Goal: Task Accomplishment & Management: Manage account settings

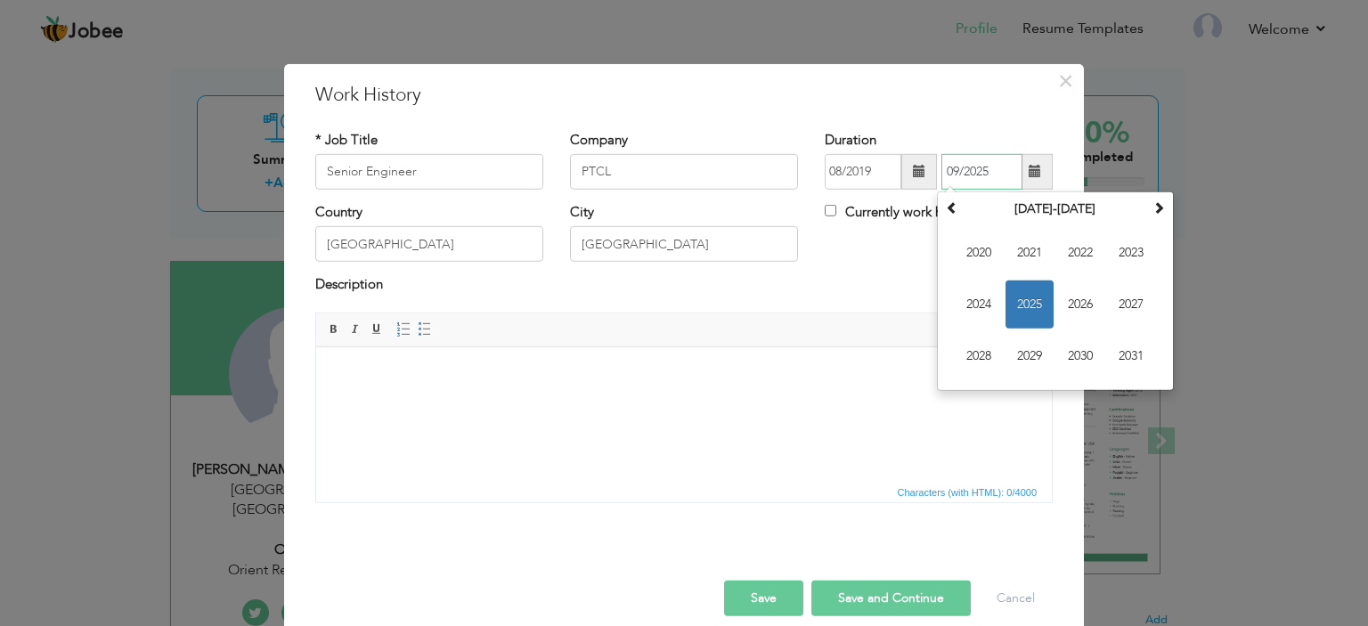
click at [979, 169] on input "09/2025" at bounding box center [982, 172] width 81 height 36
click at [1015, 249] on span "2021" at bounding box center [1030, 253] width 48 height 48
click at [1129, 260] on span "Apr" at bounding box center [1131, 253] width 48 height 48
type input "04/2021"
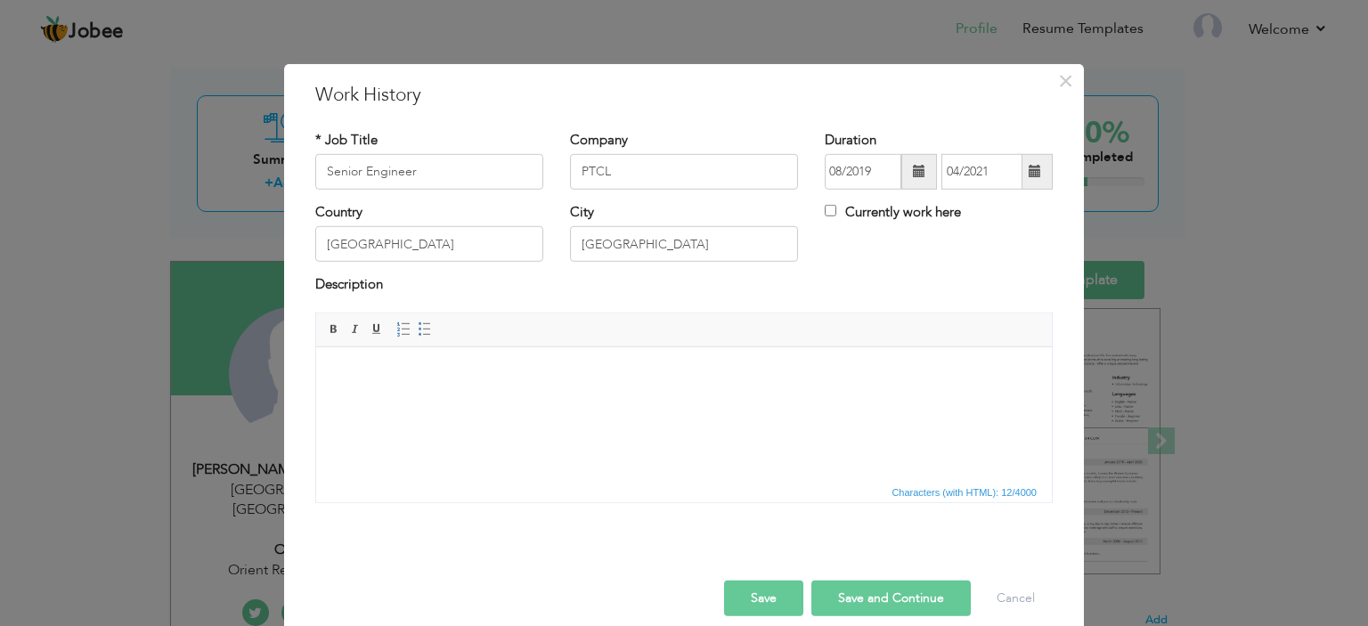
click at [746, 587] on button "Save" at bounding box center [763, 599] width 79 height 36
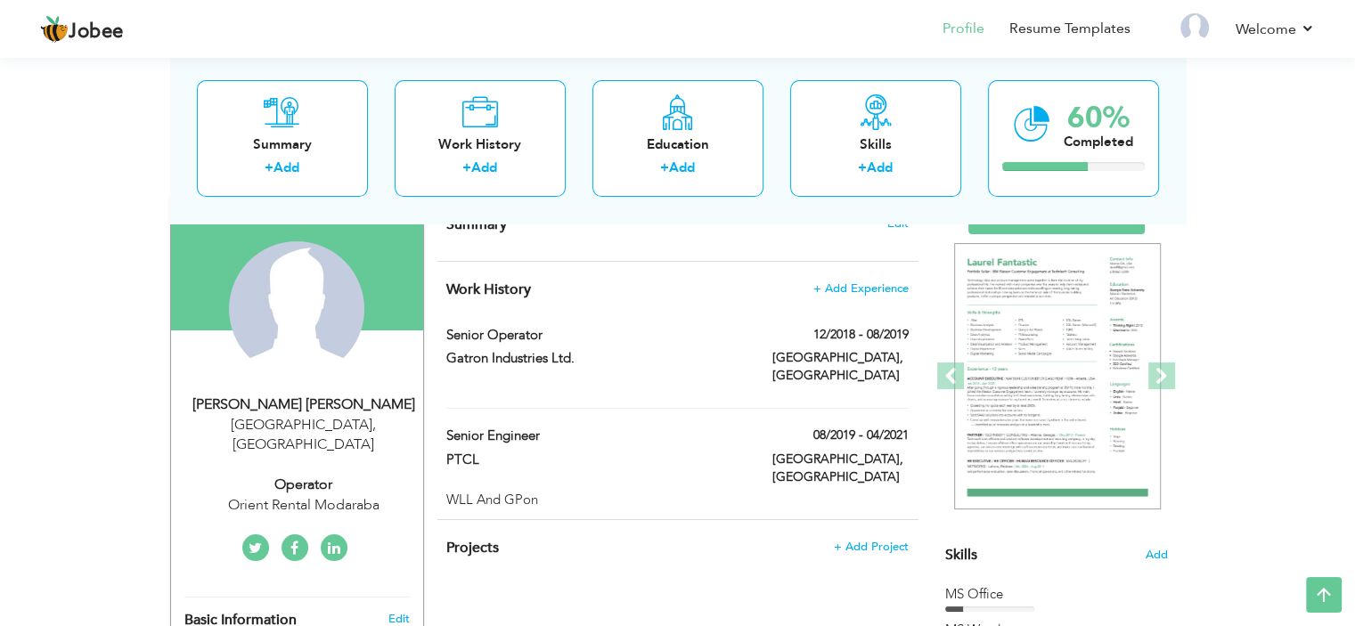
scroll to position [134, 0]
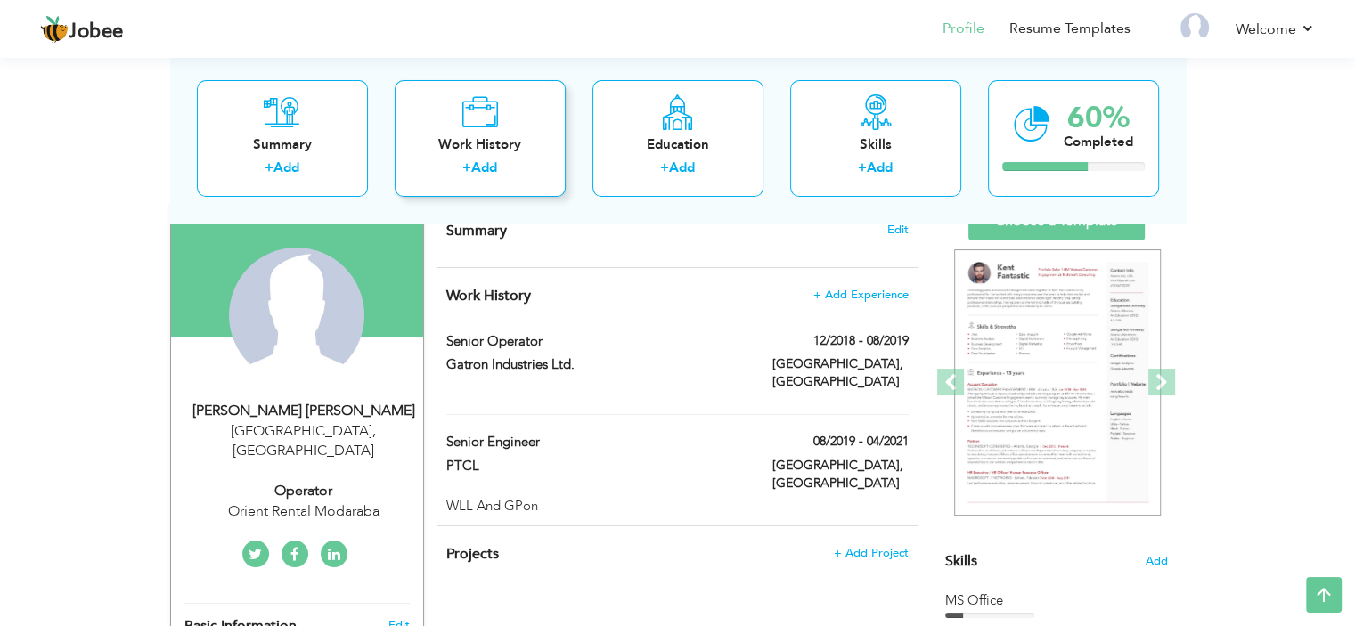
click at [467, 121] on icon at bounding box center [479, 112] width 37 height 36
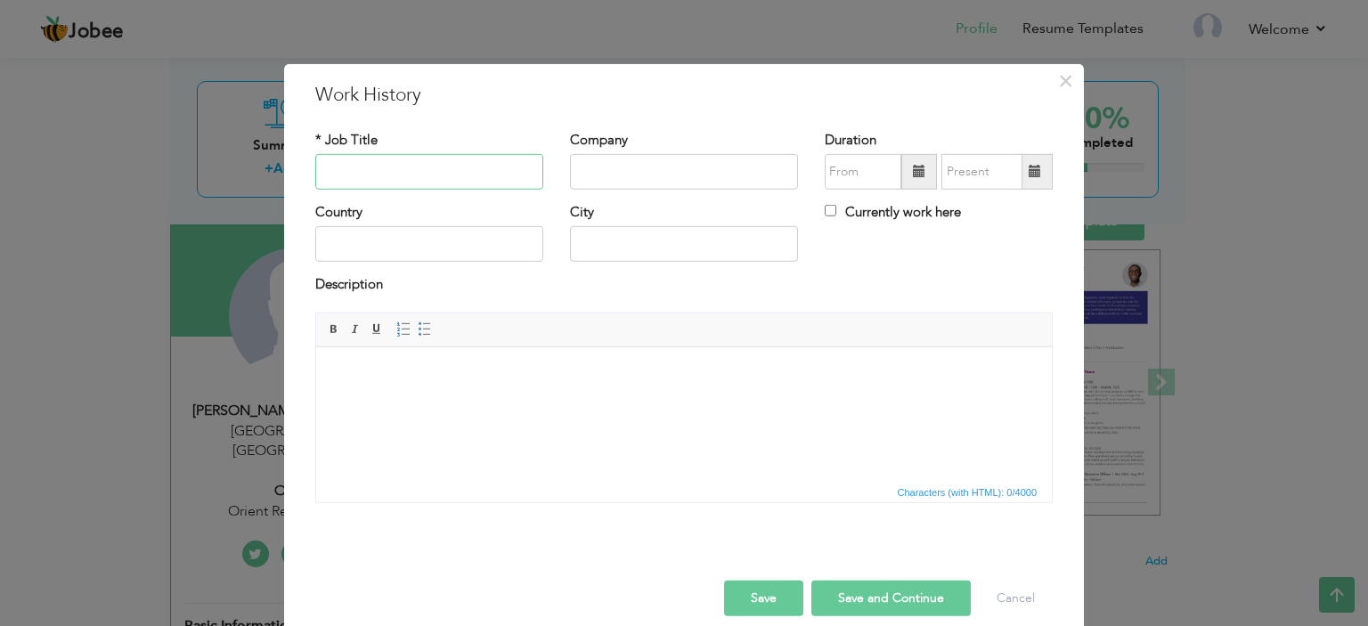
click at [361, 161] on input "text" at bounding box center [429, 172] width 228 height 36
type input "Shift Incharge"
type input "Artistic Fabric Mills"
click at [331, 241] on input "text" at bounding box center [429, 244] width 228 height 36
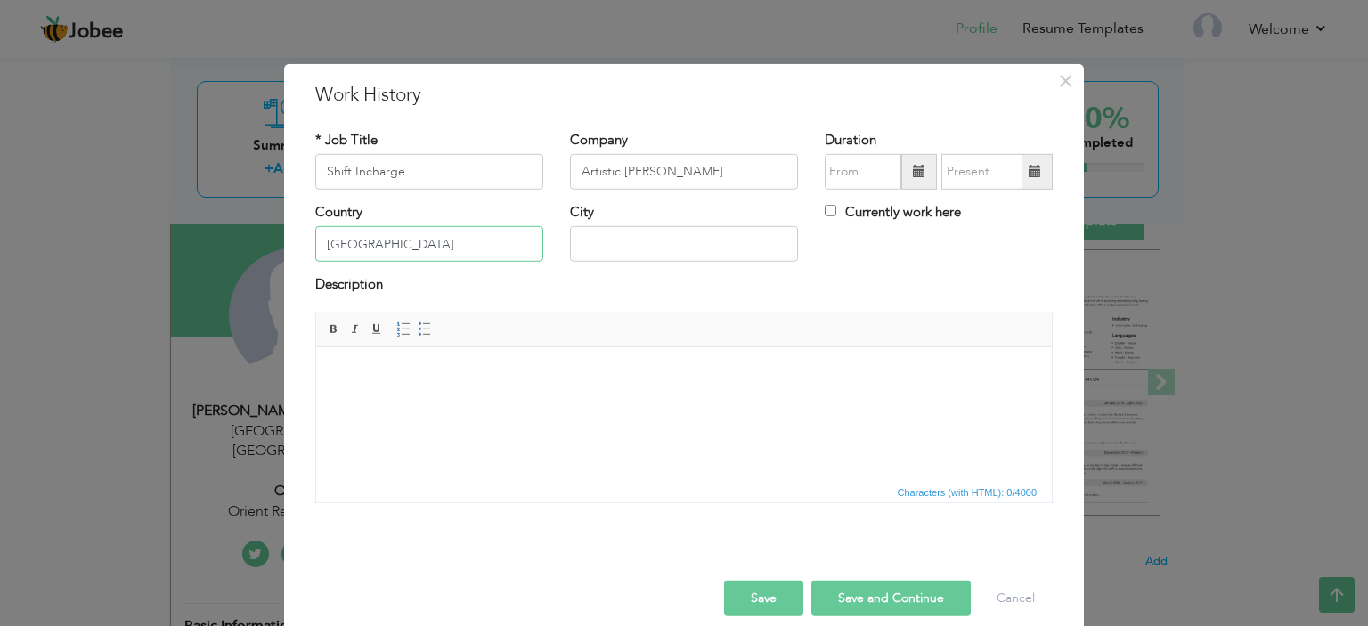
type input "Pakistan"
type input "Karachi"
click at [405, 324] on span "Insert/Remove Numbered List Insert/Remove Bulleted List" at bounding box center [414, 329] width 43 height 21
click at [418, 324] on span at bounding box center [425, 329] width 14 height 14
click at [418, 322] on span at bounding box center [425, 329] width 14 height 14
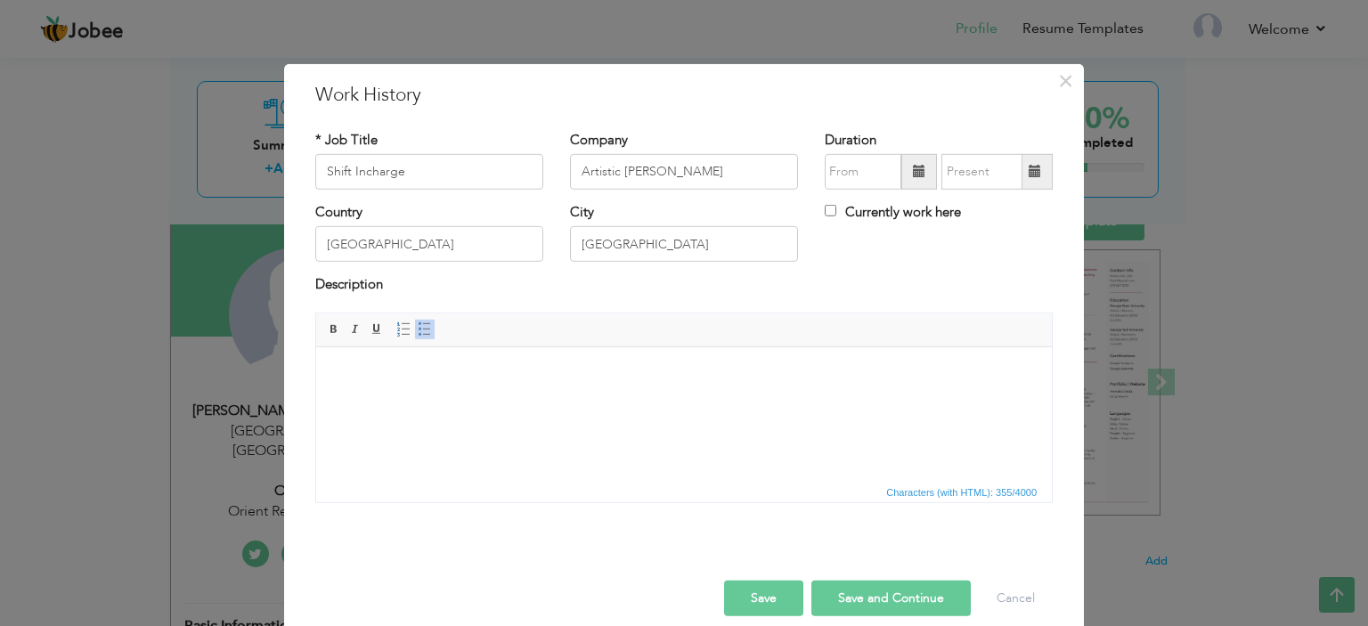
click at [913, 177] on span at bounding box center [919, 171] width 12 height 12
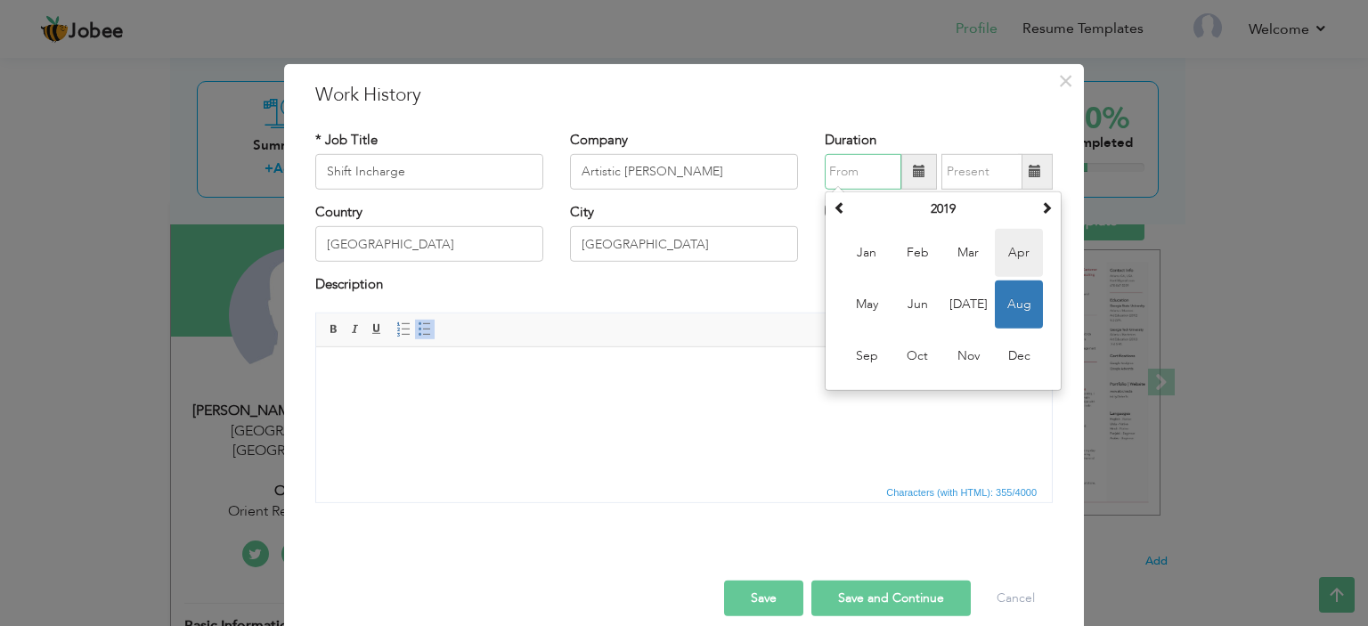
click at [1026, 238] on span "Apr" at bounding box center [1019, 253] width 48 height 48
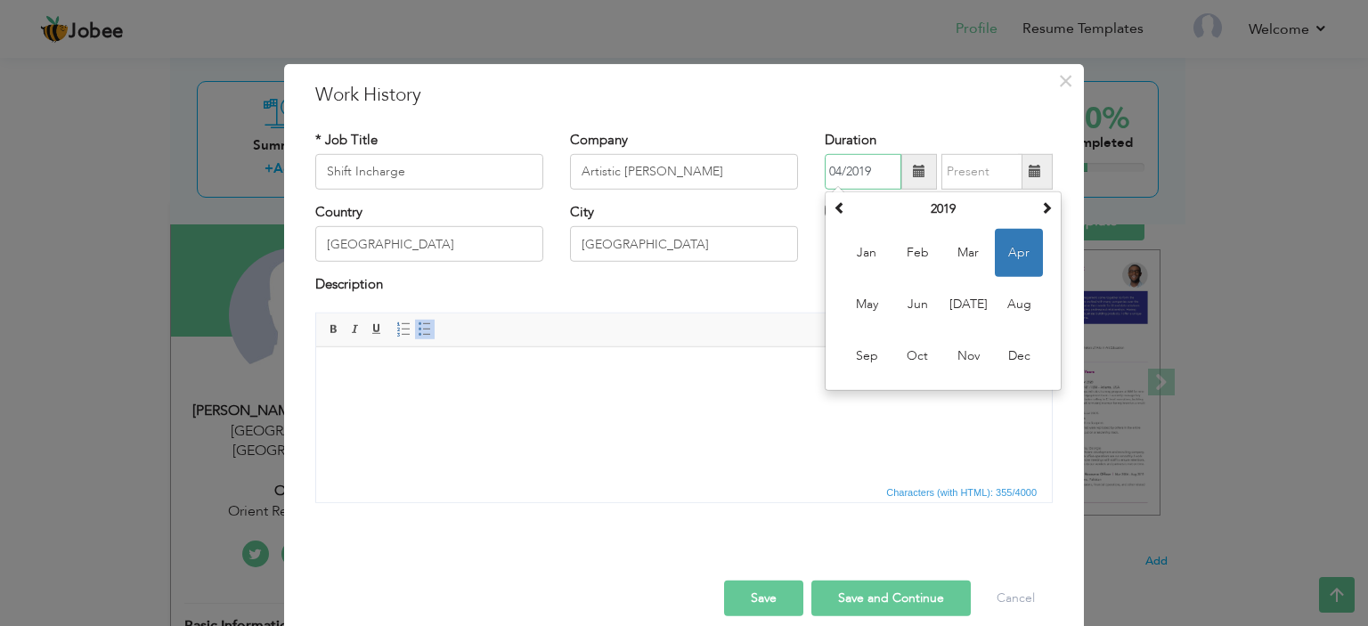
click at [857, 173] on input "04/2019" at bounding box center [863, 172] width 77 height 36
click at [1043, 209] on span at bounding box center [1046, 207] width 12 height 12
click at [958, 209] on th "2021" at bounding box center [943, 209] width 185 height 27
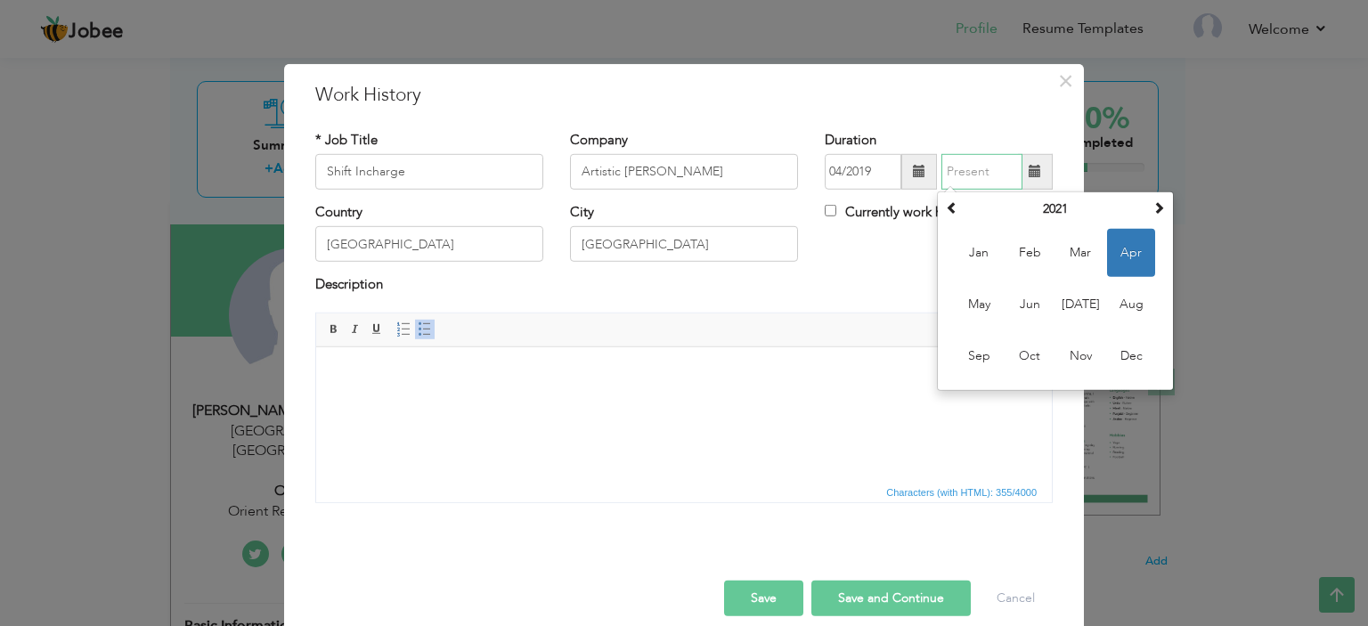
click at [976, 177] on input "text" at bounding box center [982, 172] width 81 height 36
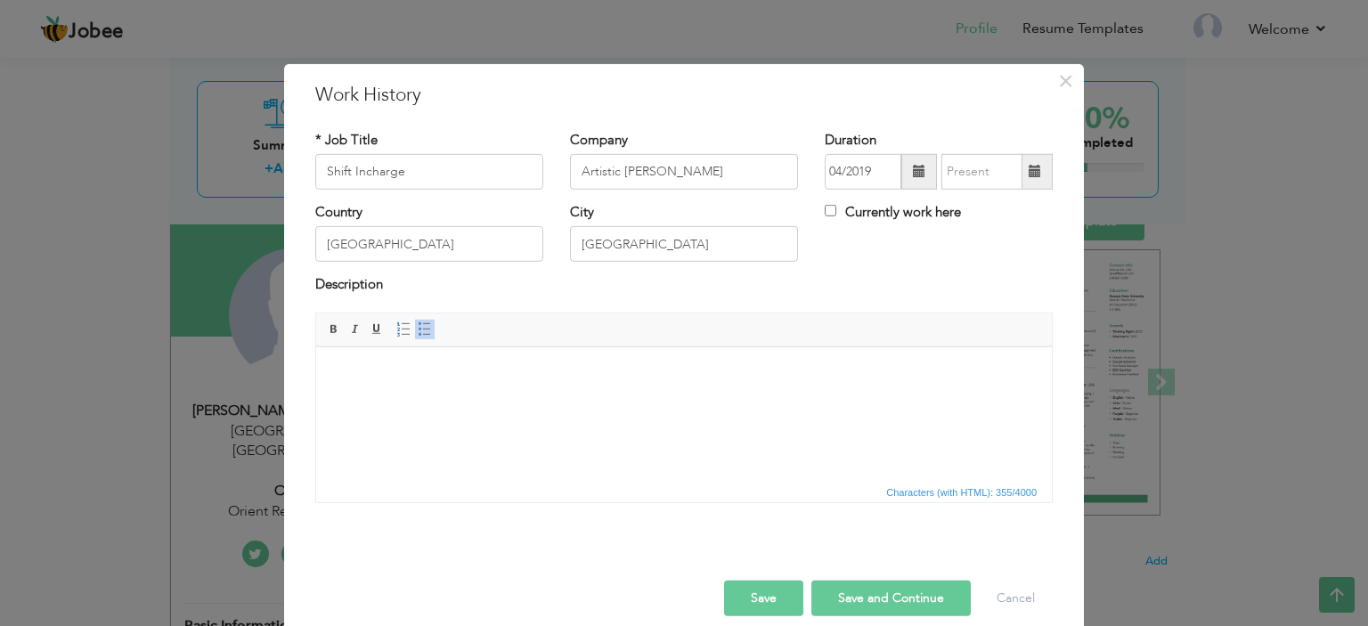
click at [913, 168] on span at bounding box center [919, 171] width 12 height 12
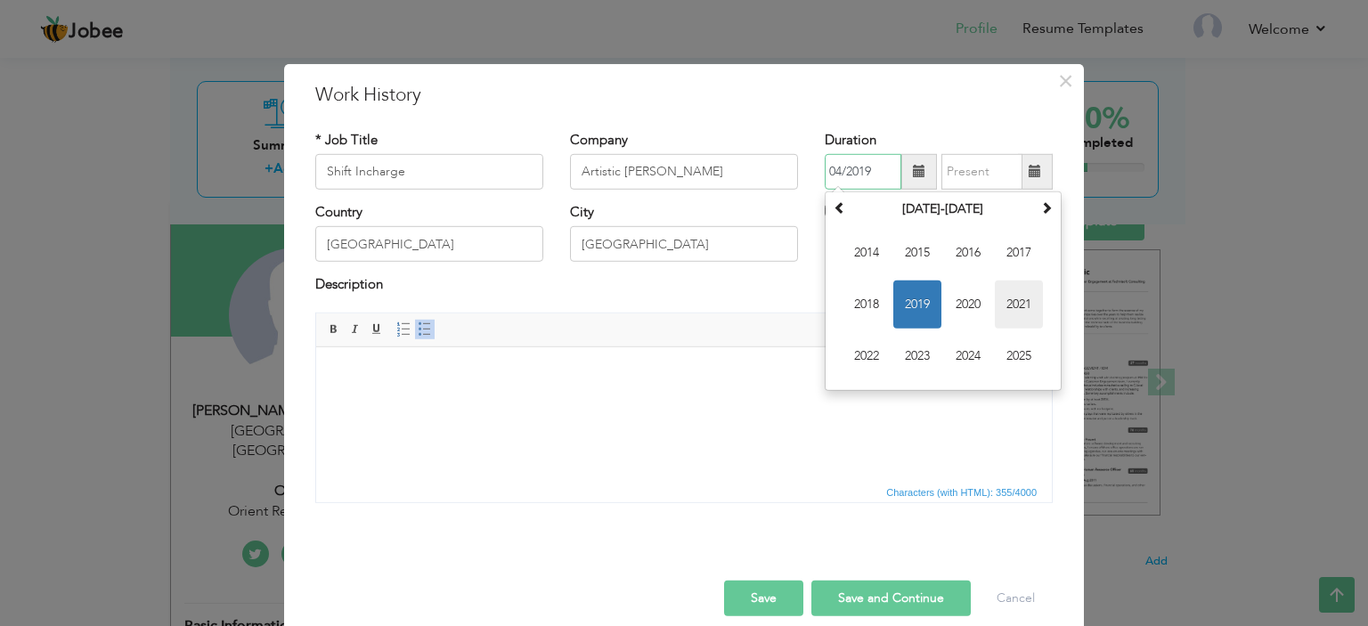
click at [1006, 289] on span "2021" at bounding box center [1019, 305] width 48 height 48
click at [1015, 245] on span "Apr" at bounding box center [1019, 253] width 48 height 48
type input "04/2021"
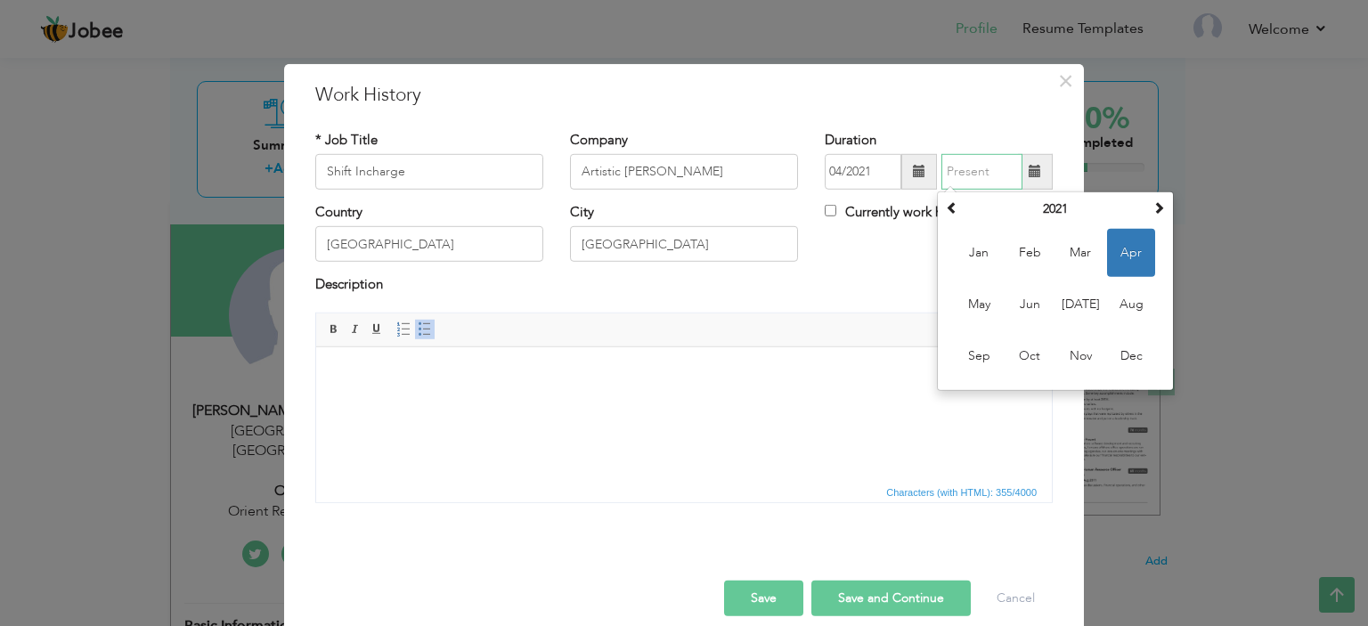
click at [986, 171] on input "text" at bounding box center [982, 172] width 81 height 36
click at [1062, 339] on span "Nov" at bounding box center [1080, 356] width 48 height 48
type input "11/2021"
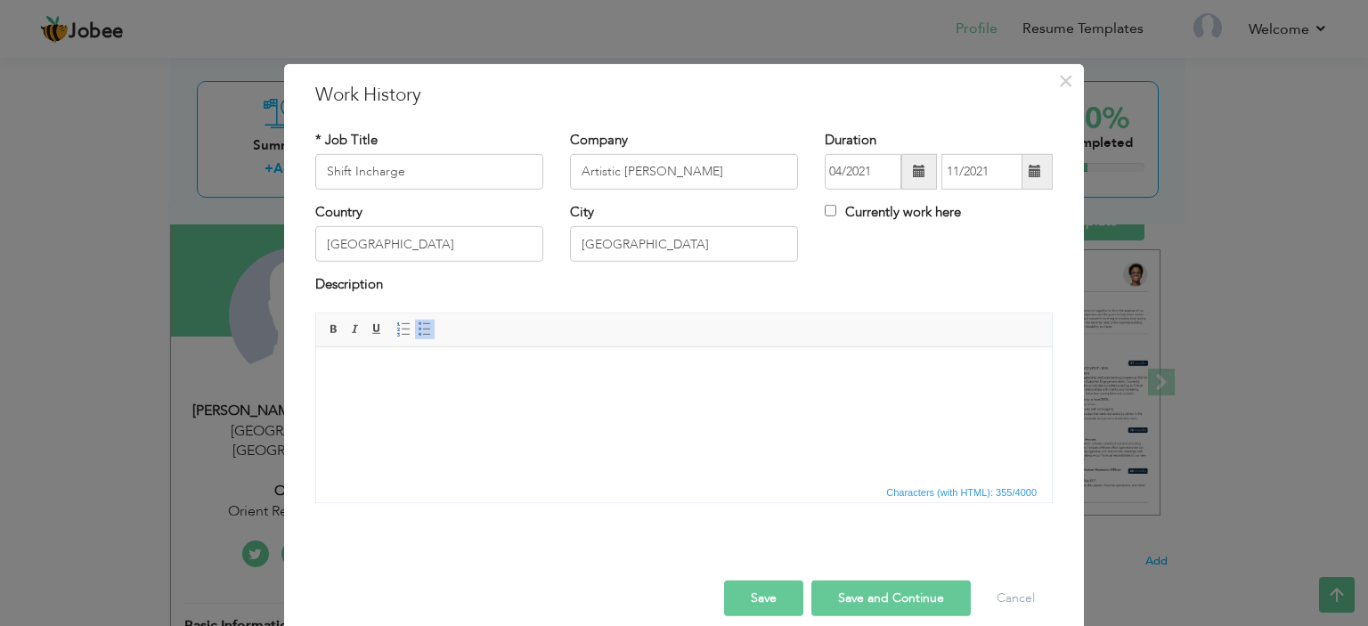
click at [836, 586] on button "Save and Continue" at bounding box center [890, 599] width 159 height 36
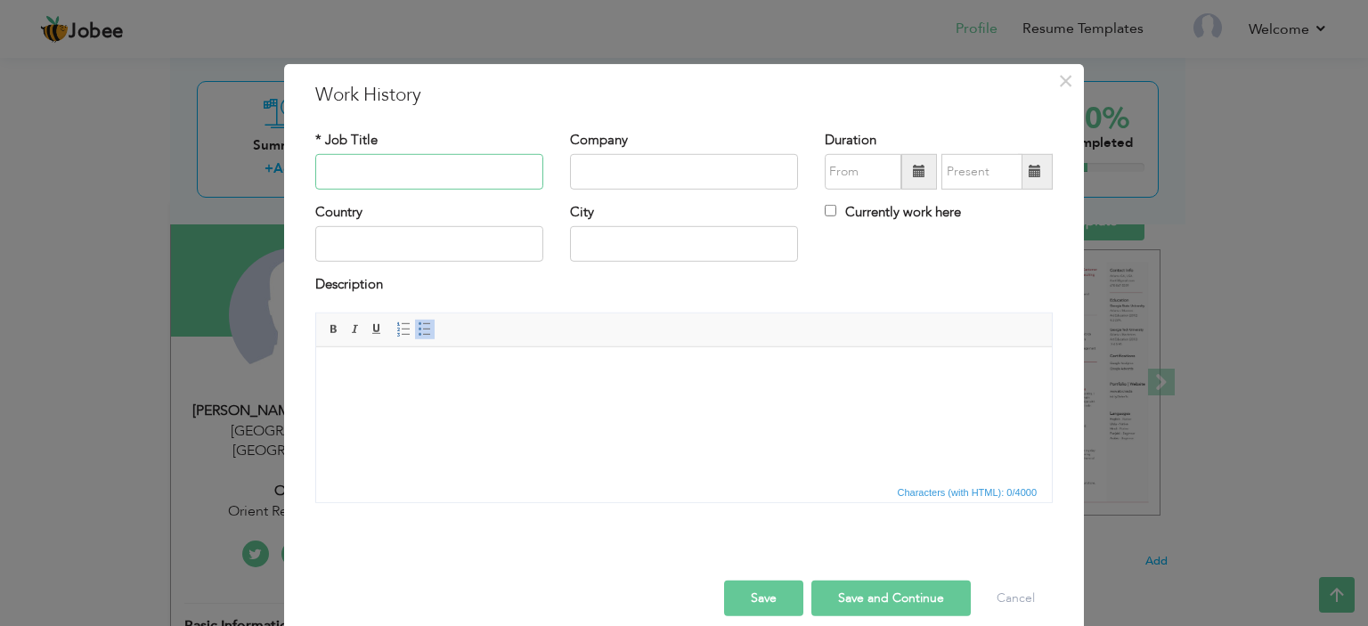
click at [461, 170] on input "text" at bounding box center [429, 172] width 228 height 36
click at [1058, 79] on span "×" at bounding box center [1065, 80] width 15 height 32
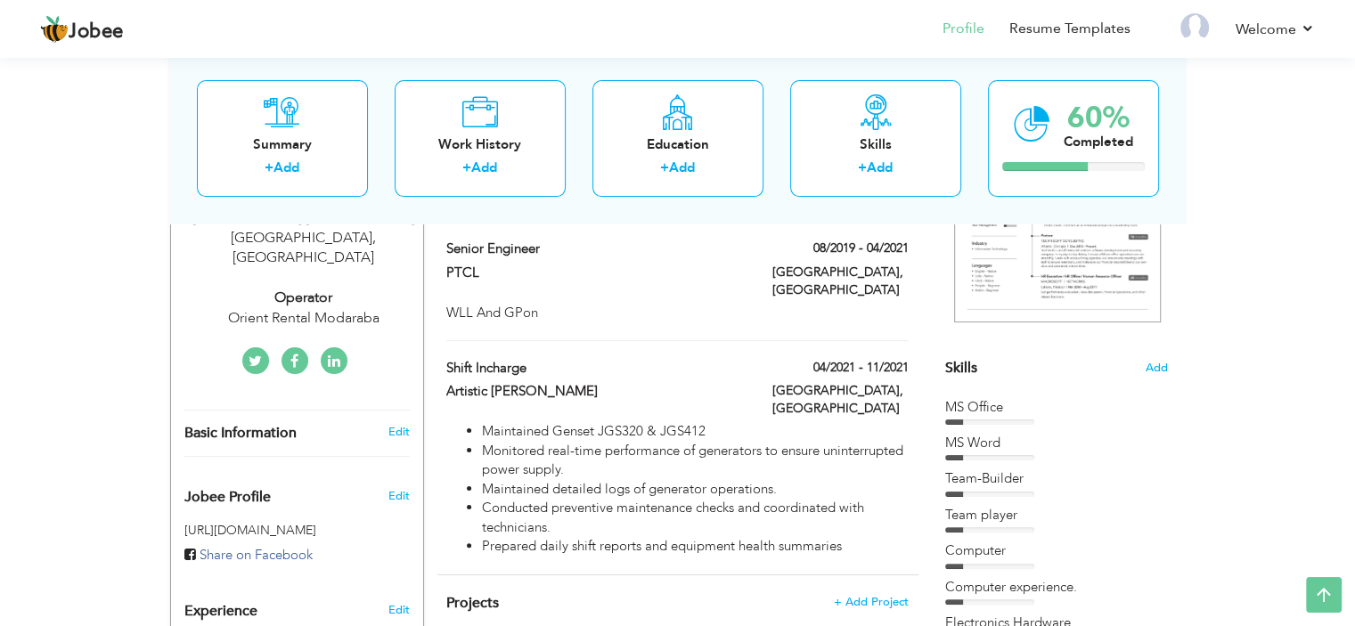
scroll to position [273, 0]
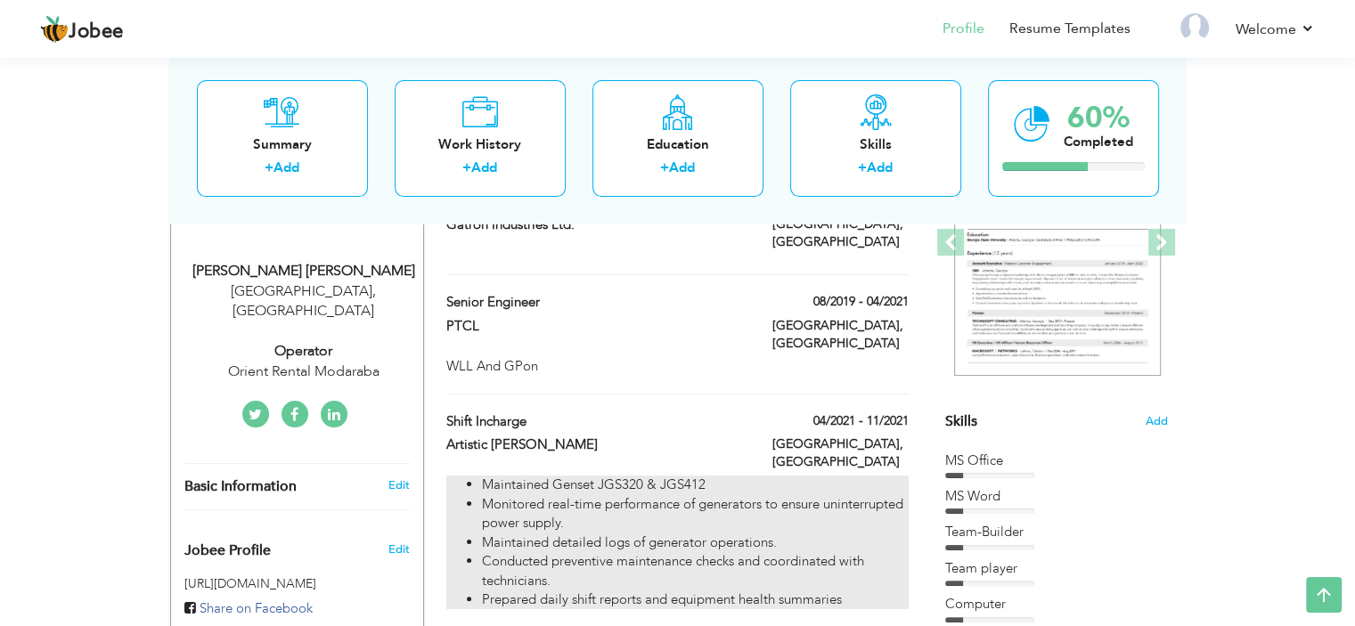
click at [836, 495] on li "Monitored real-time performance of generators to ensure uninterrupted power sup…" at bounding box center [695, 514] width 426 height 38
type input "Shift Incharge"
type input "Artistic Fabric Mills"
type input "04/2021"
type input "11/2021"
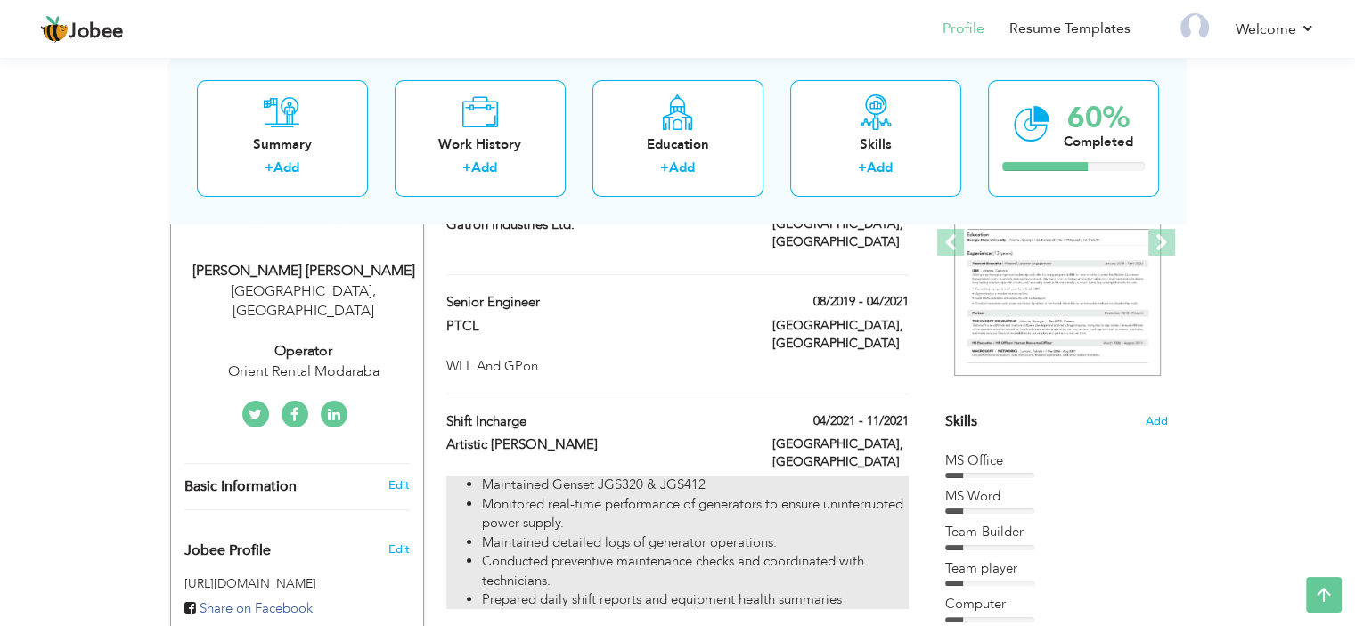
type input "Pakistan"
type input "Karachi"
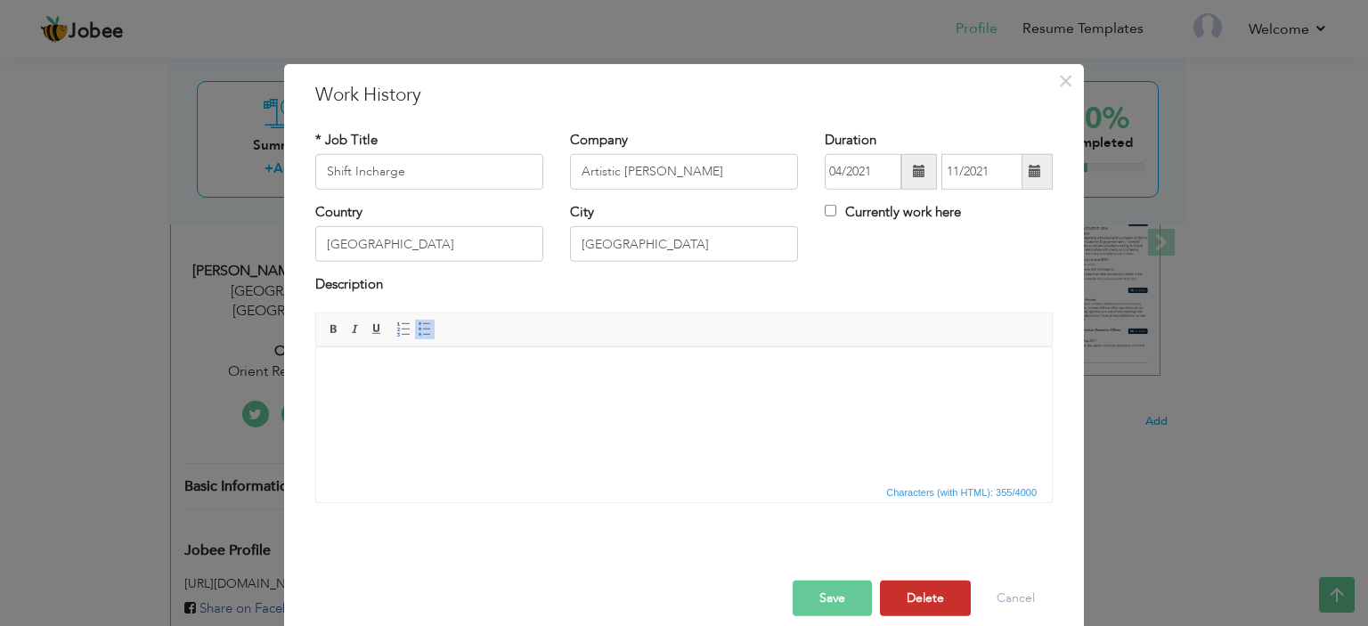
click at [908, 603] on button "Delete" at bounding box center [925, 599] width 91 height 36
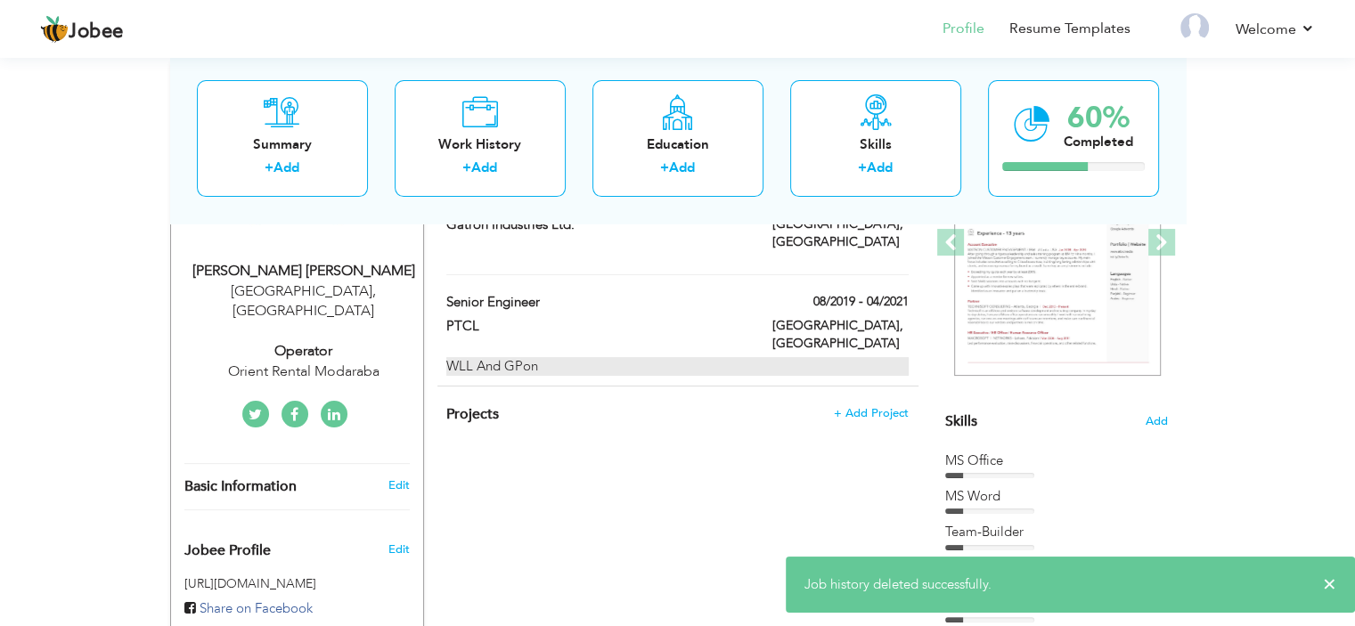
click at [713, 357] on div "WLL And GPon" at bounding box center [676, 366] width 461 height 19
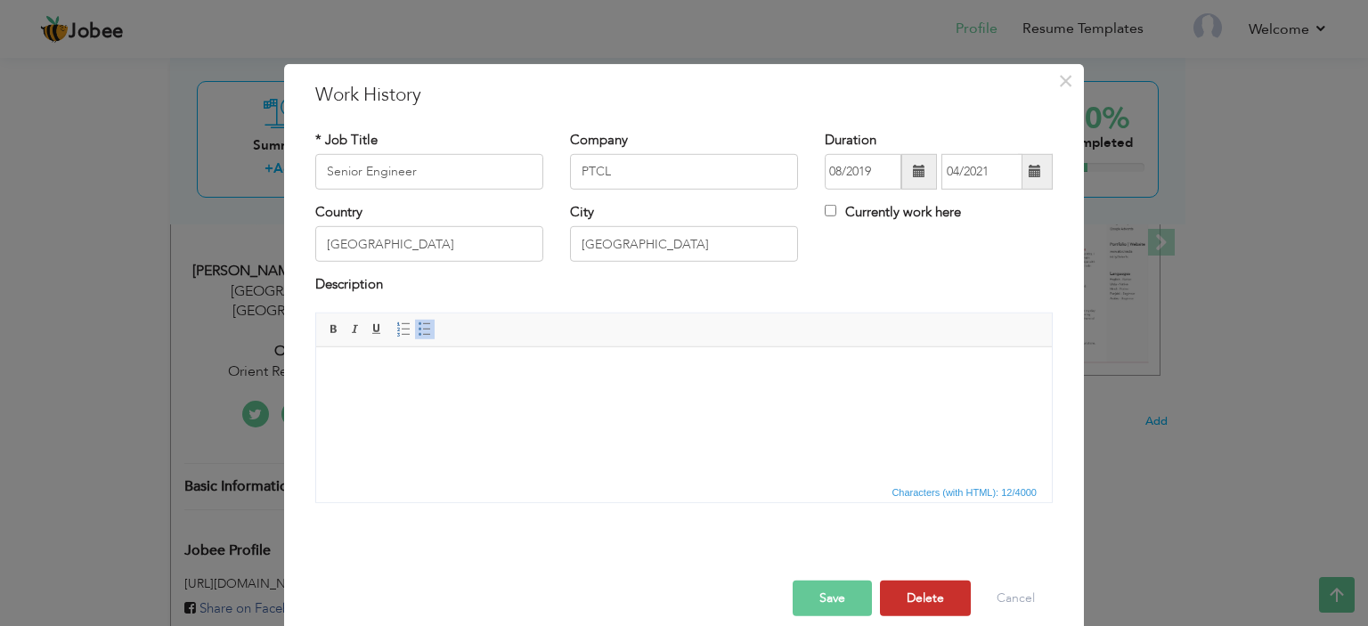
click at [924, 608] on button "Delete" at bounding box center [925, 599] width 91 height 36
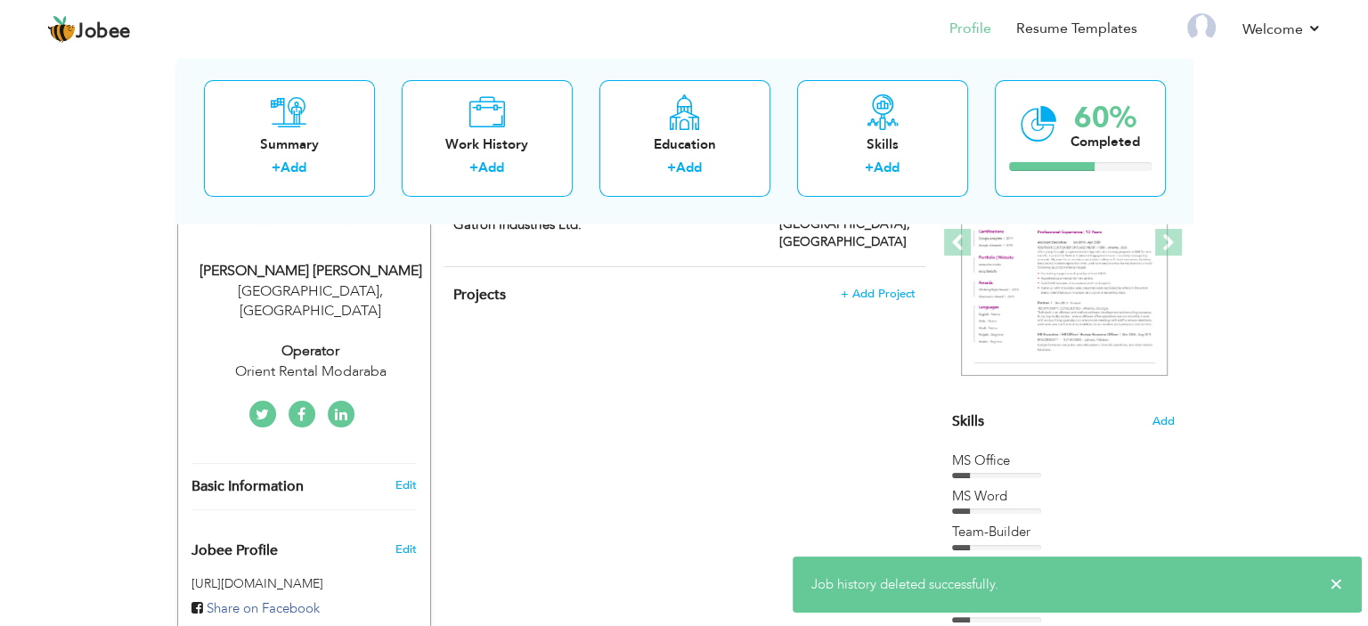
scroll to position [0, 0]
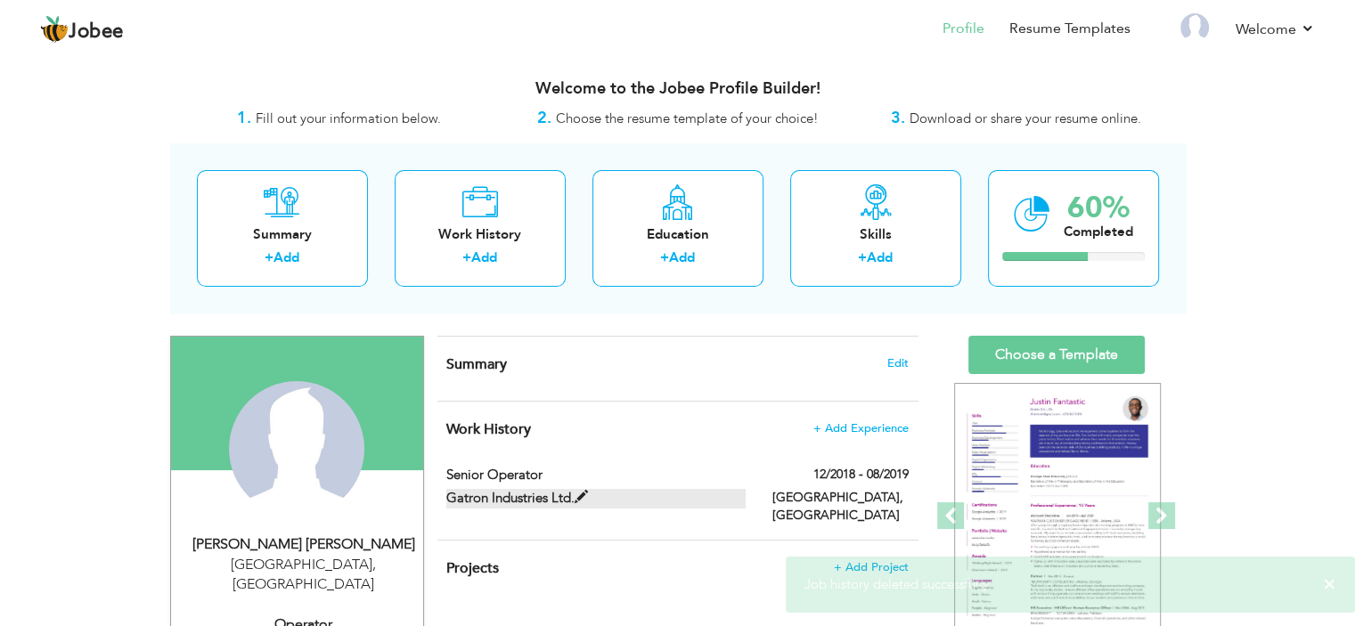
click at [655, 496] on label "Gatron Industries Ltd." at bounding box center [595, 498] width 299 height 19
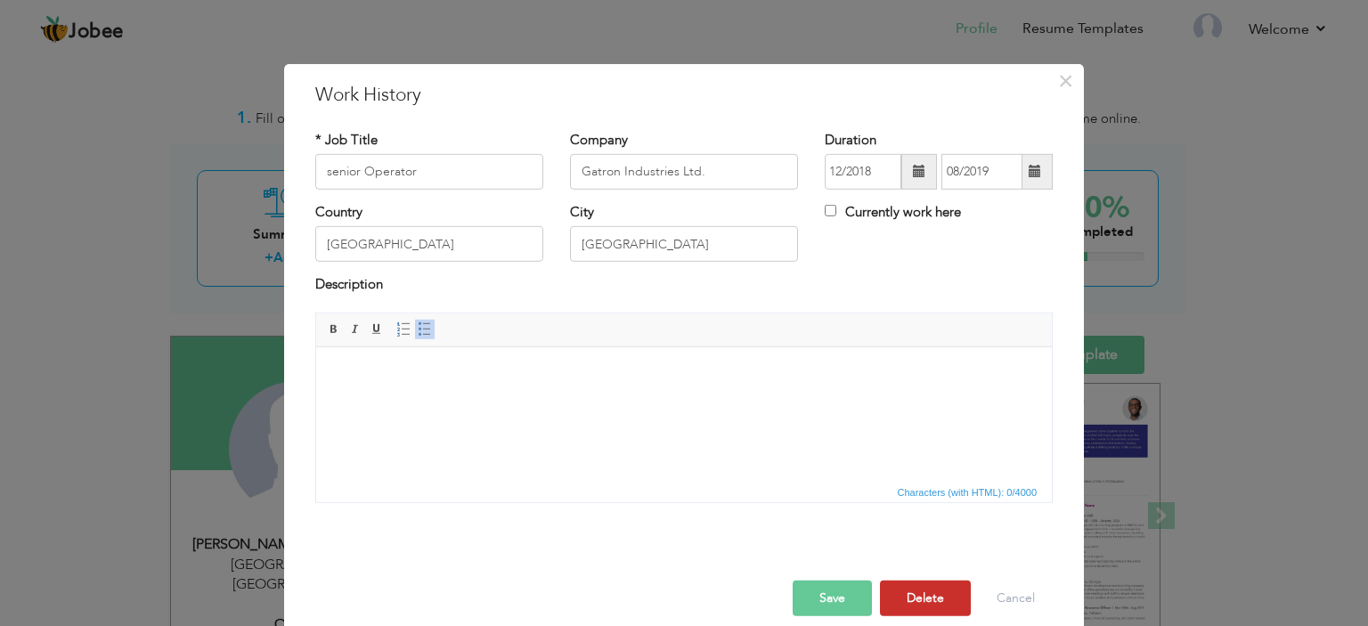
click at [927, 594] on button "Delete" at bounding box center [925, 599] width 91 height 36
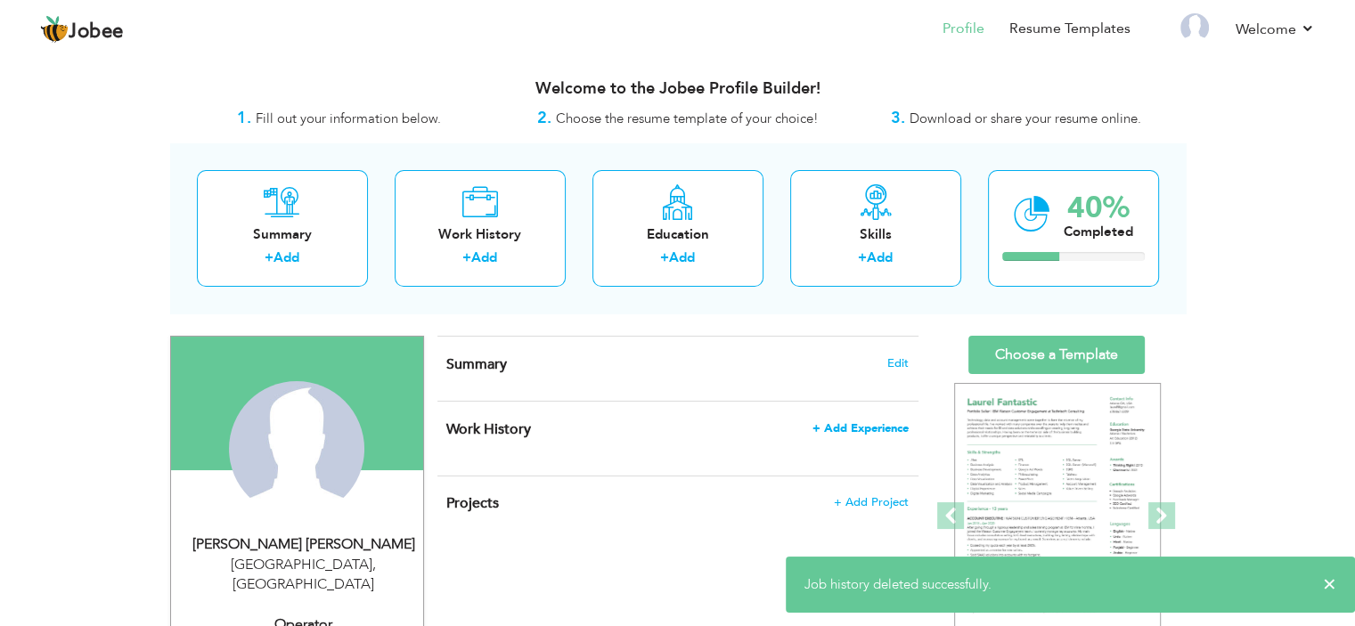
click at [860, 422] on span "+ Add Experience" at bounding box center [860, 428] width 96 height 12
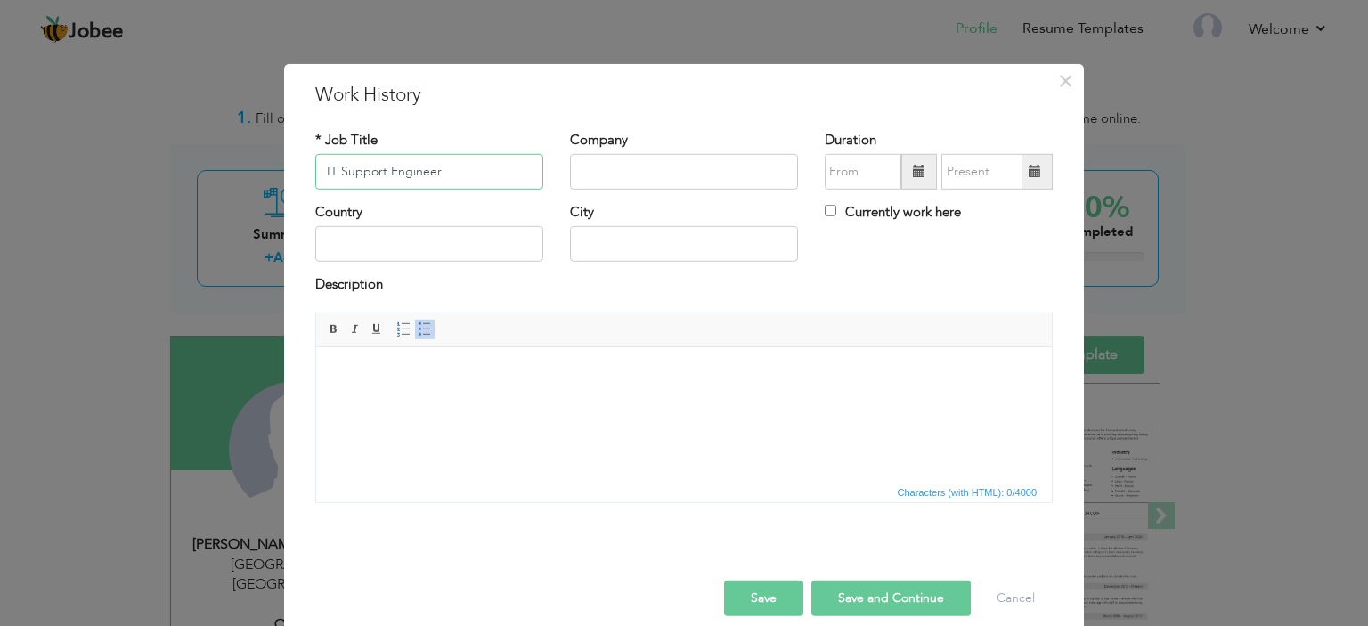
type input "IT Support Engineer"
type input "South Asia Port Terminal"
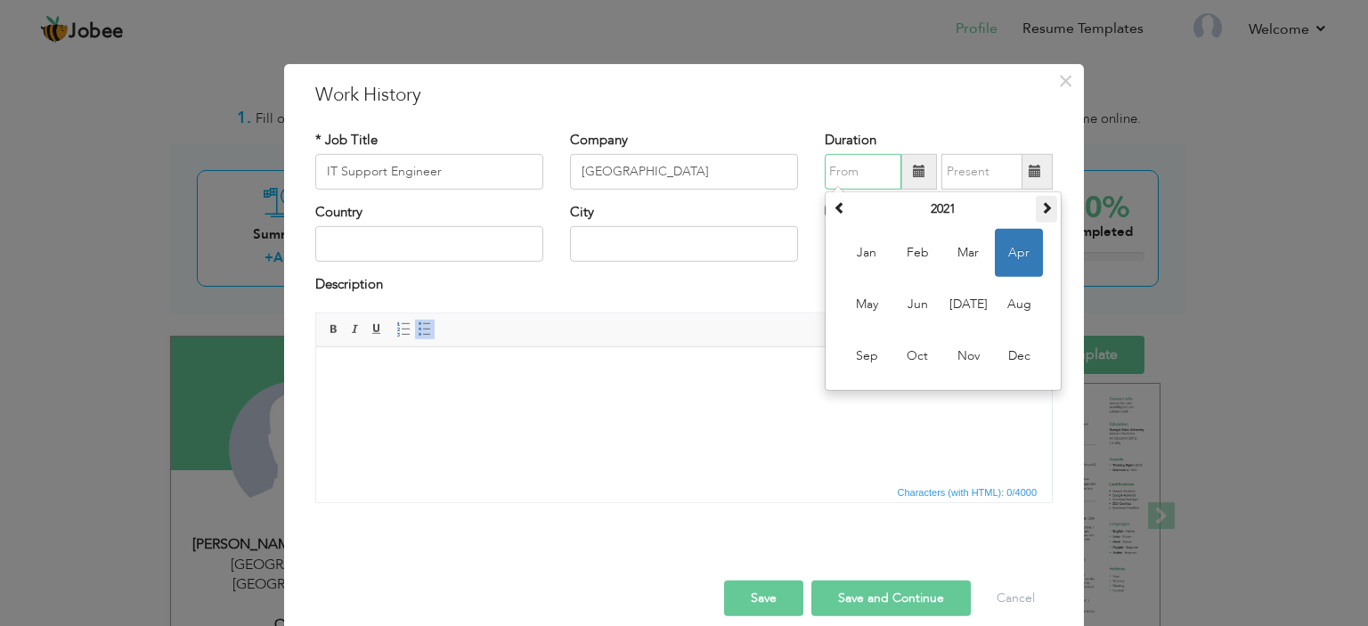
click at [1041, 213] on span at bounding box center [1046, 207] width 12 height 12
click at [862, 263] on span "Jan" at bounding box center [867, 253] width 48 height 48
type input "01/2024"
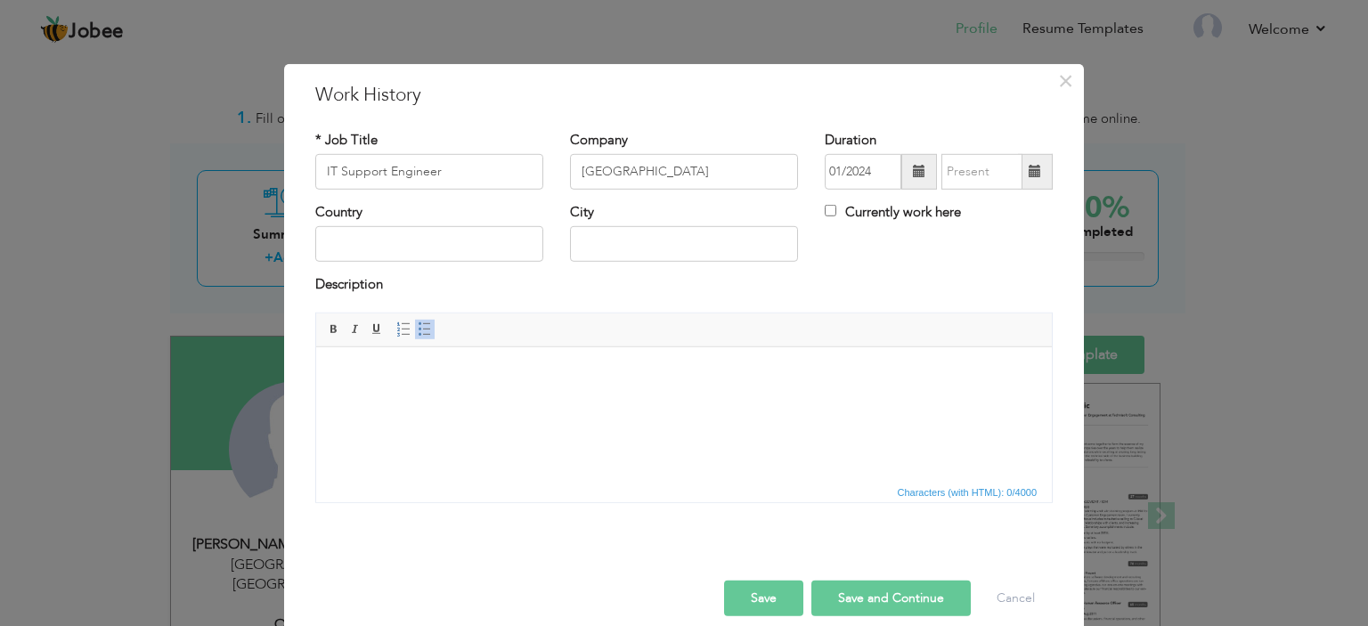
click at [1032, 169] on span at bounding box center [1035, 171] width 12 height 12
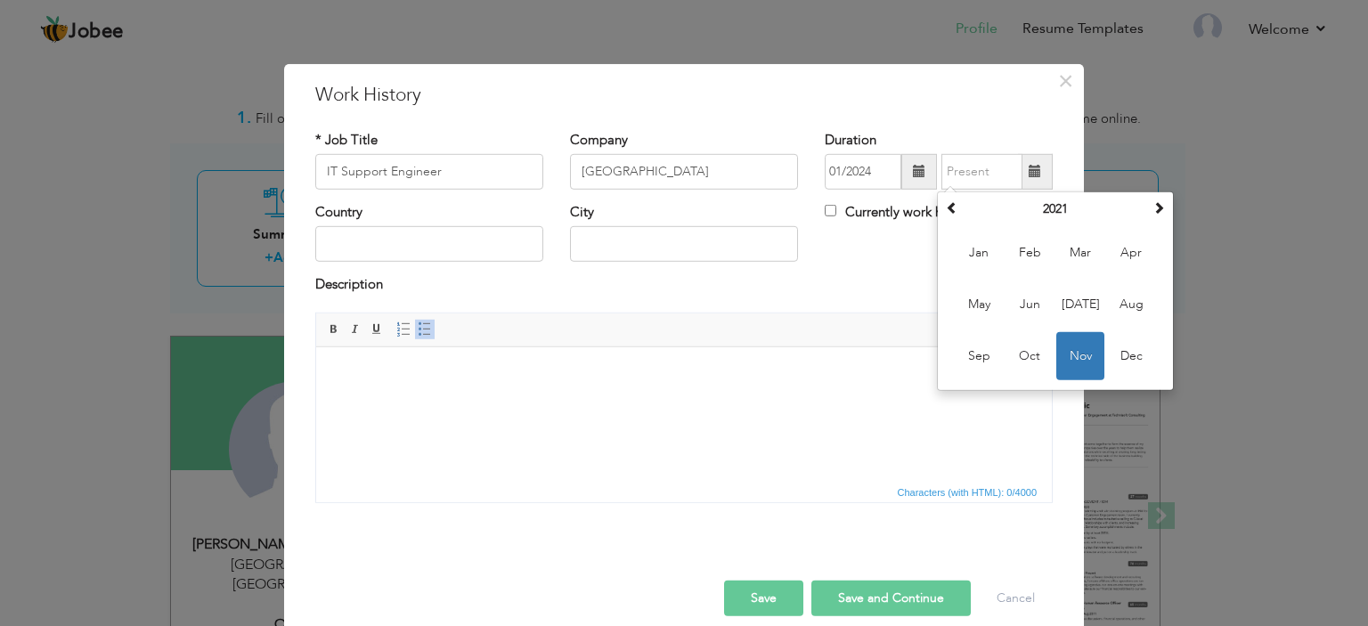
click at [866, 217] on label "Currently work here" at bounding box center [893, 212] width 136 height 19
click at [836, 216] on input "Currently work here" at bounding box center [831, 211] width 12 height 12
checkbox input "true"
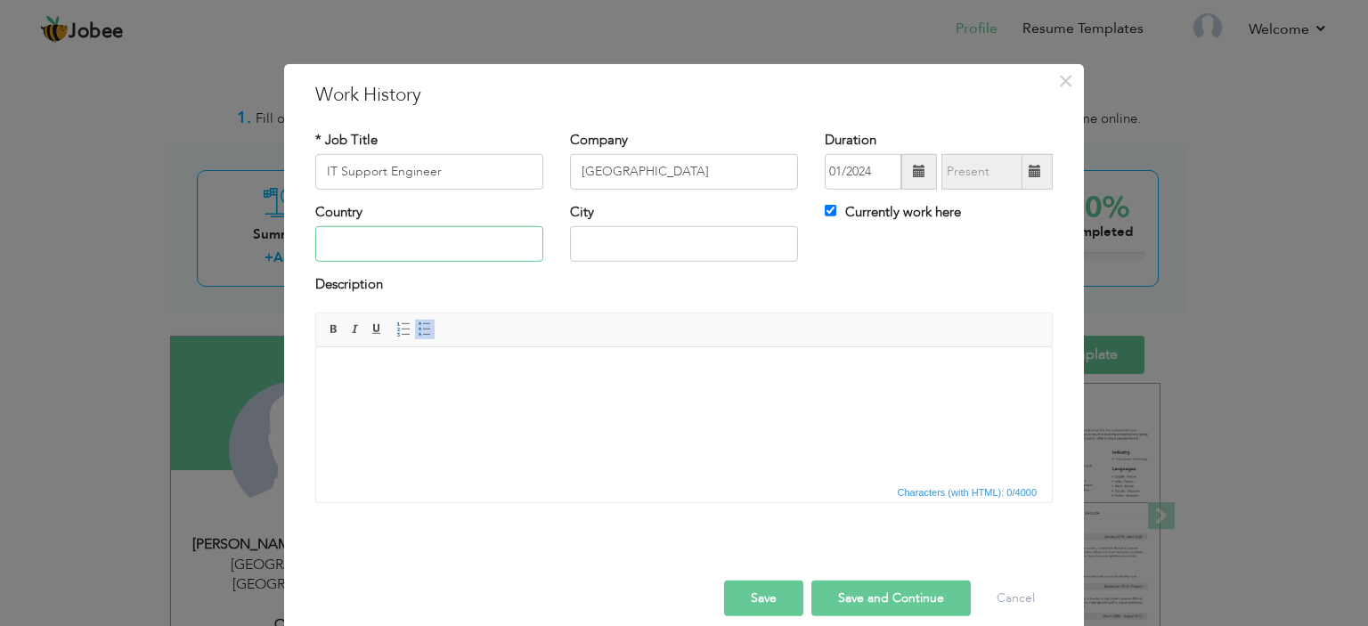
click at [510, 242] on input "text" at bounding box center [429, 244] width 228 height 36
type input "Pakistan"
type input "Karachi"
click at [424, 328] on link "Insert/Remove Bulleted List" at bounding box center [425, 330] width 20 height 20
click at [877, 600] on button "Save and Continue" at bounding box center [890, 599] width 159 height 36
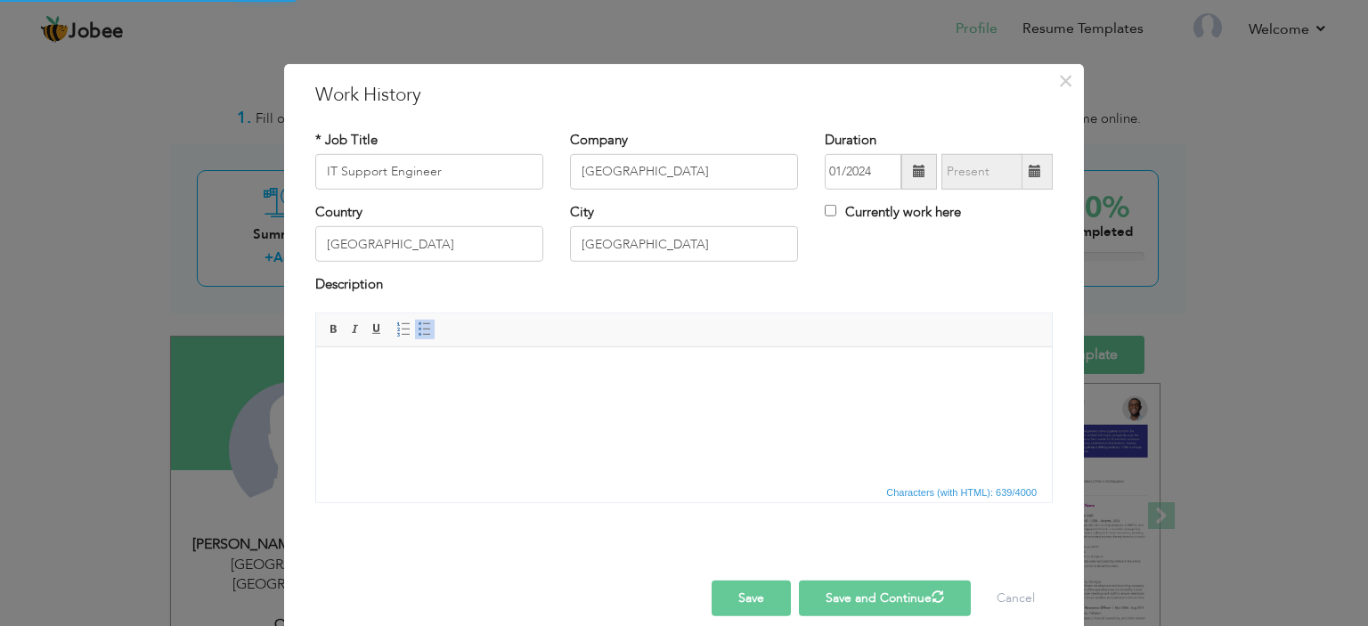
checkbox input "false"
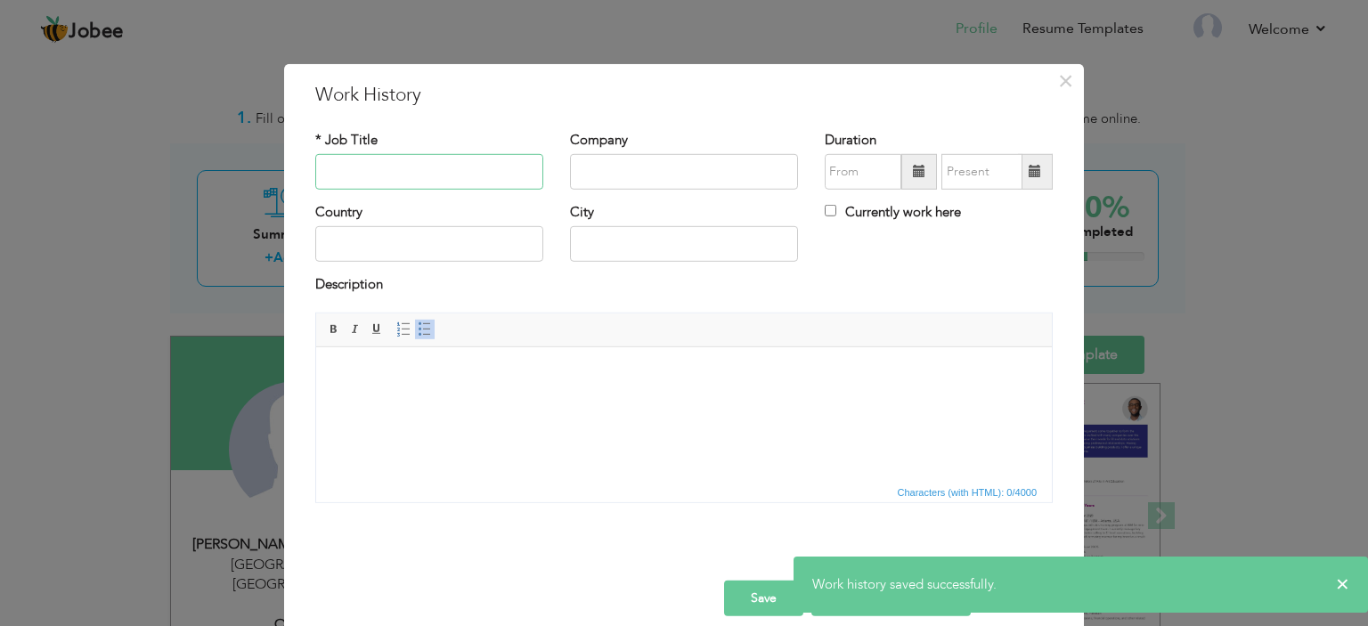
click at [394, 167] on input "text" at bounding box center [429, 172] width 228 height 36
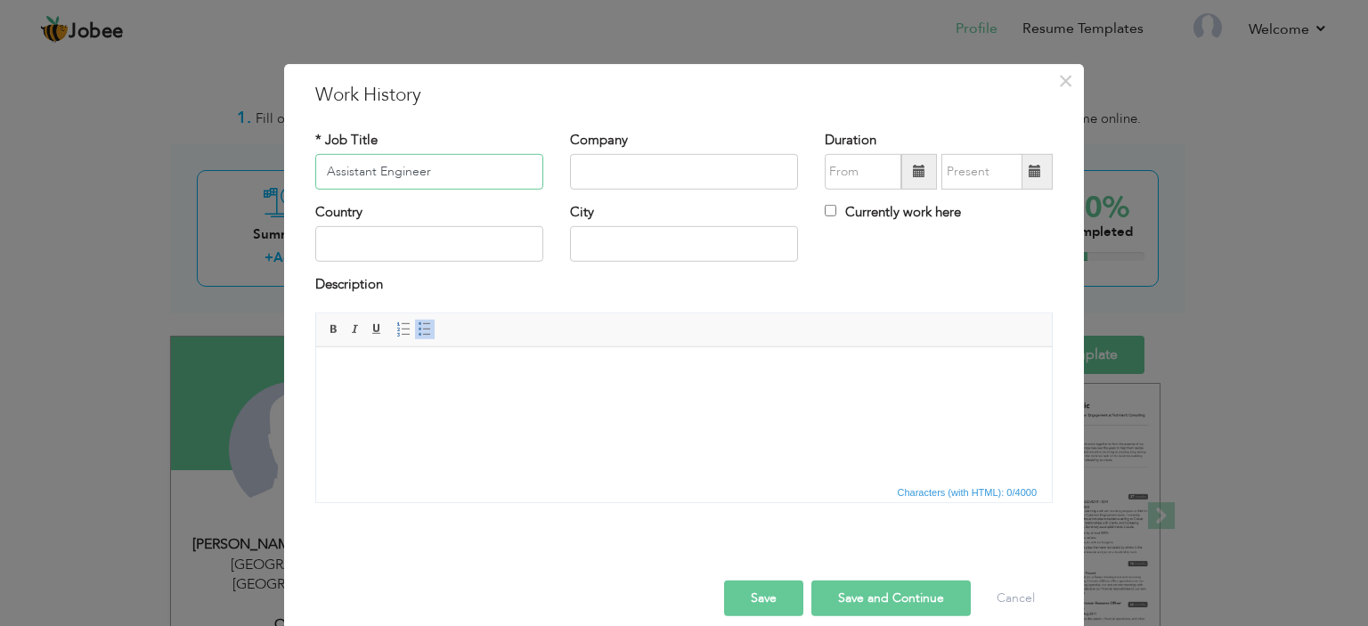
type input "Assistant Engineer"
type input "Union Fabrics (PVT).Ltd"
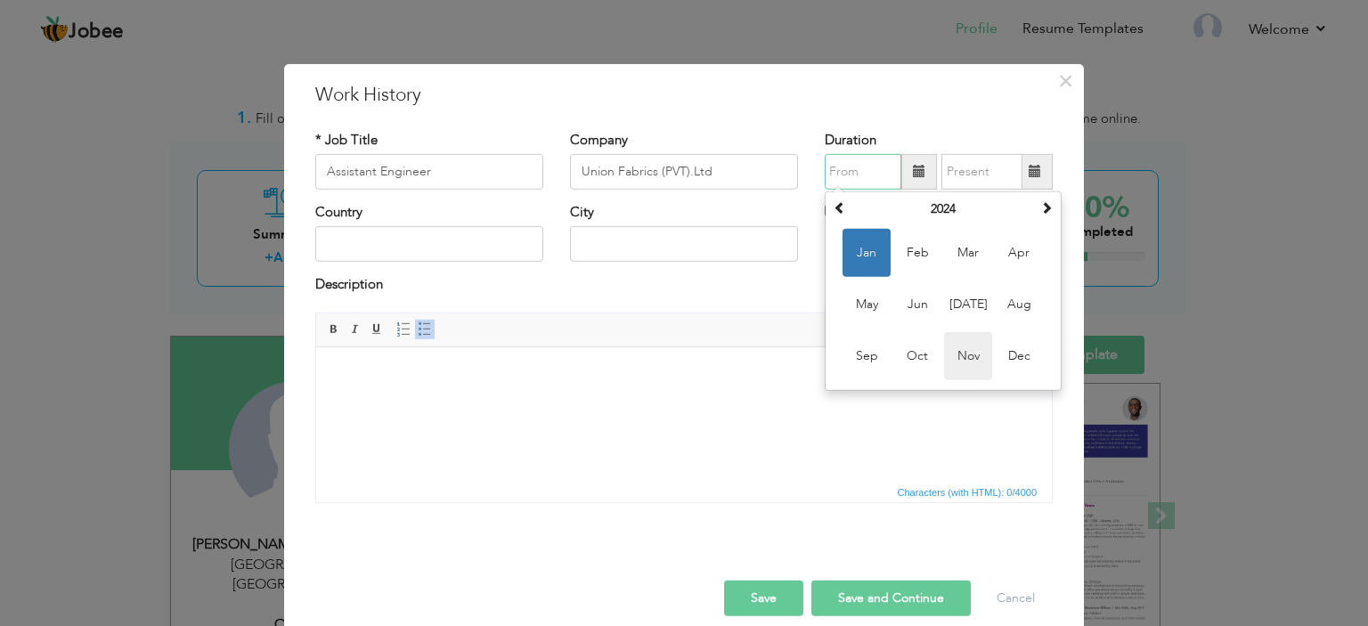
click at [954, 346] on span "Nov" at bounding box center [968, 356] width 48 height 48
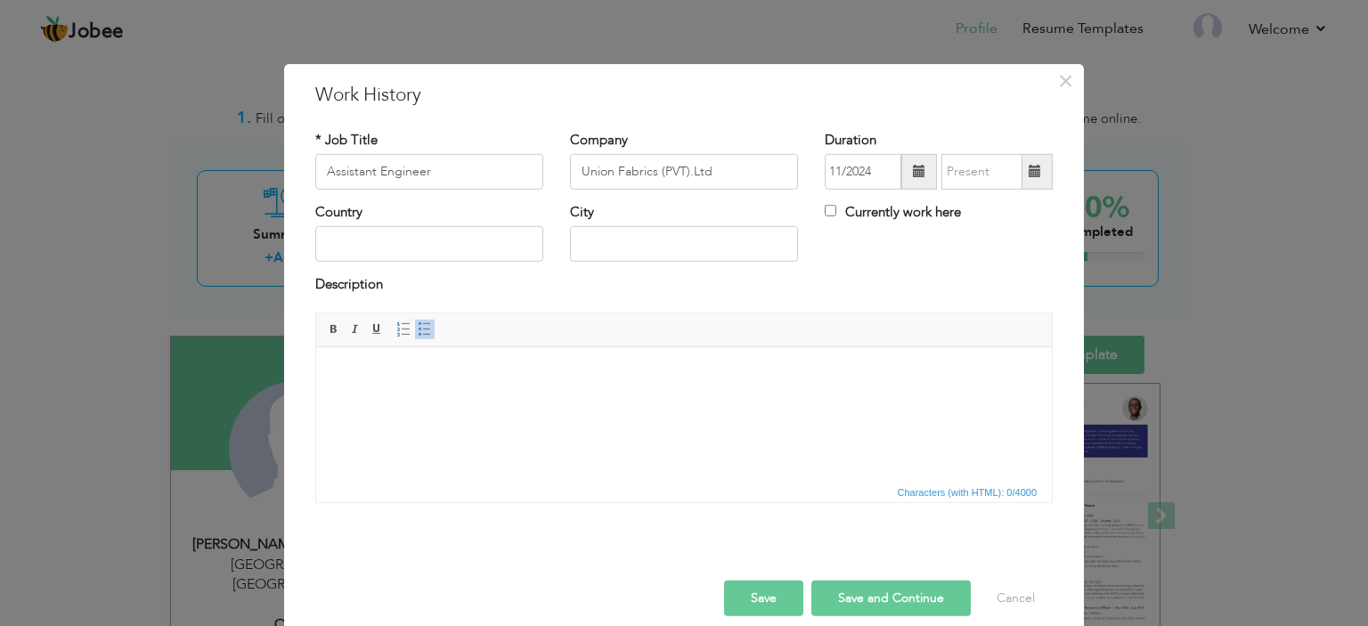
click at [919, 170] on span at bounding box center [919, 172] width 36 height 36
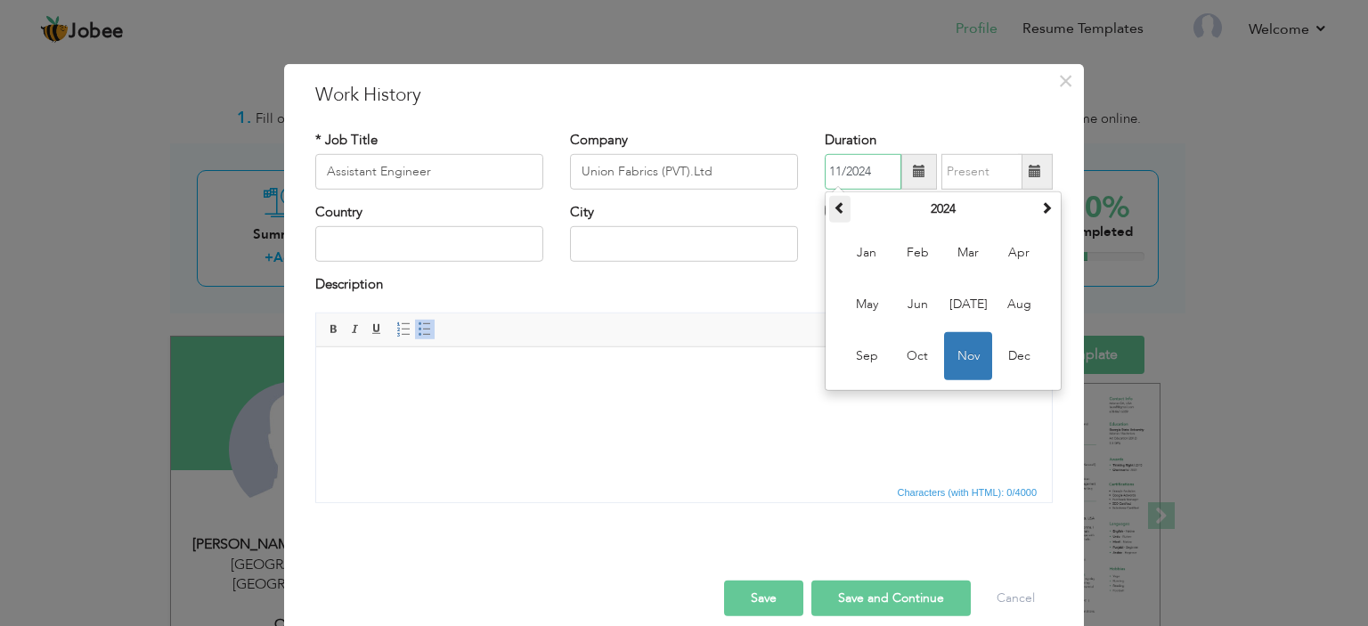
click at [834, 208] on span at bounding box center [840, 207] width 12 height 12
click at [969, 359] on span "Nov" at bounding box center [968, 356] width 48 height 48
type input "11/2021"
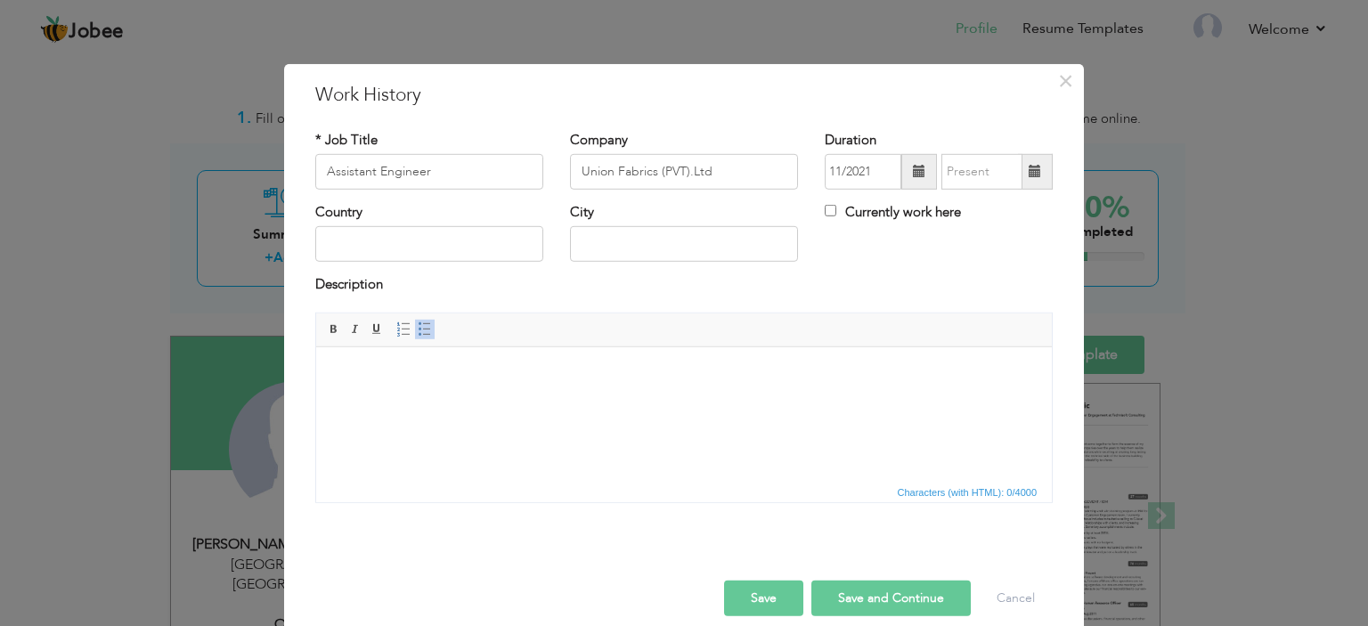
click at [1039, 176] on span at bounding box center [1035, 172] width 35 height 36
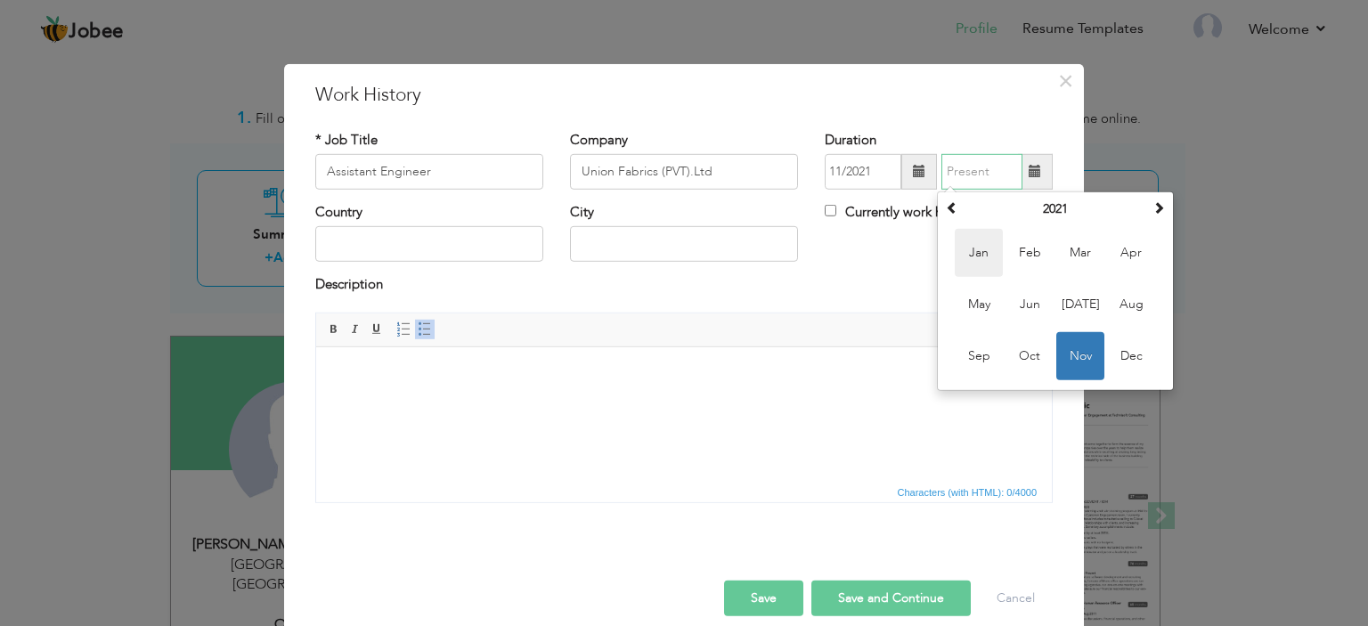
click at [980, 241] on span "Jan" at bounding box center [979, 253] width 48 height 48
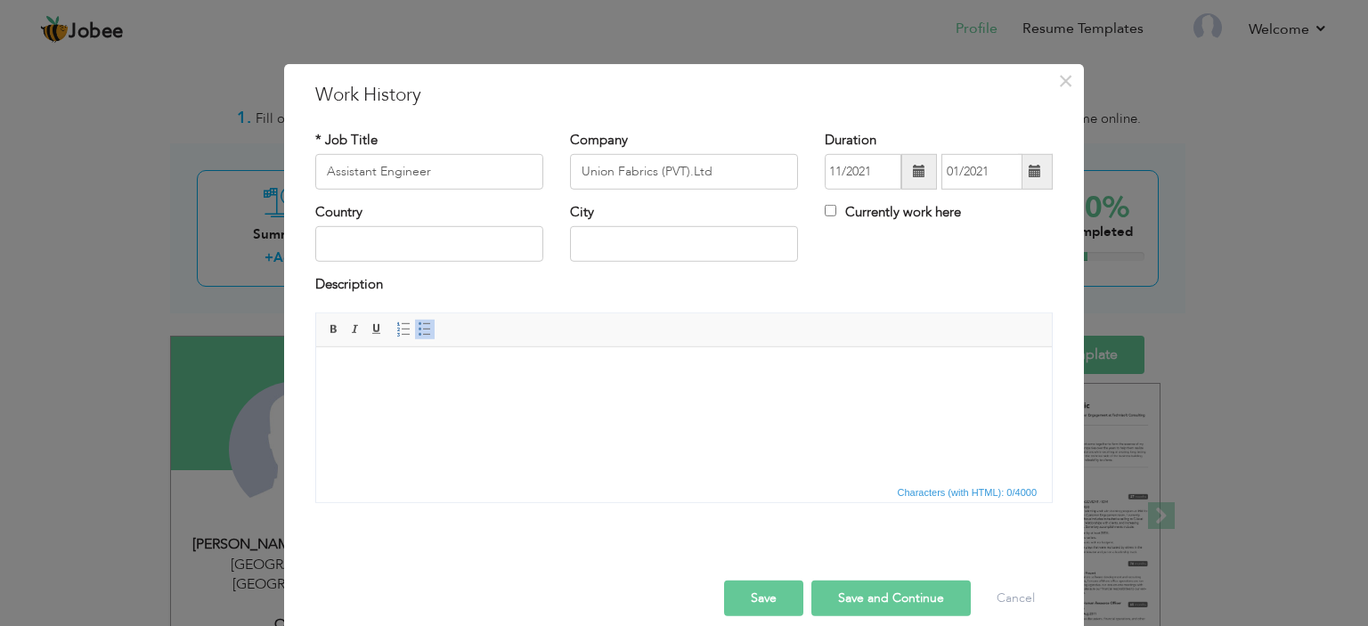
click at [1039, 170] on span at bounding box center [1035, 172] width 35 height 36
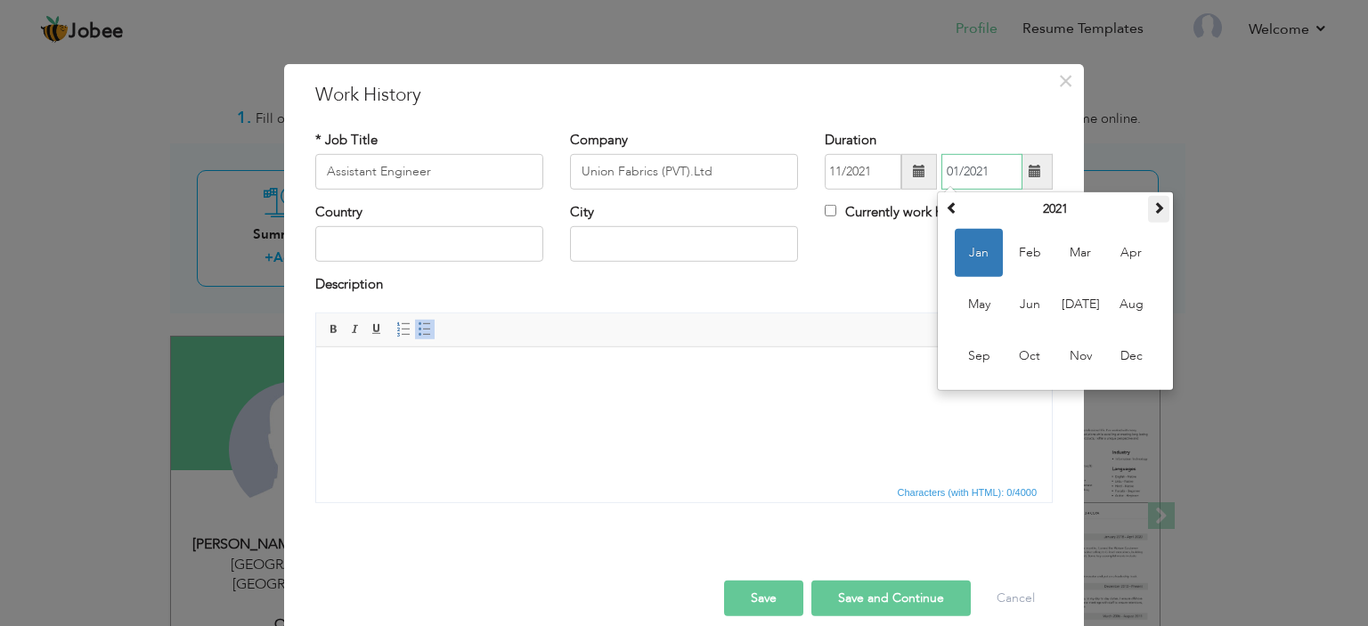
click at [1153, 203] on span at bounding box center [1159, 207] width 12 height 12
click at [963, 240] on span "Jan" at bounding box center [979, 253] width 48 height 48
type input "01/2024"
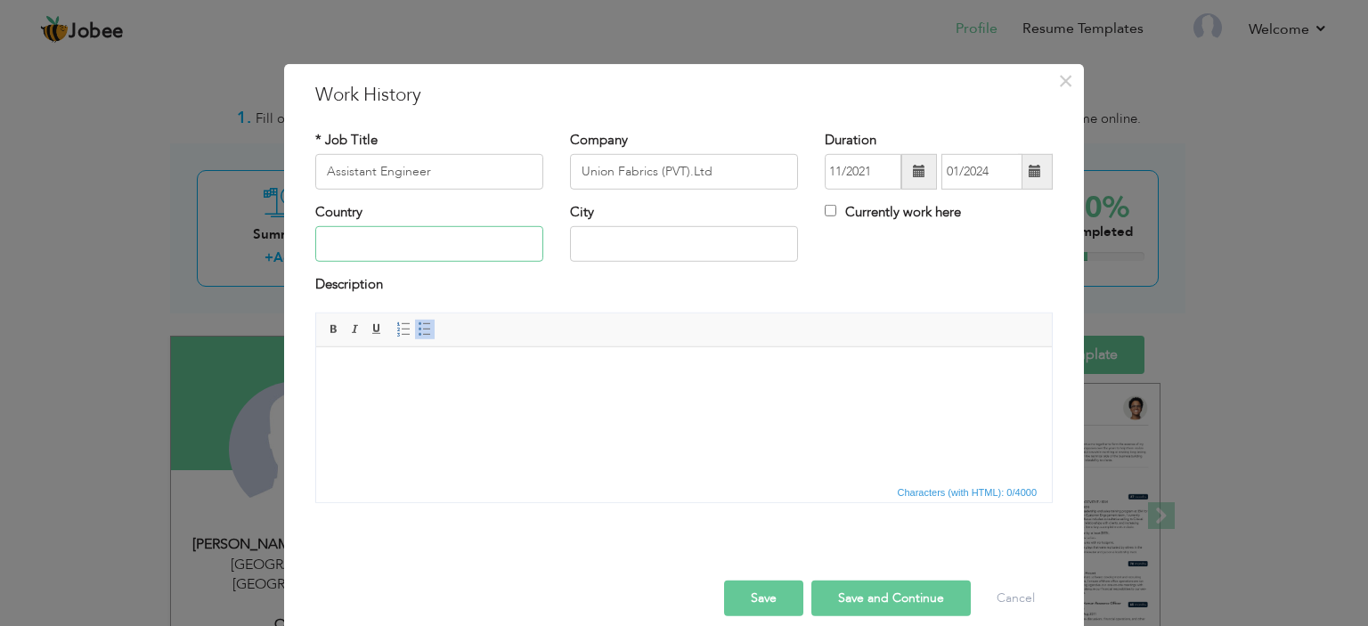
click at [407, 240] on input "text" at bounding box center [429, 244] width 228 height 36
type input "Pakistan"
type input "Karachi"
click at [415, 336] on link "Insert/Remove Bulleted List" at bounding box center [425, 330] width 20 height 20
click at [850, 594] on button "Save and Continue" at bounding box center [890, 599] width 159 height 36
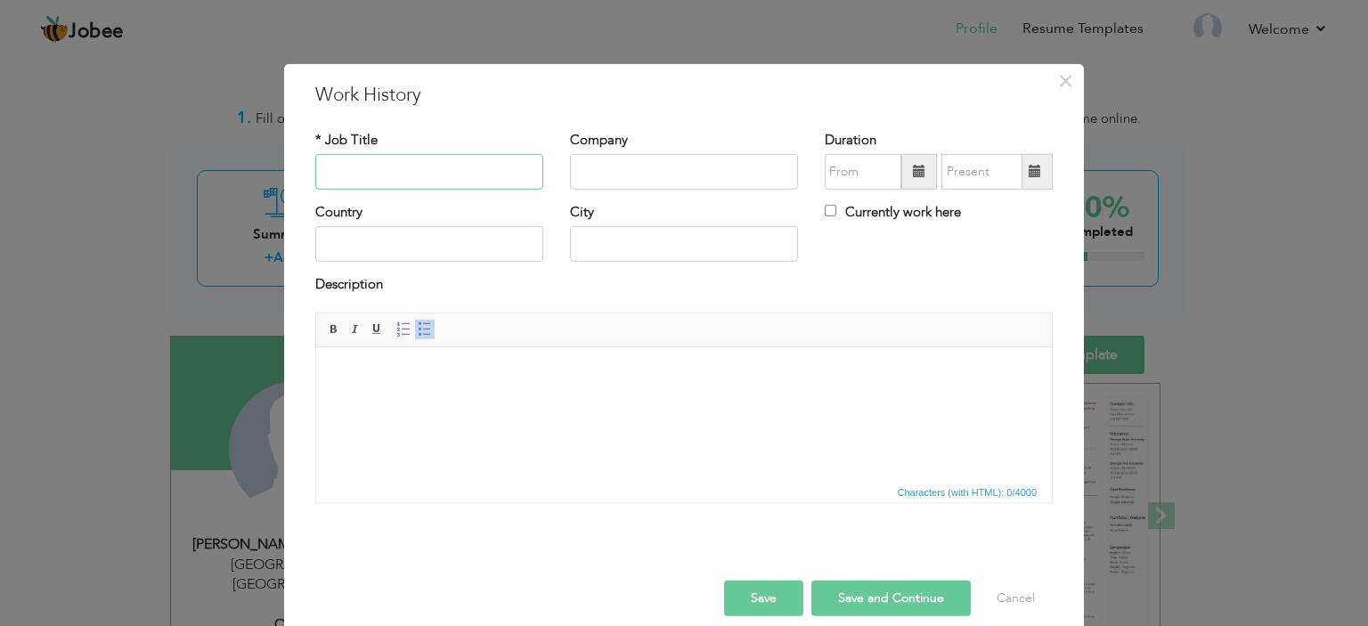
click at [360, 163] on input "text" at bounding box center [429, 172] width 228 height 36
type input "Shift Incharge"
type input "Artistic Fabrics Mill (PVT).Ltd"
click at [364, 250] on input "text" at bounding box center [429, 244] width 228 height 36
type input "Pakistan"
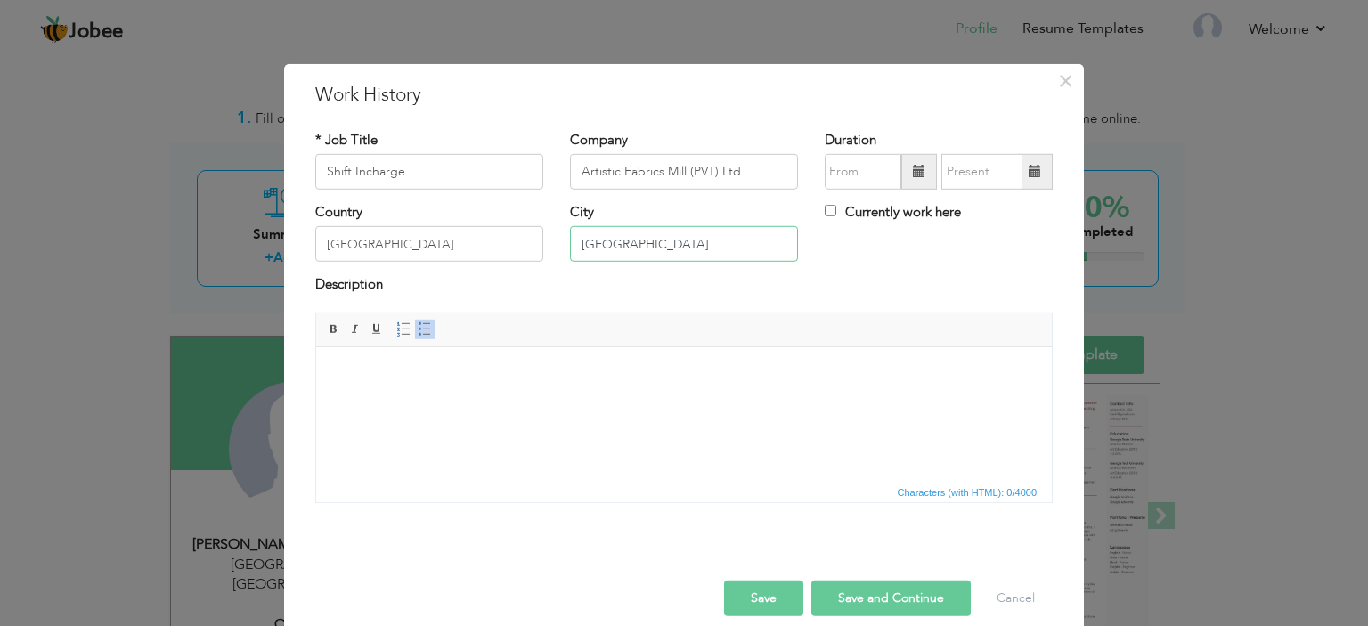
type input "Karachi"
click at [418, 331] on span at bounding box center [425, 329] width 14 height 14
click at [918, 170] on span at bounding box center [919, 171] width 12 height 12
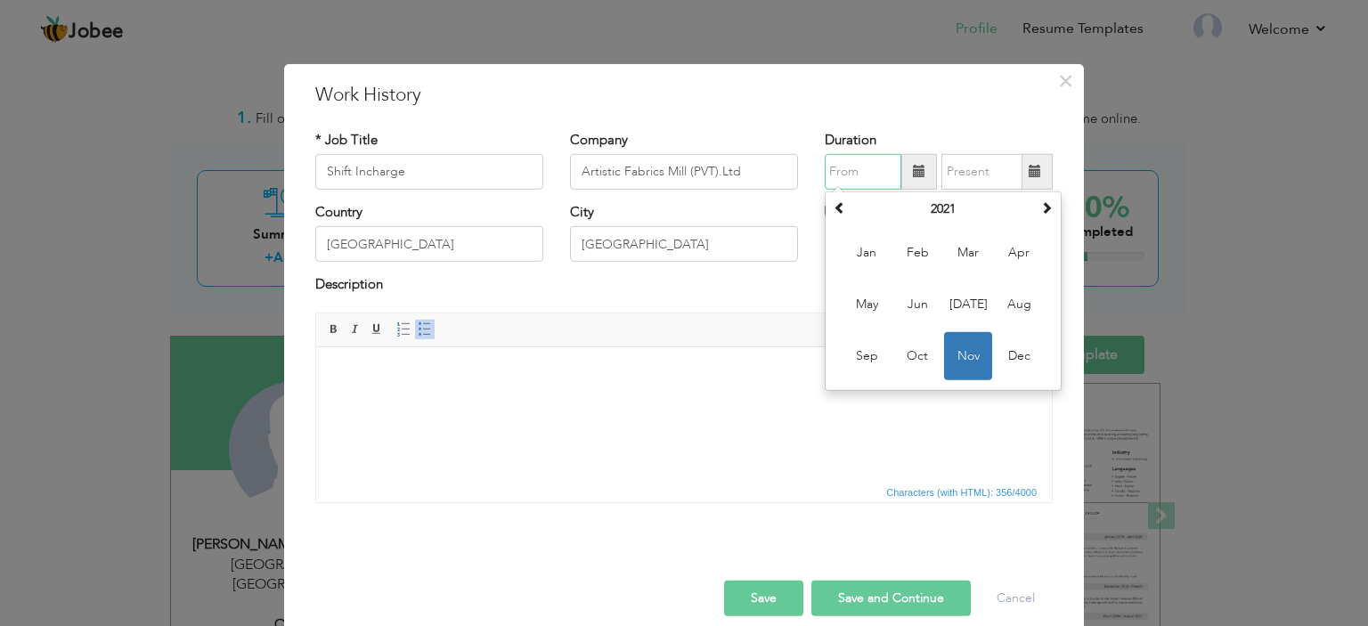
click at [947, 365] on span "Nov" at bounding box center [968, 356] width 48 height 48
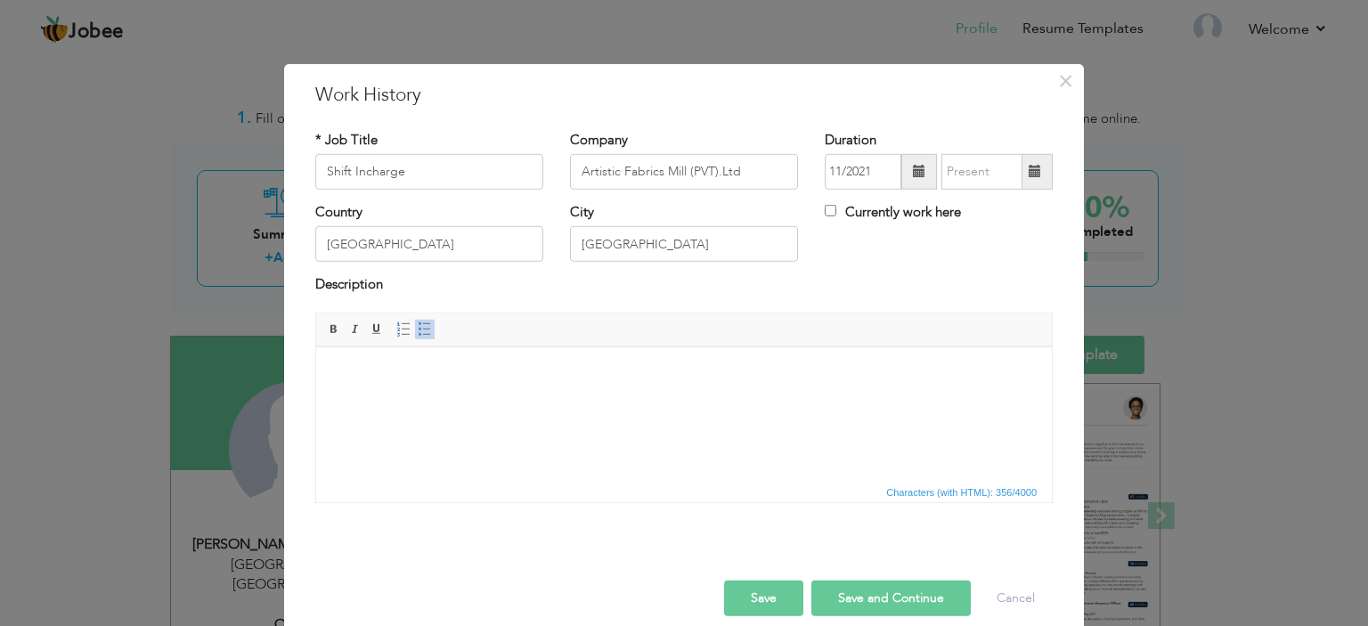
click at [904, 158] on span at bounding box center [919, 172] width 36 height 36
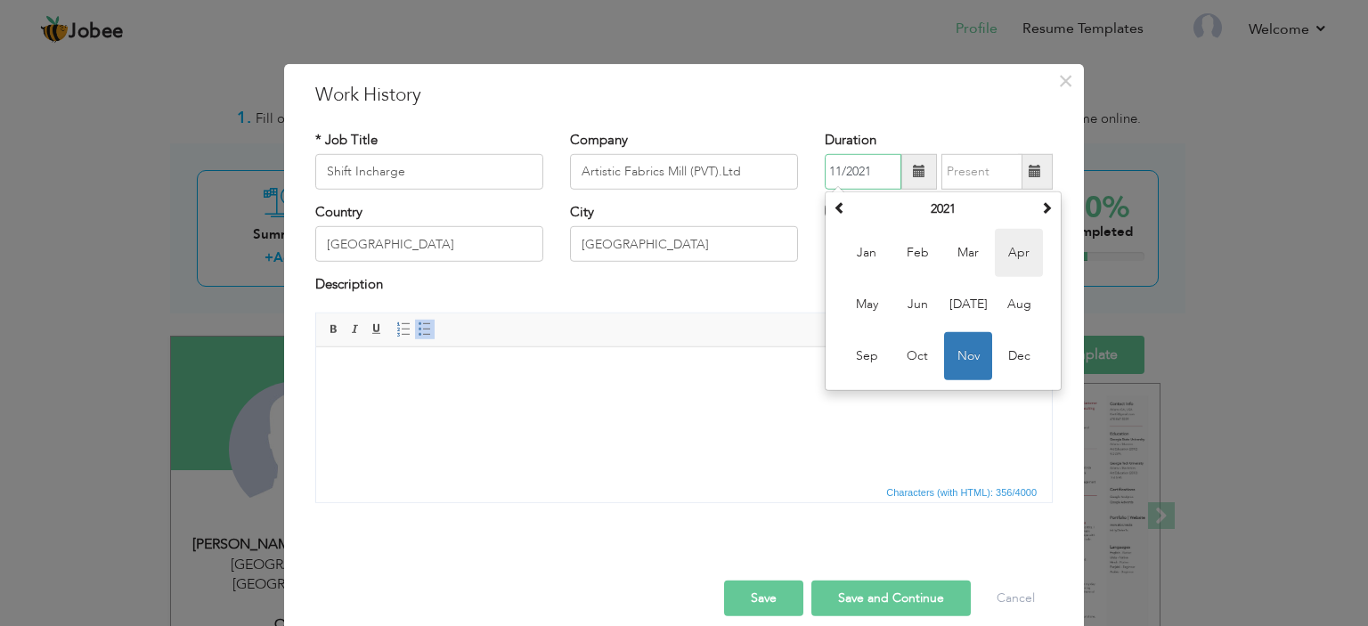
click at [1007, 236] on span "Apr" at bounding box center [1019, 253] width 48 height 48
type input "04/2021"
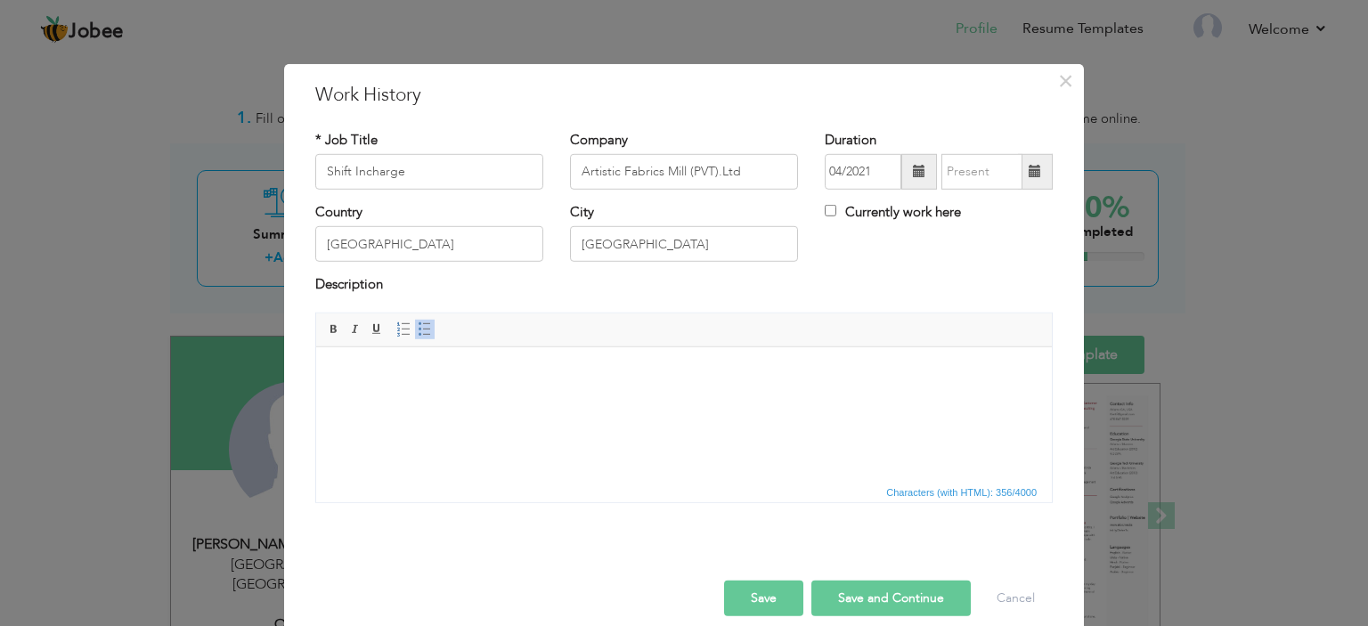
click at [1042, 154] on span at bounding box center [1035, 172] width 35 height 36
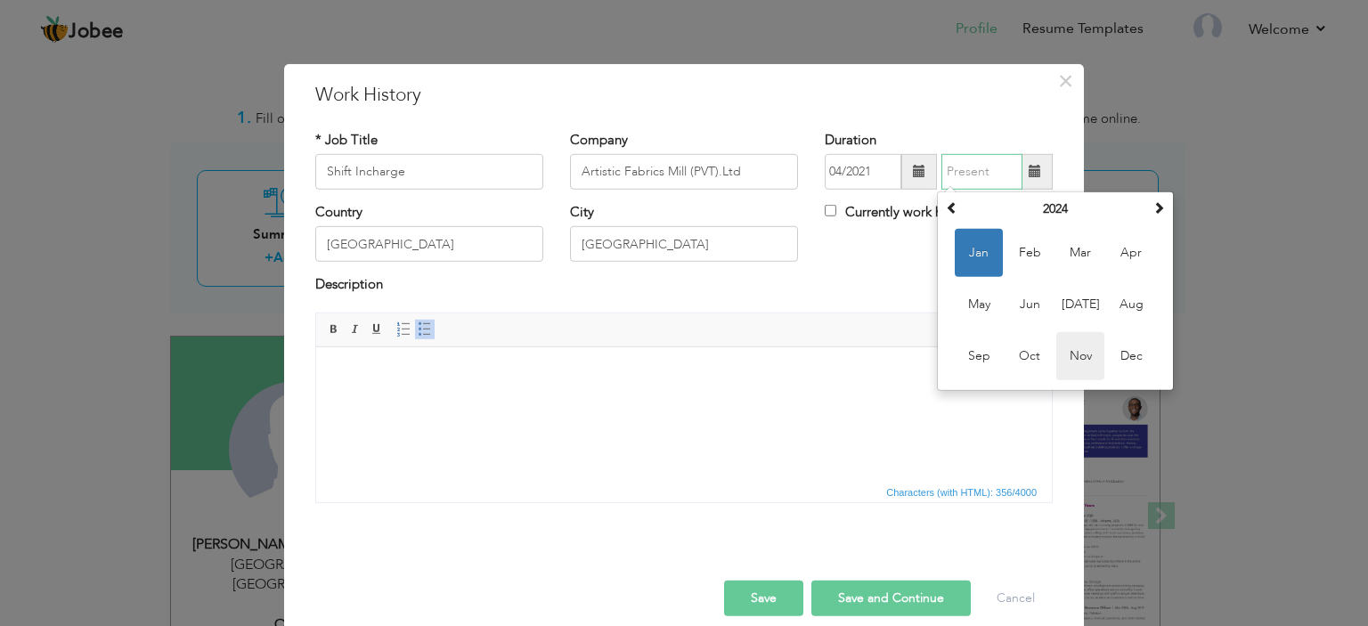
click at [1058, 346] on span "Nov" at bounding box center [1080, 356] width 48 height 48
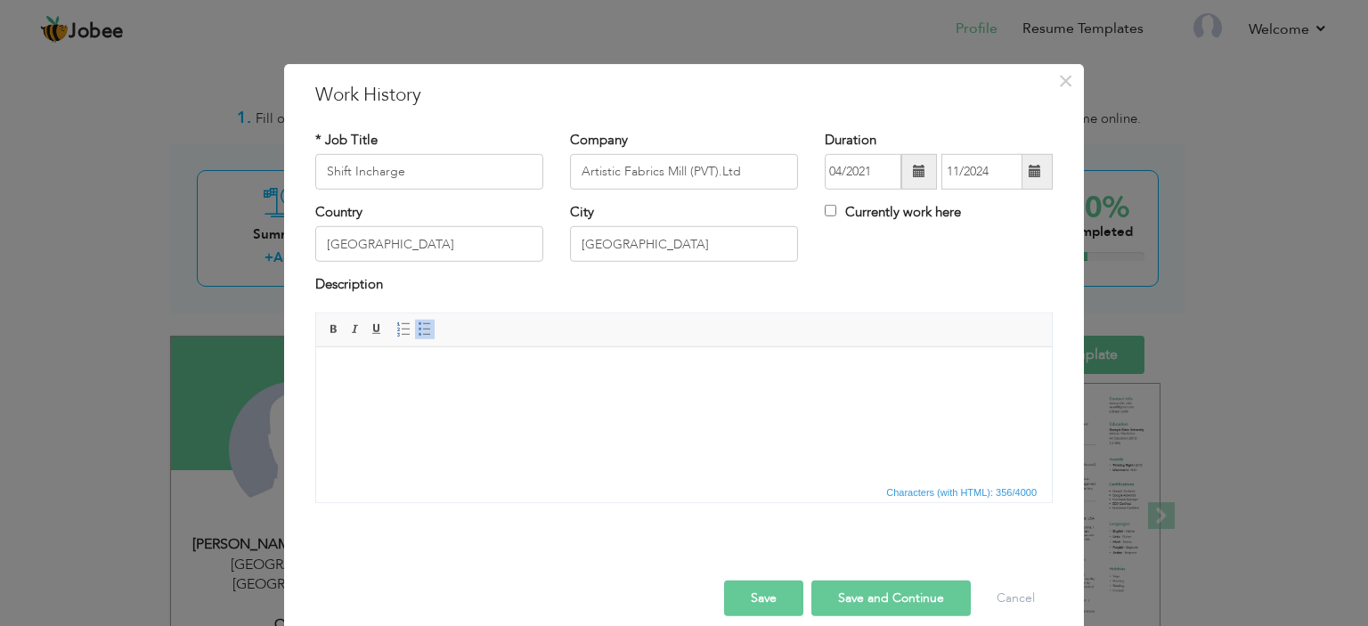
click at [1041, 169] on span at bounding box center [1035, 172] width 35 height 36
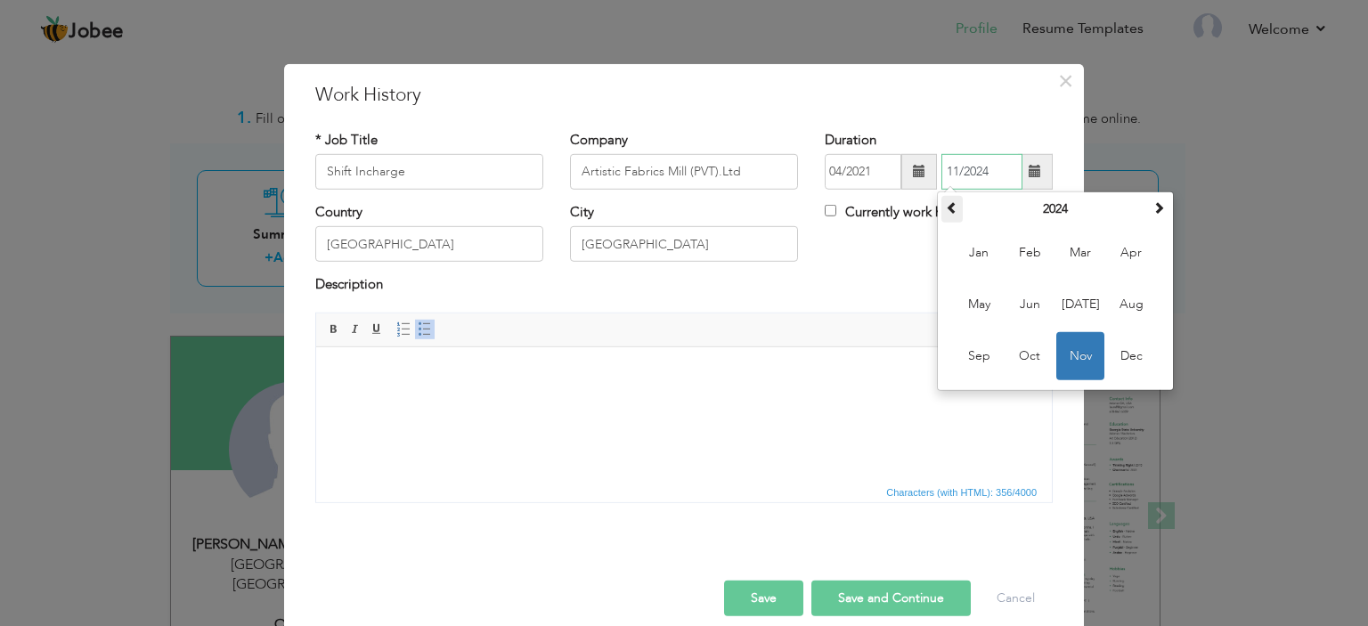
click at [946, 201] on span at bounding box center [952, 207] width 12 height 12
click at [1081, 350] on span "Nov" at bounding box center [1080, 356] width 48 height 48
type input "11/2021"
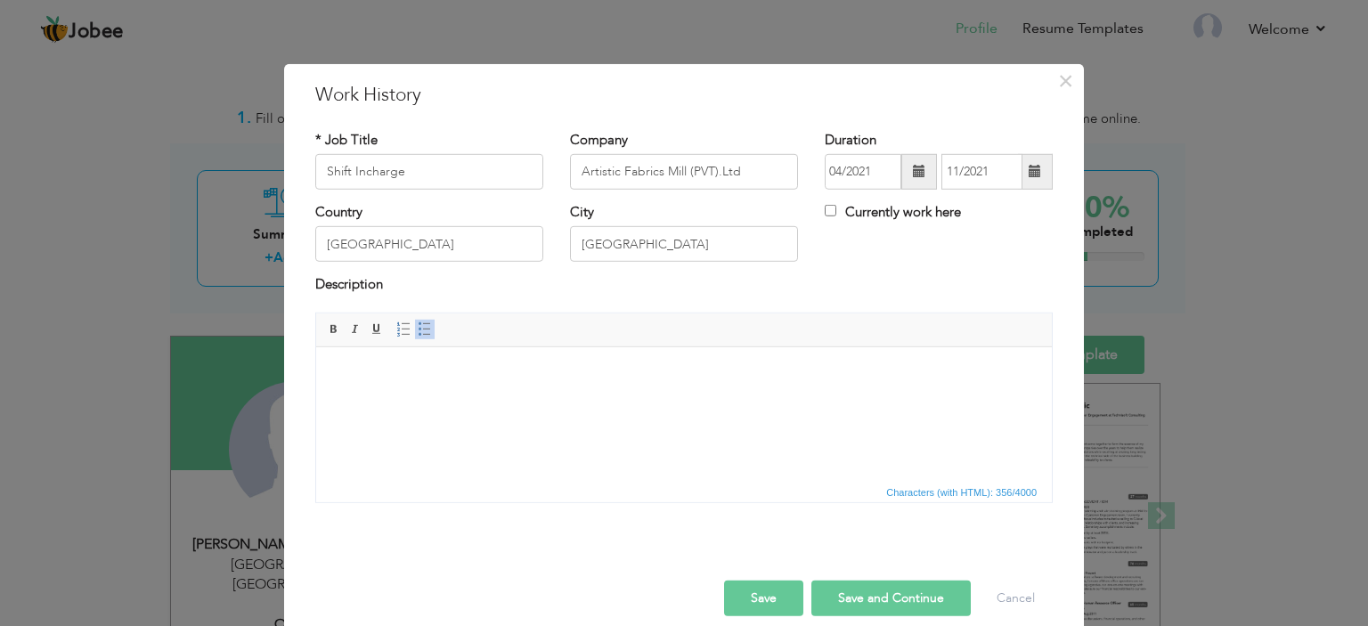
click at [846, 591] on button "Save and Continue" at bounding box center [890, 599] width 159 height 36
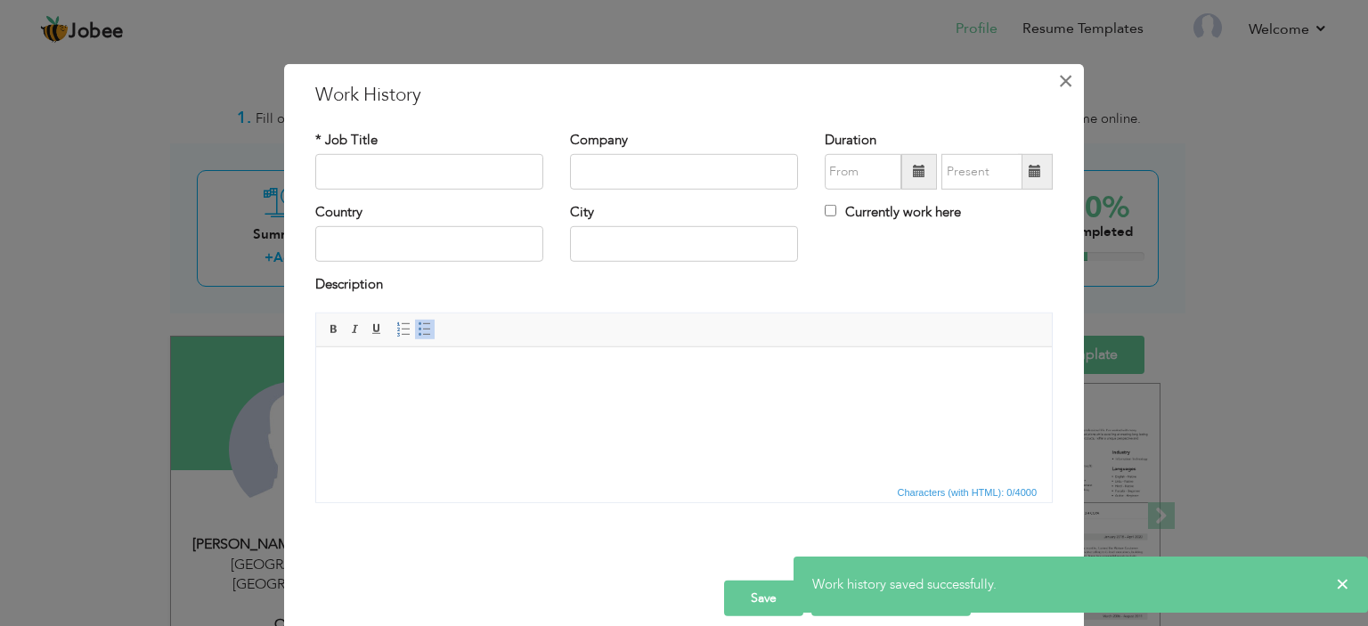
click at [1065, 77] on span "×" at bounding box center [1065, 80] width 15 height 32
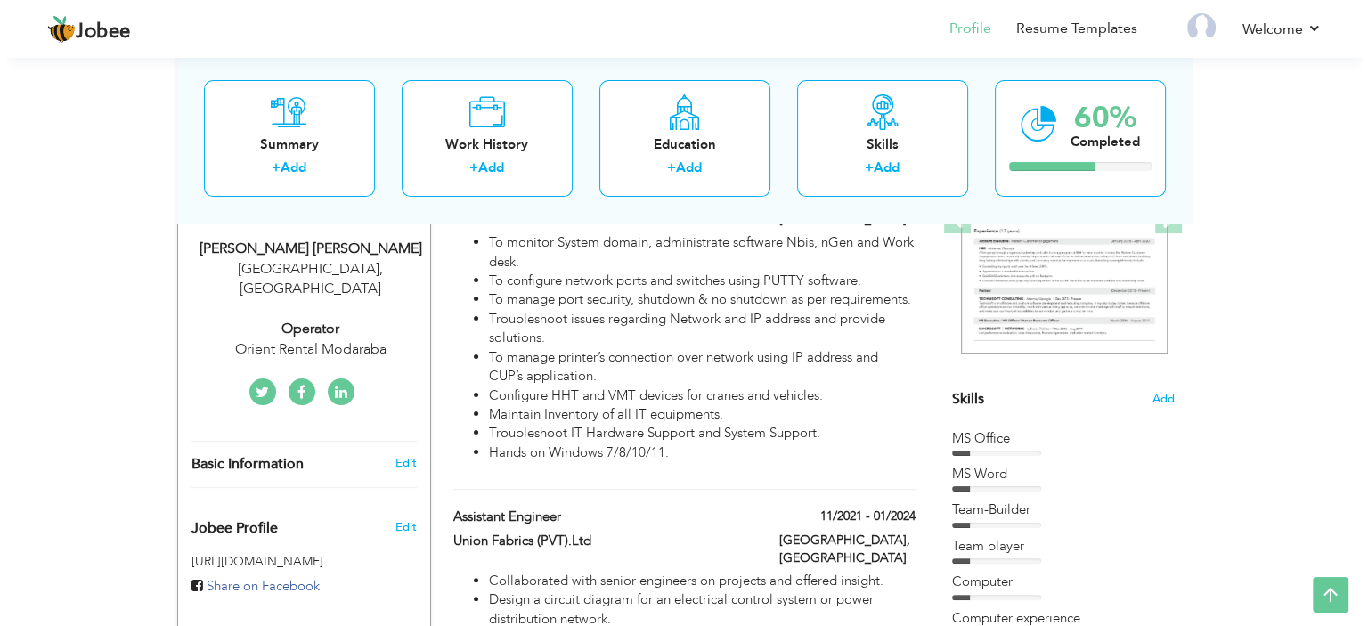
scroll to position [198, 0]
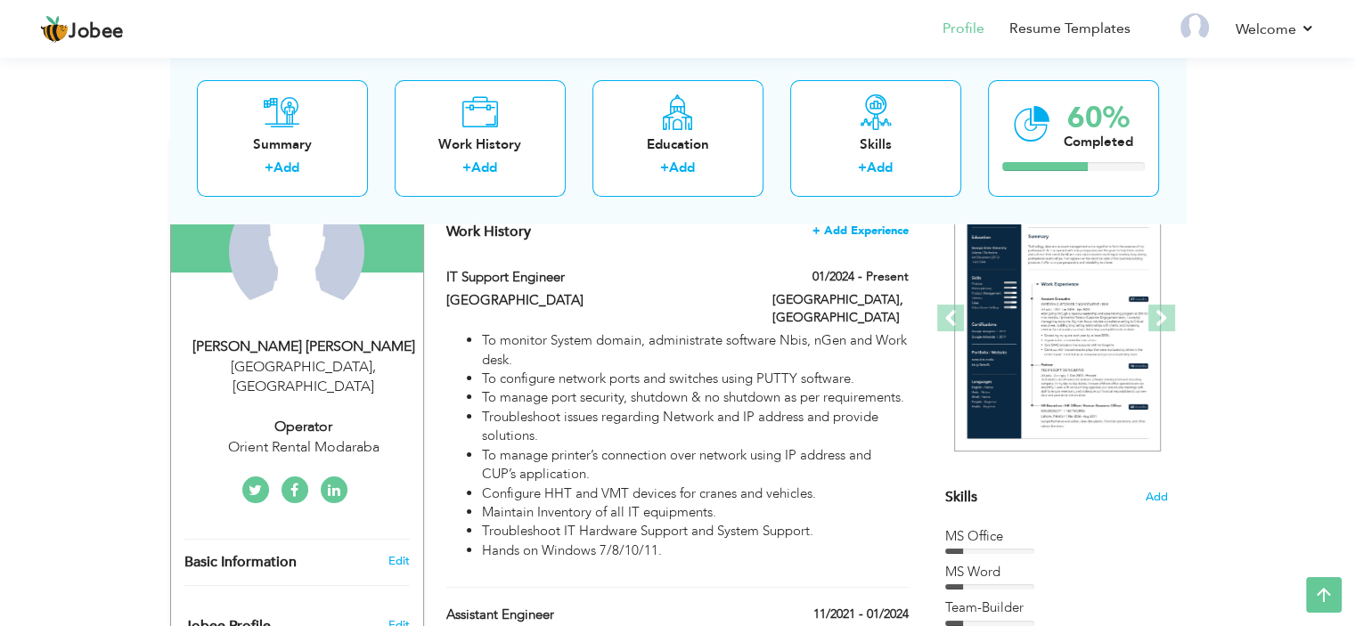
click at [837, 229] on span "+ Add Experience" at bounding box center [860, 230] width 96 height 12
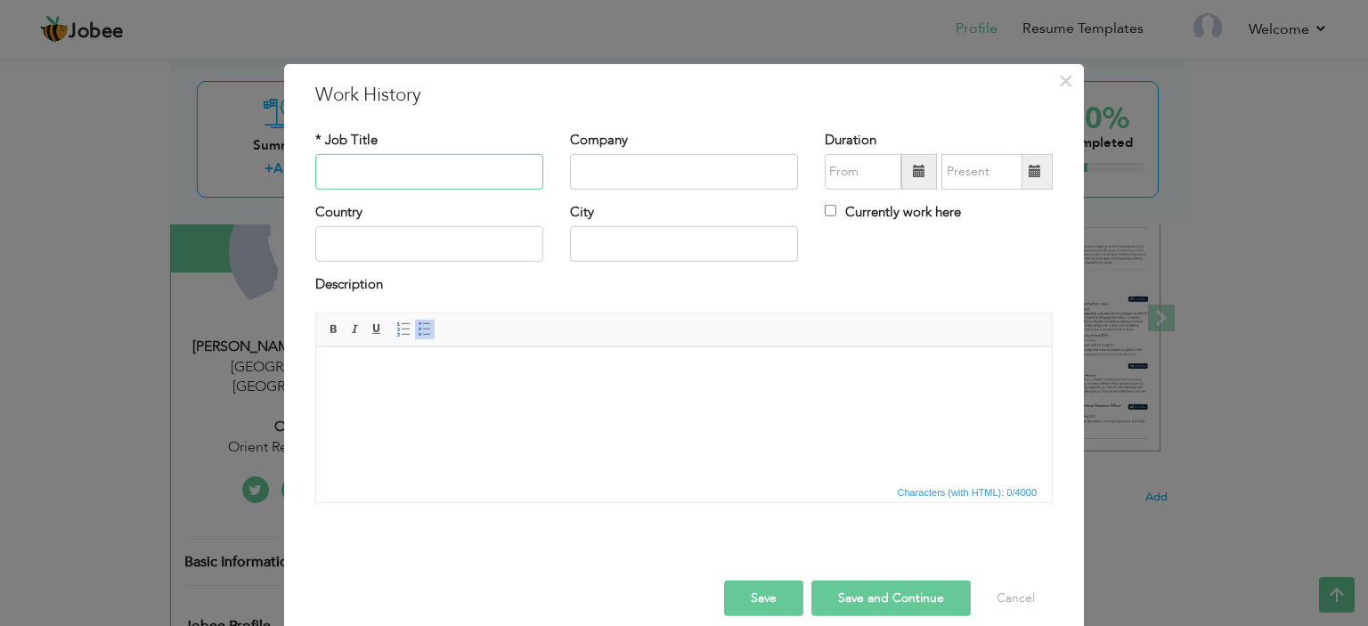
click at [441, 168] on input "text" at bounding box center [429, 172] width 228 height 36
type input "Senior Engineer"
type input "Pakistan Telecommunication Limited (PTCL)"
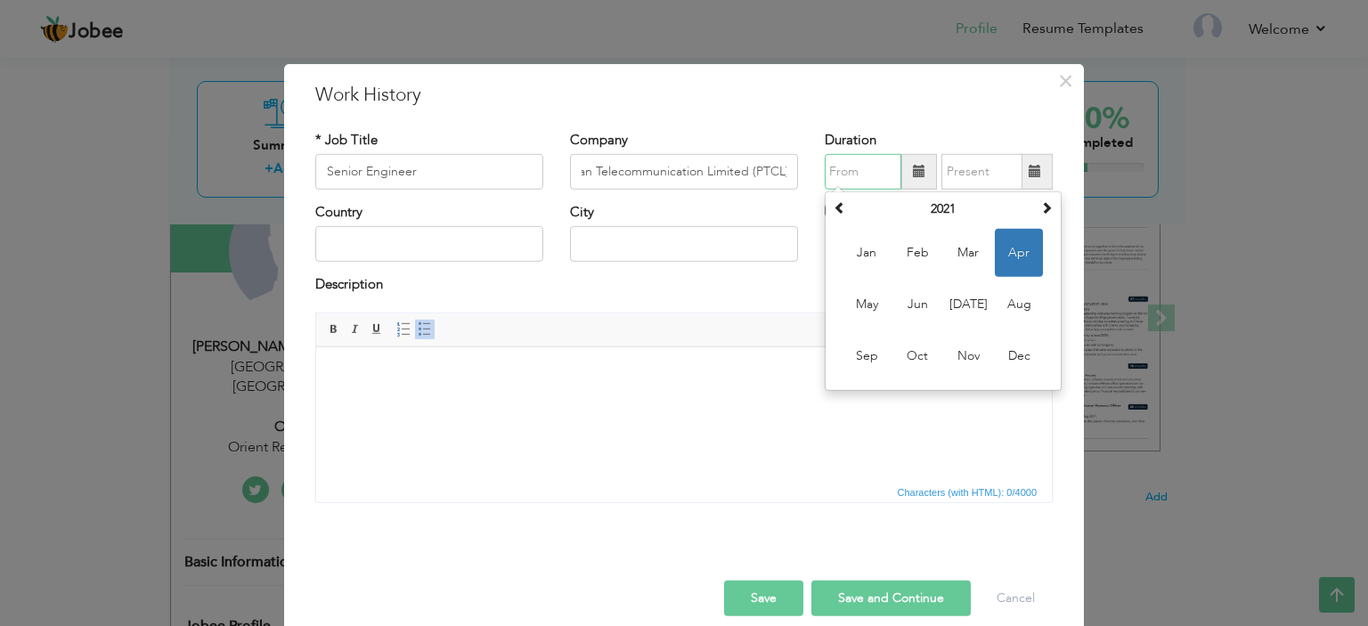
scroll to position [0, 0]
click at [839, 209] on th at bounding box center [839, 209] width 21 height 27
click at [1005, 296] on span "Aug" at bounding box center [1019, 305] width 48 height 48
type input "08/2019"
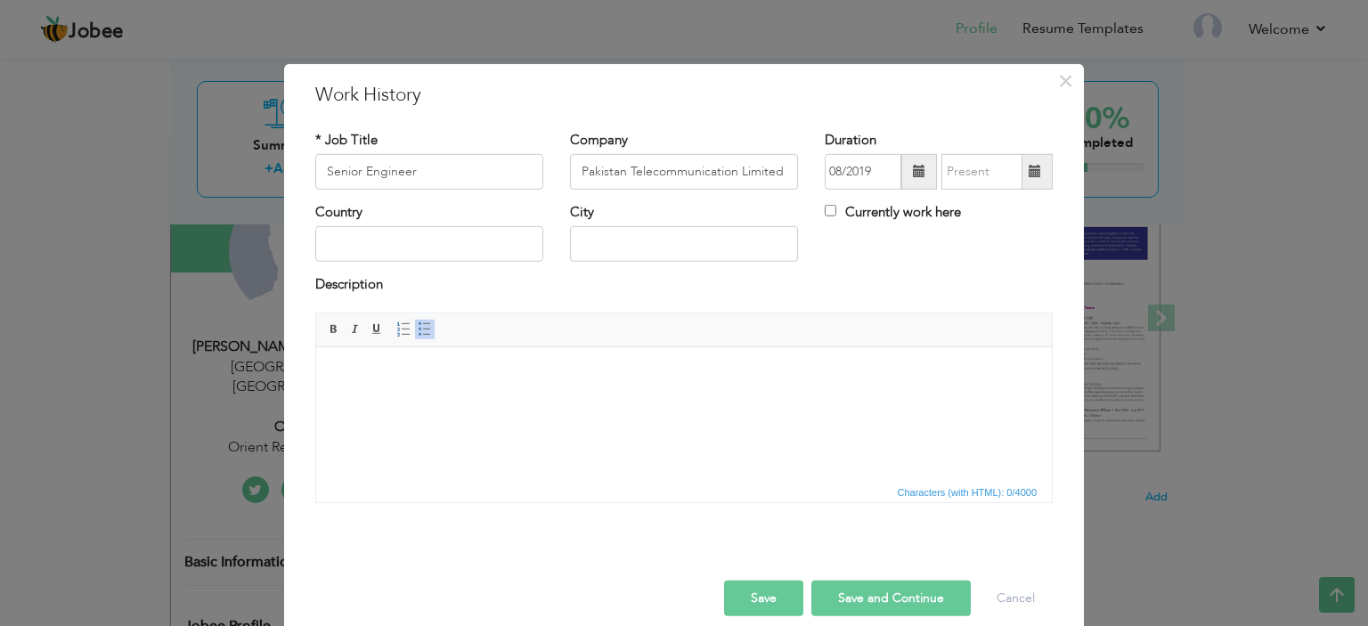
click at [1030, 174] on span at bounding box center [1035, 171] width 12 height 12
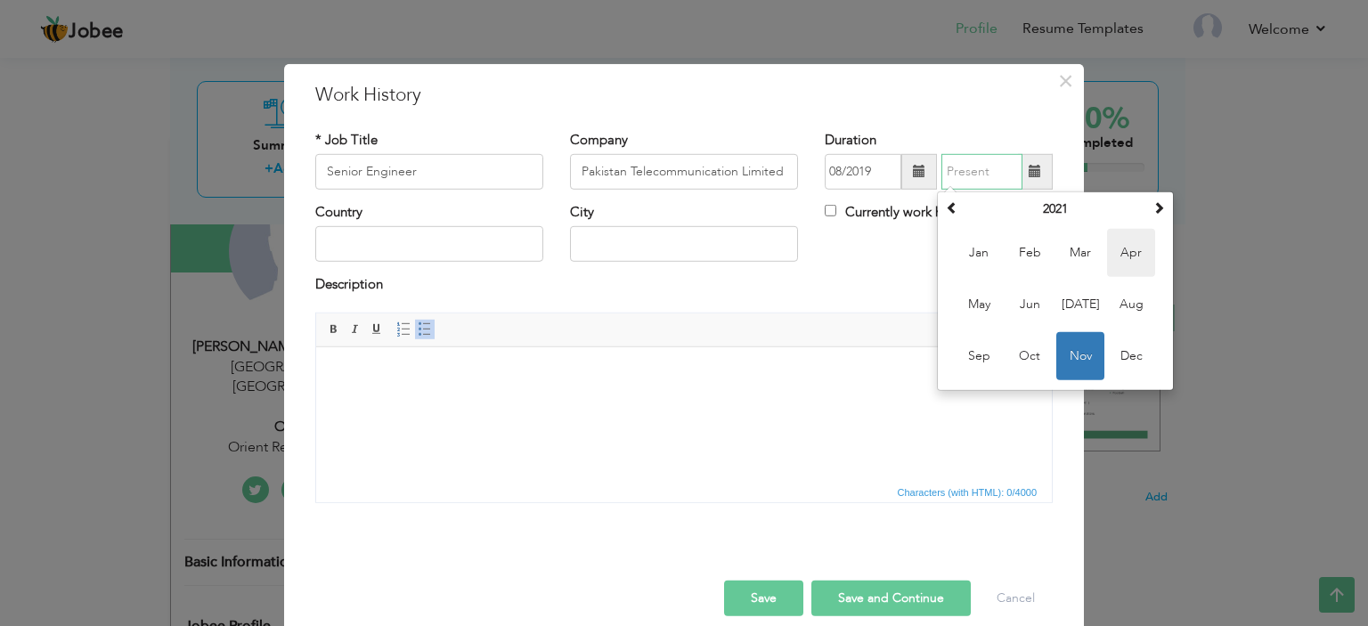
click at [1122, 250] on span "Apr" at bounding box center [1131, 253] width 48 height 48
type input "04/2021"
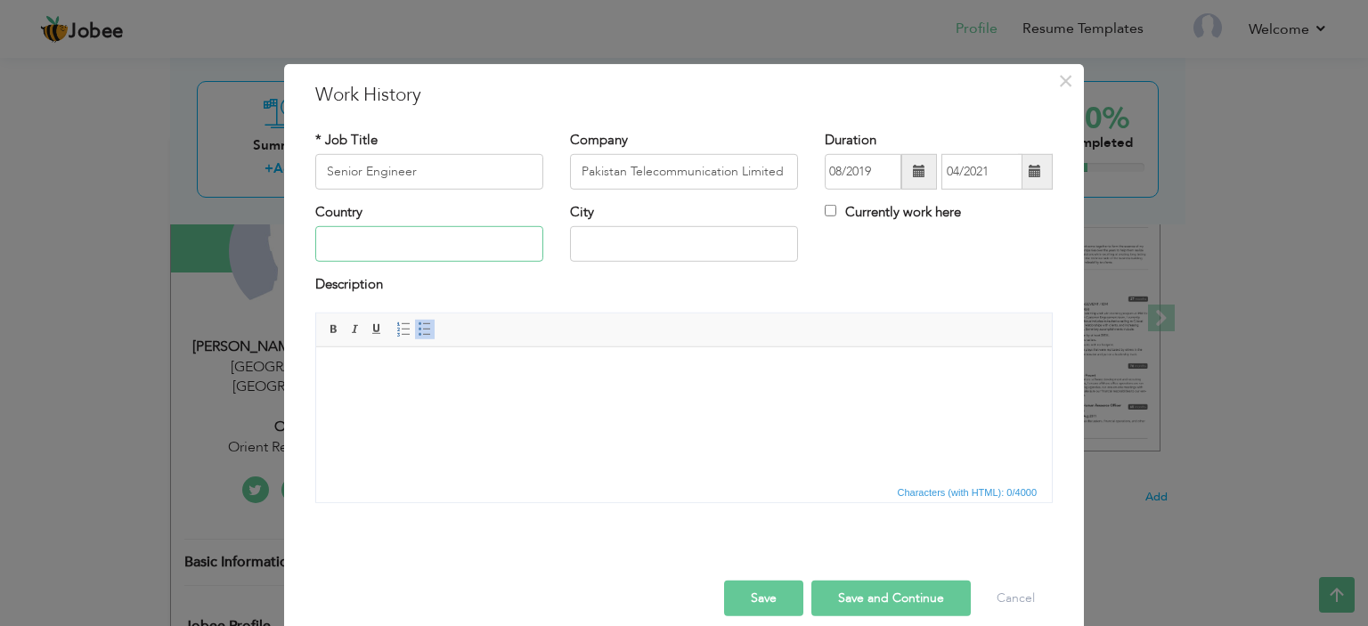
click at [468, 243] on input "text" at bounding box center [429, 244] width 228 height 36
type input "Pakistan"
click at [420, 327] on span at bounding box center [425, 329] width 14 height 14
type input "Karachi"
click at [862, 606] on button "Save and Continue" at bounding box center [890, 599] width 159 height 36
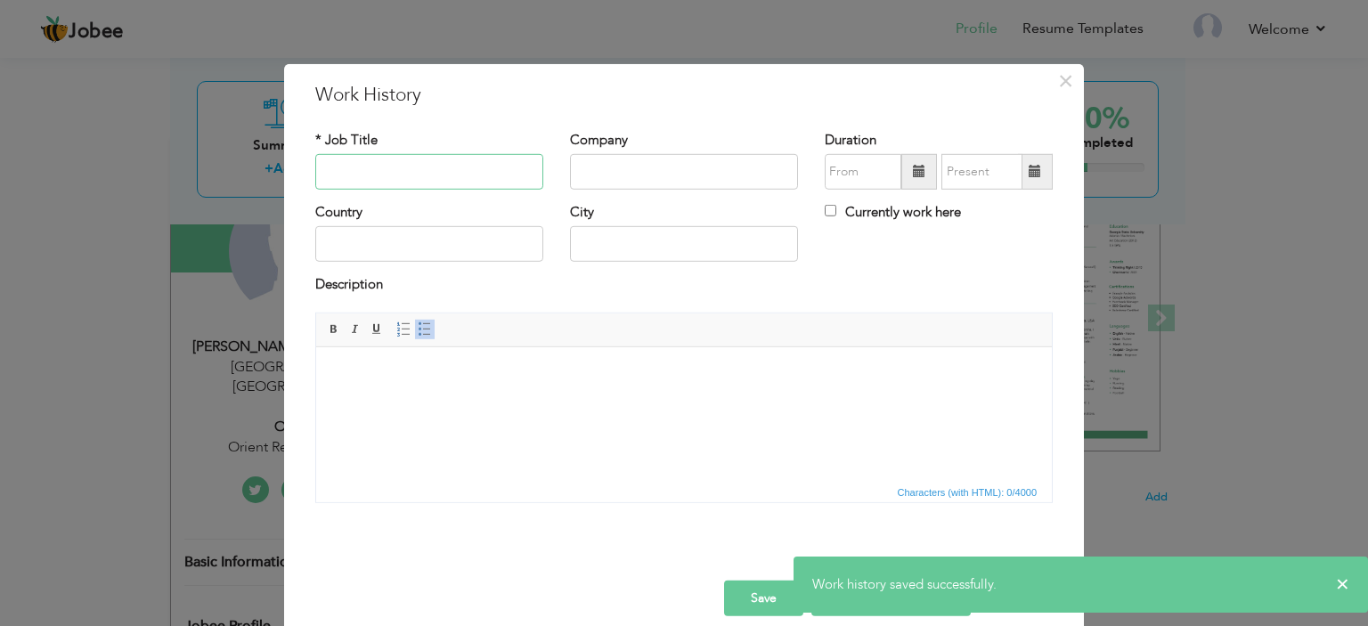
click at [396, 165] on input "text" at bounding box center [429, 172] width 228 height 36
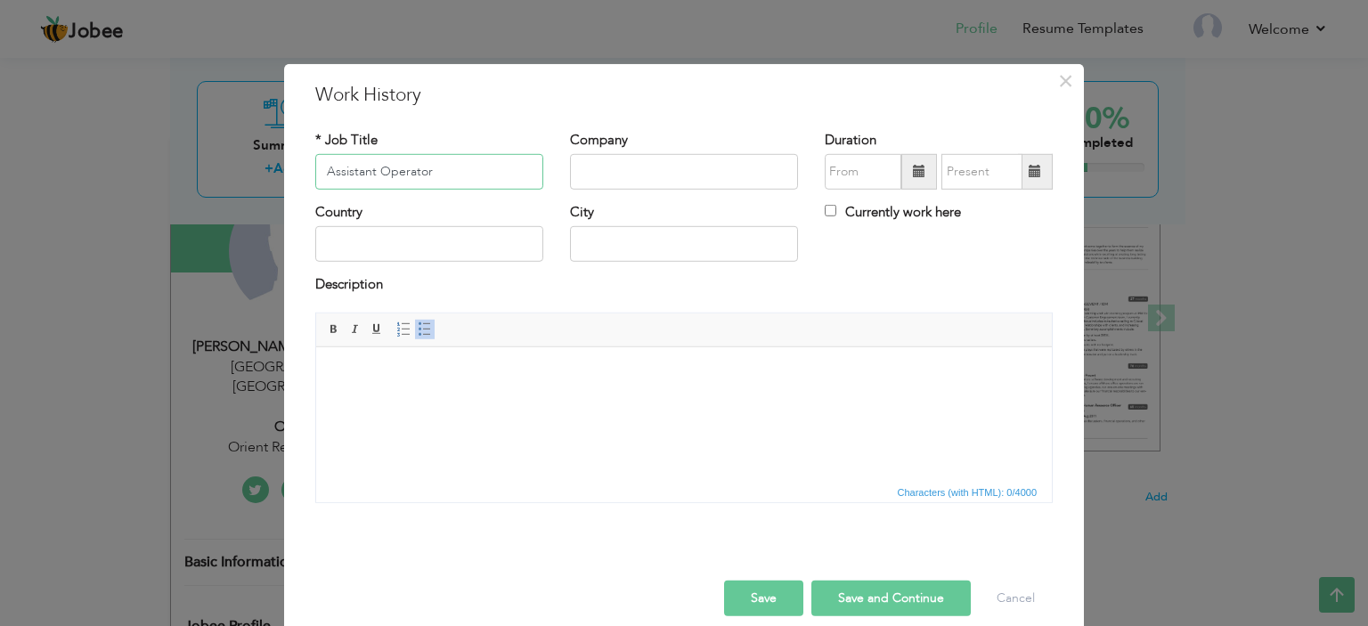
type input "Assistant Operator"
type input "Orient Rental Modaraba"
click at [918, 177] on span at bounding box center [919, 171] width 12 height 12
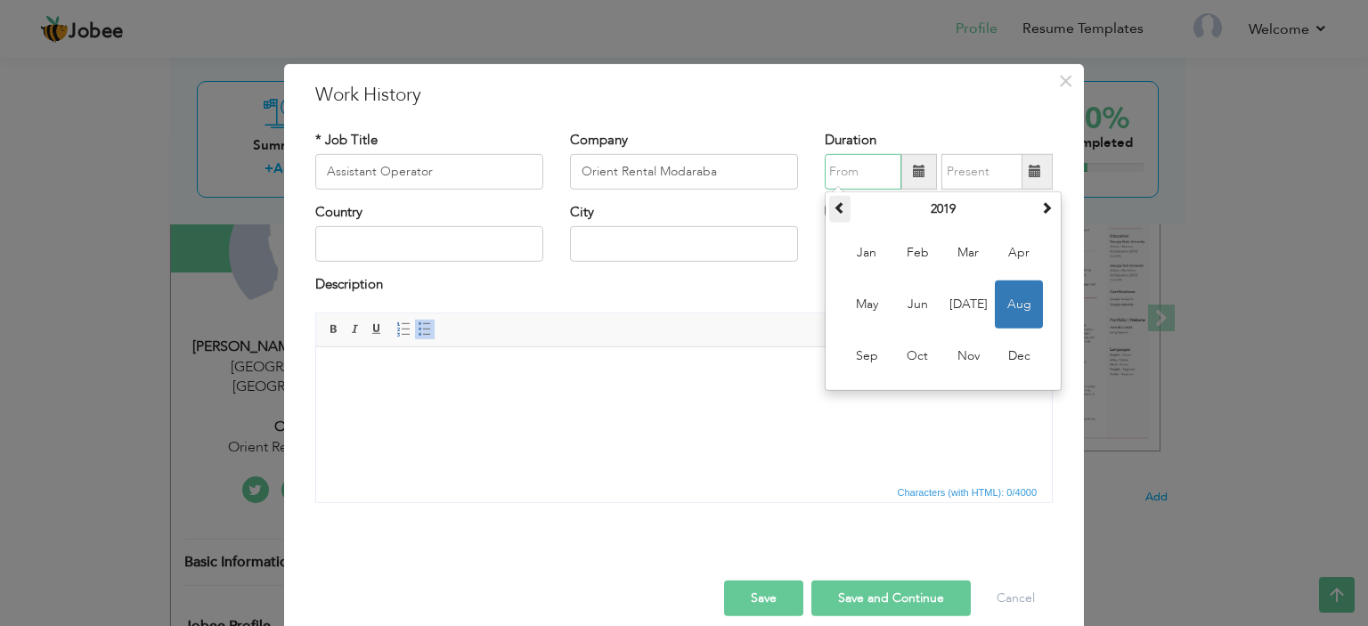
click at [834, 214] on span at bounding box center [840, 207] width 12 height 12
click at [854, 236] on span "Jan" at bounding box center [867, 253] width 48 height 48
type input "01/2017"
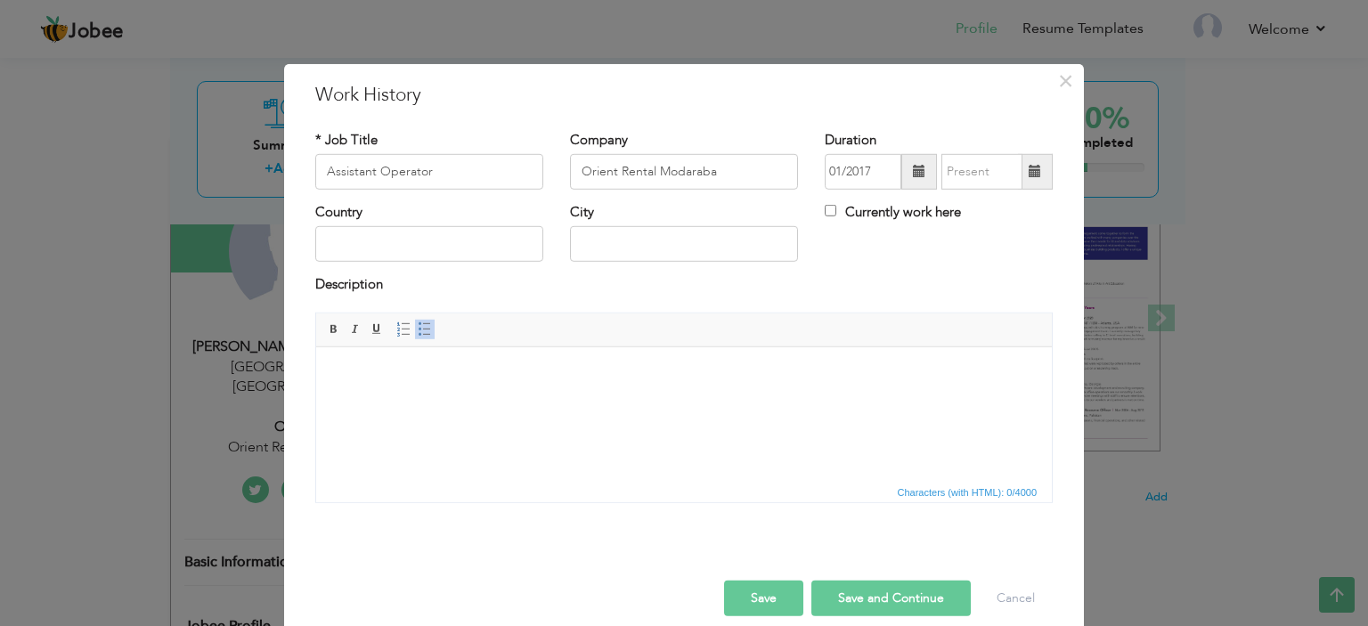
click at [1034, 169] on span at bounding box center [1035, 171] width 12 height 12
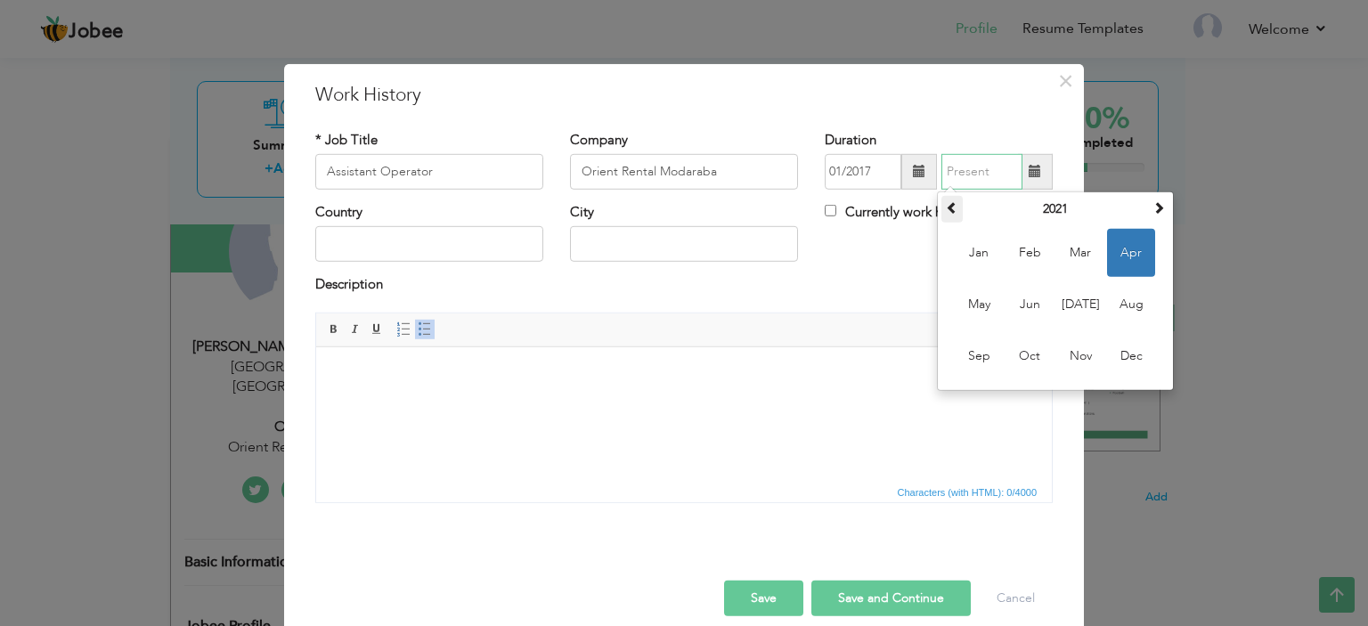
click at [948, 213] on span at bounding box center [952, 207] width 12 height 12
click at [1124, 317] on span "Aug" at bounding box center [1131, 305] width 48 height 48
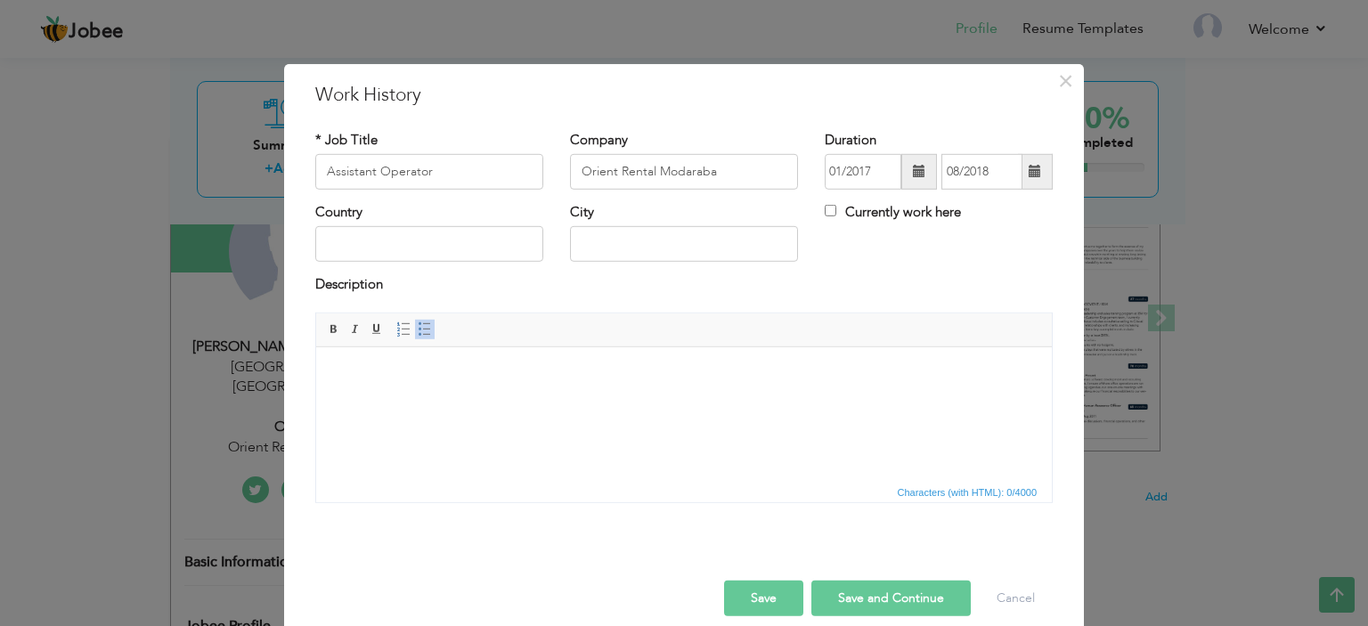
click at [1039, 172] on span at bounding box center [1035, 172] width 35 height 36
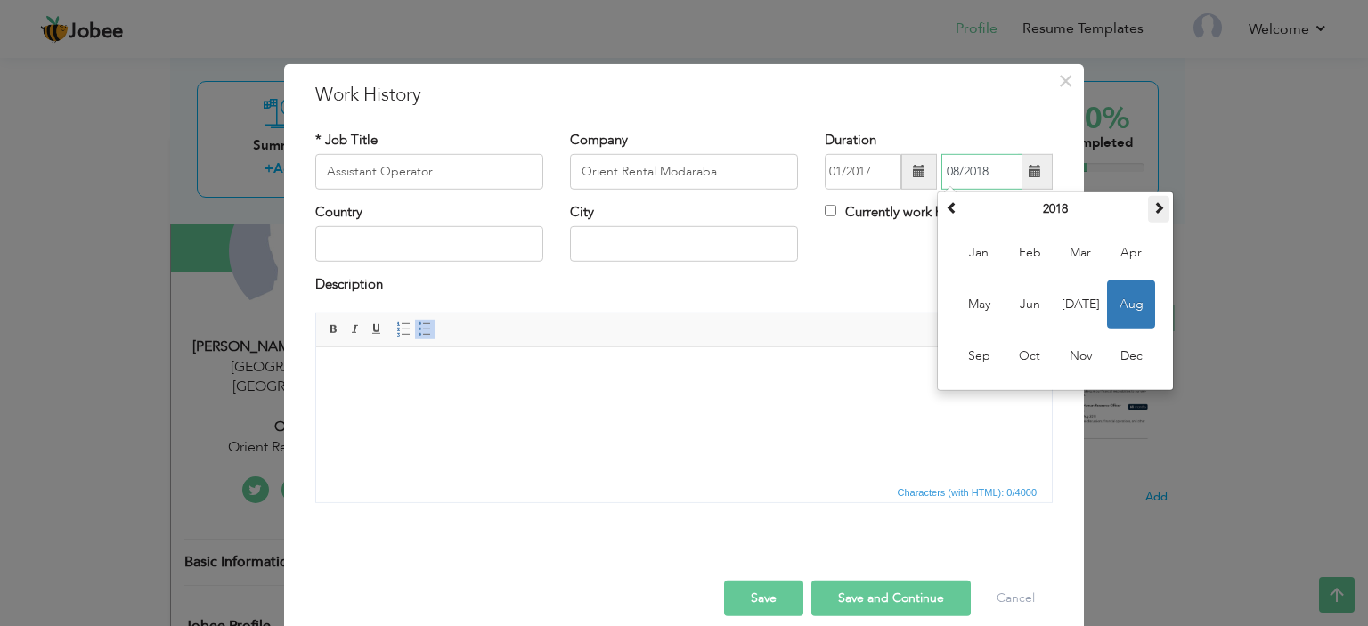
click at [1153, 203] on span at bounding box center [1159, 207] width 12 height 12
click at [1064, 219] on th "2019" at bounding box center [1055, 209] width 185 height 27
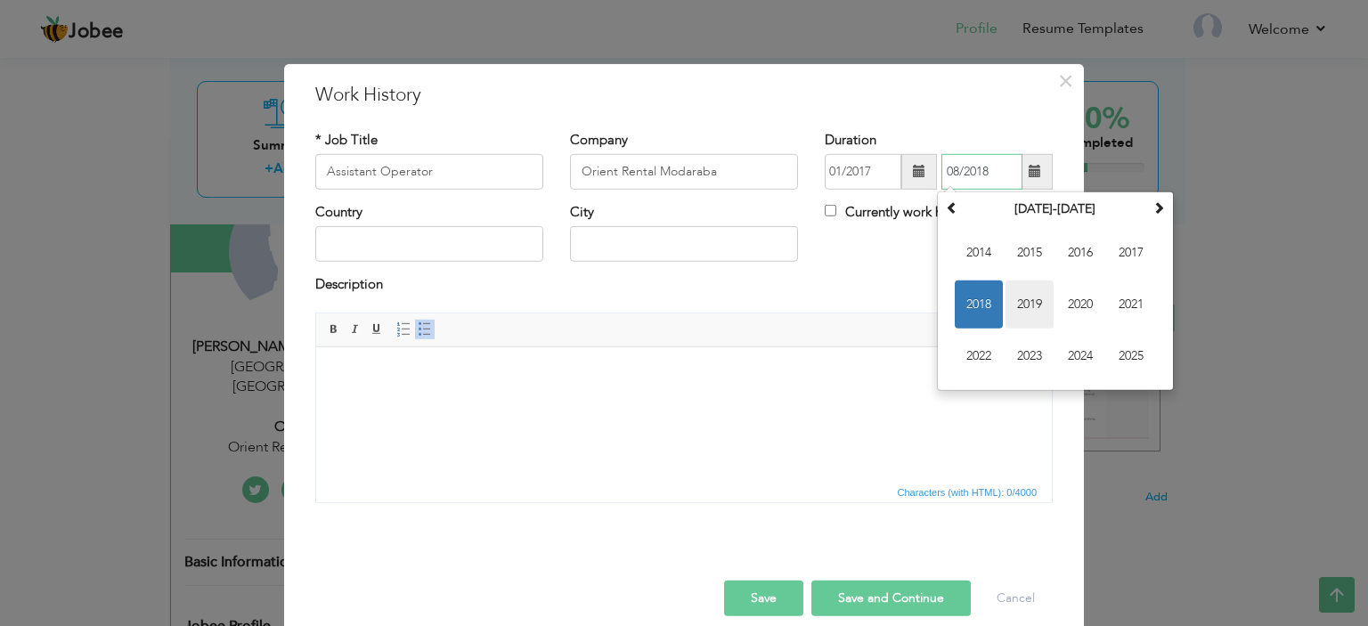
click at [1022, 298] on span "2019" at bounding box center [1030, 305] width 48 height 48
click at [1135, 298] on span "Aug" at bounding box center [1131, 305] width 48 height 48
type input "08/2019"
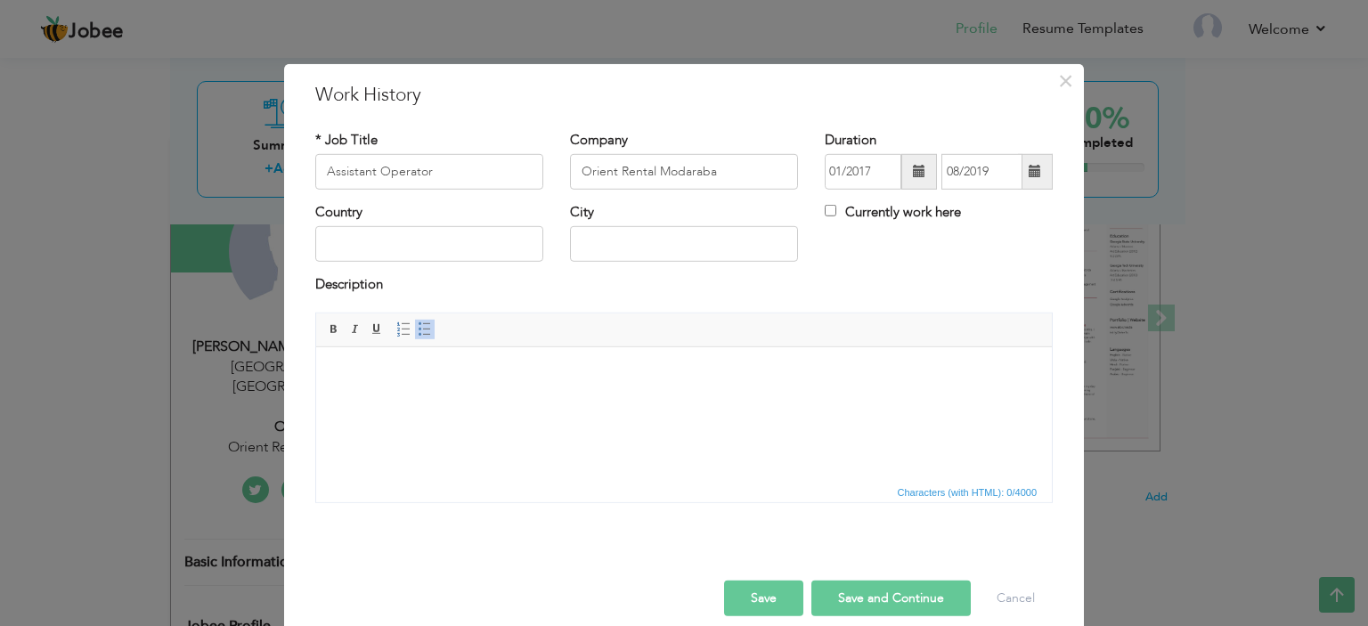
click at [955, 289] on div "Description" at bounding box center [684, 286] width 738 height 23
click at [500, 238] on input "text" at bounding box center [429, 244] width 228 height 36
type input "Pakistan"
click at [418, 328] on span at bounding box center [425, 329] width 14 height 14
type input "Karachi"
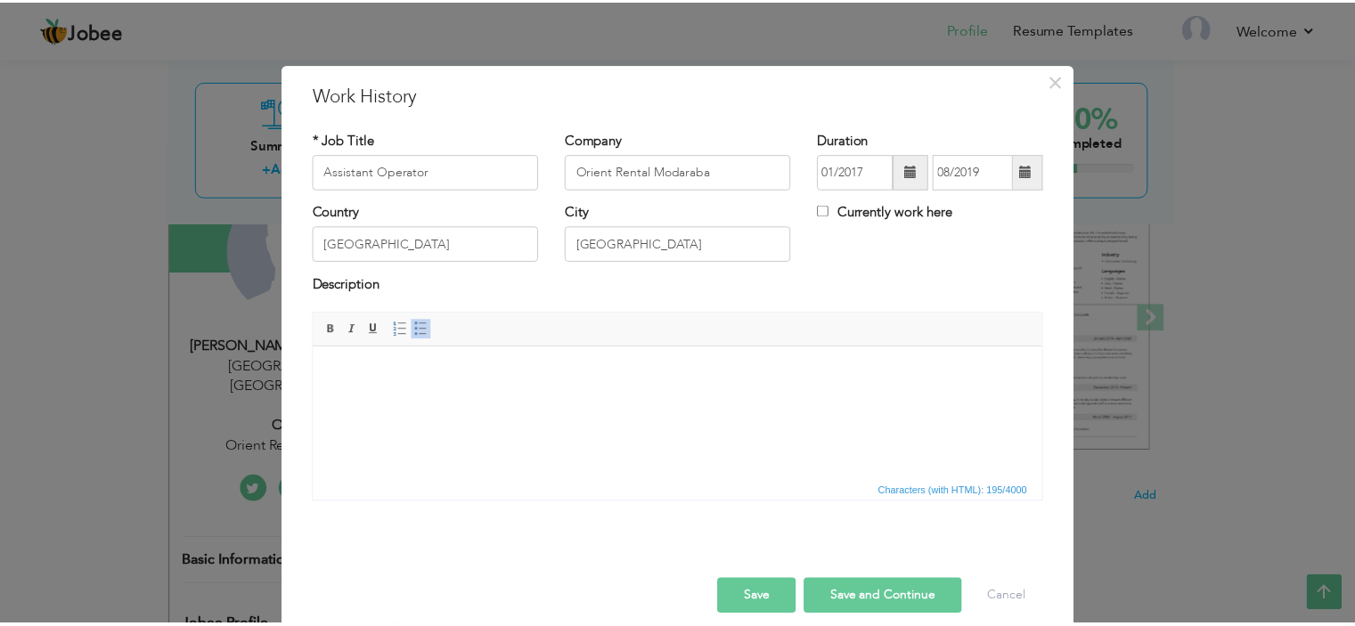
scroll to position [20, 0]
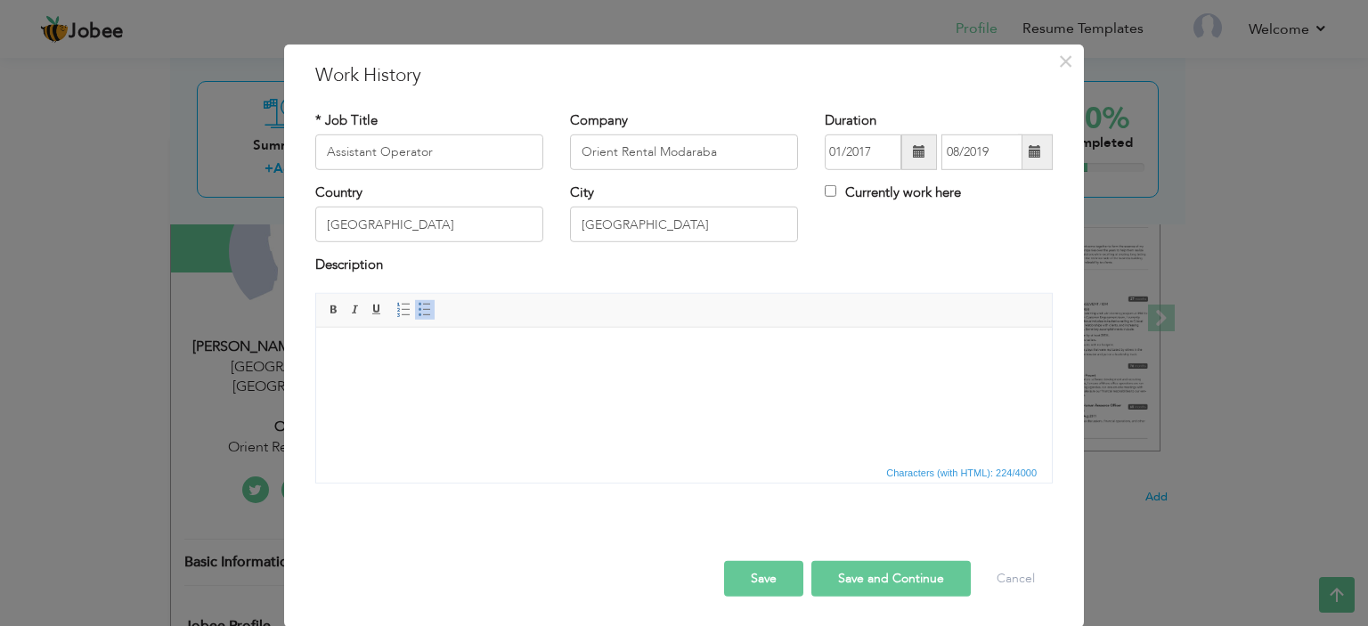
click at [742, 580] on button "Save" at bounding box center [763, 579] width 79 height 36
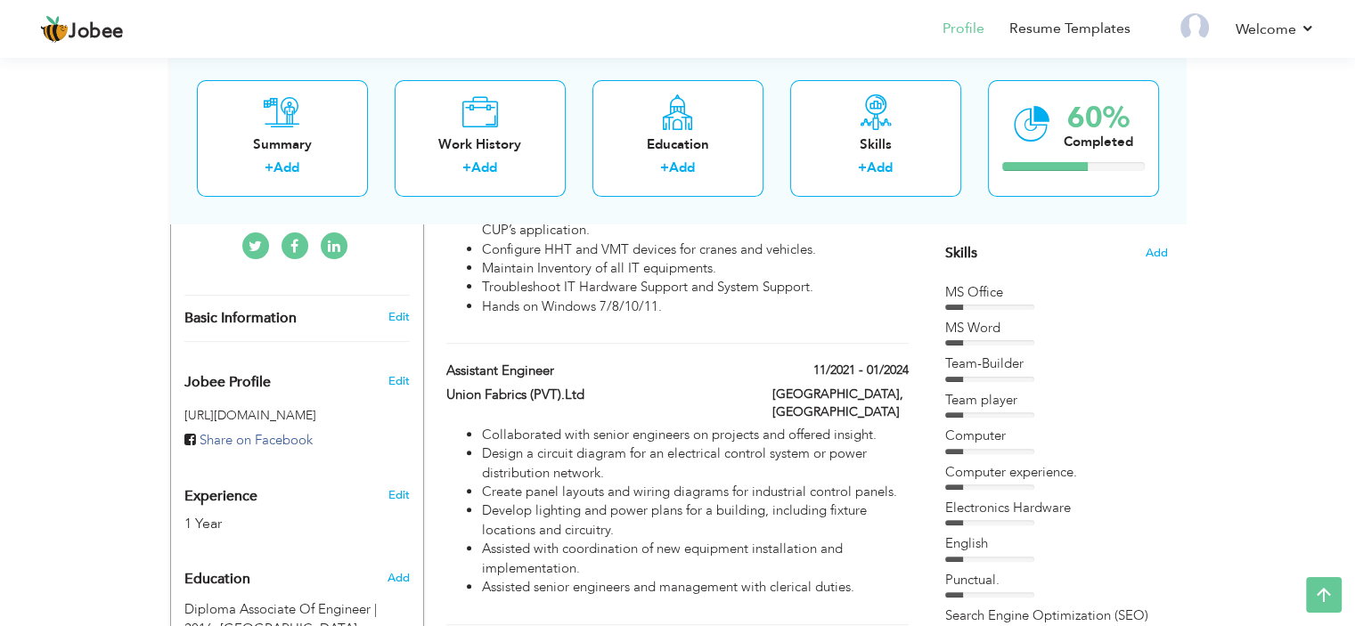
scroll to position [436, 0]
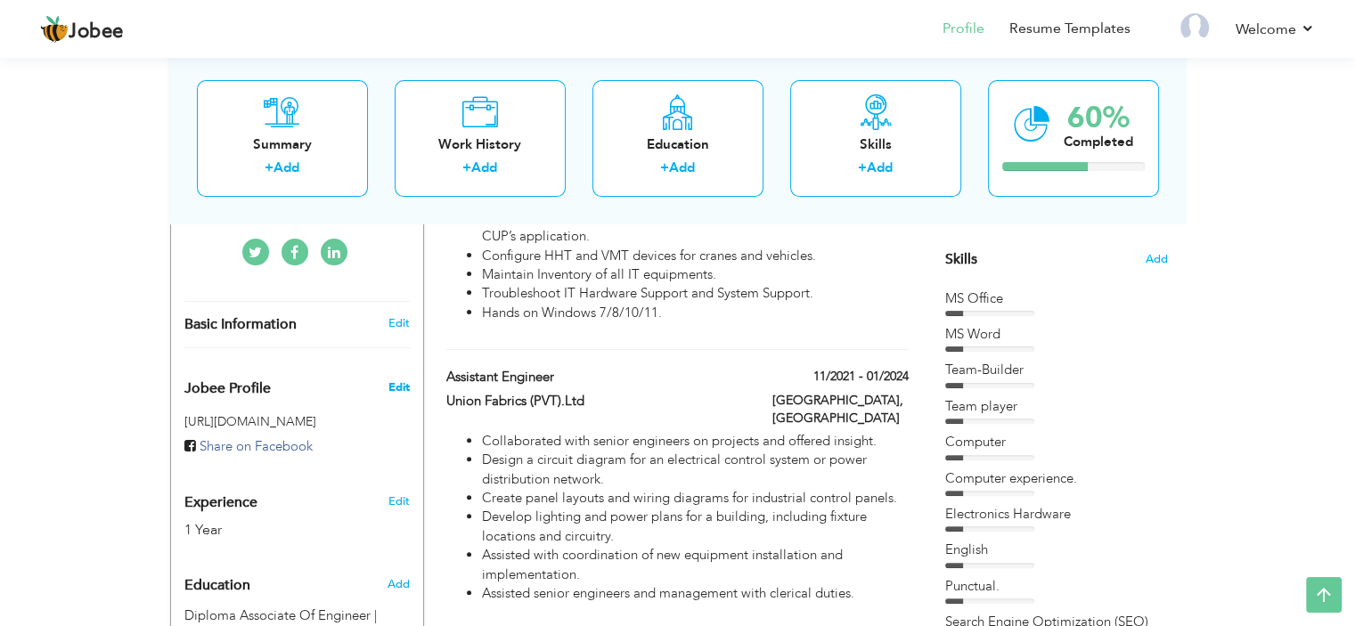
click at [393, 379] on span "Edit" at bounding box center [397, 387] width 21 height 16
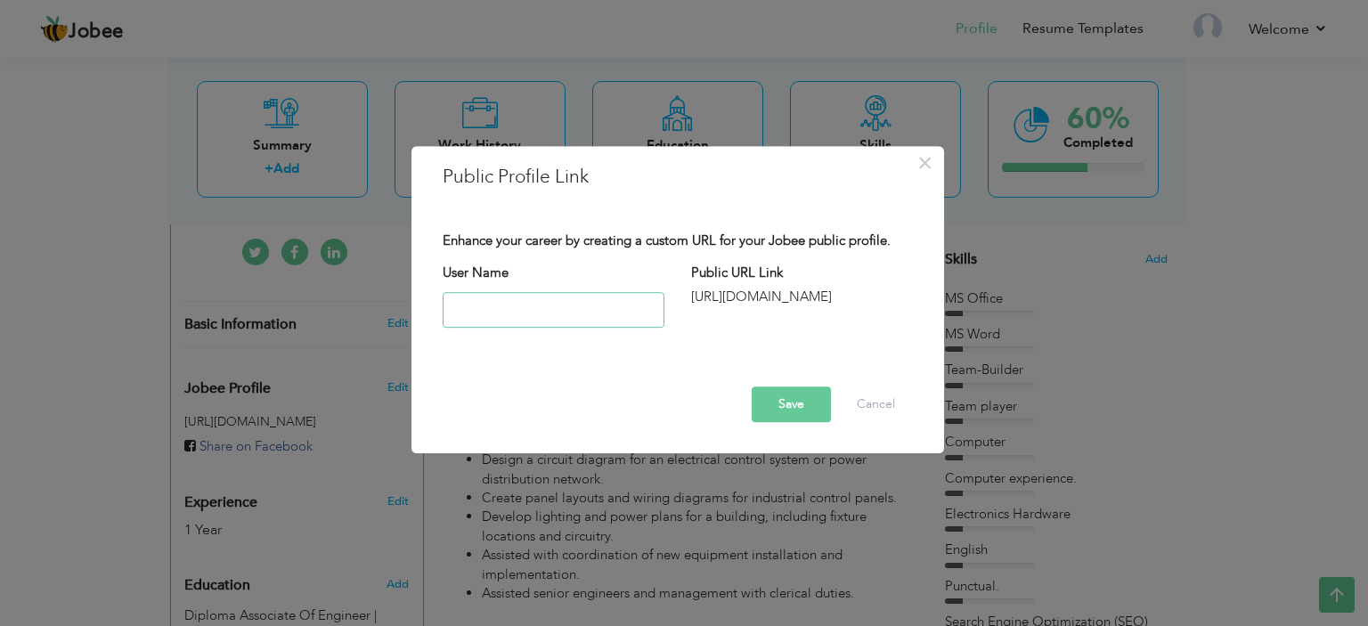
click at [569, 301] on input "text" at bounding box center [554, 310] width 222 height 36
type input "T"
type input "TahaMunirFarooqui"
click at [797, 412] on button "Save" at bounding box center [791, 405] width 79 height 36
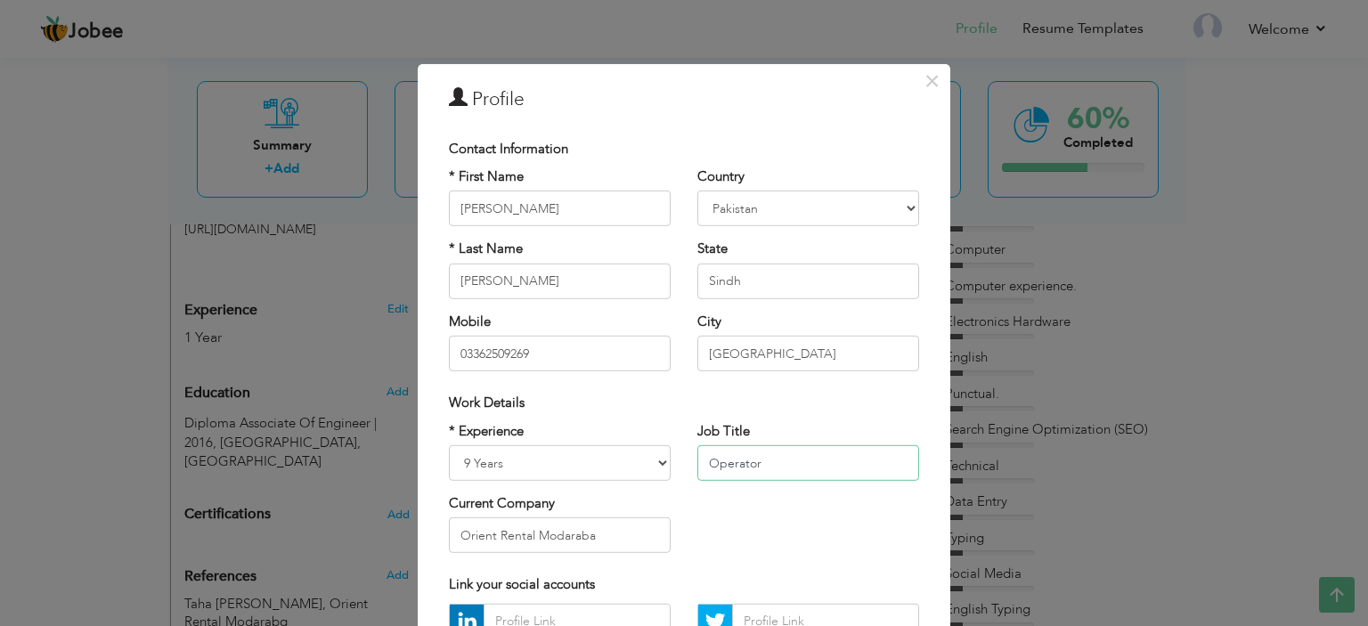
click at [829, 451] on input "Operator" at bounding box center [808, 463] width 222 height 36
type input "IT Support Engineer"
click at [592, 526] on input "Orient Rental Modaraba" at bounding box center [560, 536] width 222 height 36
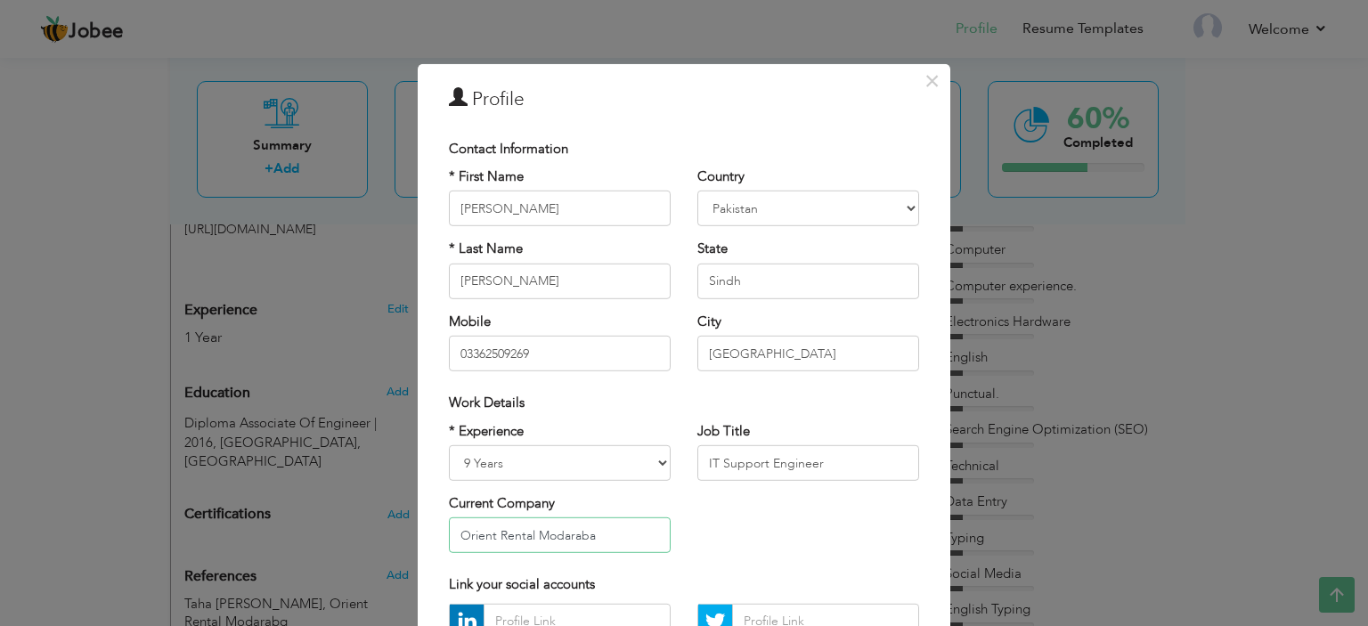
click at [592, 526] on input "Orient Rental Modaraba" at bounding box center [560, 536] width 222 height 36
type input "South Asia Port Terminal"
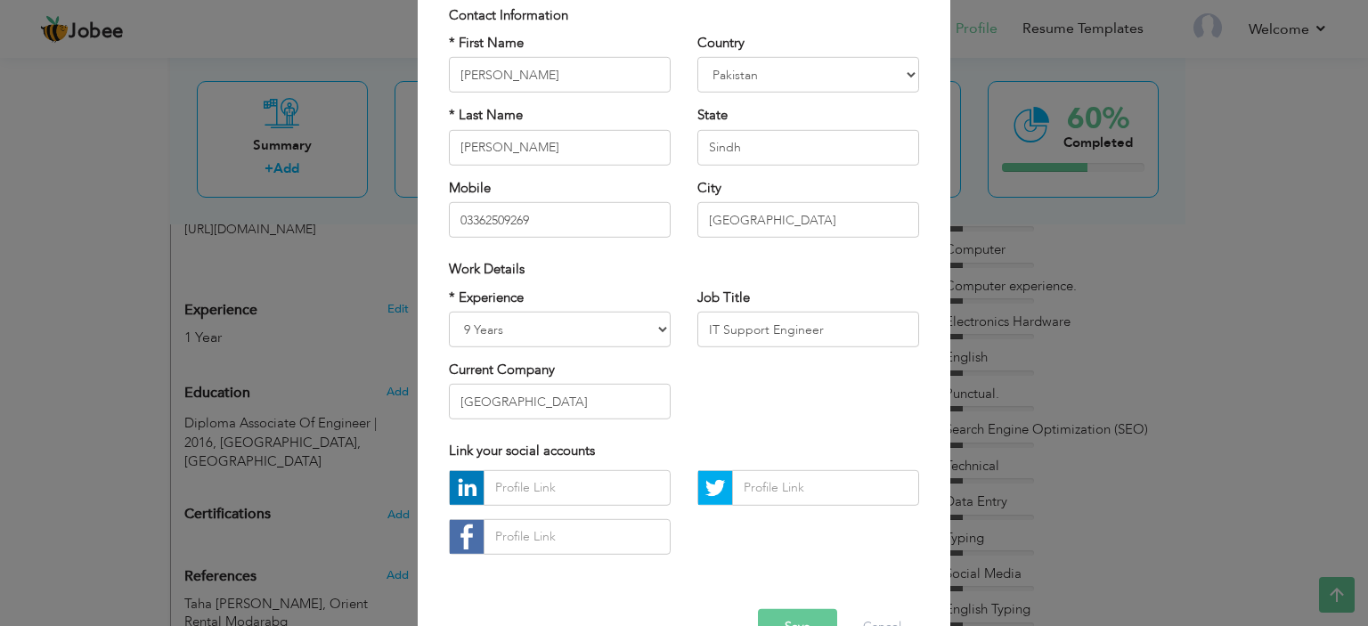
scroll to position [171, 0]
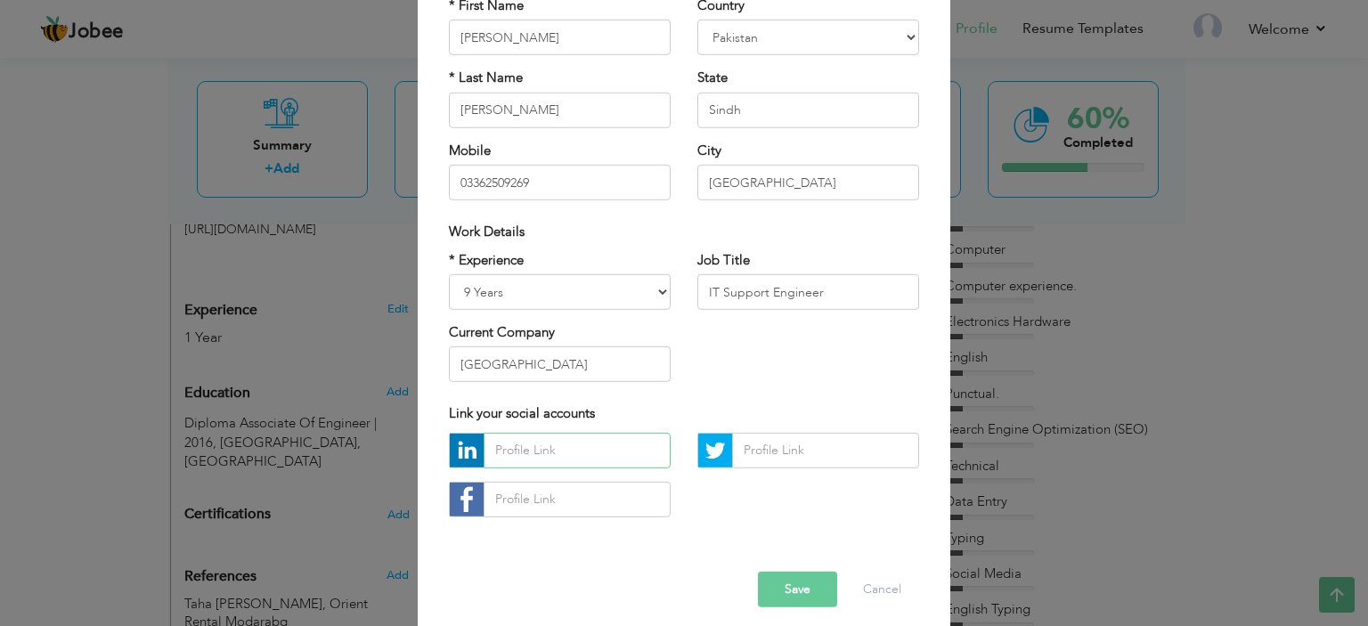
click at [523, 448] on input "text" at bounding box center [577, 451] width 187 height 36
paste input "www.linkedin.com/in/taha-munir-farooqui-a40b39328"
type input "www.linkedin.com/in/taha-munir-farooqui-a40b39328"
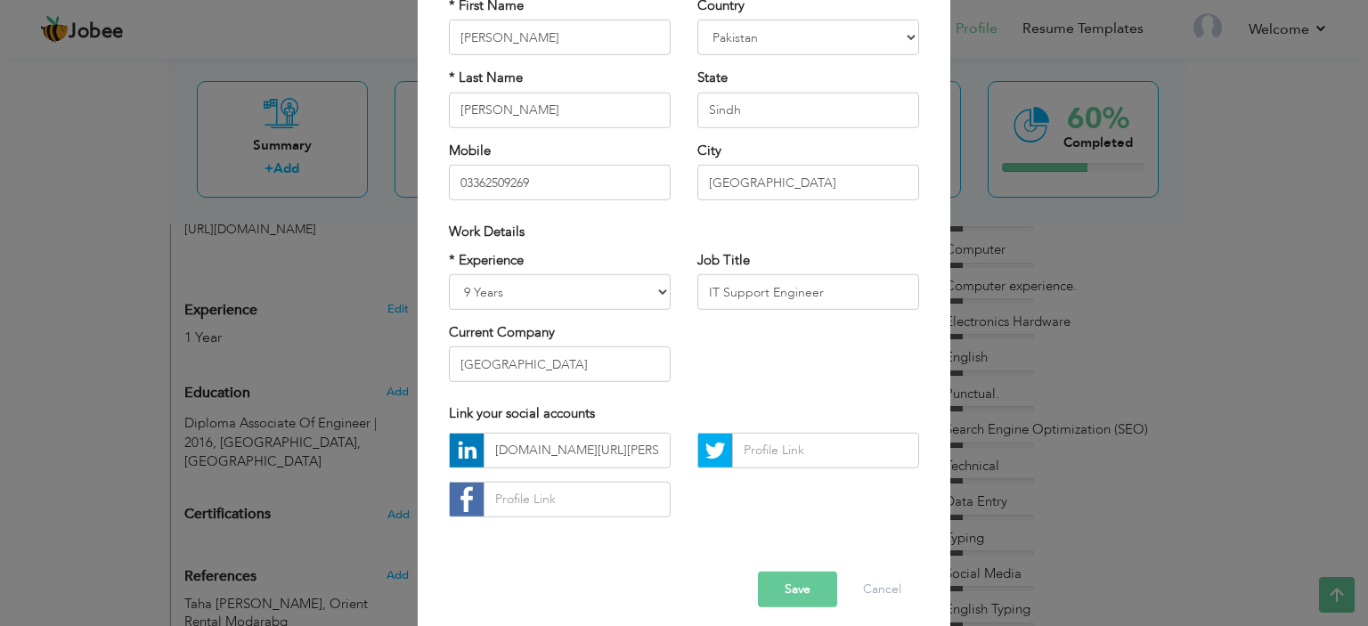
click at [784, 592] on button "Save" at bounding box center [797, 590] width 79 height 36
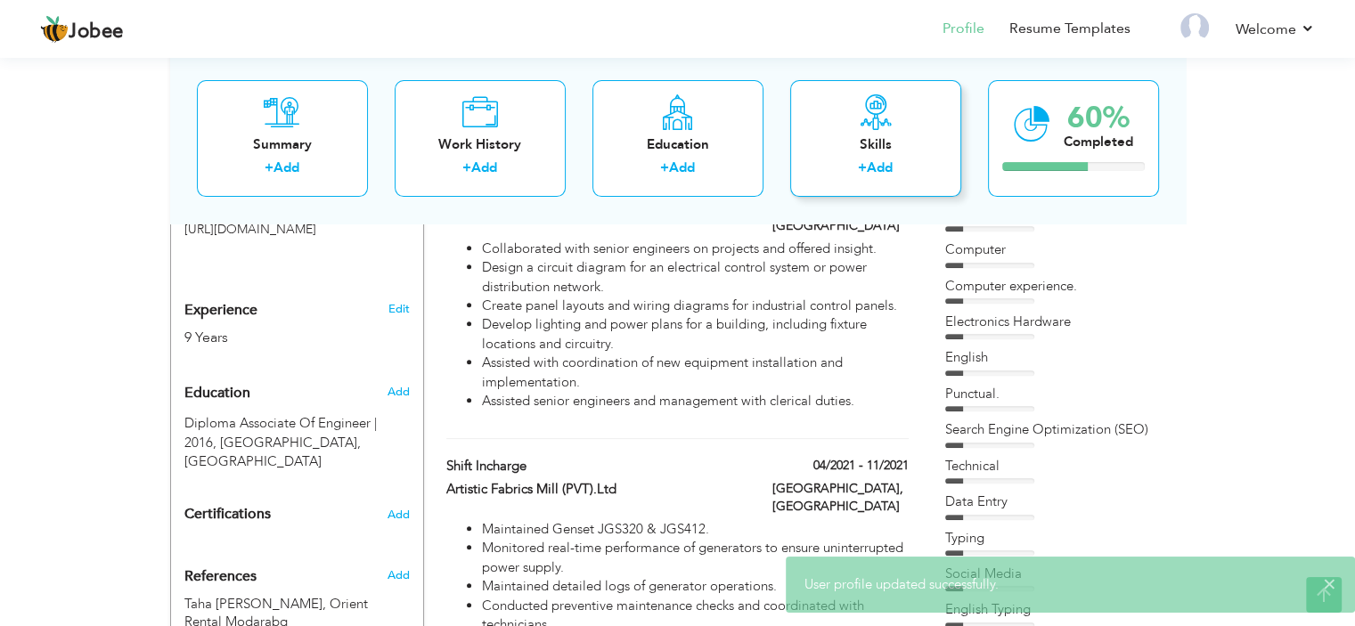
click at [827, 110] on div "Skills + Add" at bounding box center [875, 138] width 171 height 117
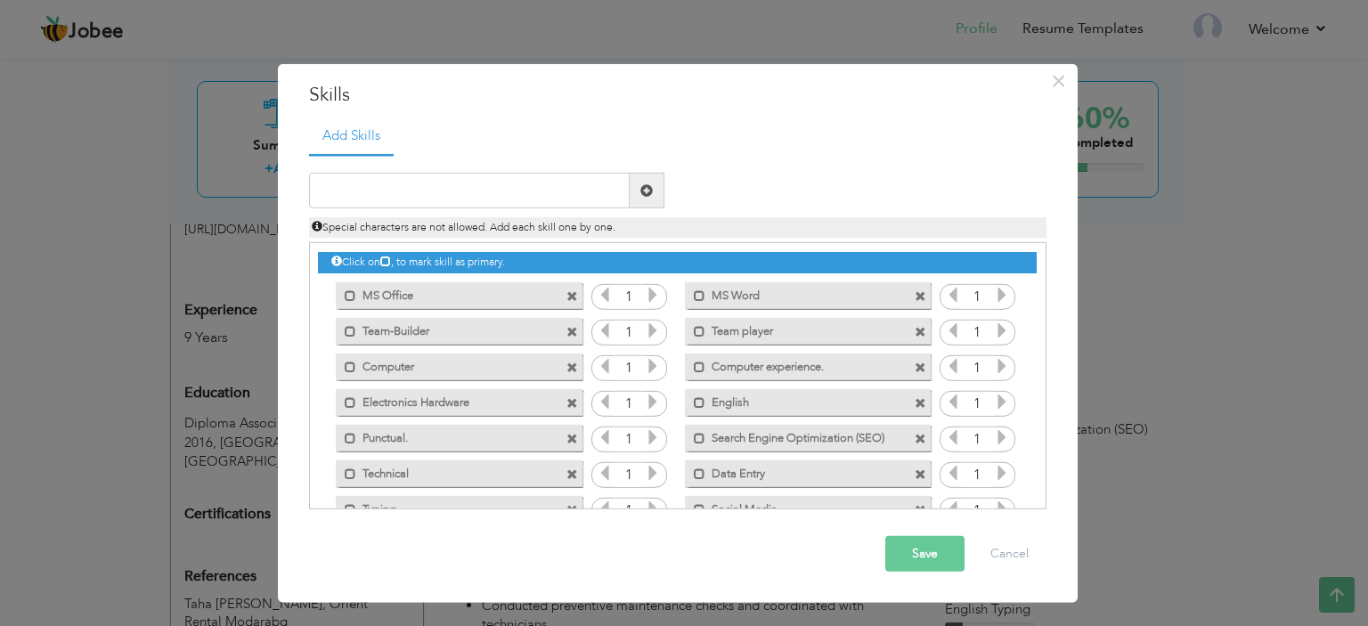
click at [657, 294] on icon at bounding box center [653, 295] width 16 height 16
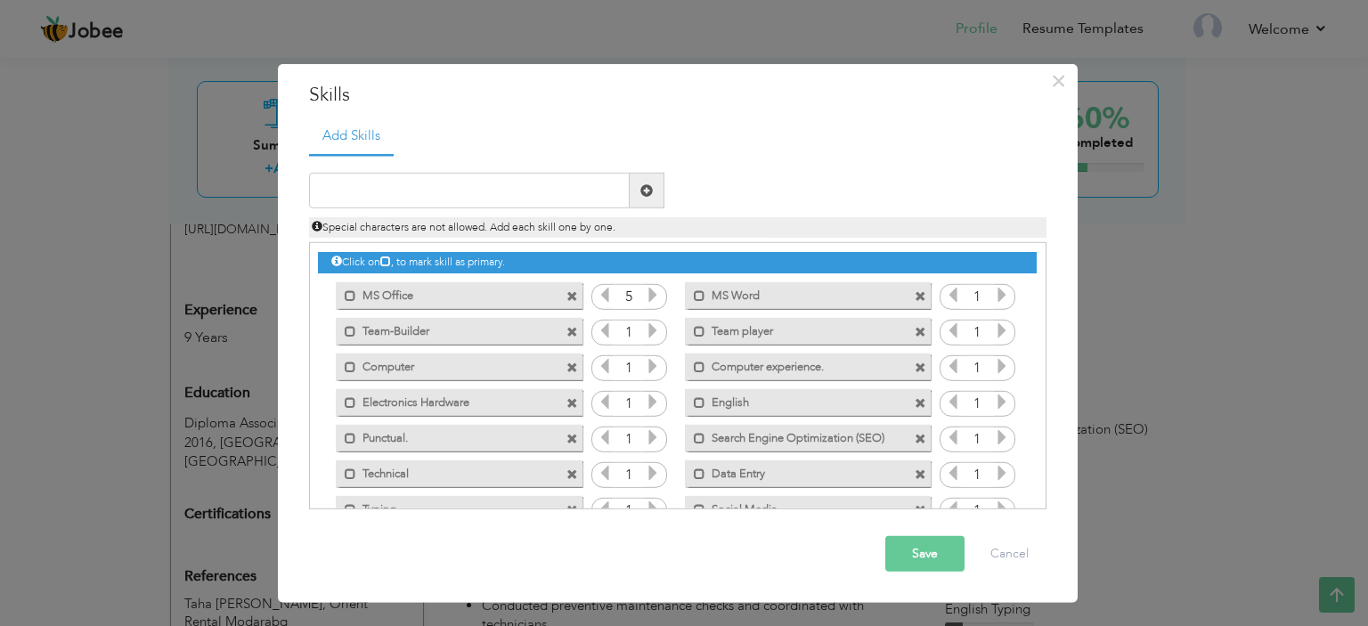
click at [650, 323] on icon at bounding box center [653, 330] width 16 height 16
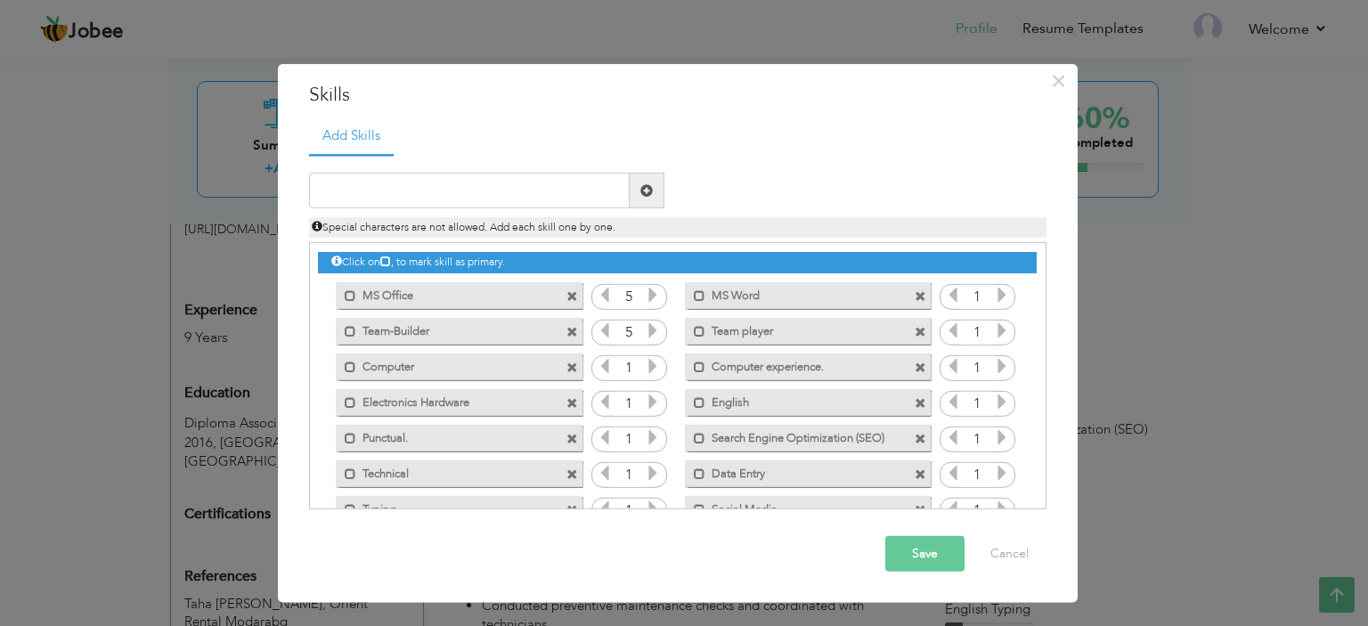
click at [652, 368] on icon at bounding box center [653, 366] width 16 height 16
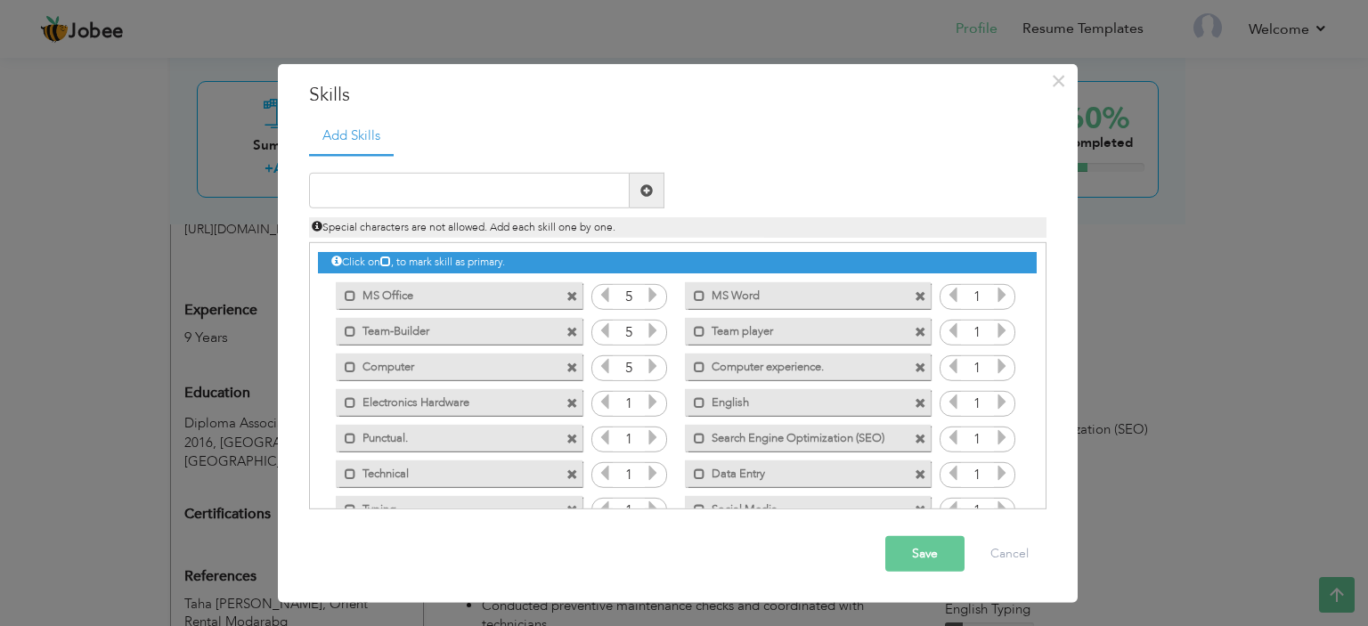
click at [652, 396] on icon at bounding box center [653, 402] width 16 height 16
click at [652, 430] on icon at bounding box center [653, 437] width 16 height 16
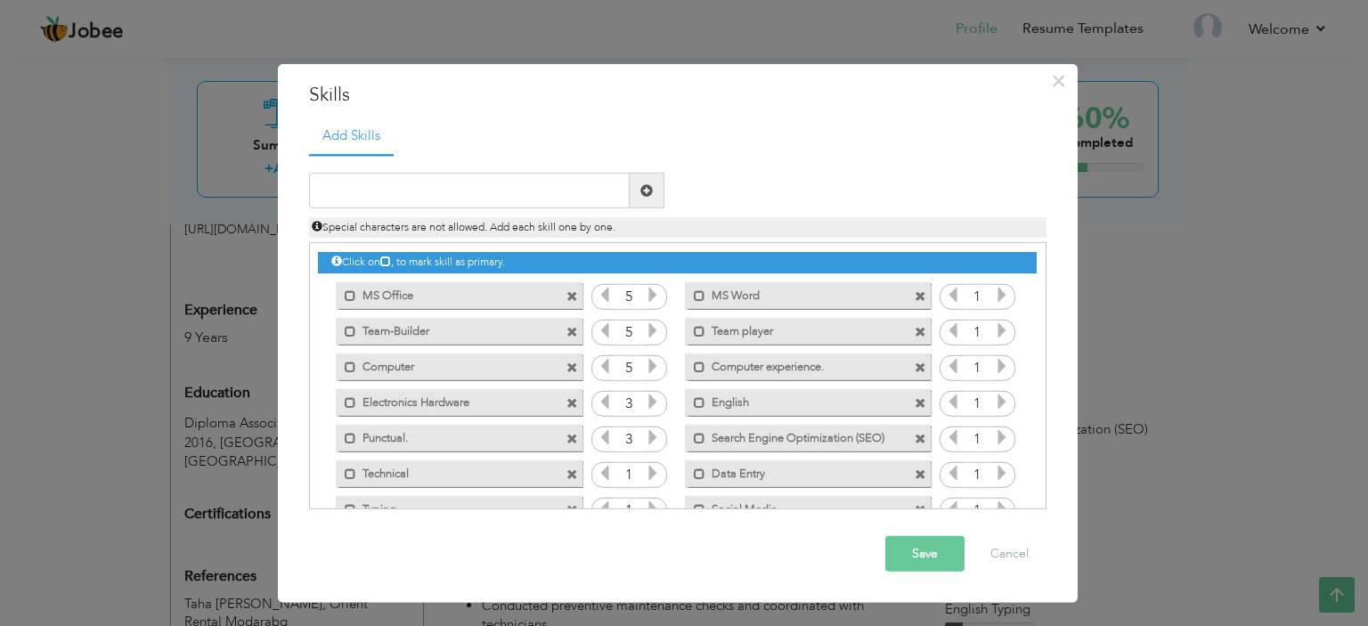
click at [652, 430] on icon at bounding box center [653, 437] width 16 height 16
click at [650, 466] on icon at bounding box center [653, 473] width 16 height 16
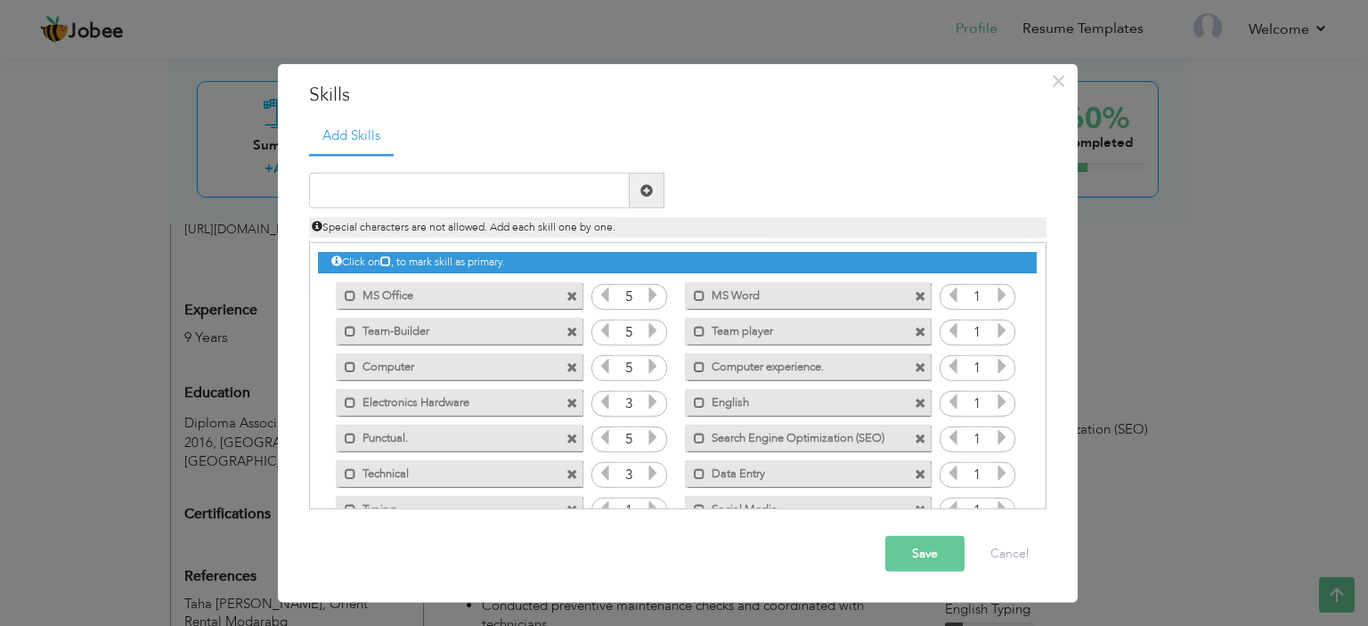
click at [650, 466] on icon at bounding box center [653, 473] width 16 height 16
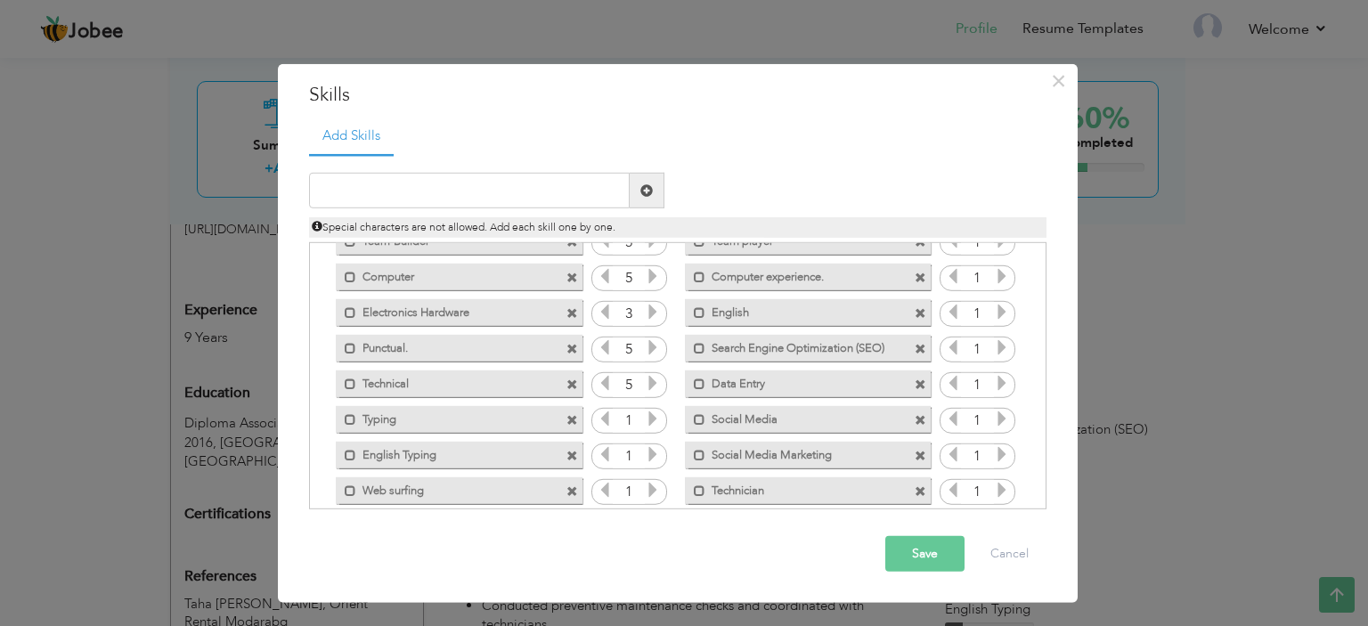
scroll to position [91, 0]
click at [645, 410] on icon at bounding box center [653, 418] width 16 height 16
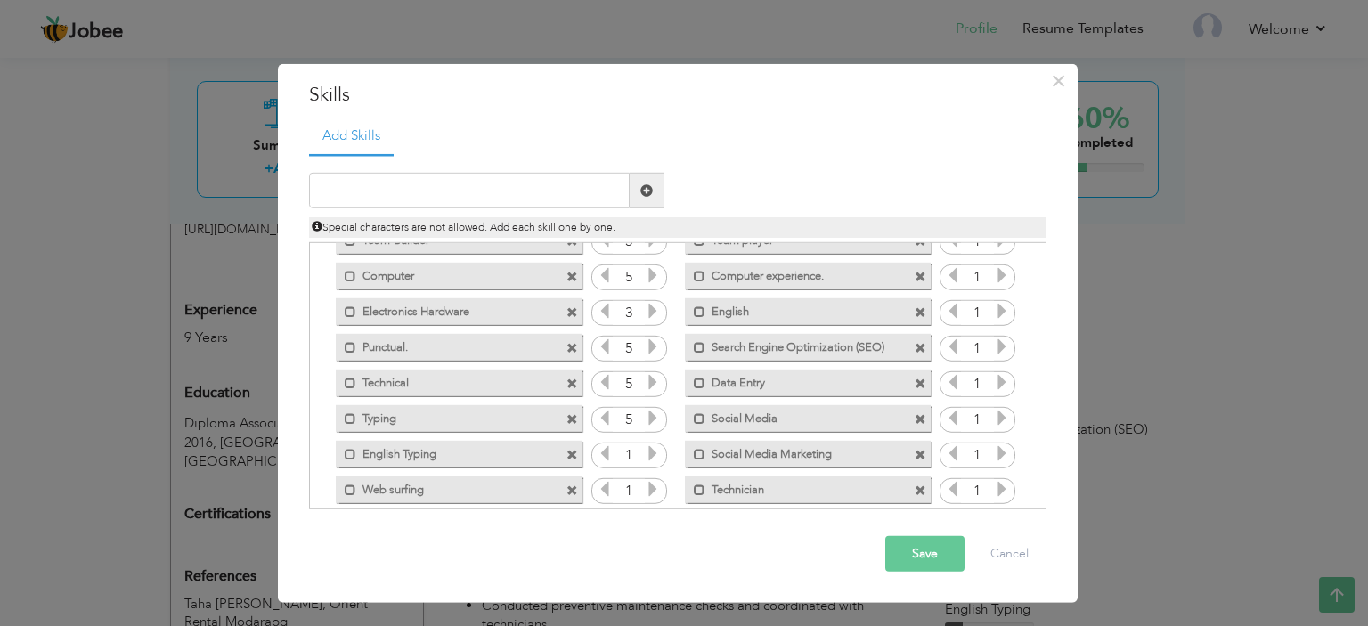
click at [645, 410] on icon at bounding box center [653, 418] width 16 height 16
click at [659, 447] on icon at bounding box center [653, 453] width 16 height 16
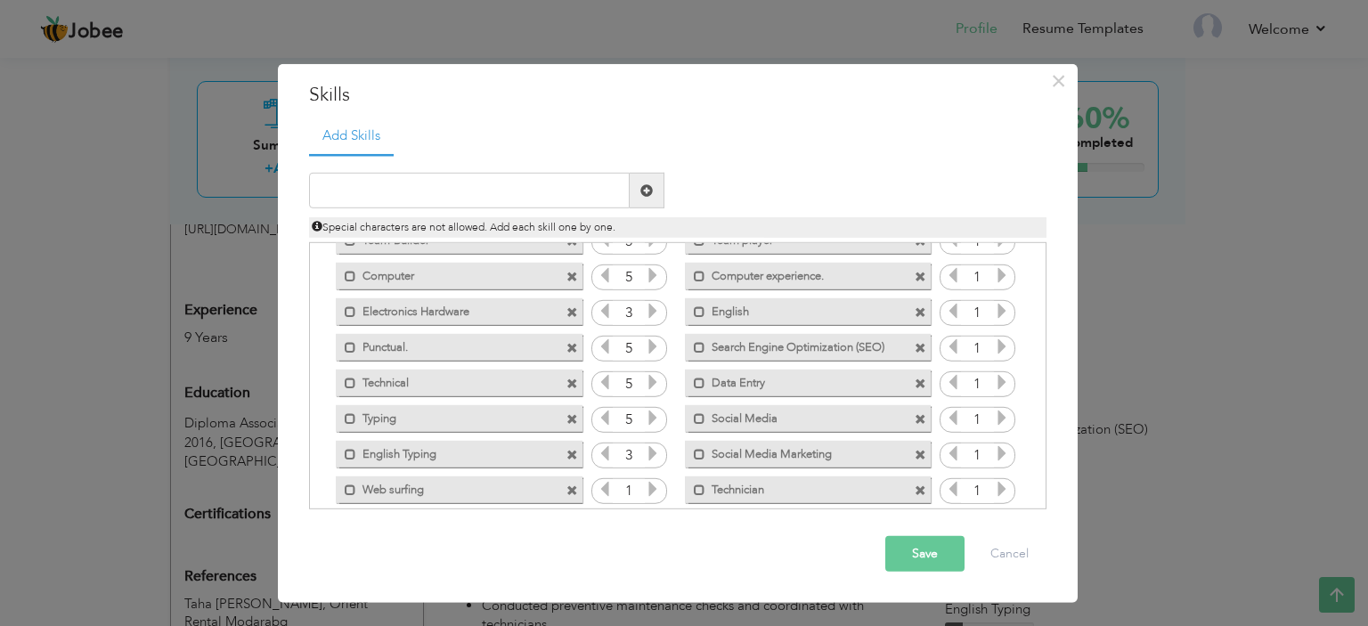
click at [659, 447] on icon at bounding box center [653, 453] width 16 height 16
click at [659, 487] on icon at bounding box center [653, 489] width 16 height 16
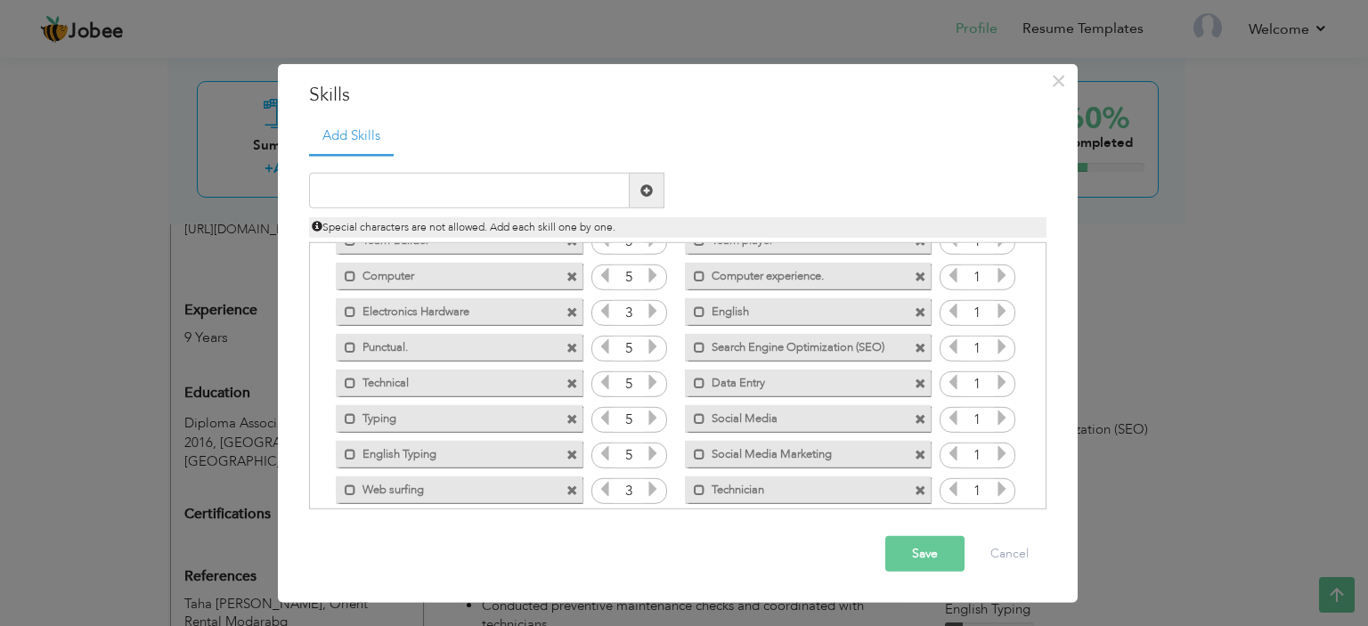
click at [659, 487] on icon at bounding box center [653, 489] width 16 height 16
click at [999, 493] on icon at bounding box center [1002, 489] width 16 height 16
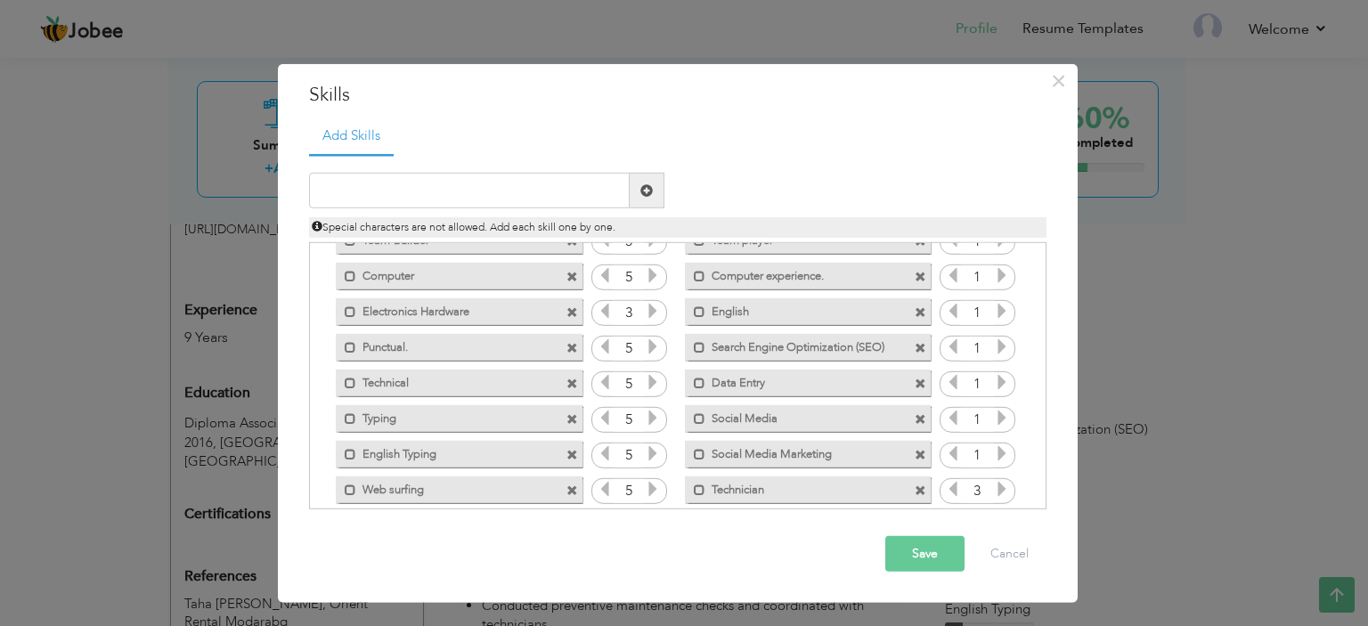
click at [999, 493] on icon at bounding box center [1002, 489] width 16 height 16
click at [1001, 447] on icon at bounding box center [1002, 453] width 16 height 16
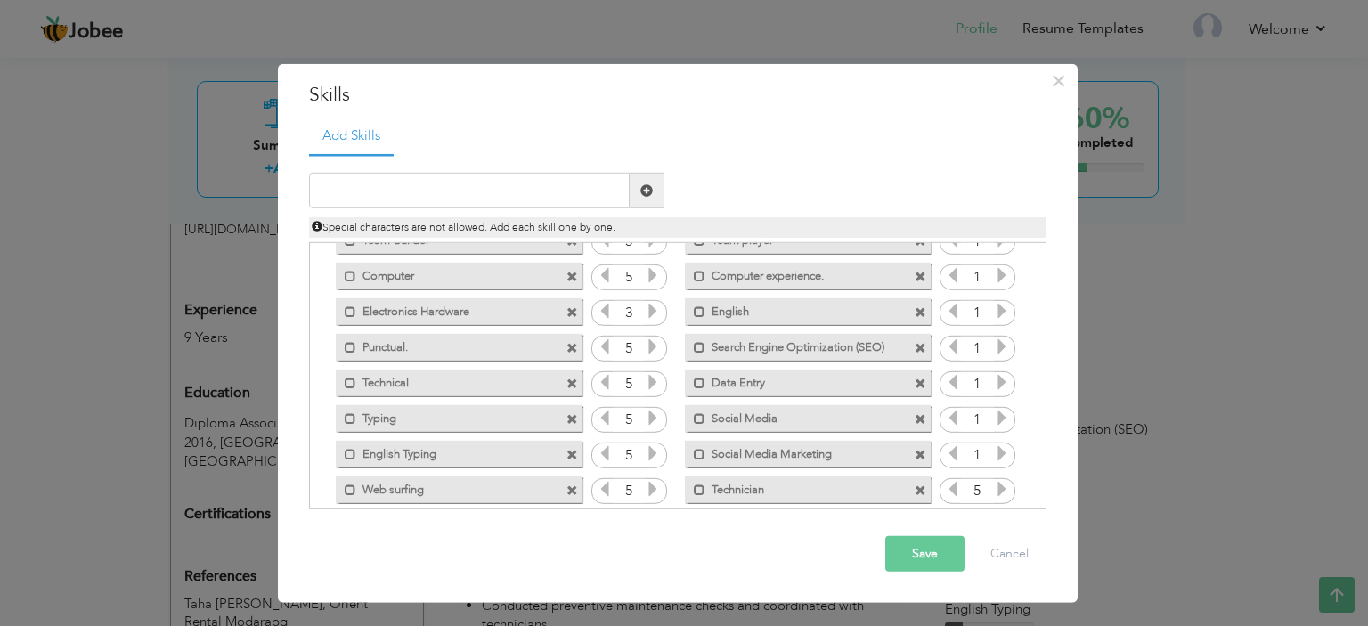
click at [1001, 447] on icon at bounding box center [1002, 453] width 16 height 16
click at [1001, 420] on icon at bounding box center [1002, 418] width 16 height 16
click at [1003, 377] on icon at bounding box center [1002, 382] width 16 height 16
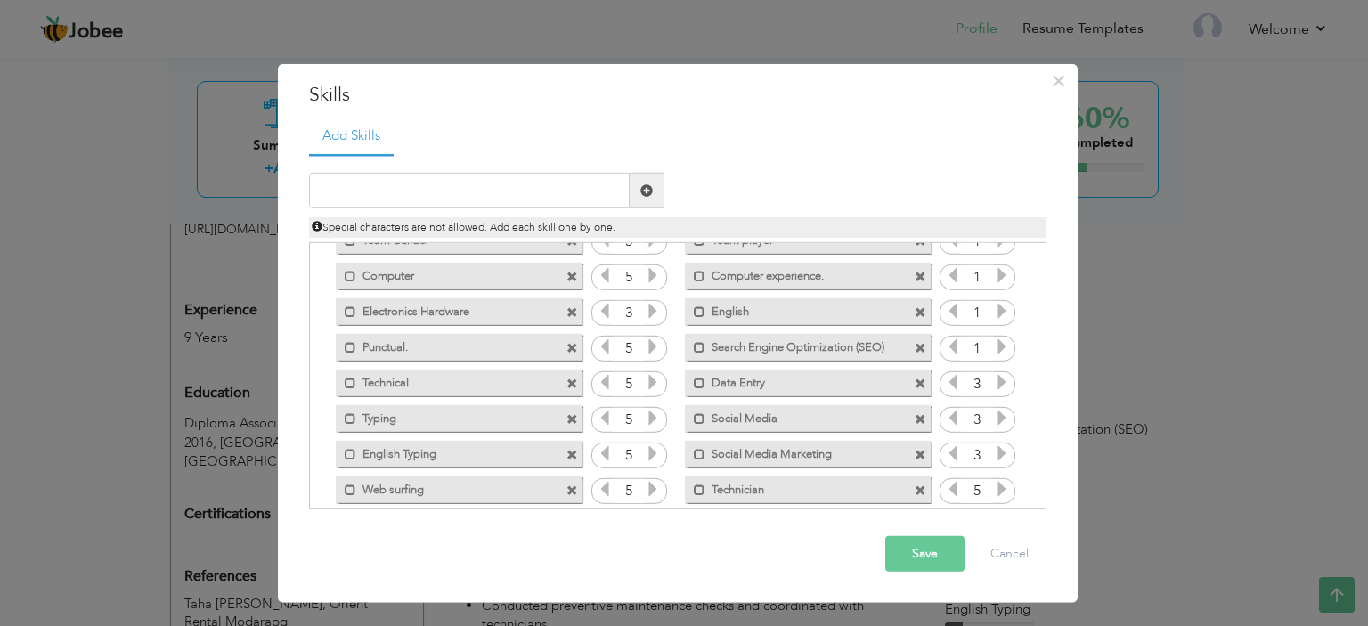
click at [1003, 377] on icon at bounding box center [1002, 382] width 16 height 16
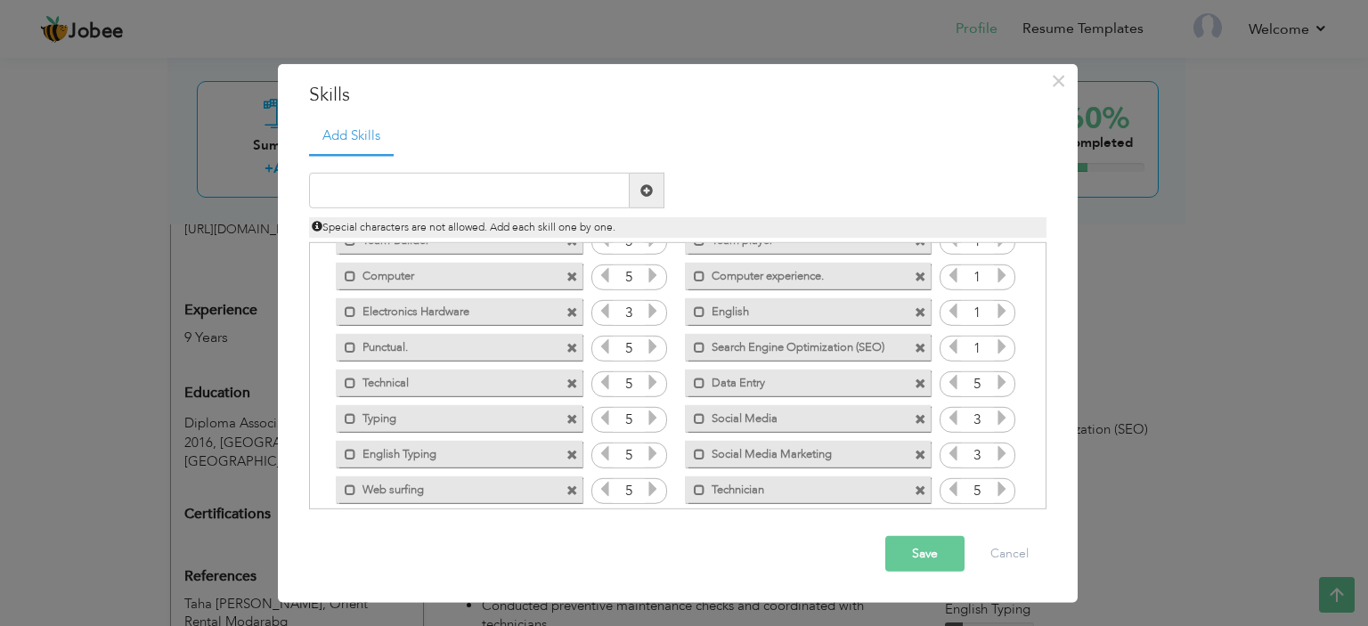
click at [1003, 377] on icon at bounding box center [1002, 382] width 16 height 16
click at [868, 338] on label "Search Engine Optimization (SEO)" at bounding box center [795, 344] width 180 height 22
click at [876, 329] on div "Unmark as primary skill." at bounding box center [803, 347] width 273 height 36
click at [868, 345] on label "Search Engine Optimization (SEO)" at bounding box center [797, 344] width 177 height 22
click at [997, 309] on icon at bounding box center [1002, 311] width 16 height 16
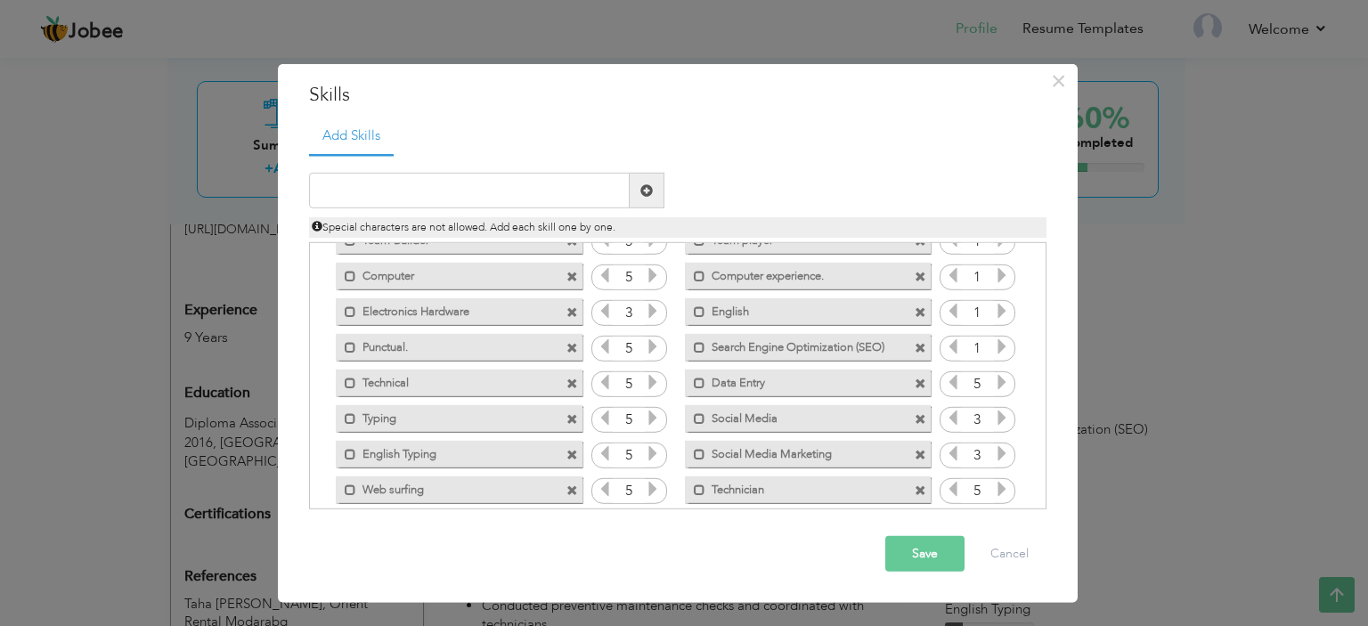
click at [997, 309] on icon at bounding box center [1002, 311] width 16 height 16
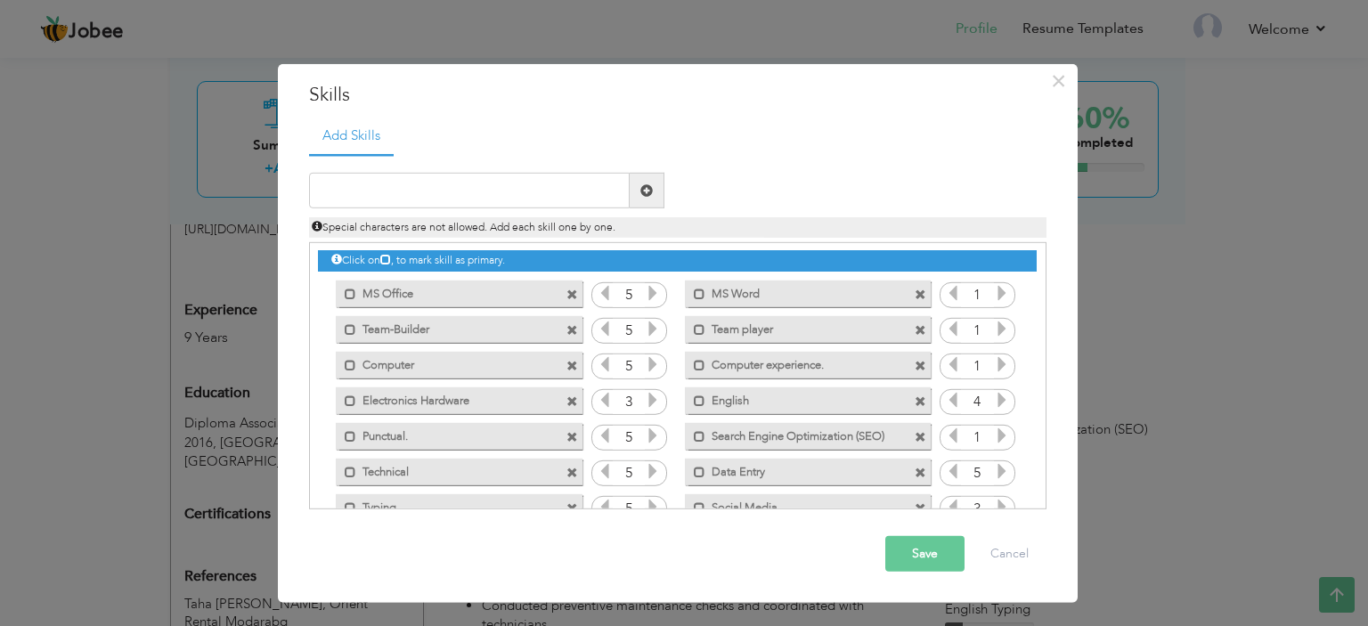
scroll to position [0, 0]
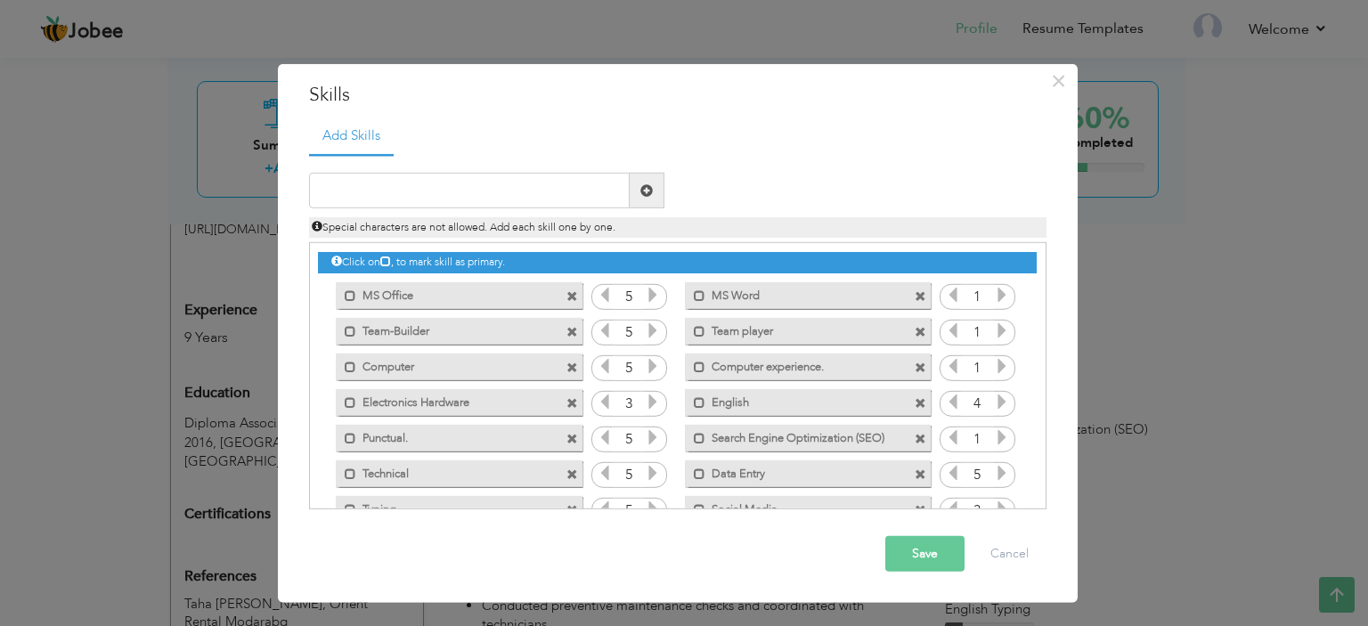
click at [994, 364] on icon at bounding box center [1002, 366] width 16 height 16
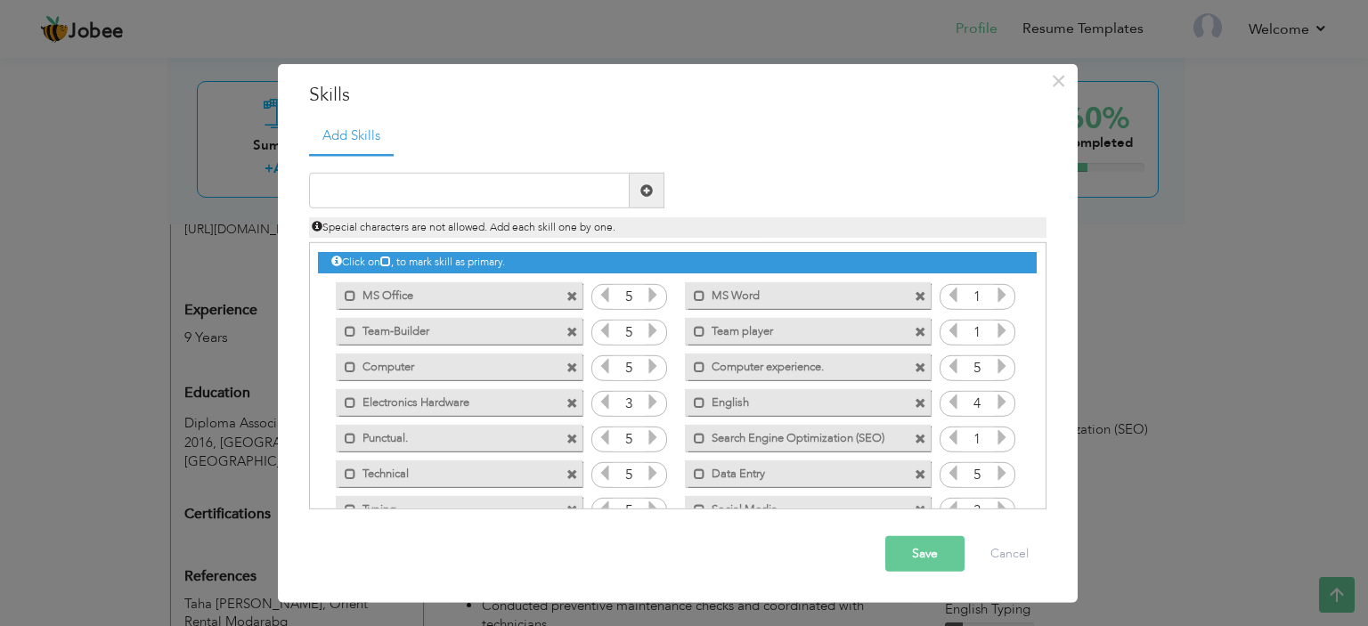
click at [994, 364] on icon at bounding box center [1002, 366] width 16 height 16
click at [994, 327] on icon at bounding box center [1002, 330] width 16 height 16
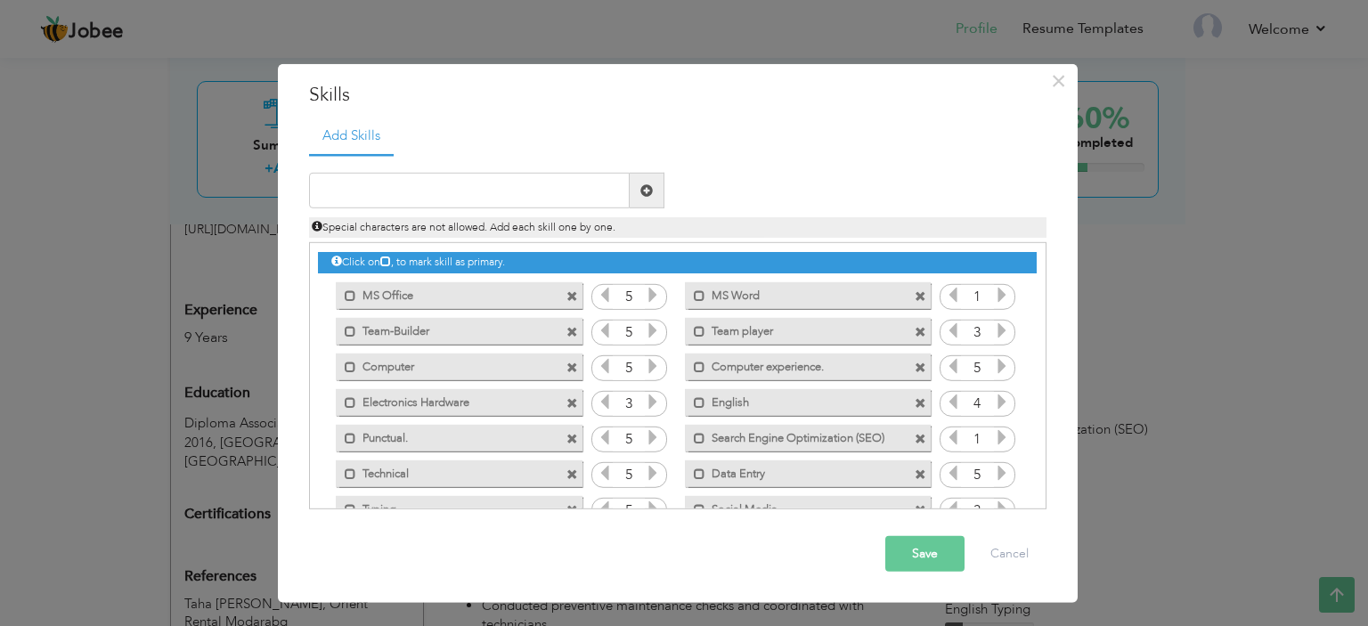
click at [994, 327] on icon at bounding box center [1002, 330] width 16 height 16
click at [1002, 281] on div "Click on , to mark skill as primary. Mark as primary skill. MS Office 1 MS Word…" at bounding box center [677, 420] width 718 height 355
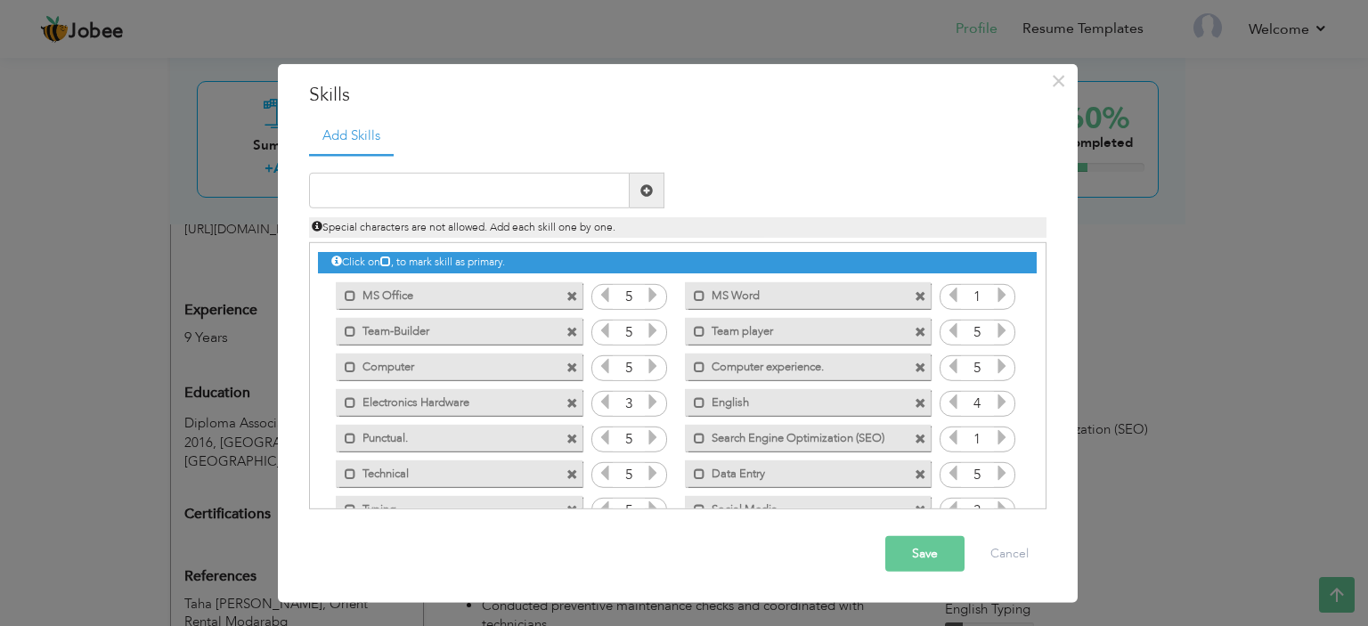
click at [1002, 281] on div "Click on , to mark skill as primary. Mark as primary skill. MS Office 1 MS Word…" at bounding box center [677, 420] width 718 height 355
drag, startPoint x: 1002, startPoint y: 281, endPoint x: 1001, endPoint y: 298, distance: 17.8
click at [1001, 298] on div "Click on , to mark skill as primary. Mark as primary skill. MS Office 1 MS Word…" at bounding box center [677, 420] width 718 height 355
click at [1001, 298] on icon at bounding box center [1002, 295] width 16 height 16
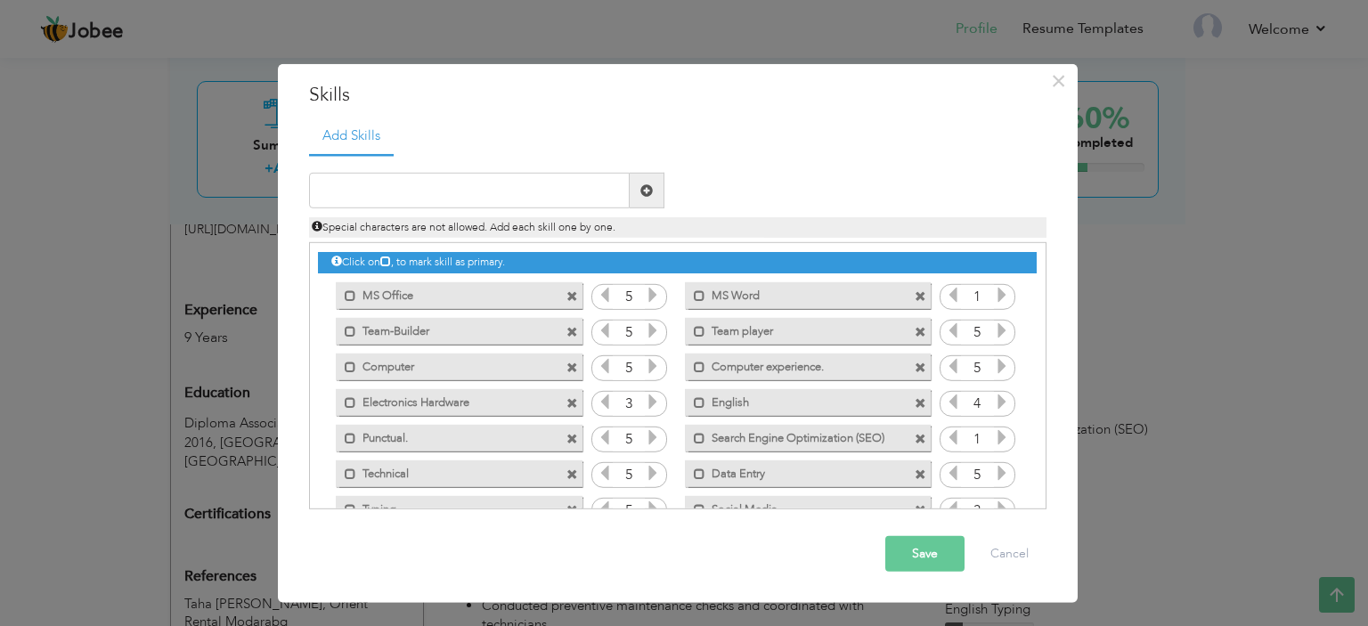
click at [1001, 298] on icon at bounding box center [1002, 295] width 16 height 16
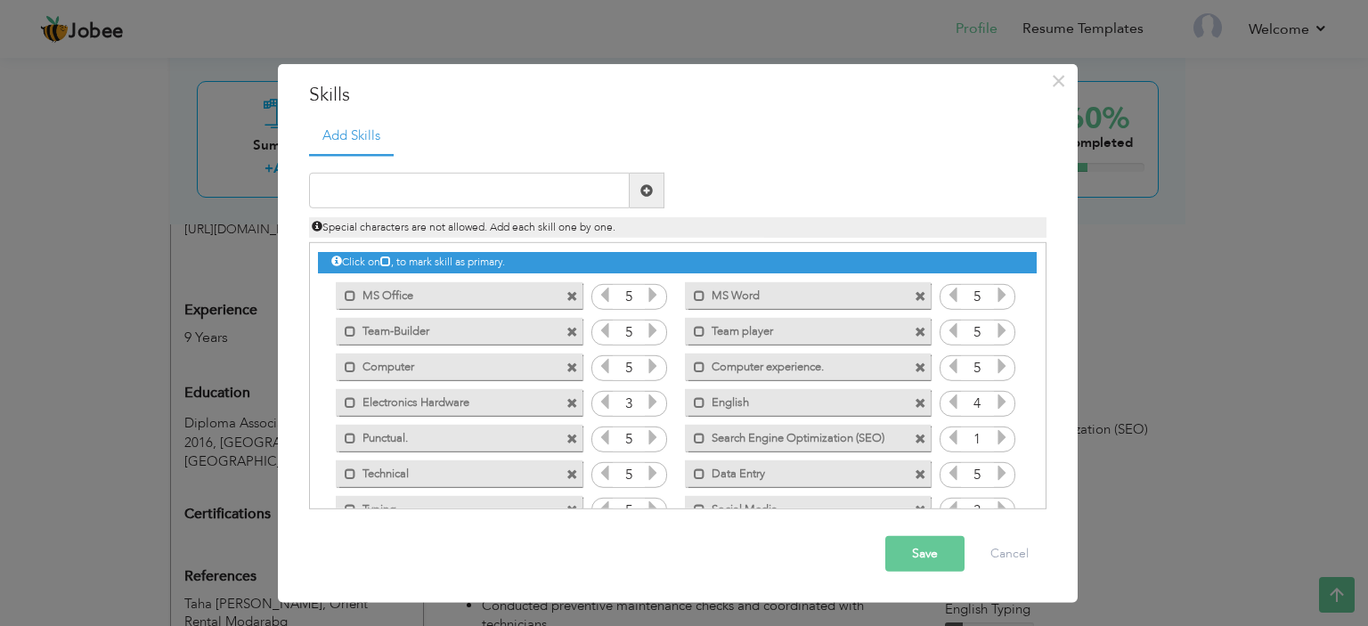
click at [1001, 298] on icon at bounding box center [1002, 295] width 16 height 16
click at [909, 555] on button "Save" at bounding box center [924, 554] width 79 height 36
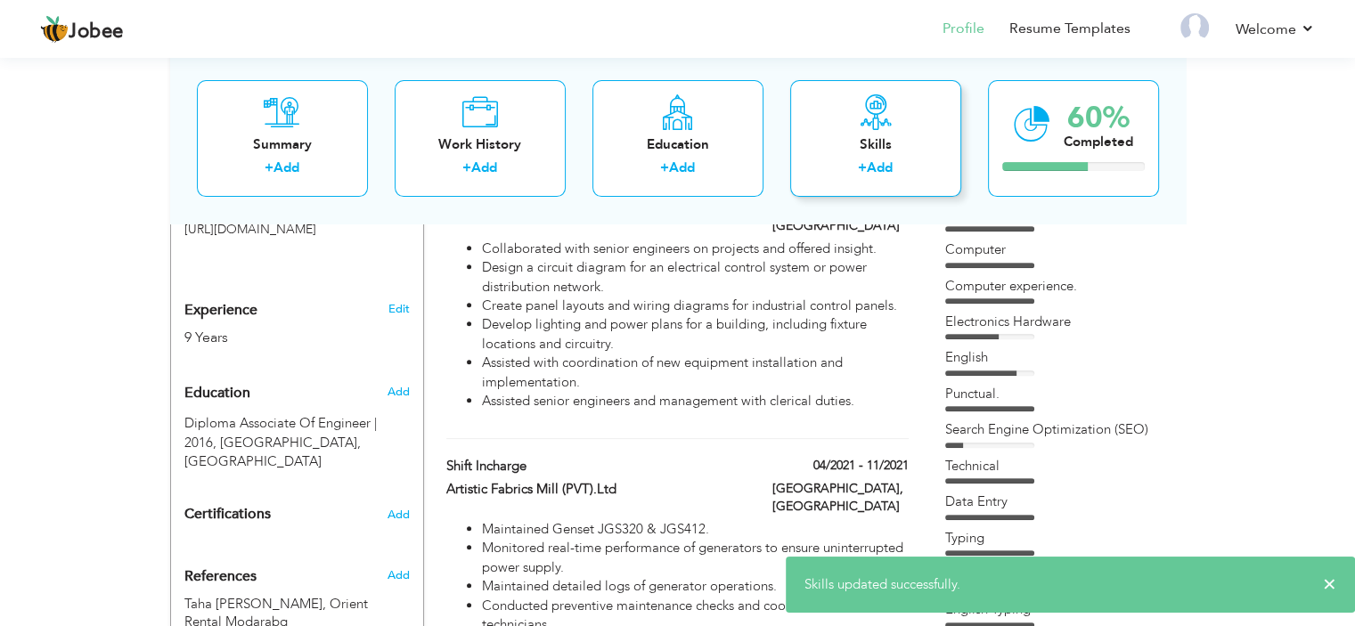
click at [891, 127] on icon at bounding box center [876, 112] width 36 height 36
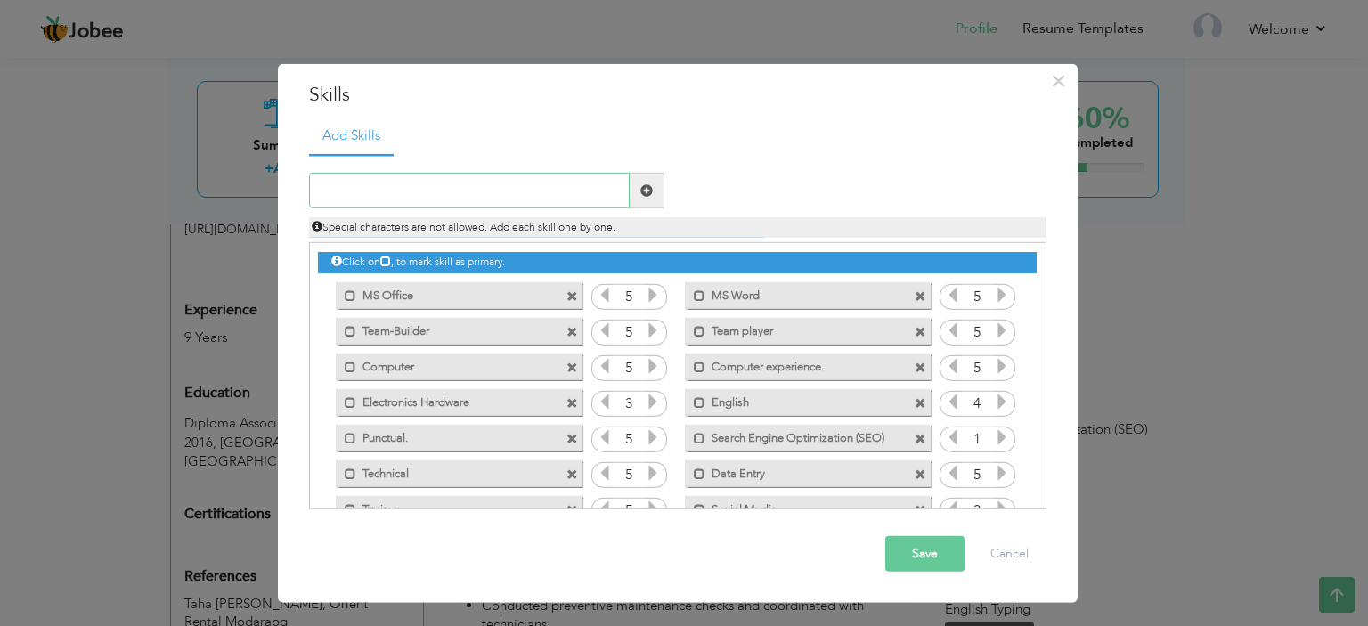
click at [521, 197] on input "text" at bounding box center [469, 191] width 321 height 36
type input "IT Support"
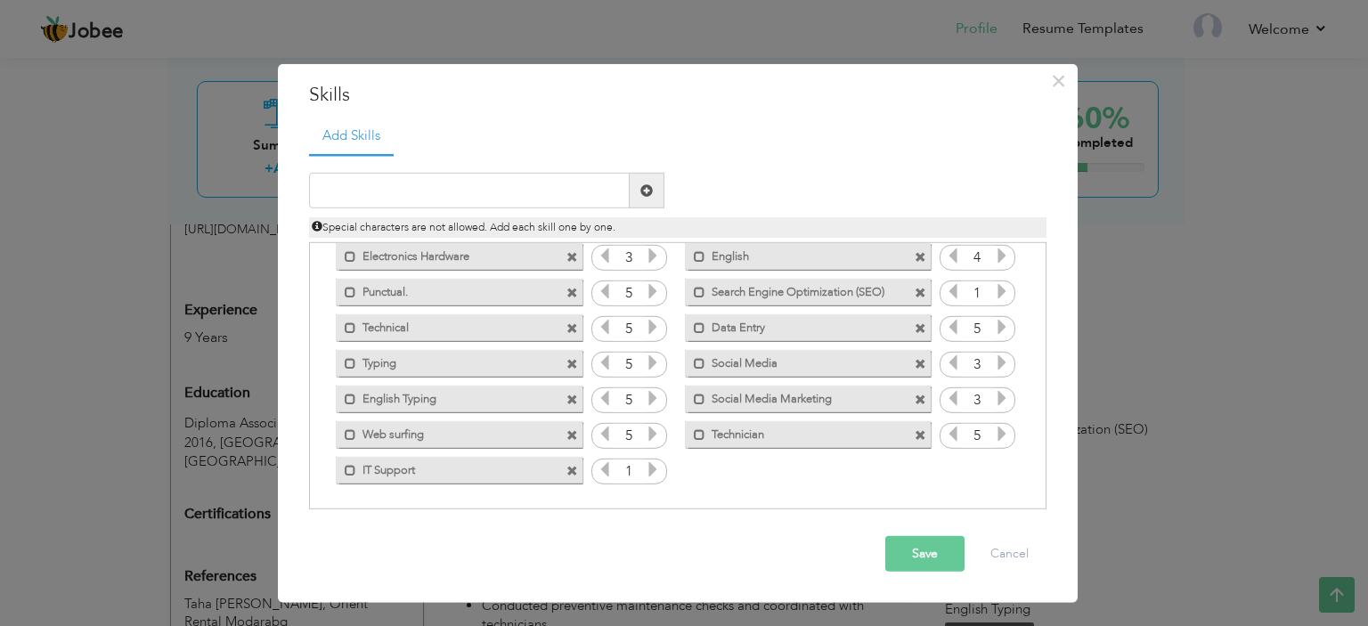
click at [650, 477] on icon at bounding box center [653, 469] width 16 height 16
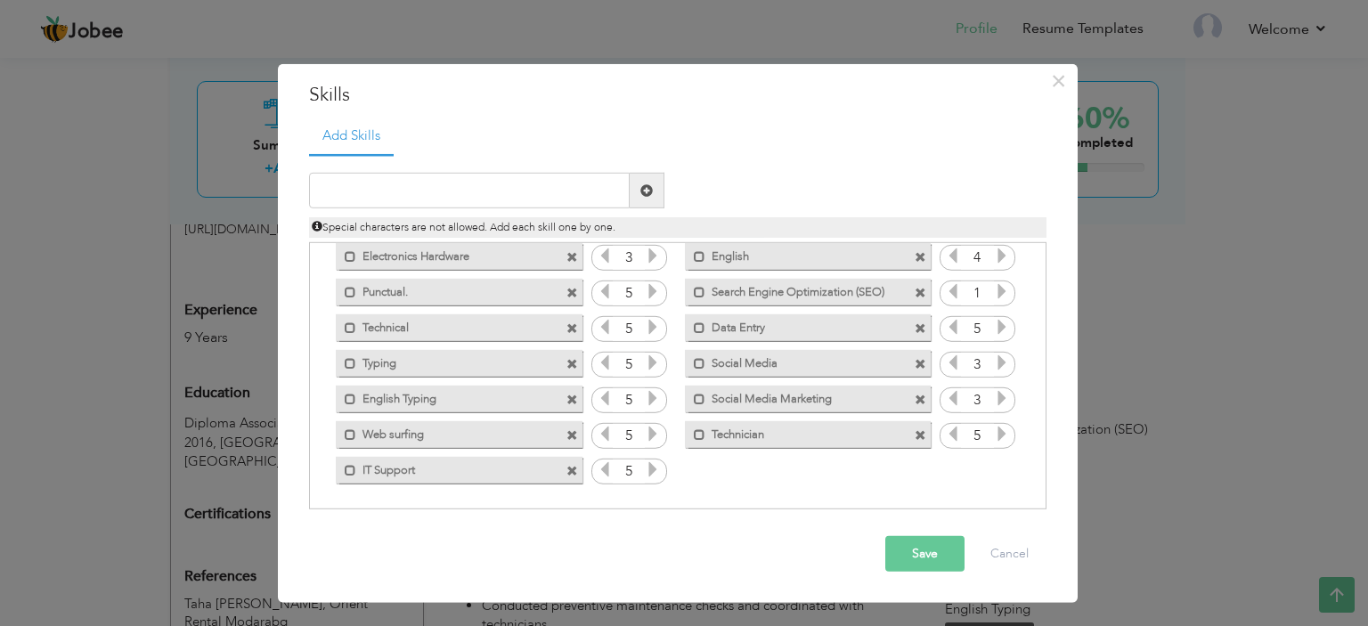
click at [650, 477] on icon at bounding box center [653, 469] width 16 height 16
drag, startPoint x: 650, startPoint y: 477, endPoint x: 371, endPoint y: 180, distance: 407.7
click at [371, 180] on div "Duplicate entry" at bounding box center [678, 332] width 738 height 356
click at [371, 180] on input "text" at bounding box center [469, 191] width 321 height 36
type input "Hardware Support"
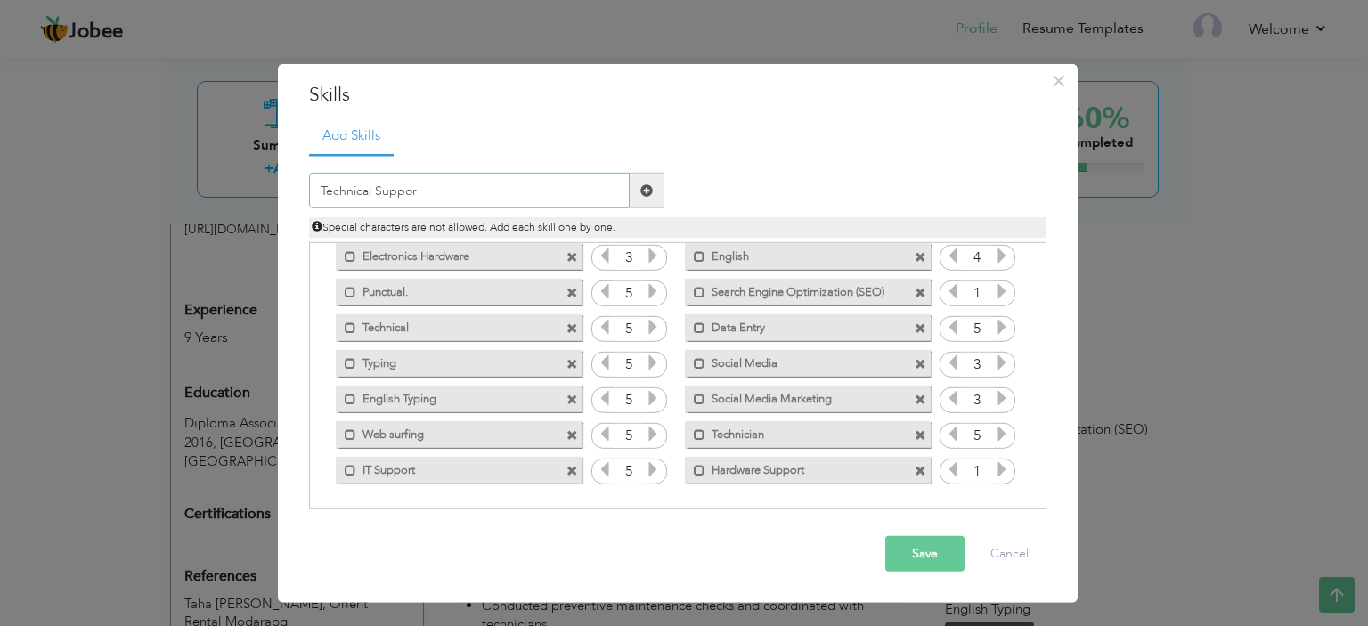
type input "Technical Support"
type input "Systeam Administration"
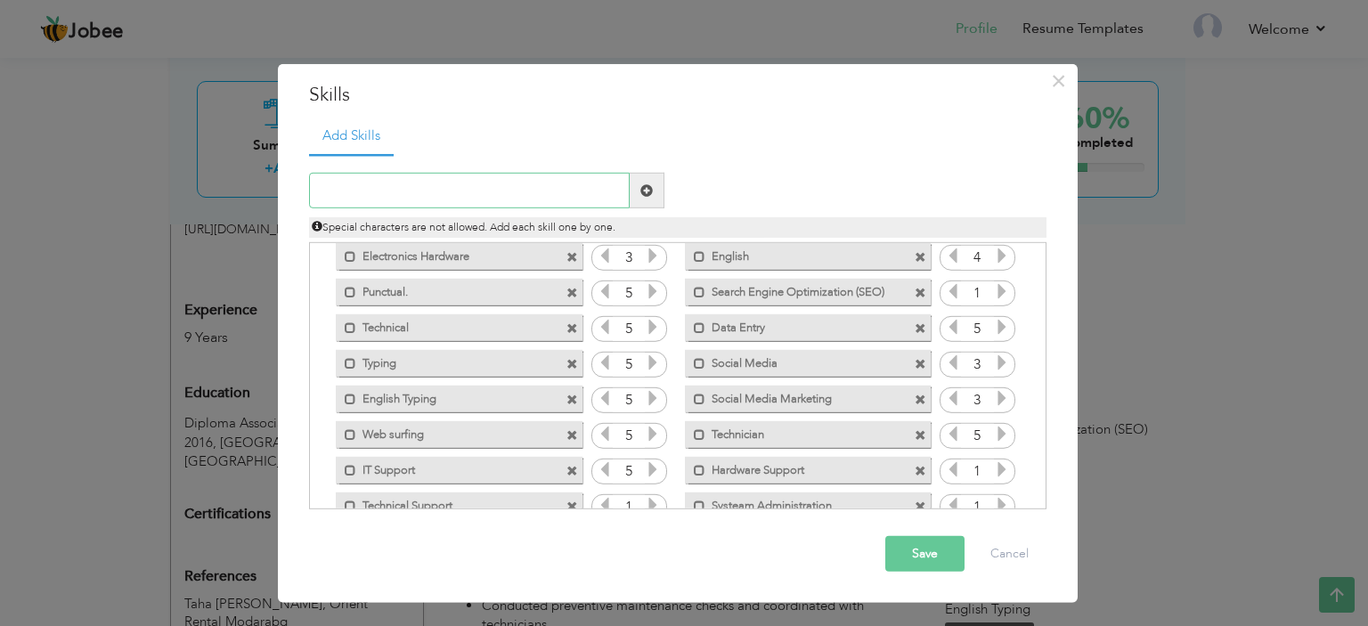
click at [371, 180] on input "text" at bounding box center [469, 191] width 321 height 36
type input "Software Installation"
click at [375, 180] on input "text" at bounding box center [469, 191] width 321 height 36
type input "Active Directory"
type input "Windows Operating Support"
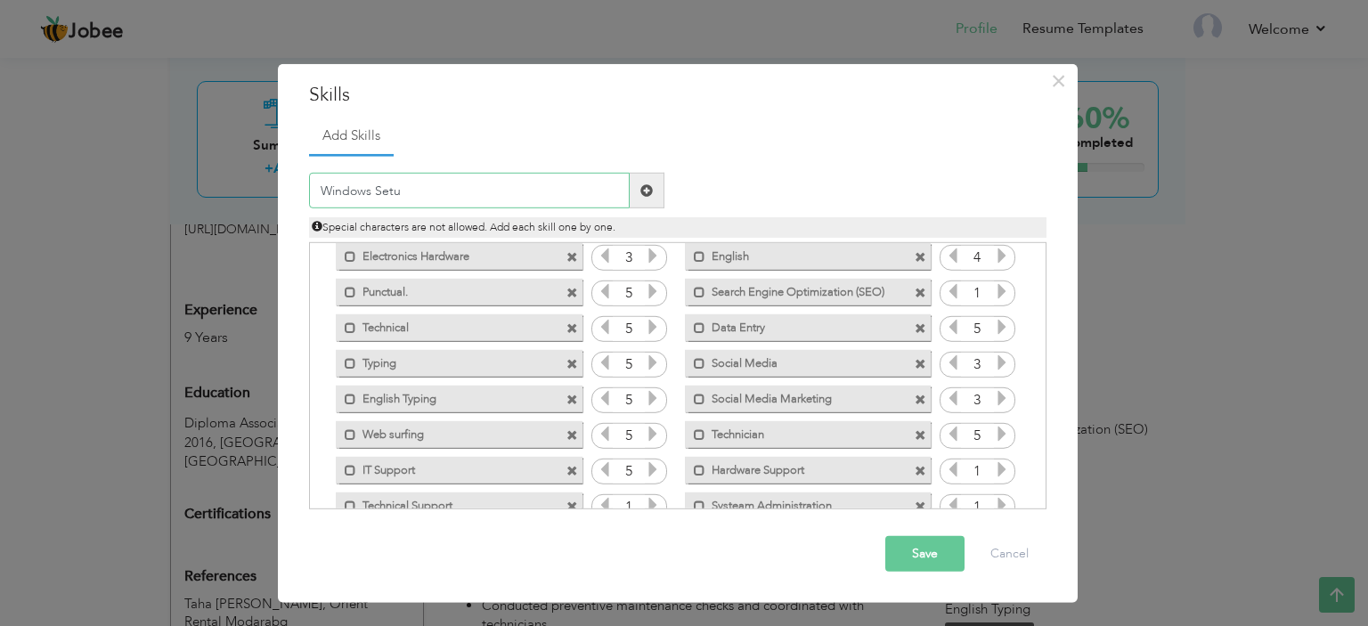
type input "Windows Setup"
drag, startPoint x: 1039, startPoint y: 351, endPoint x: 1045, endPoint y: 389, distance: 38.8
click at [1045, 389] on div "Click on , to mark skill as primary." at bounding box center [678, 375] width 738 height 267
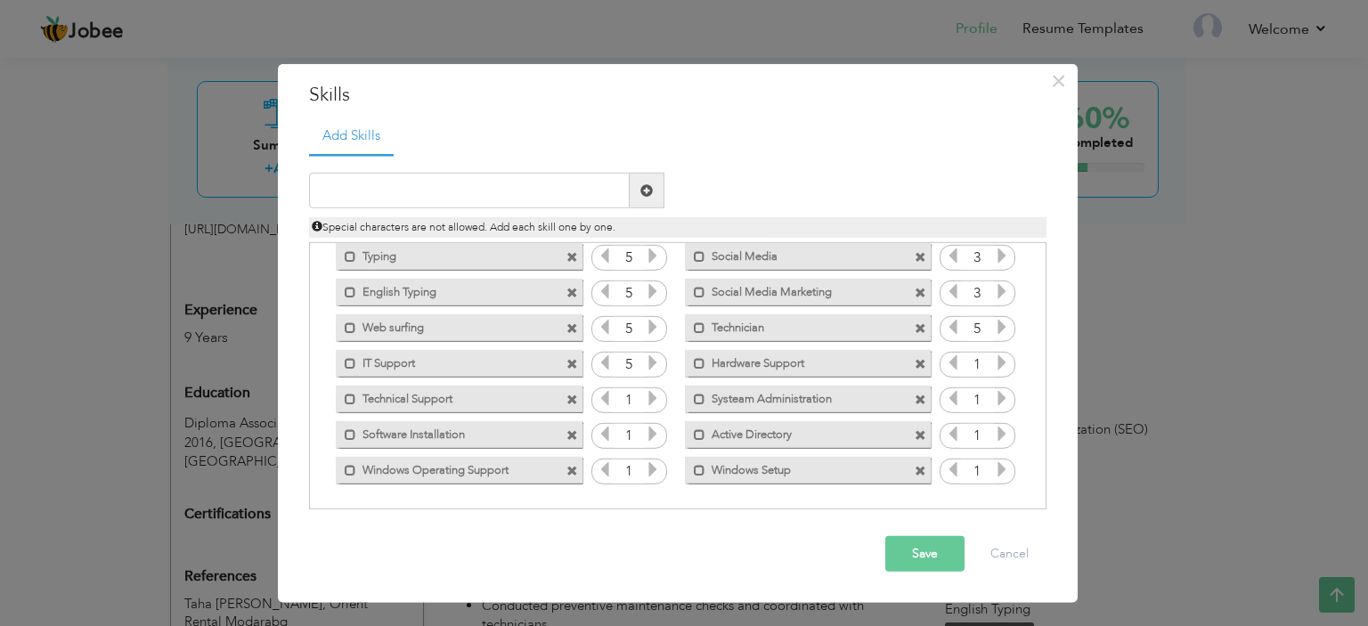
scroll to position [249, 0]
click at [998, 366] on icon at bounding box center [1002, 366] width 16 height 16
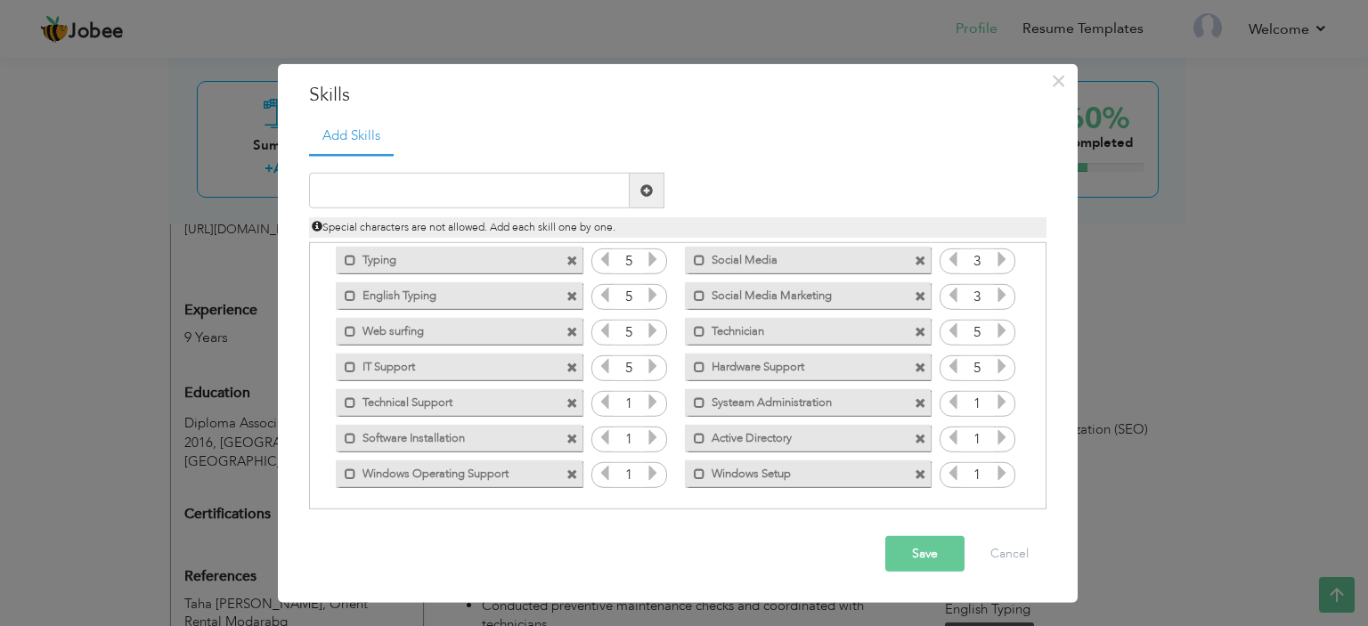
click at [998, 366] on icon at bounding box center [1002, 366] width 16 height 16
click at [1002, 402] on icon at bounding box center [1002, 402] width 16 height 16
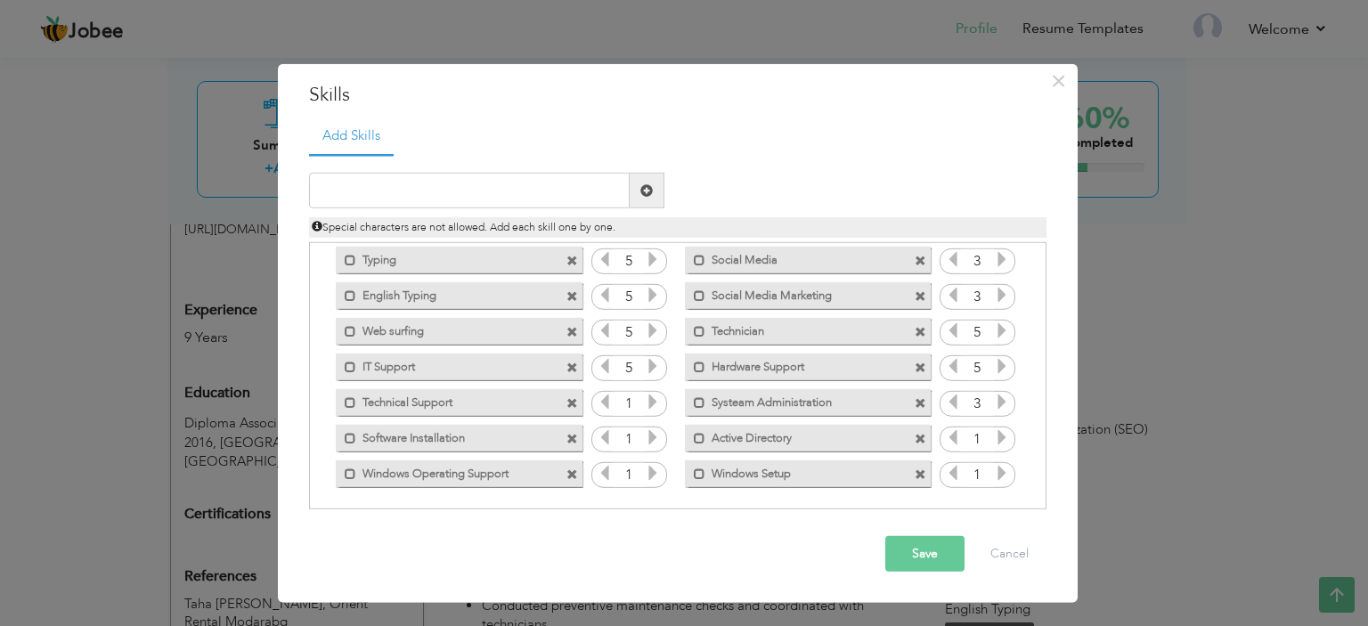
click at [1002, 402] on icon at bounding box center [1002, 402] width 16 height 16
click at [694, 402] on span at bounding box center [700, 402] width 12 height 12
click at [915, 398] on span at bounding box center [921, 403] width 12 height 12
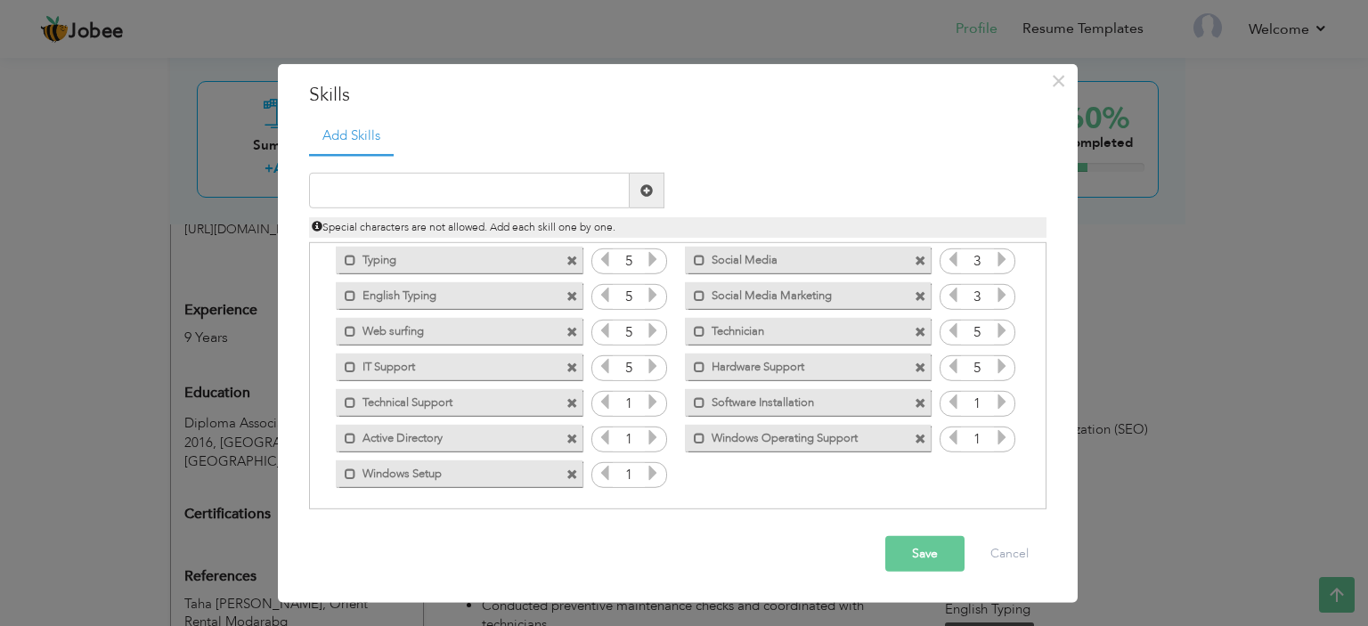
click at [1001, 402] on icon at bounding box center [1002, 402] width 16 height 16
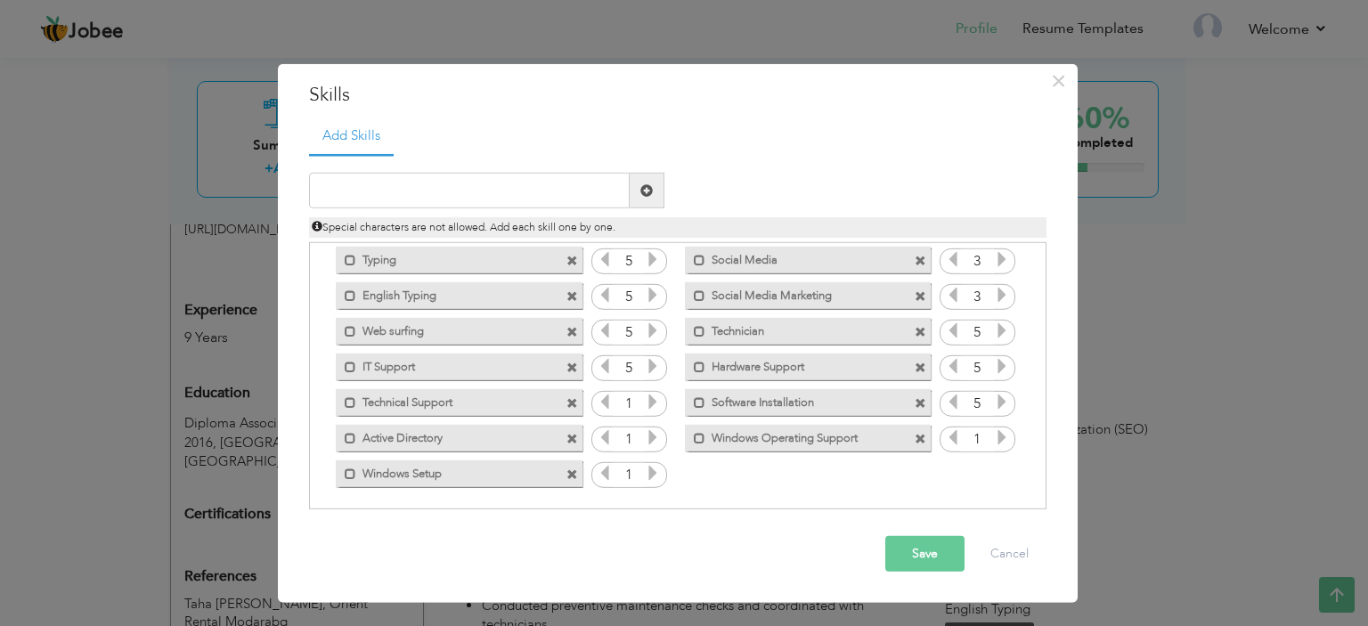
click at [1001, 402] on icon at bounding box center [1002, 402] width 16 height 16
drag, startPoint x: 1001, startPoint y: 402, endPoint x: 1002, endPoint y: 428, distance: 26.7
click at [1002, 428] on div "Click on , to mark skill as primary. Mark as primary skill. MS Office 5 MS Word…" at bounding box center [677, 242] width 718 height 497
click at [1002, 429] on icon at bounding box center [1002, 437] width 16 height 16
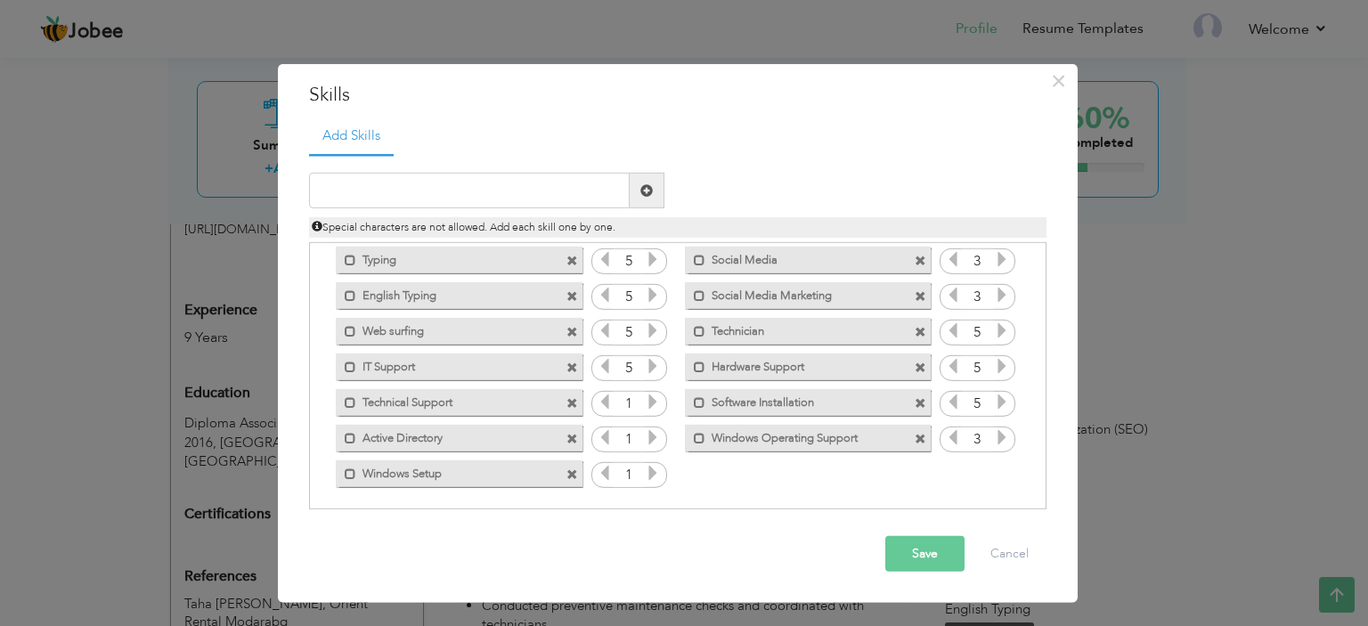
click at [1002, 429] on icon at bounding box center [1002, 437] width 16 height 16
click at [655, 473] on icon at bounding box center [653, 473] width 16 height 16
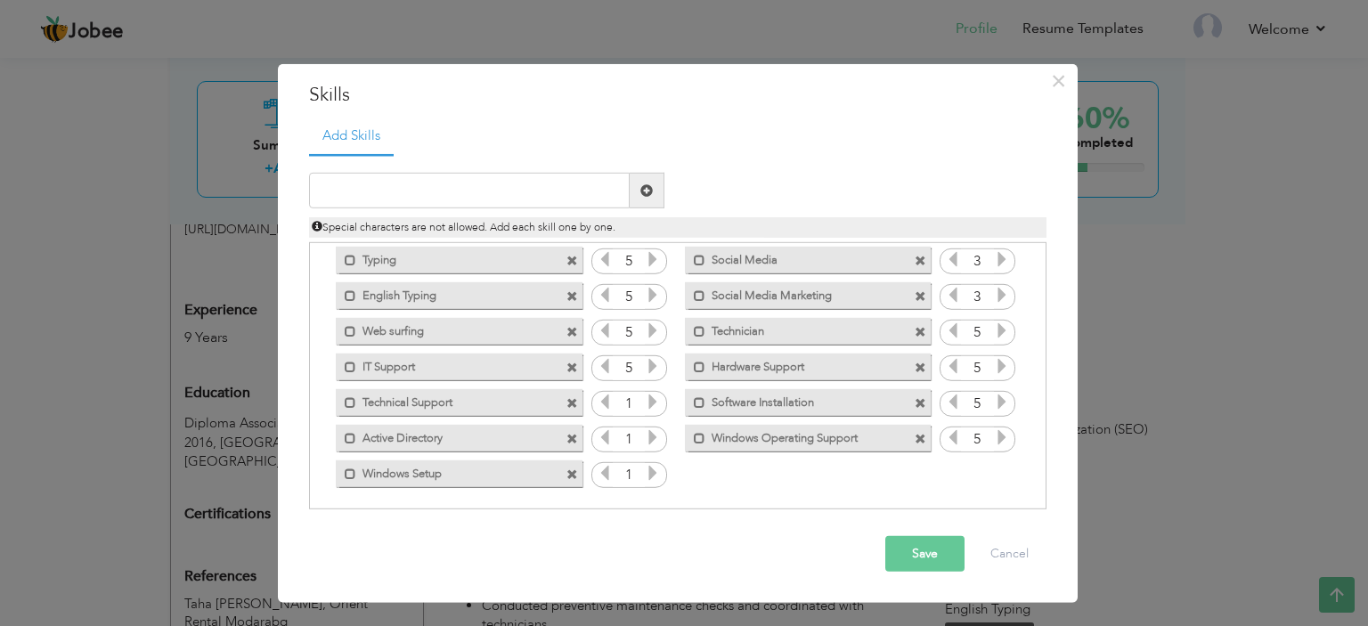
click at [655, 473] on icon at bounding box center [653, 473] width 16 height 16
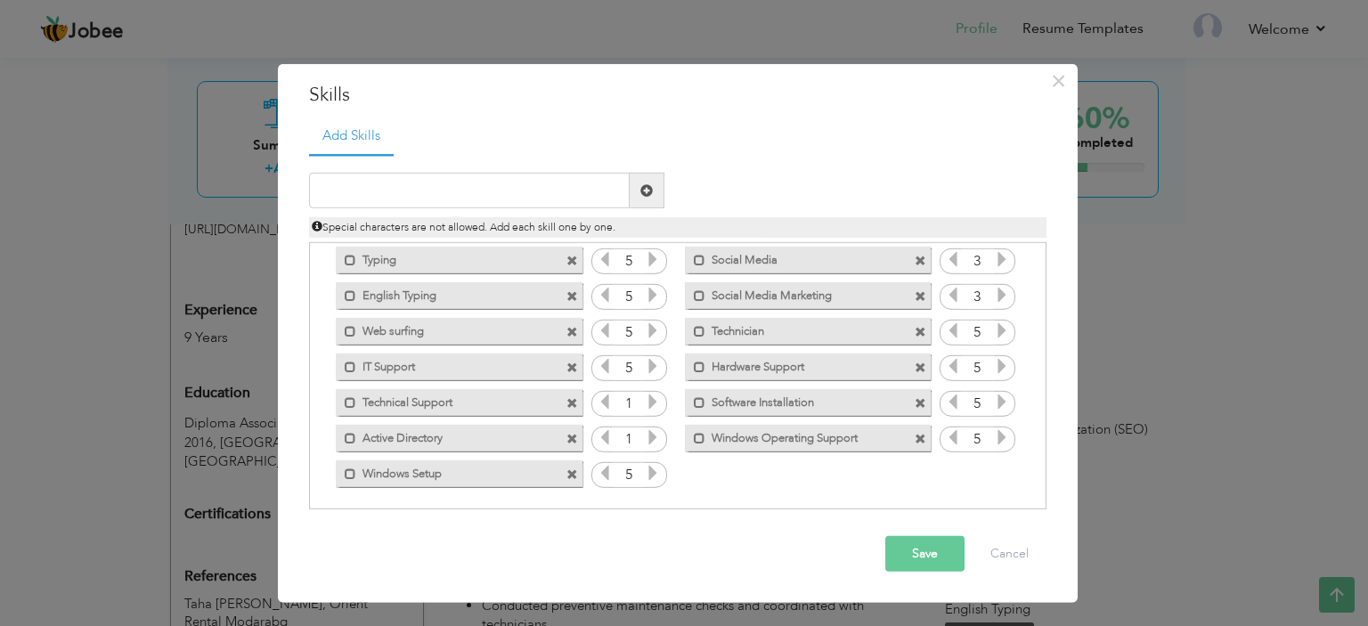
click at [656, 431] on icon at bounding box center [653, 437] width 16 height 16
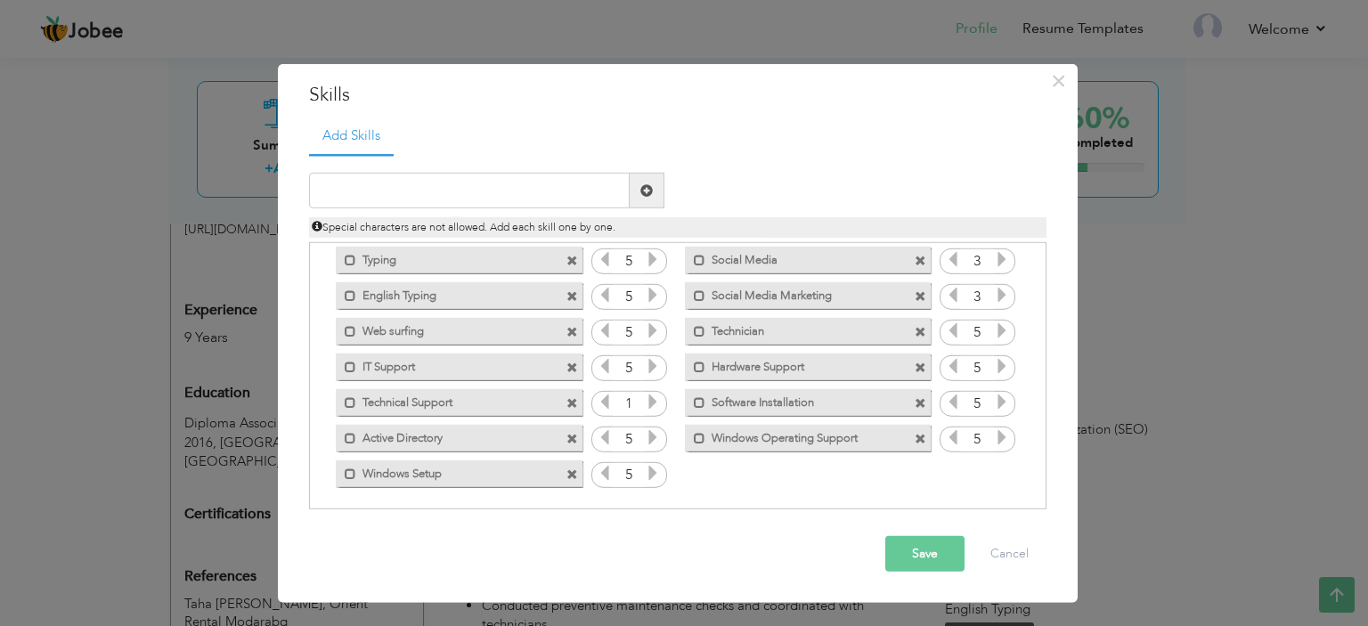
click at [655, 404] on icon at bounding box center [653, 402] width 16 height 16
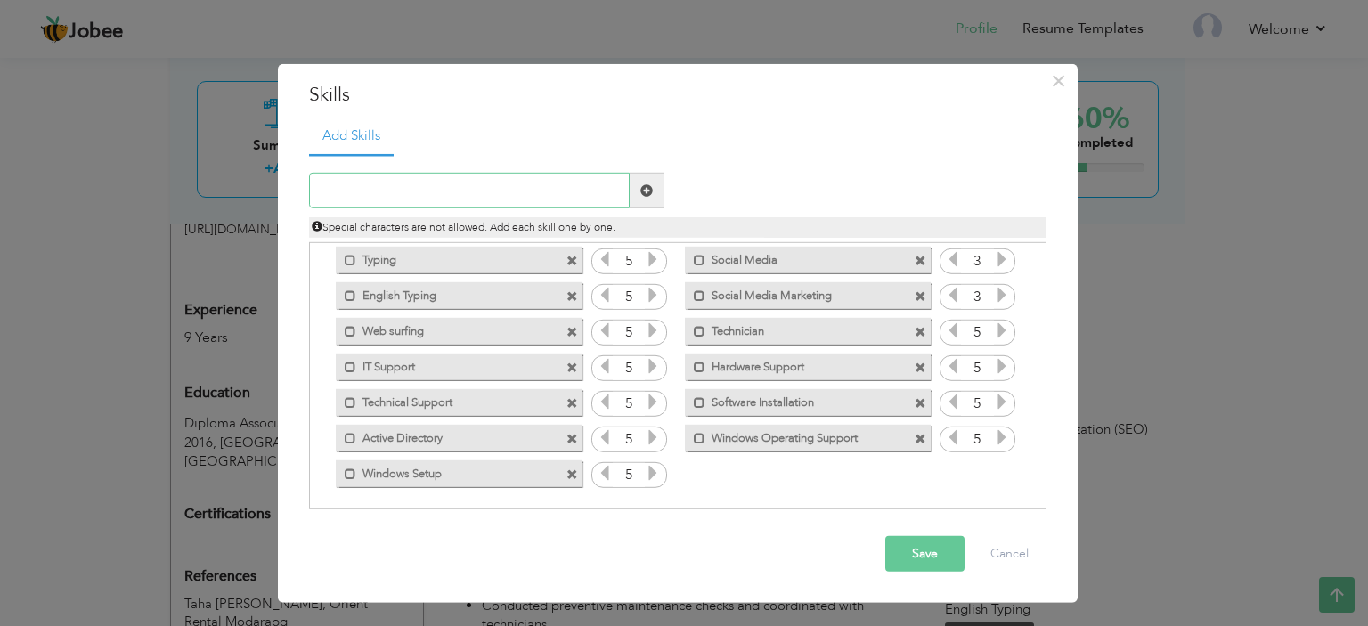
click at [551, 192] on input "text" at bounding box center [469, 191] width 321 height 36
type input "System Administration"
click at [994, 470] on icon at bounding box center [1002, 473] width 16 height 16
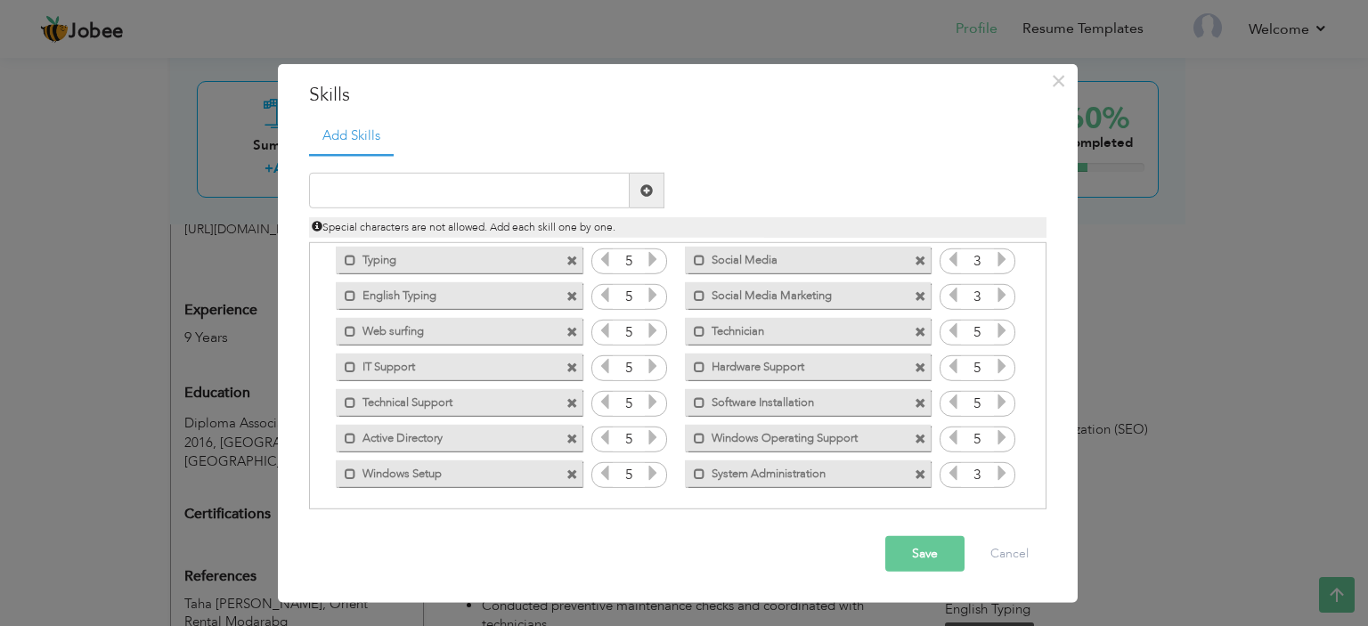
click at [994, 470] on icon at bounding box center [1002, 473] width 16 height 16
click at [403, 174] on input "text" at bounding box center [469, 191] width 321 height 36
click at [912, 557] on button "Save" at bounding box center [924, 554] width 79 height 36
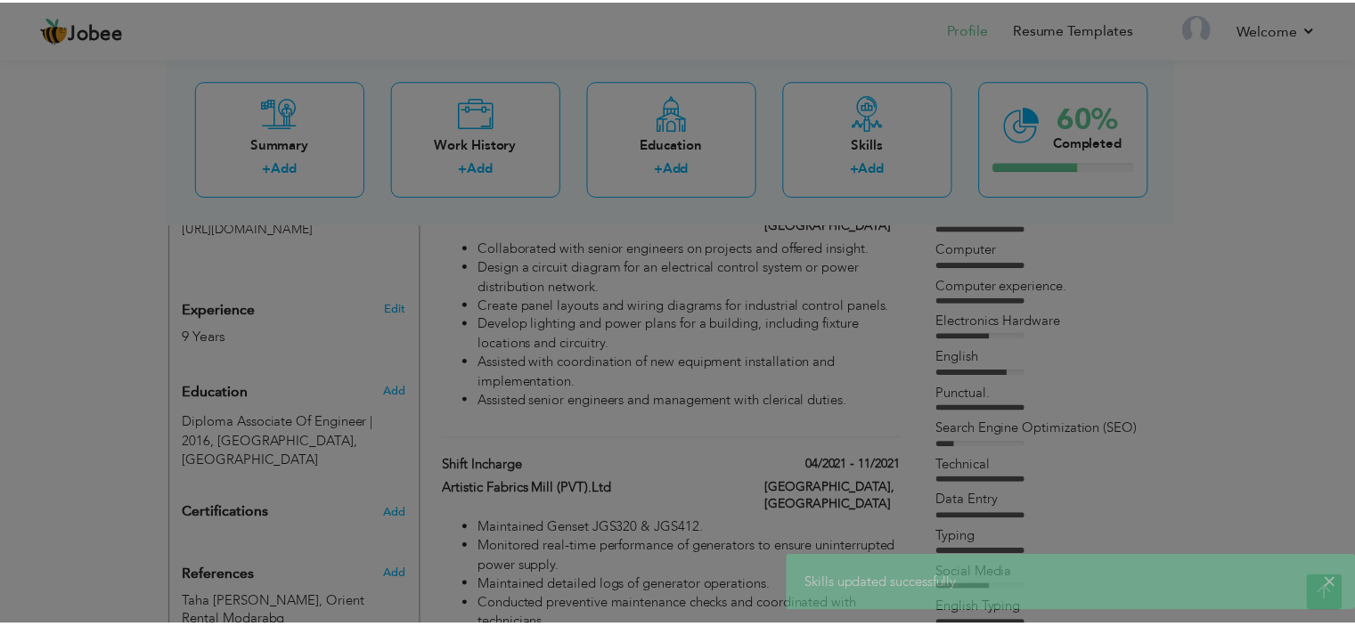
scroll to position [0, 0]
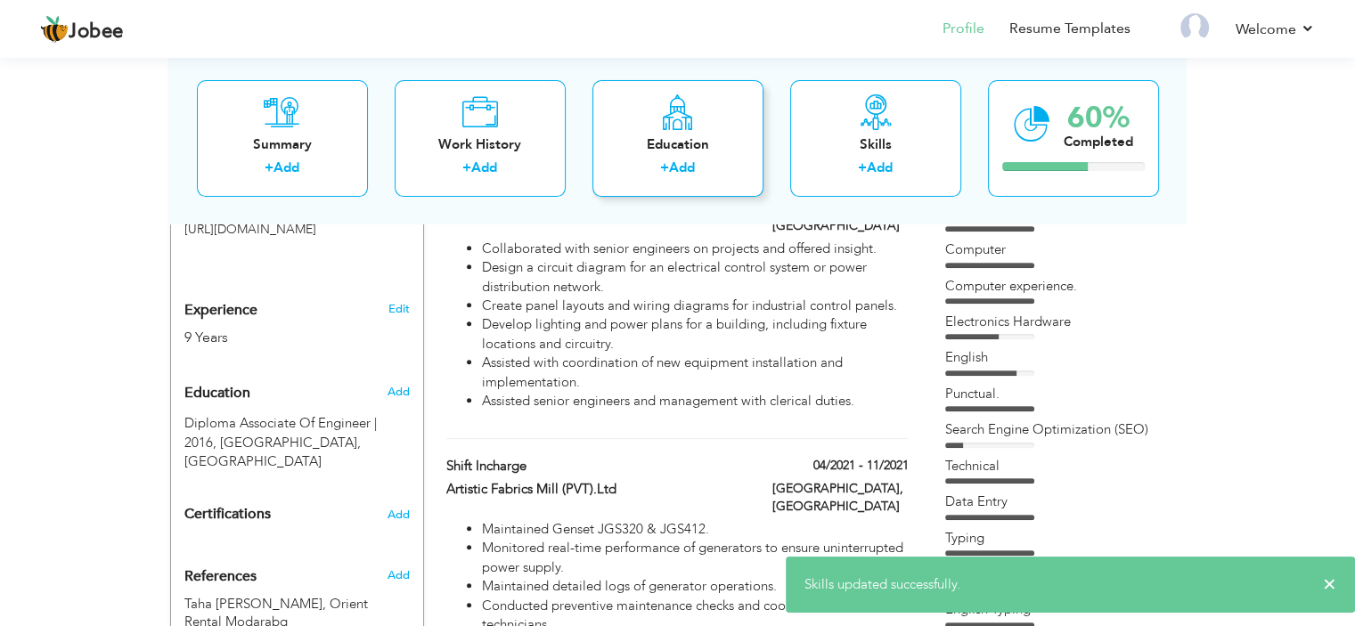
click at [639, 159] on div "+ Add" at bounding box center [678, 170] width 143 height 23
radio input "true"
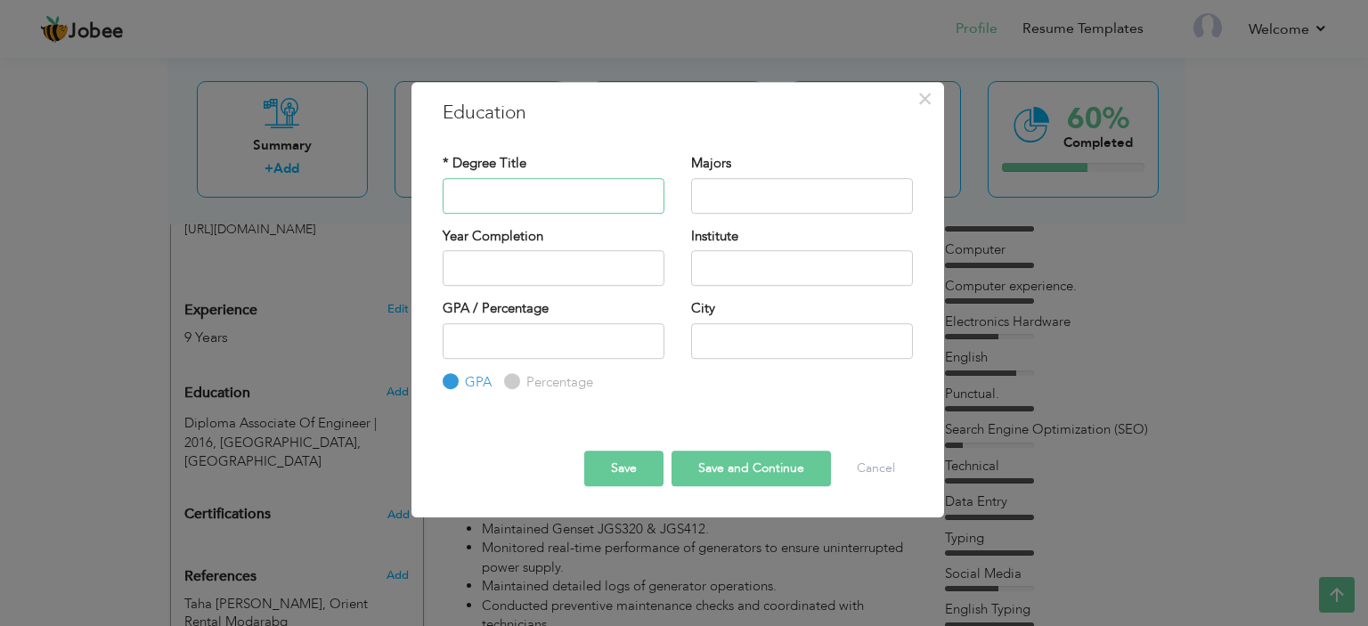
click at [595, 207] on input "text" at bounding box center [554, 196] width 222 height 36
click at [620, 188] on input "Software Engineering" at bounding box center [554, 196] width 222 height 36
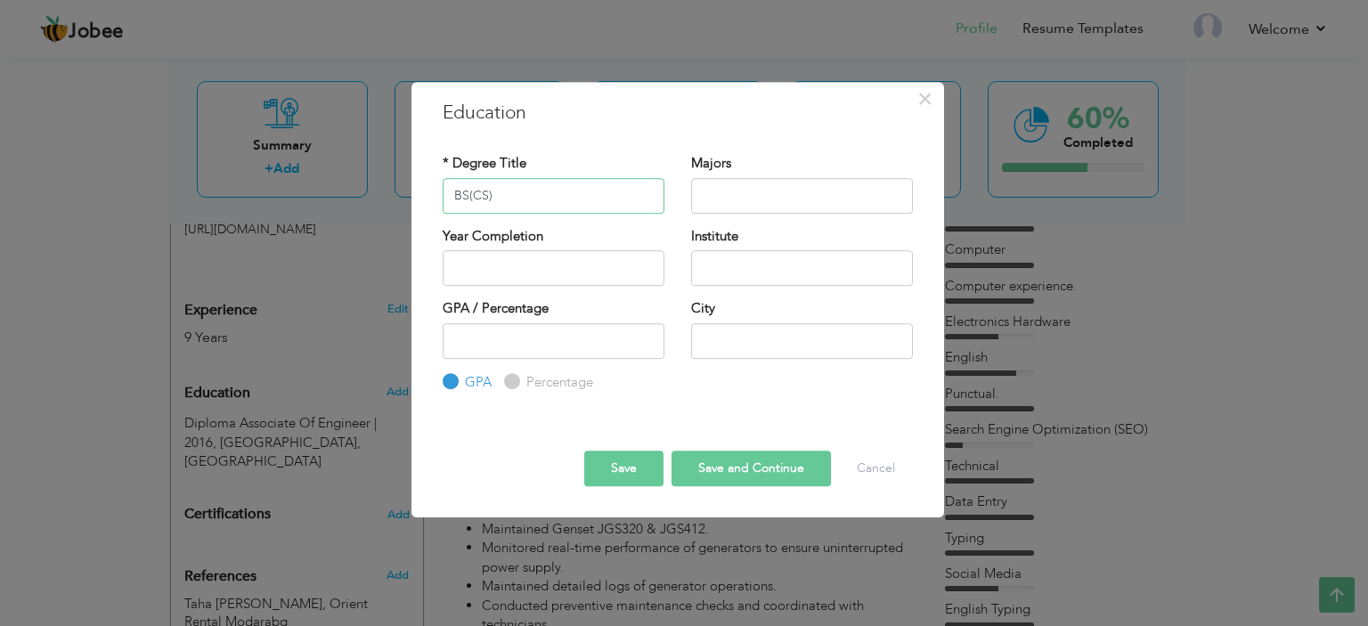
type input "BS(CS)"
type input "Software"
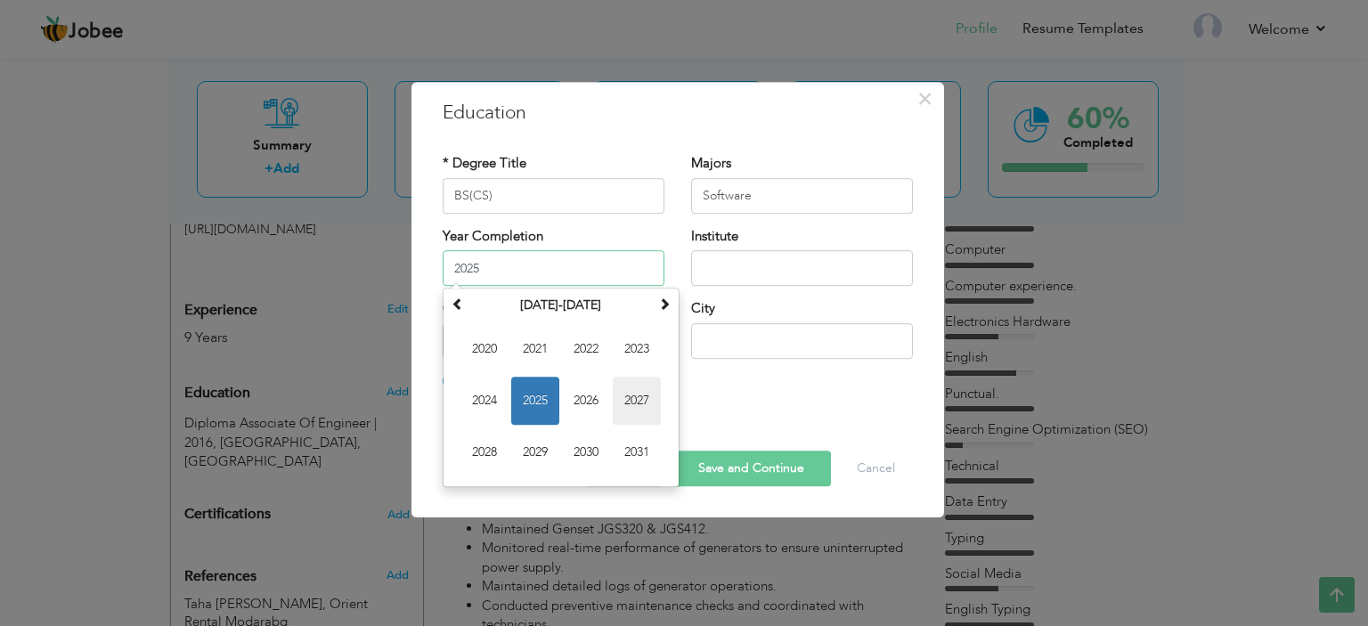
click at [624, 405] on span "2027" at bounding box center [637, 401] width 48 height 48
type input "2027"
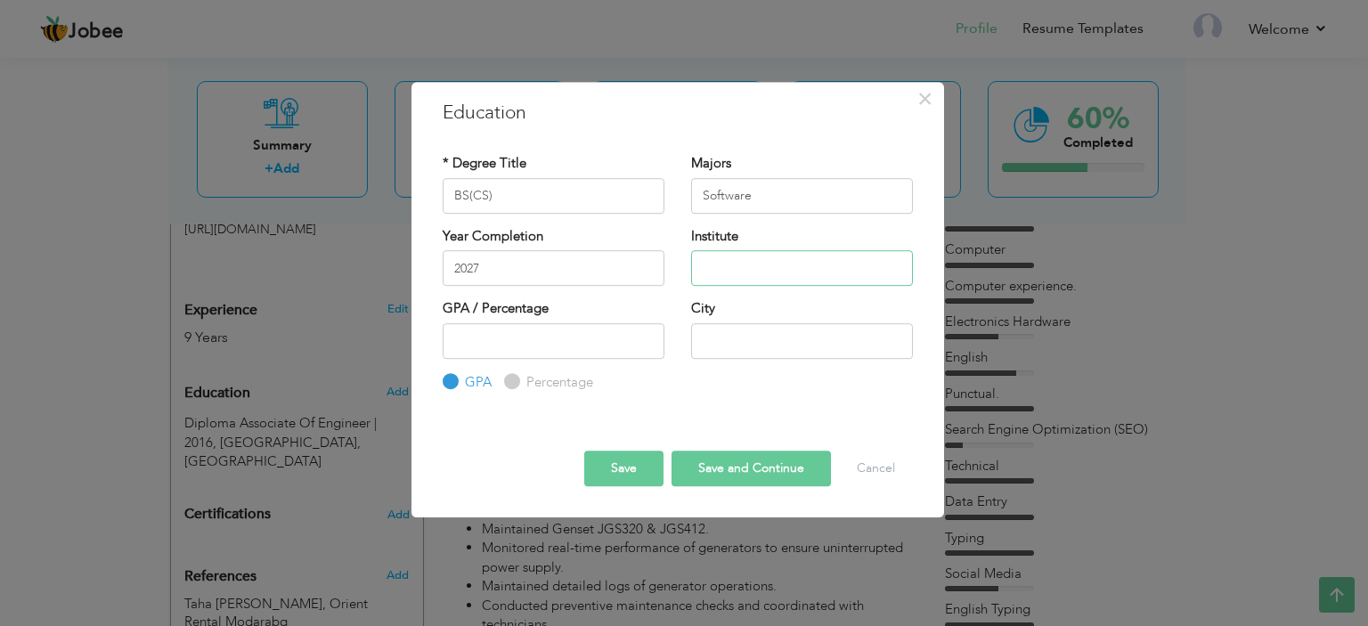
click at [741, 251] on input "text" at bounding box center [802, 268] width 222 height 36
type input "Iqra University"
click at [646, 338] on input "1" at bounding box center [554, 341] width 222 height 36
click at [646, 338] on input "2" at bounding box center [554, 341] width 222 height 36
click at [646, 338] on input "3" at bounding box center [554, 341] width 222 height 36
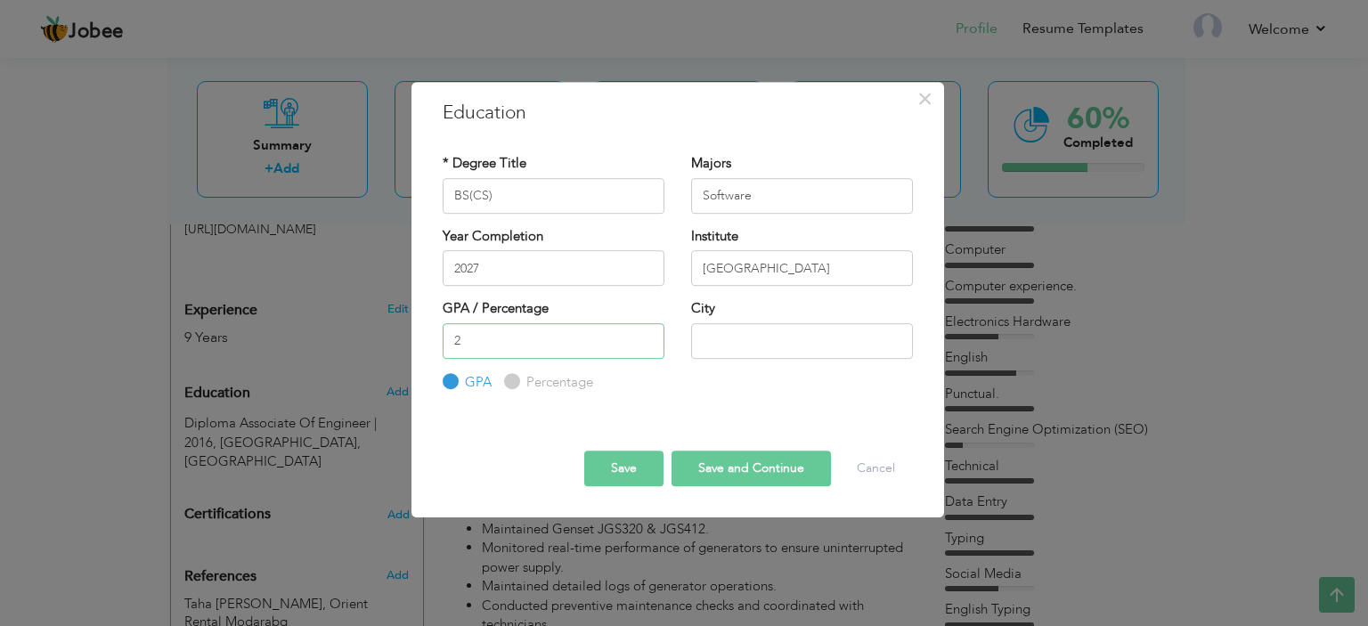
type input "2"
click at [644, 349] on input "2" at bounding box center [554, 341] width 222 height 36
click at [723, 330] on input "text" at bounding box center [802, 341] width 222 height 36
type input "Karachi"
click at [586, 350] on input "2" at bounding box center [554, 341] width 222 height 36
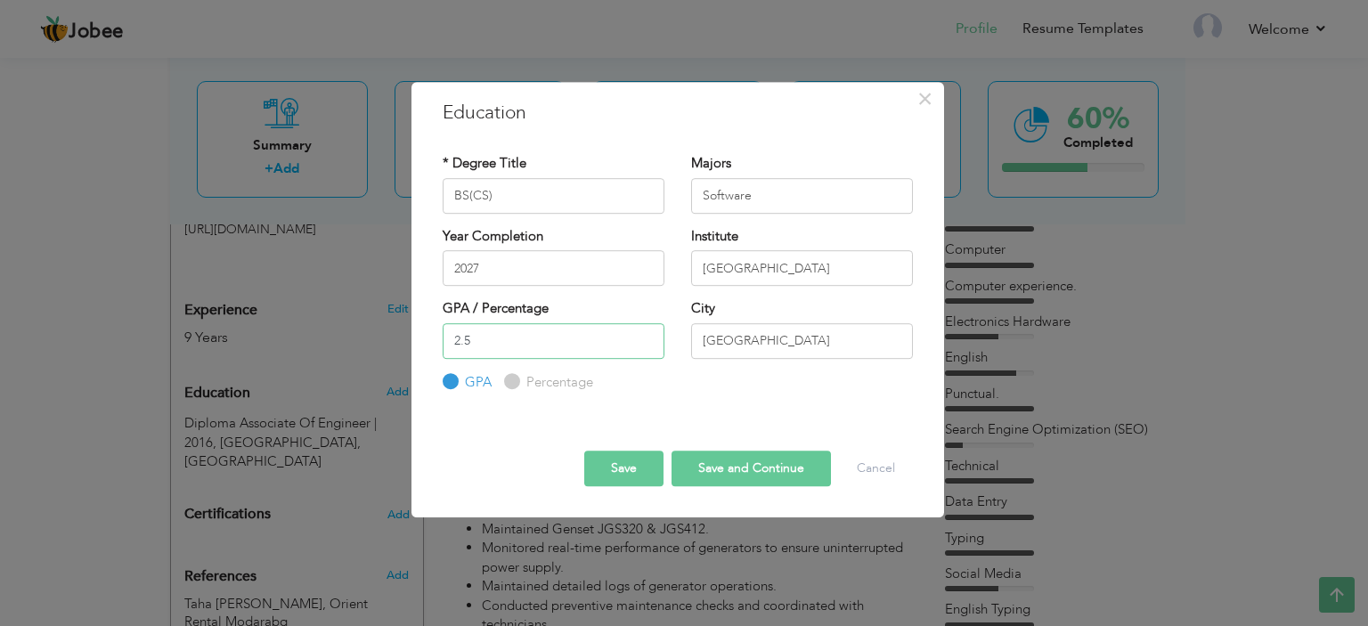
type input "2.5"
click at [686, 460] on button "Save and Continue" at bounding box center [751, 469] width 159 height 36
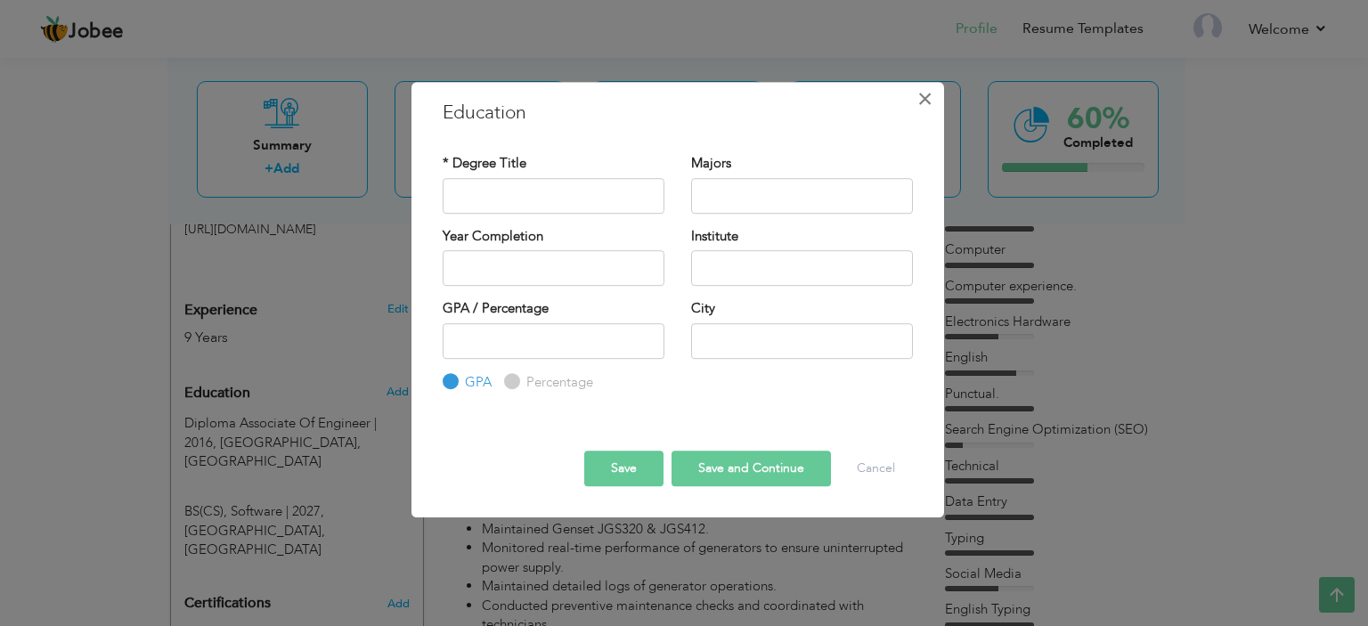
click at [932, 100] on span "×" at bounding box center [924, 99] width 15 height 32
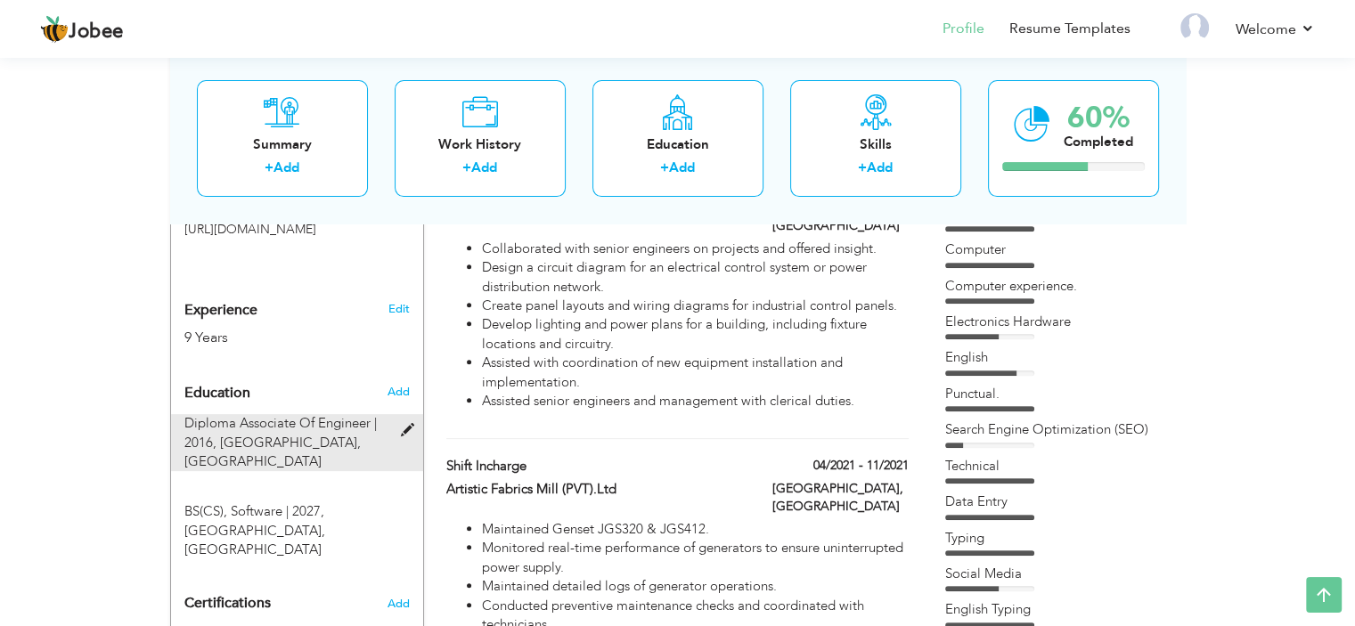
click at [320, 420] on span "Diploma Associate Of Engineer | 2016," at bounding box center [280, 432] width 192 height 37
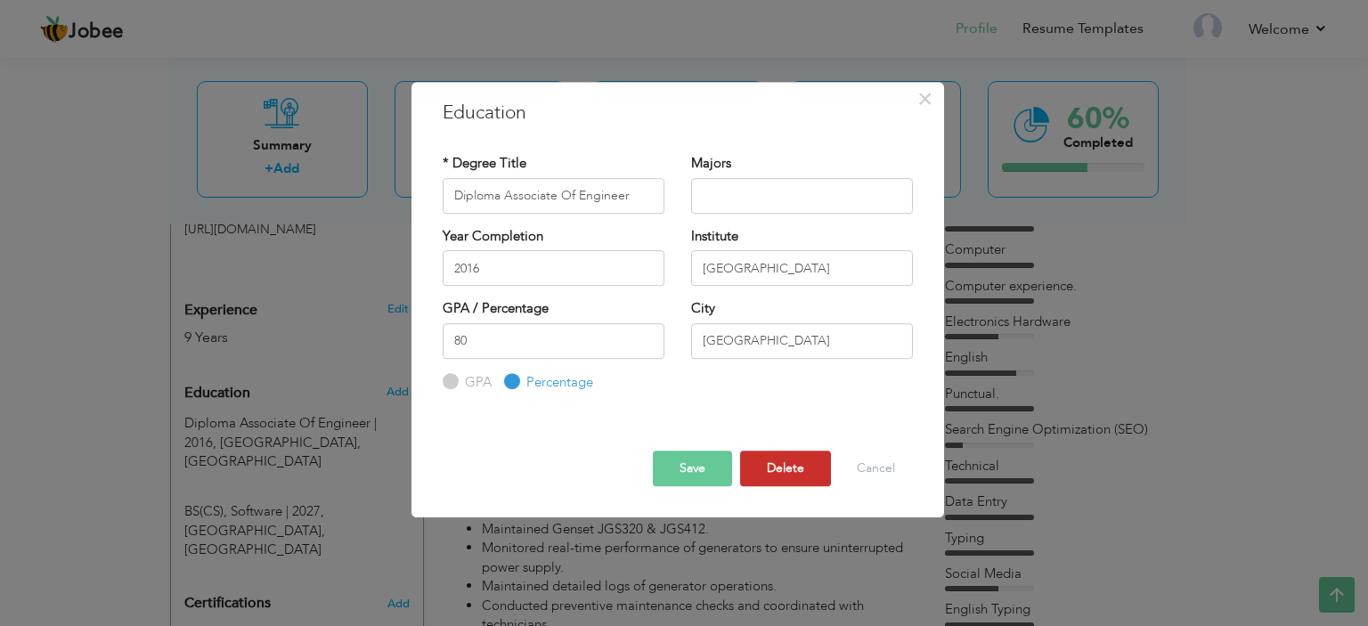
click at [809, 475] on button "Delete" at bounding box center [785, 469] width 91 height 36
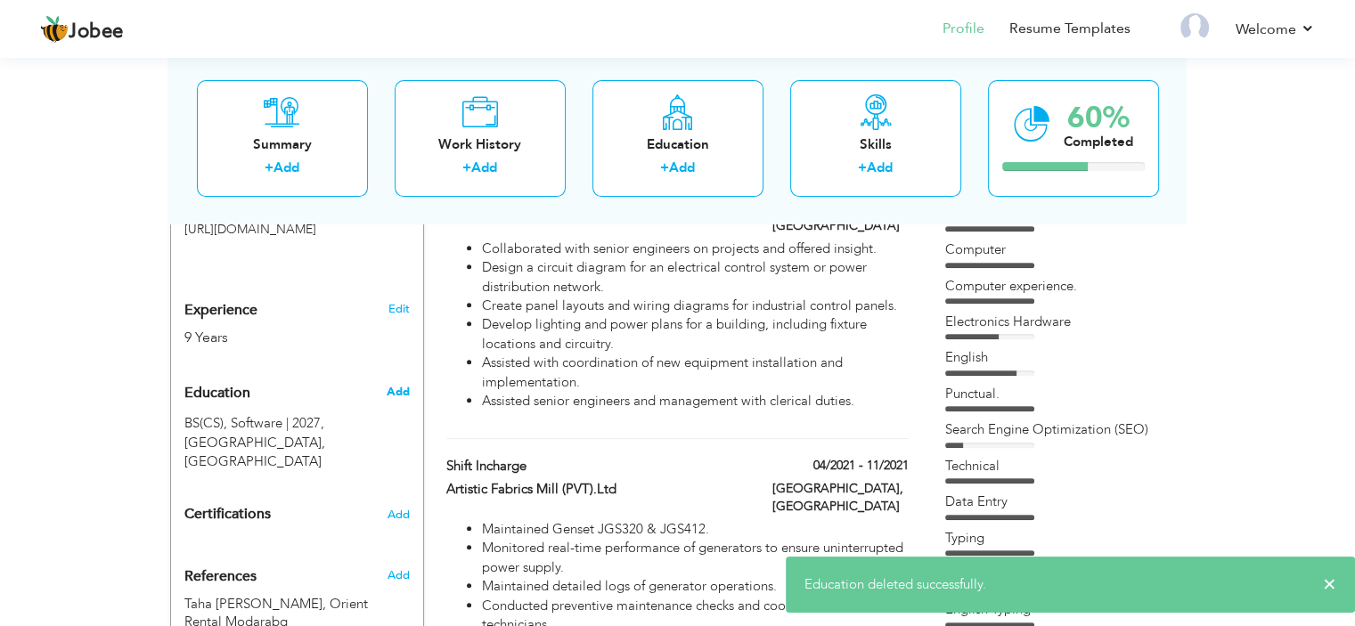
click at [388, 384] on span "Add" at bounding box center [397, 392] width 23 height 16
radio input "true"
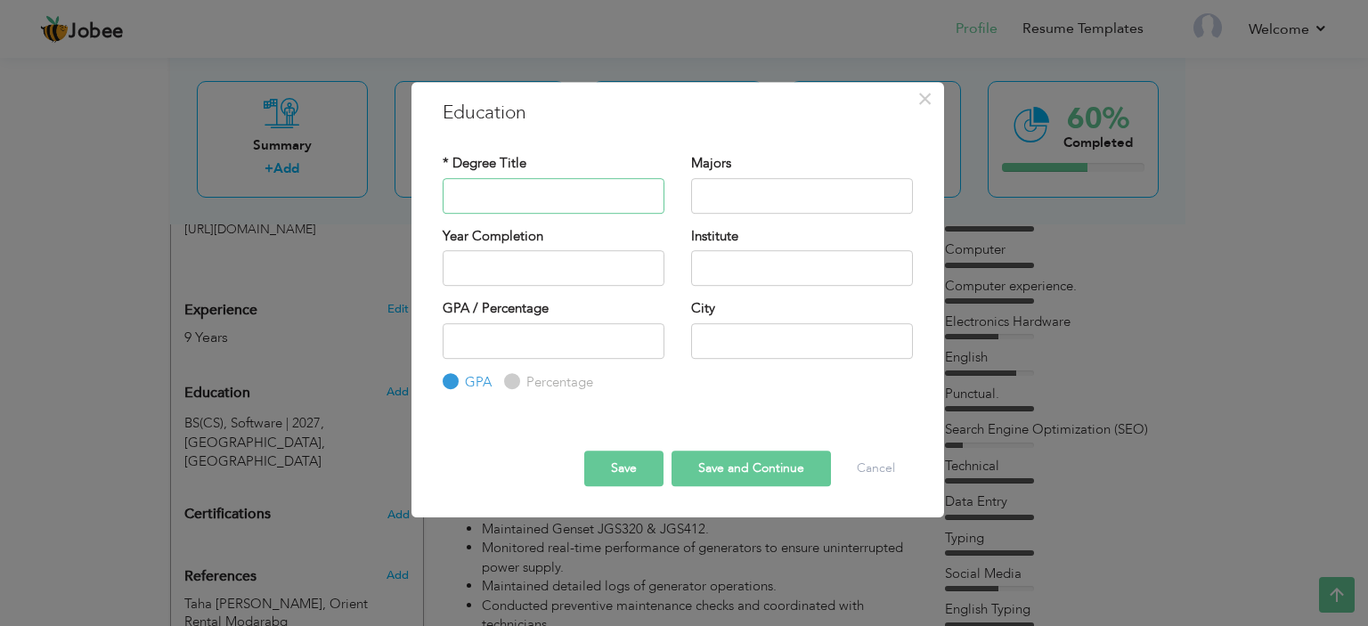
click at [570, 193] on input "text" at bounding box center [554, 196] width 222 height 36
type input "D.A.E"
type input "Electronics"
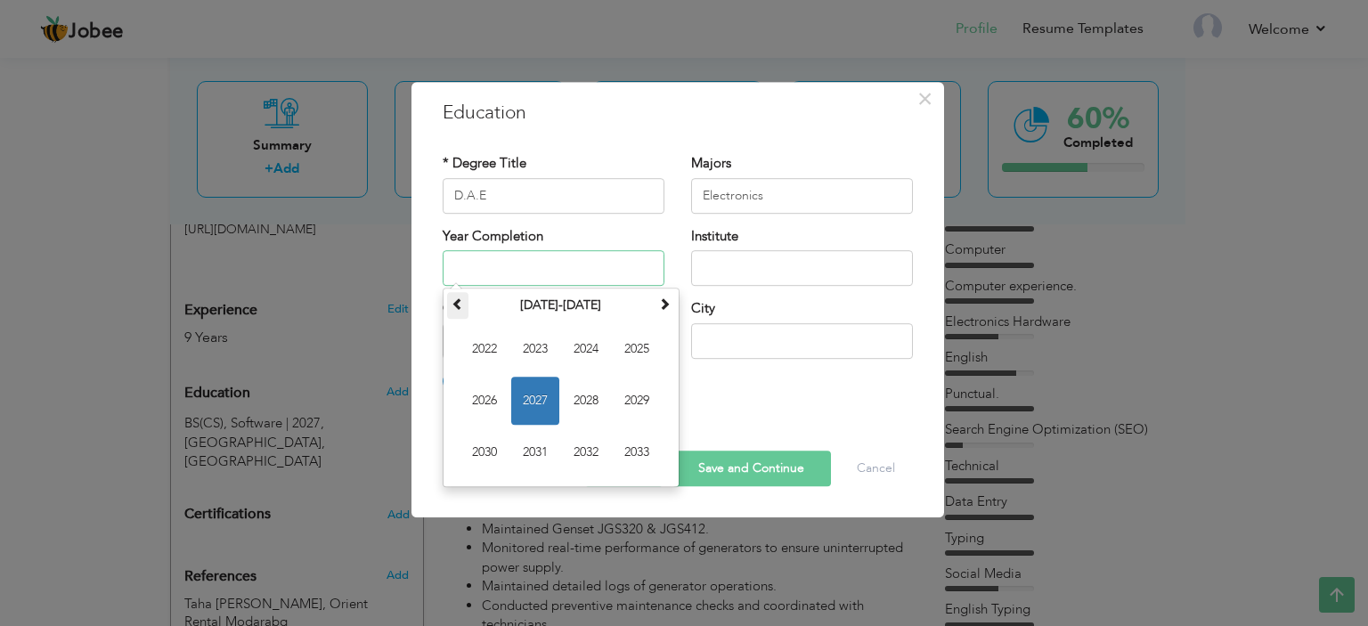
click at [461, 300] on span at bounding box center [458, 304] width 12 height 12
click at [663, 305] on span at bounding box center [664, 304] width 12 height 12
click at [492, 387] on span "2016" at bounding box center [485, 401] width 48 height 48
type input "2016"
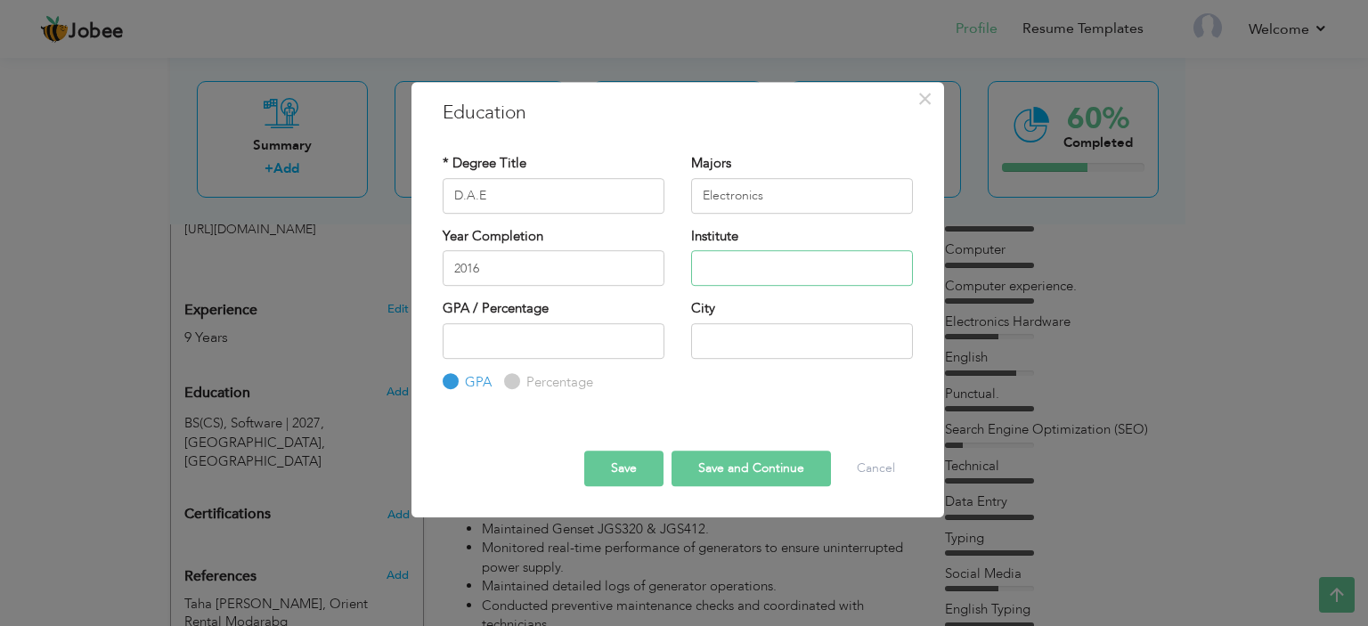
click at [747, 258] on input "text" at bounding box center [802, 268] width 222 height 36
type input "Aligarh Institute Of Technology"
click at [522, 379] on label "Percentage" at bounding box center [557, 382] width 71 height 19
click at [516, 379] on input "Percentage" at bounding box center [510, 382] width 12 height 12
radio input "true"
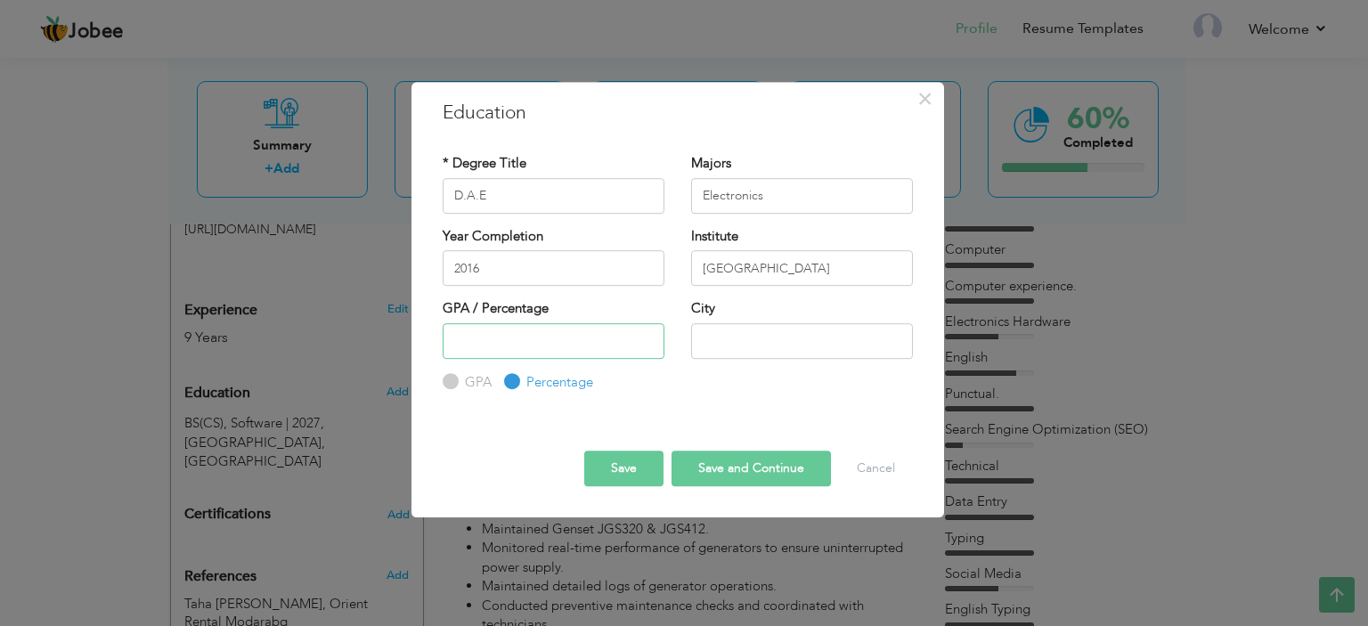
click at [580, 330] on input "number" at bounding box center [554, 341] width 222 height 36
type input "80"
type input "Karachi"
click at [738, 469] on button "Save and Continue" at bounding box center [751, 469] width 159 height 36
radio input "true"
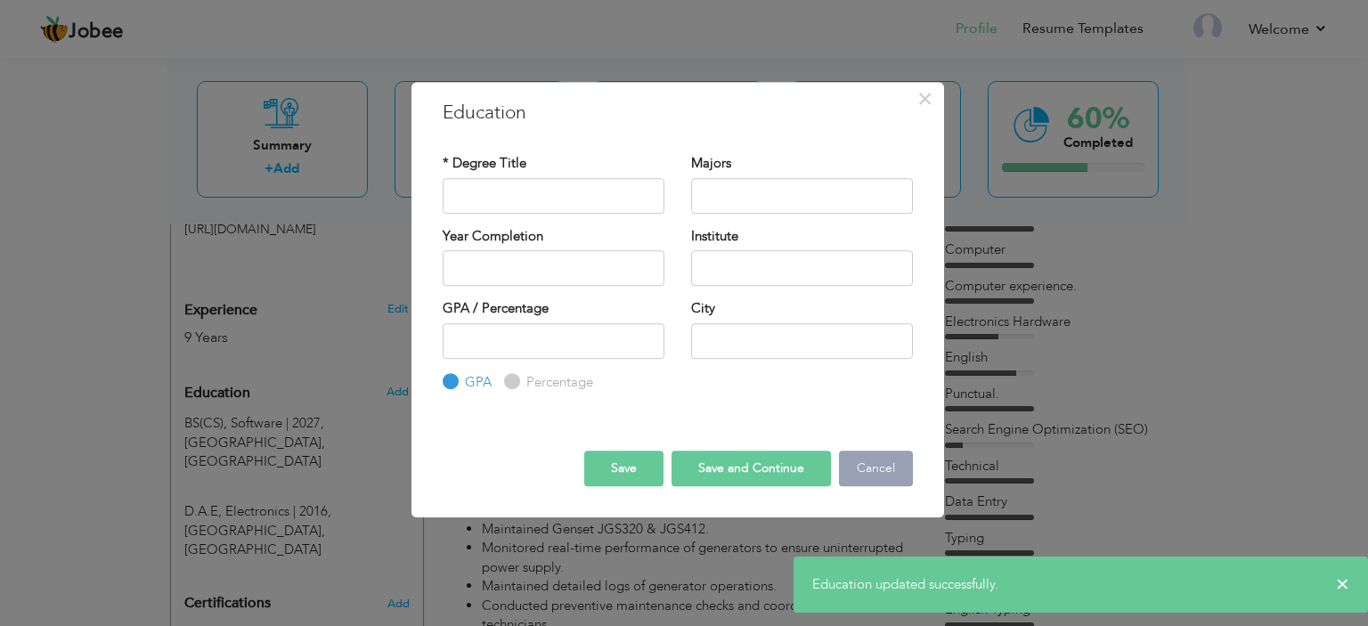
click at [859, 466] on button "Cancel" at bounding box center [876, 469] width 74 height 36
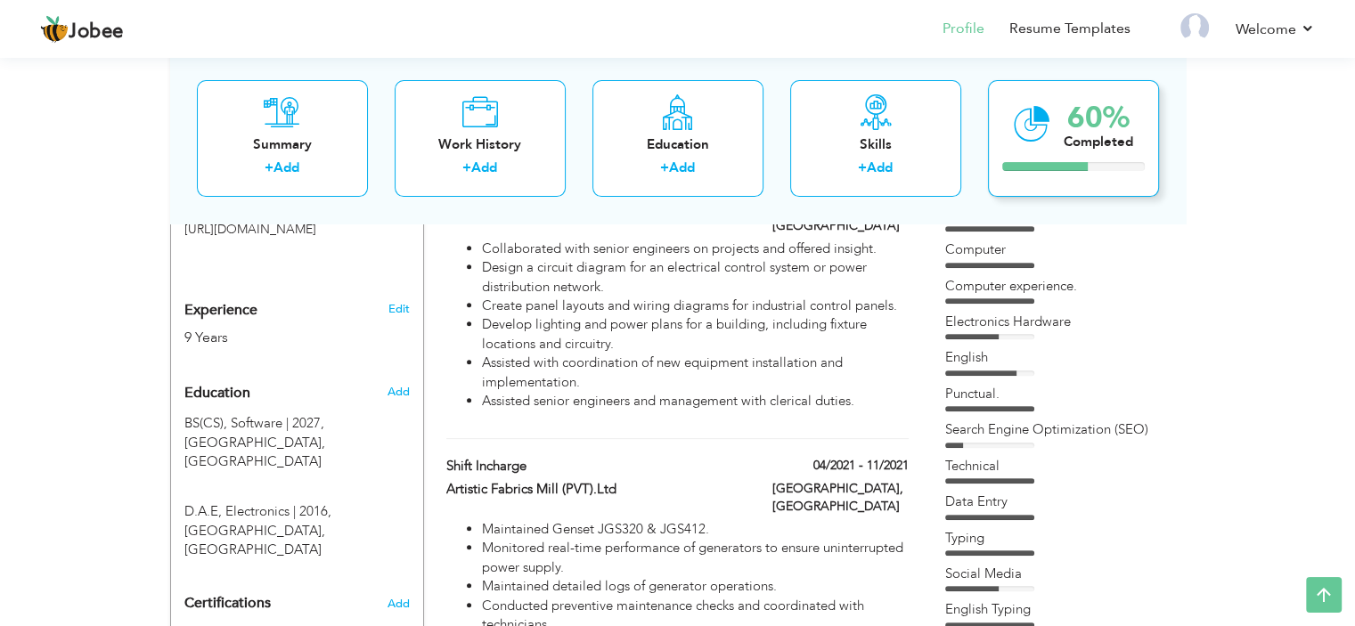
click at [1129, 145] on div "Completed" at bounding box center [1098, 142] width 69 height 19
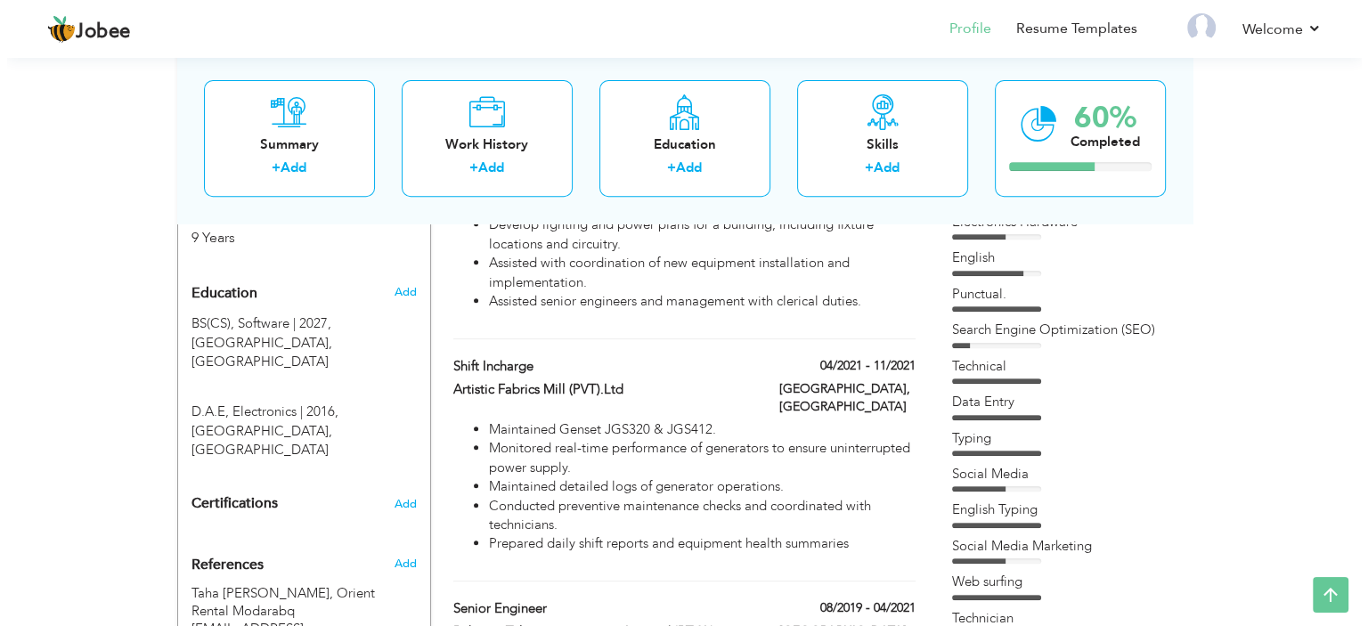
scroll to position [736, 0]
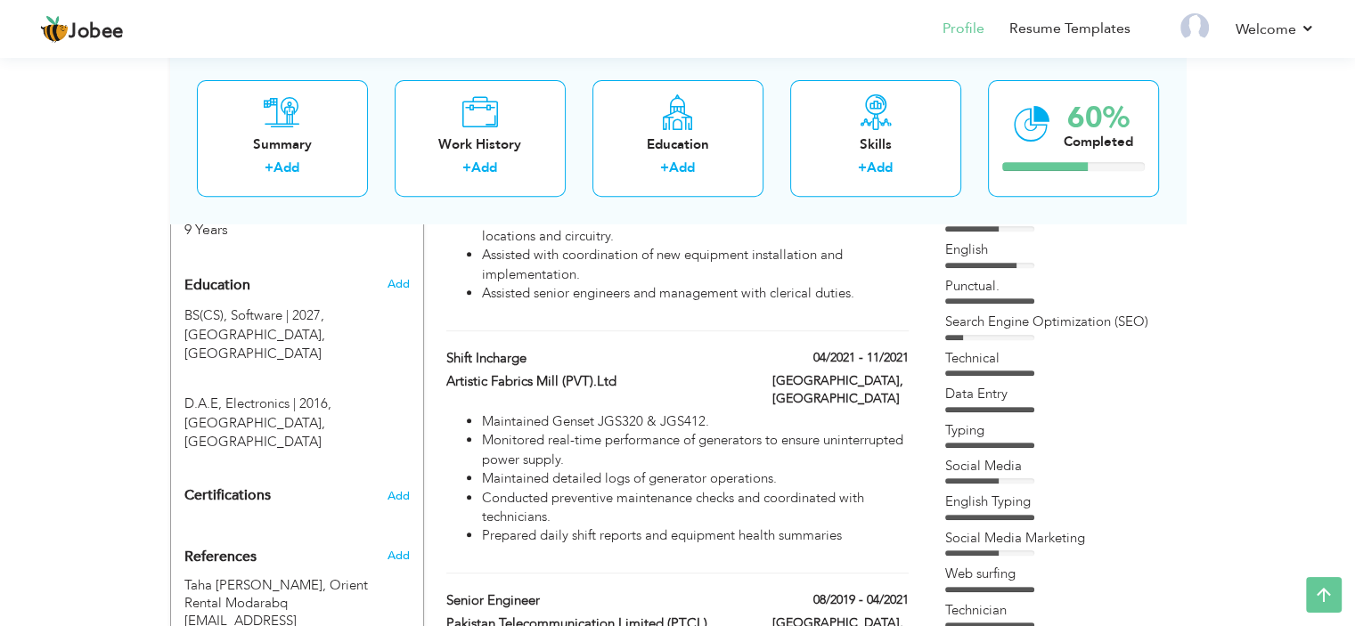
click at [1059, 323] on div "Search Engine Optimization (SEO)" at bounding box center [1056, 322] width 223 height 19
click at [912, 126] on div "Skills + Add" at bounding box center [875, 138] width 171 height 117
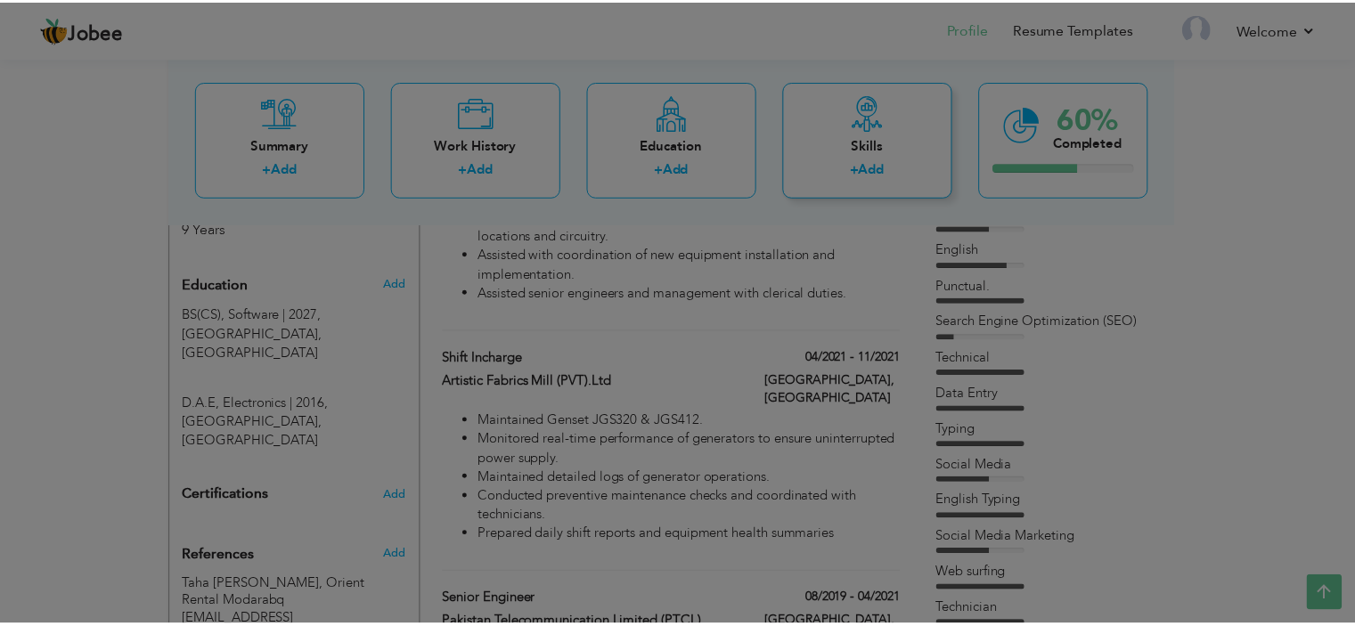
scroll to position [0, 0]
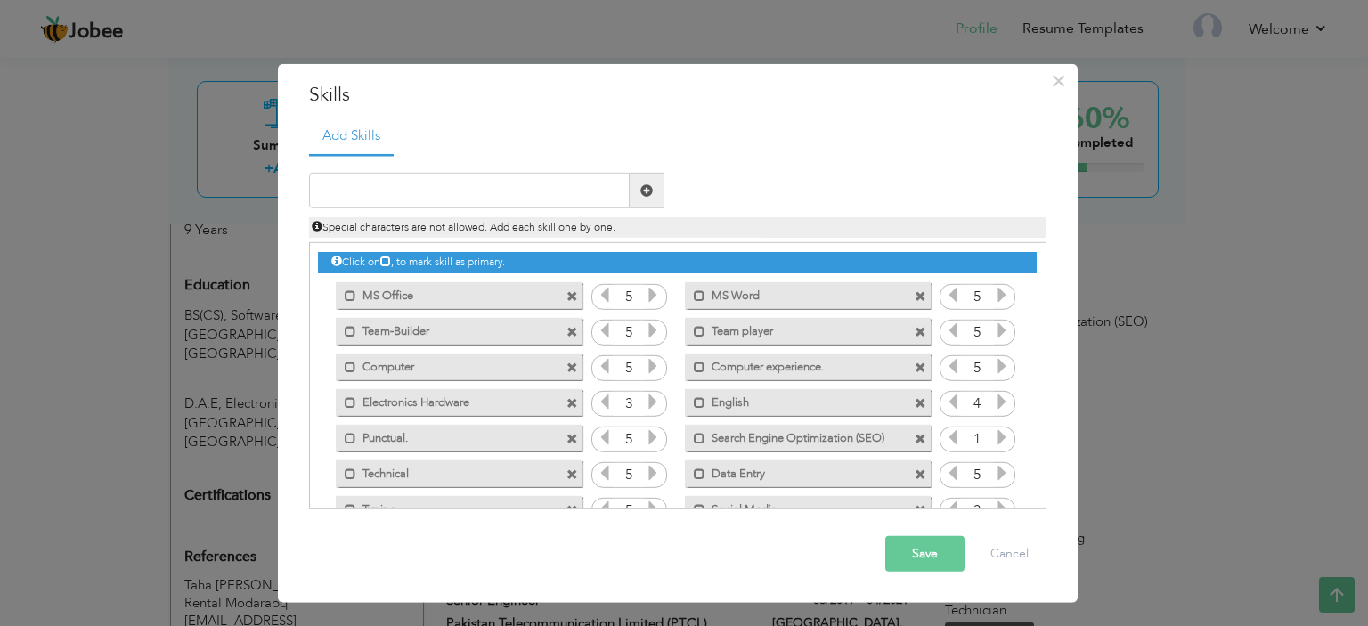
click at [997, 437] on icon at bounding box center [1002, 437] width 16 height 16
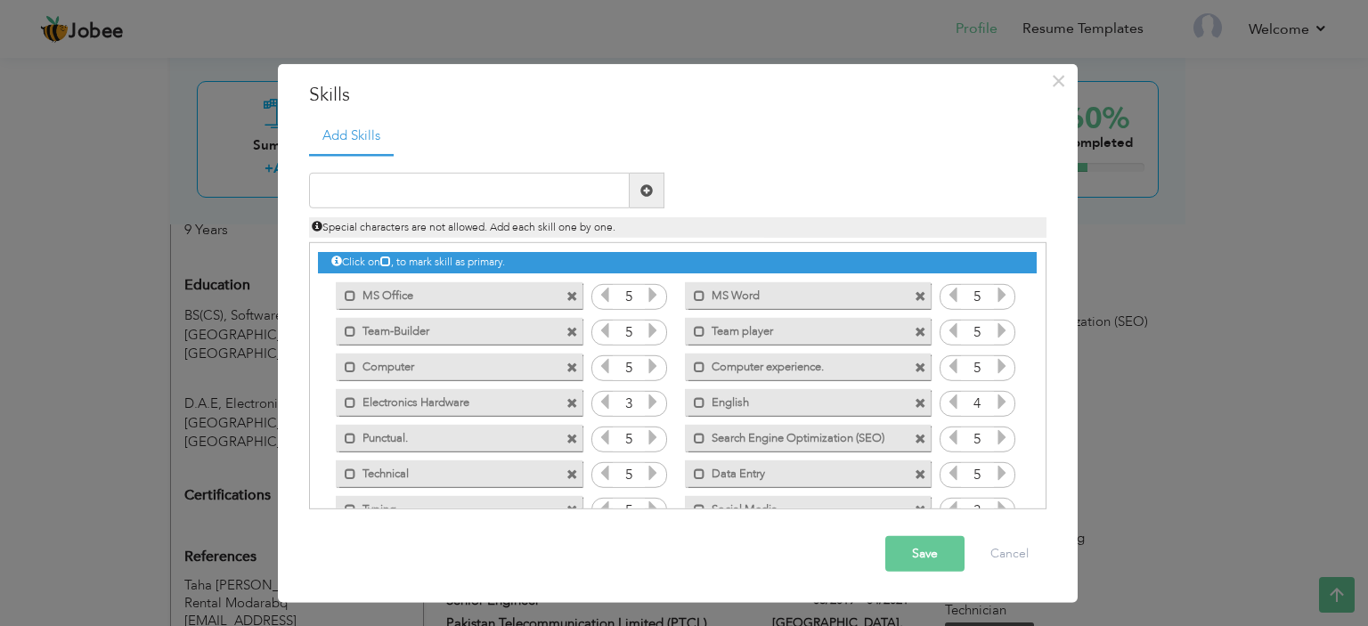
click at [997, 437] on icon at bounding box center [1002, 437] width 16 height 16
click at [909, 556] on button "Save" at bounding box center [924, 554] width 79 height 36
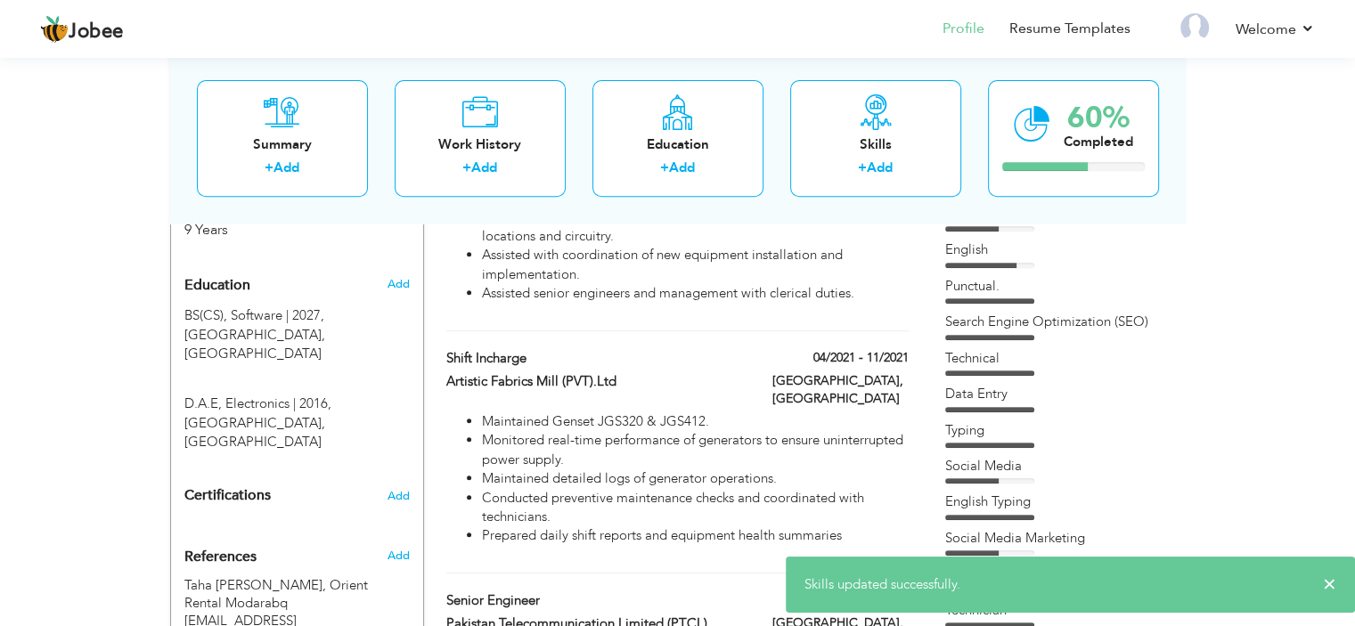
drag, startPoint x: 1351, startPoint y: 277, endPoint x: 1361, endPoint y: 361, distance: 84.3
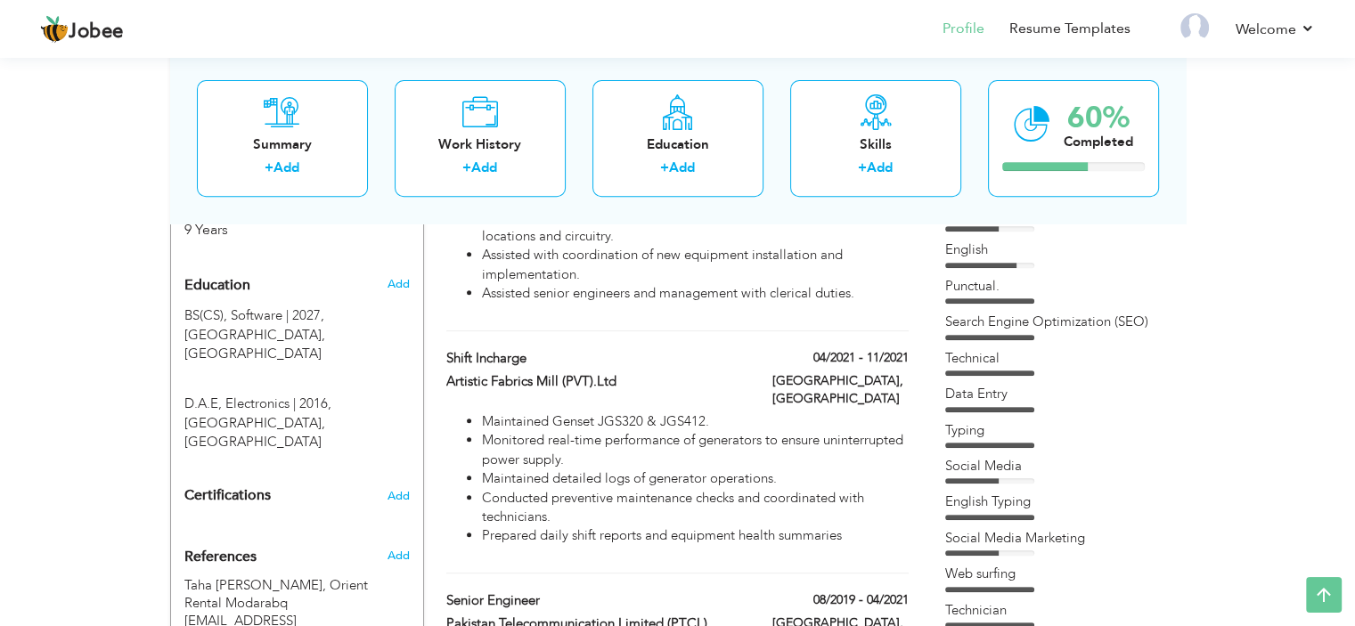
drag, startPoint x: 1348, startPoint y: 449, endPoint x: 1364, endPoint y: 443, distance: 17.2
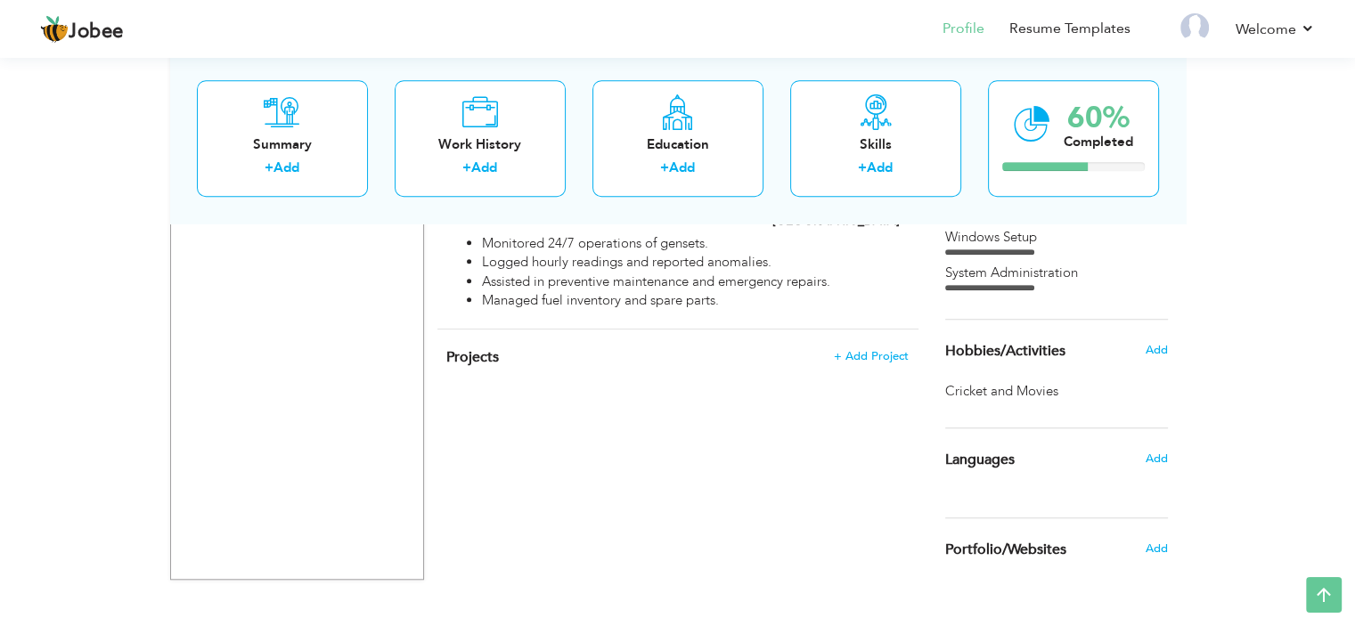
scroll to position [1390, 0]
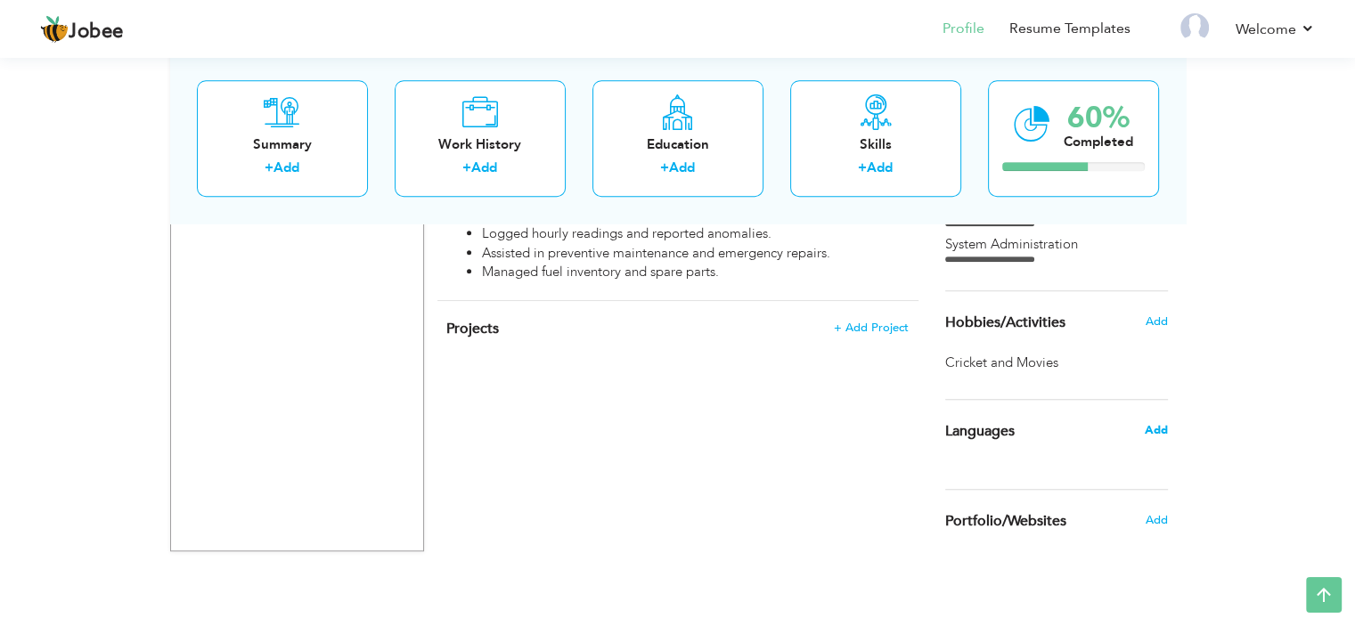
click at [1151, 434] on span "Add" at bounding box center [1155, 430] width 23 height 16
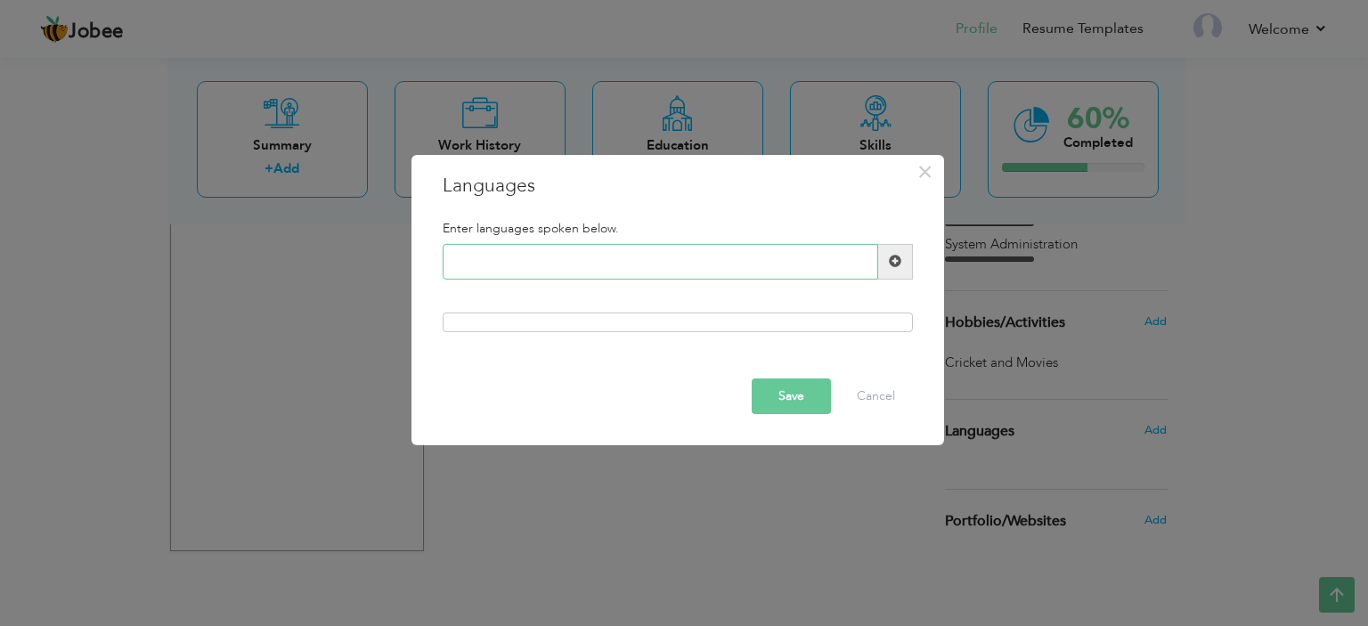
click at [588, 275] on input "text" at bounding box center [661, 262] width 436 height 36
type input "English"
click at [906, 259] on span at bounding box center [895, 262] width 35 height 36
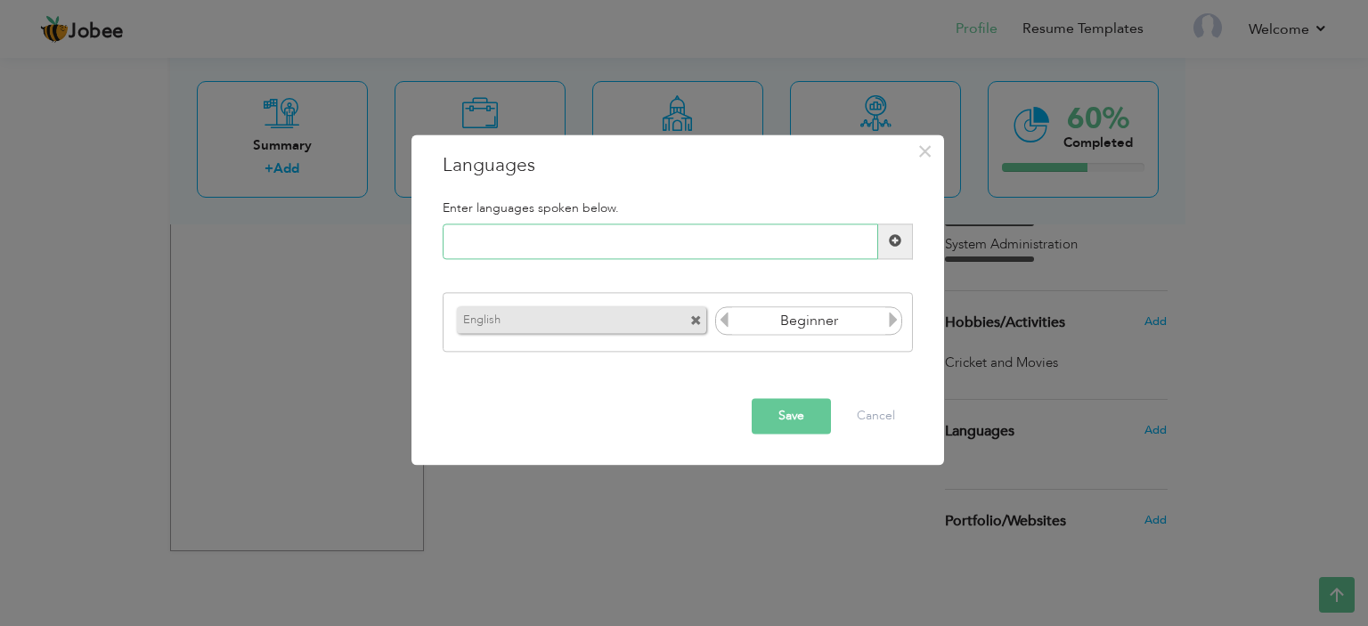
click at [705, 230] on input "text" at bounding box center [661, 242] width 436 height 36
type input "Urdu"
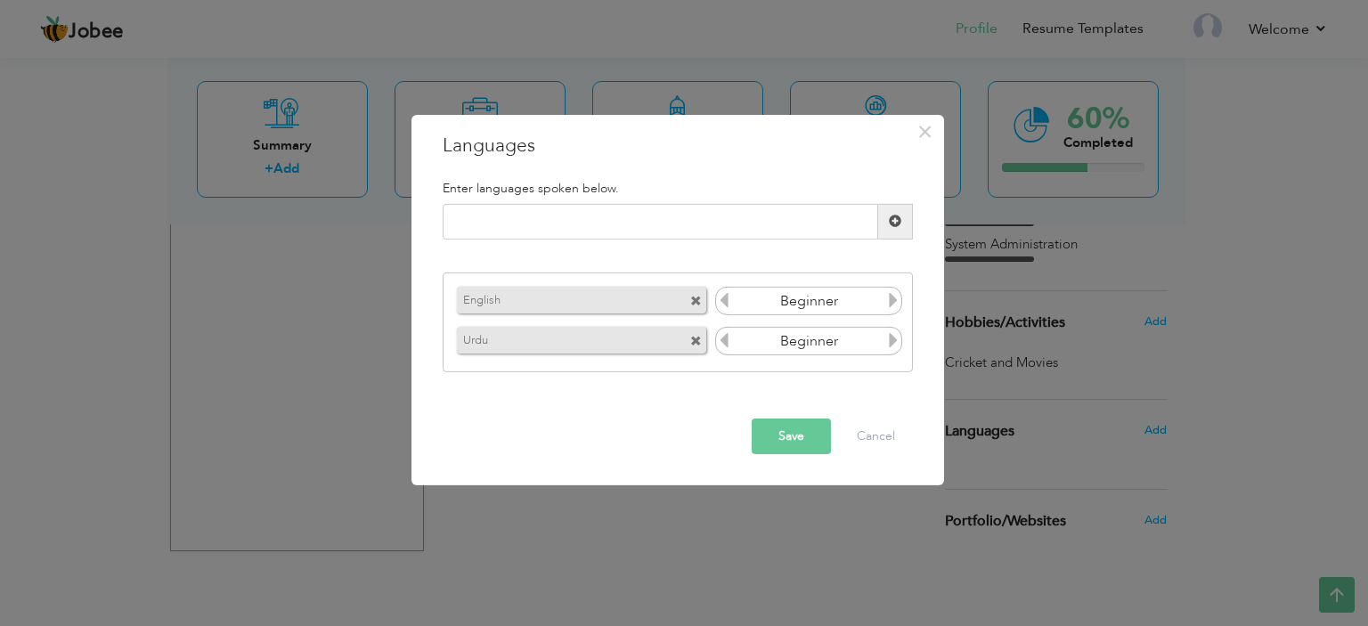
click at [889, 297] on icon at bounding box center [893, 300] width 16 height 16
click at [720, 298] on icon at bounding box center [724, 300] width 16 height 16
click at [887, 341] on icon at bounding box center [893, 340] width 16 height 16
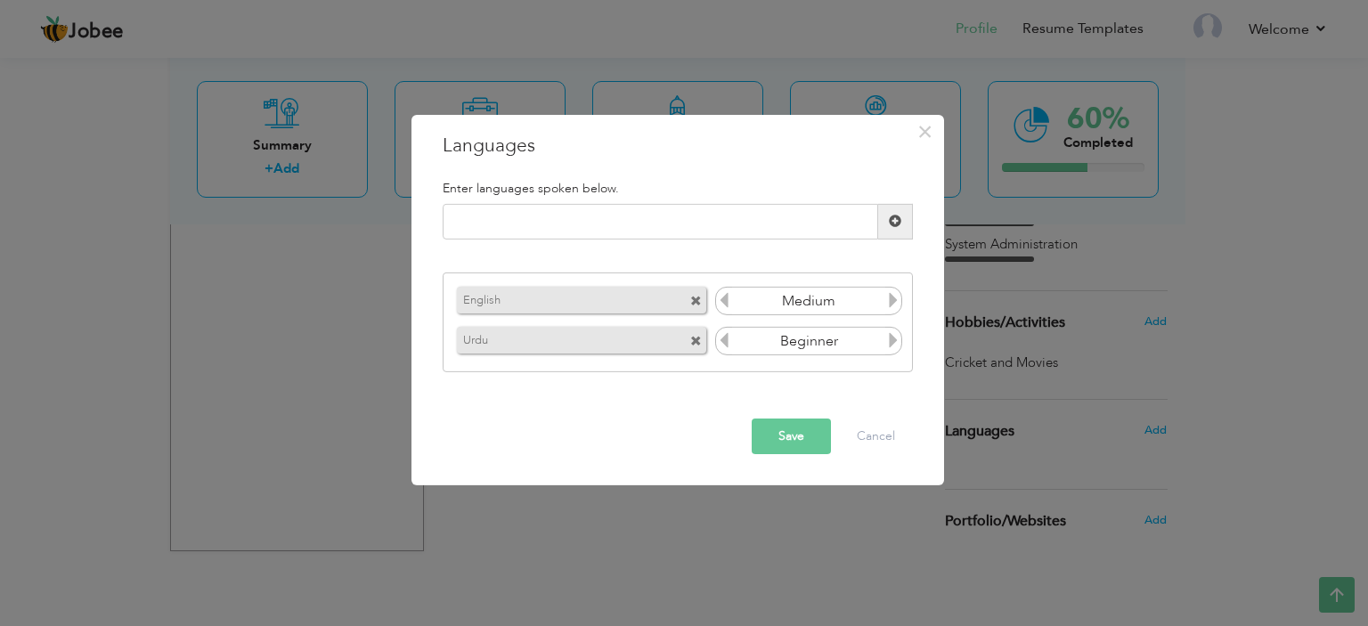
click at [887, 341] on icon at bounding box center [893, 340] width 16 height 16
drag, startPoint x: 894, startPoint y: 330, endPoint x: 777, endPoint y: 436, distance: 157.7
click at [777, 436] on div "× Languages Enter languages spoken below. Please enter a valid language. Urdu" at bounding box center [678, 299] width 533 height 371
click at [777, 436] on button "Save" at bounding box center [791, 437] width 79 height 36
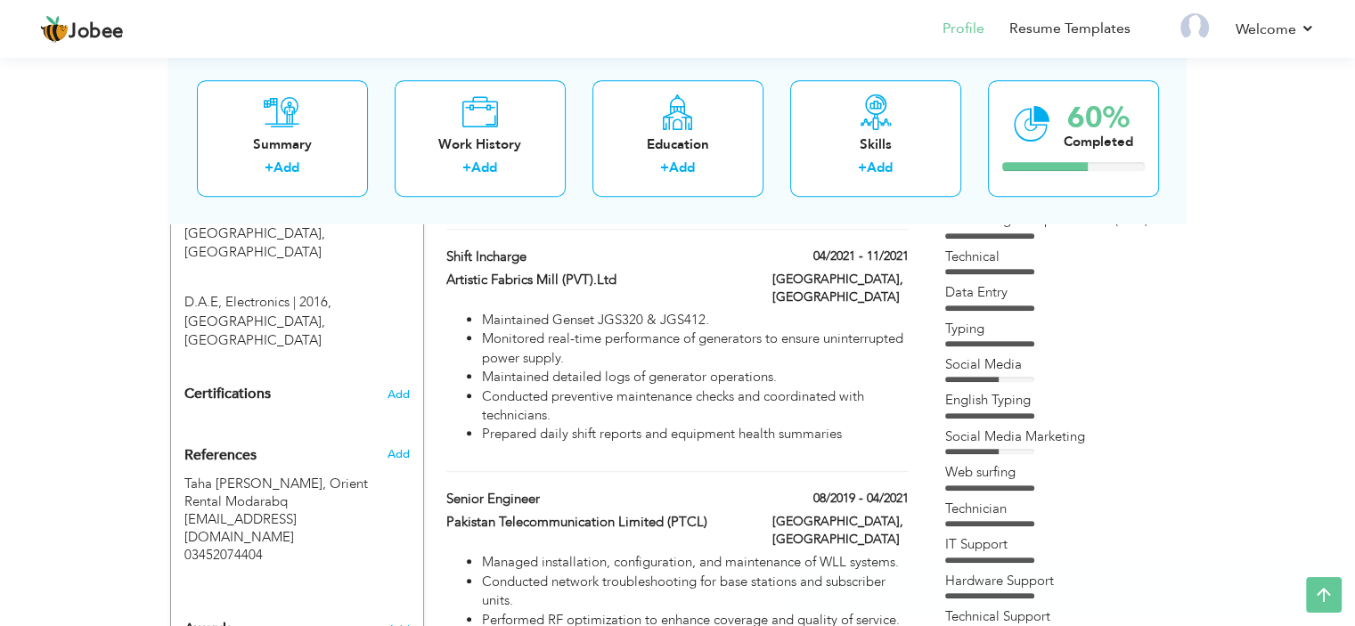
scroll to position [830, 0]
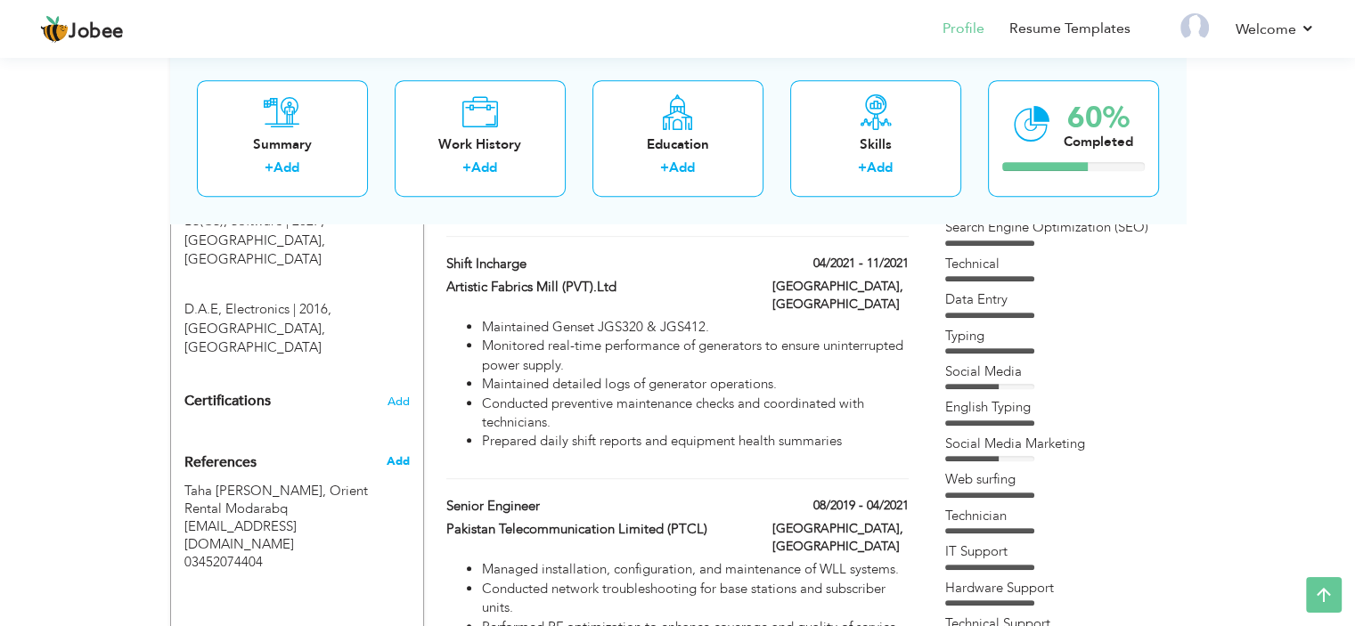
click at [388, 453] on span "Add" at bounding box center [397, 461] width 23 height 16
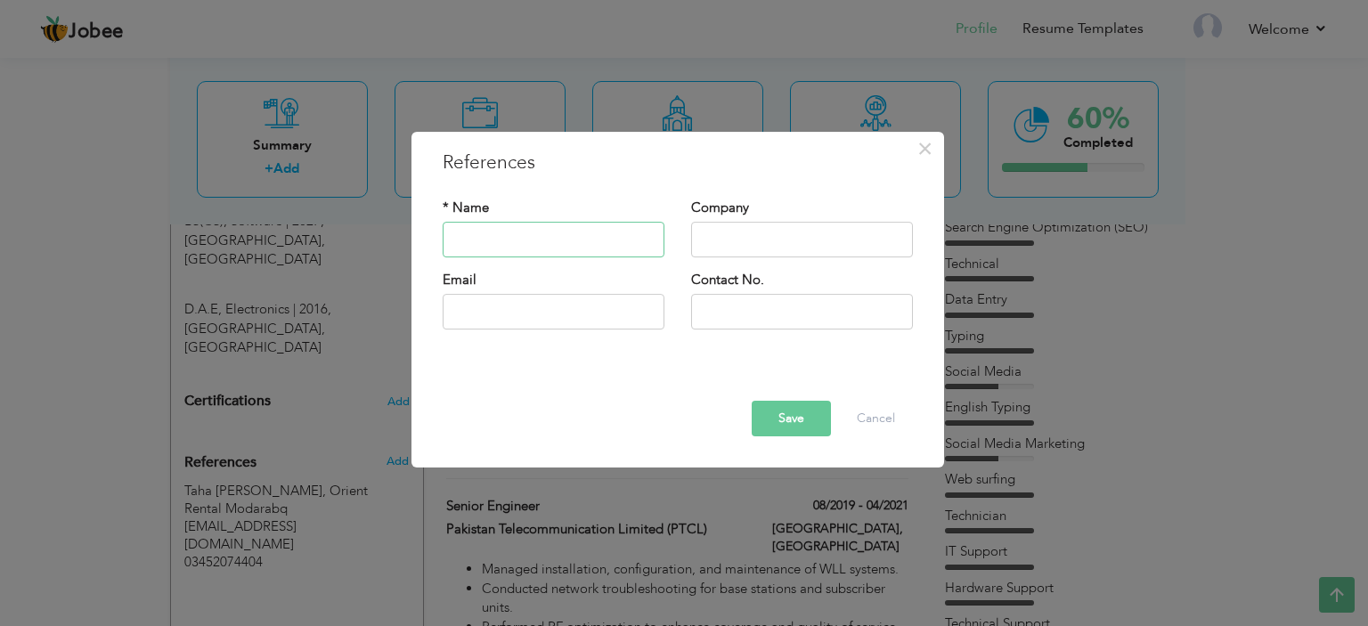
click at [631, 238] on input "text" at bounding box center [554, 240] width 222 height 36
type input "Taha Munir Farooqui"
type input "South Asia Port Terminal"
click at [613, 245] on input "Taha Munir Farooqui" at bounding box center [554, 240] width 222 height 36
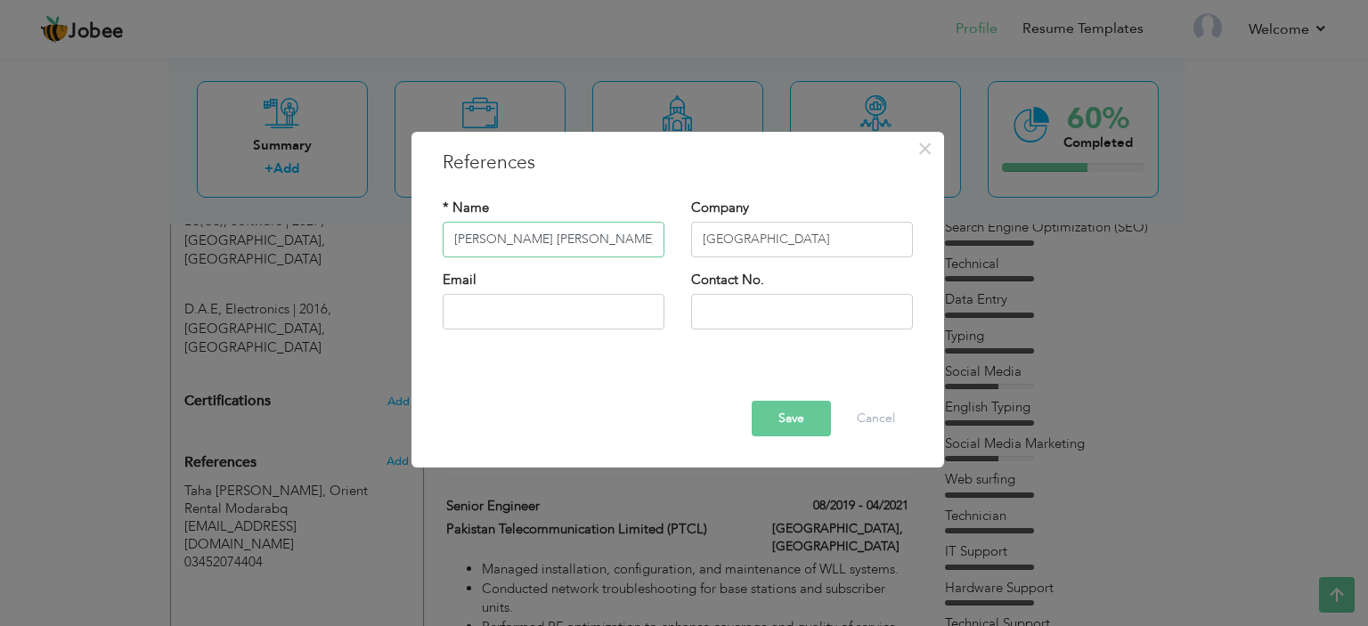
click at [613, 245] on input "Taha Munir Farooqui" at bounding box center [554, 240] width 222 height 36
click at [880, 416] on button "Cancel" at bounding box center [876, 419] width 74 height 36
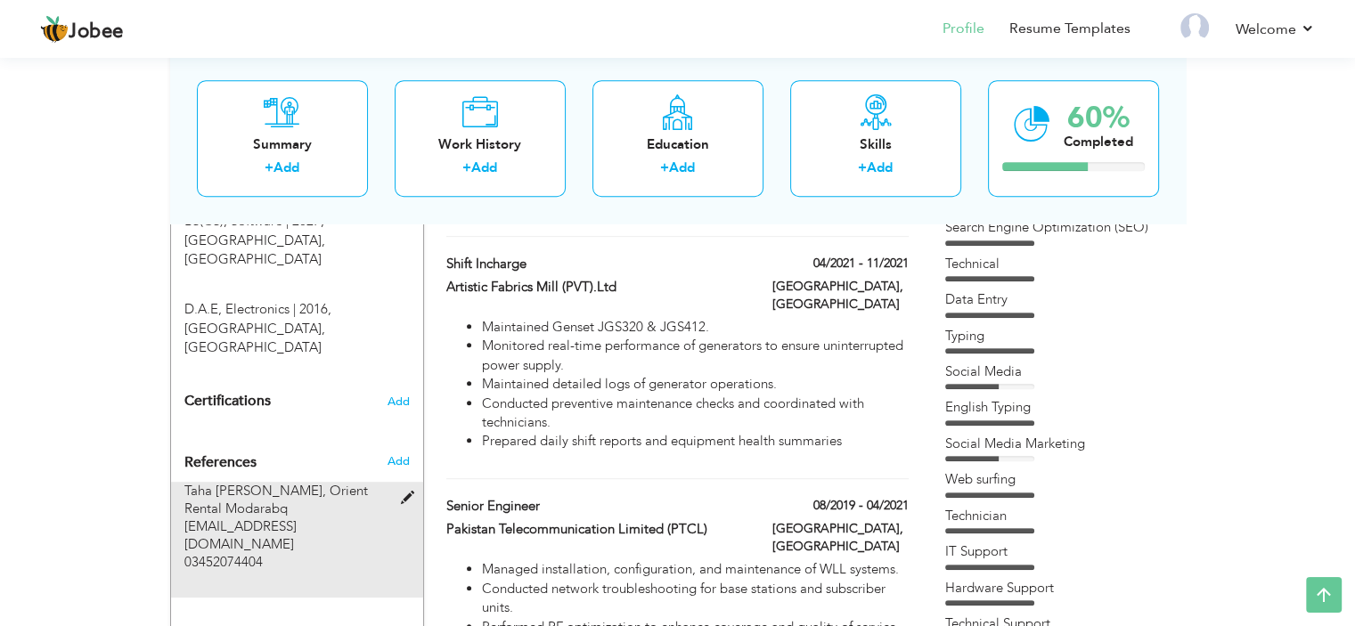
click at [355, 482] on div "Taha Munir Farooqui, Orient Rental Modarabq tahamunir1994@gmail.com 03452074404" at bounding box center [286, 526] width 204 height 89
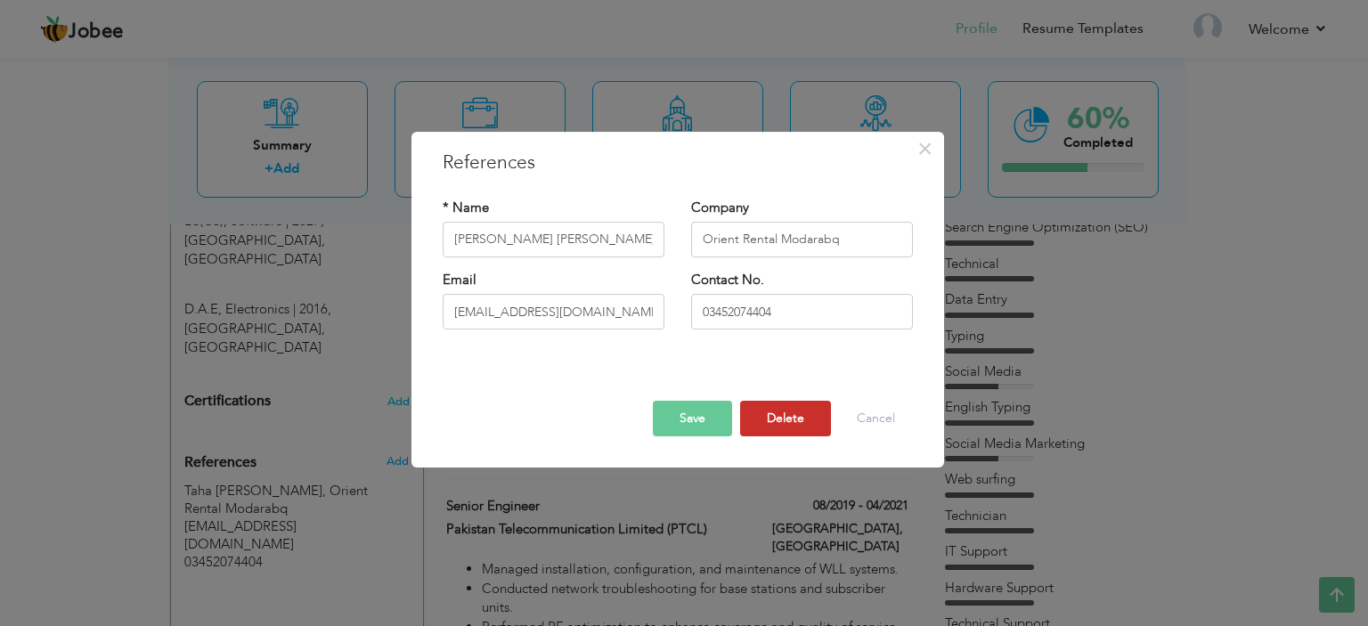
click at [803, 408] on button "Delete" at bounding box center [785, 419] width 91 height 36
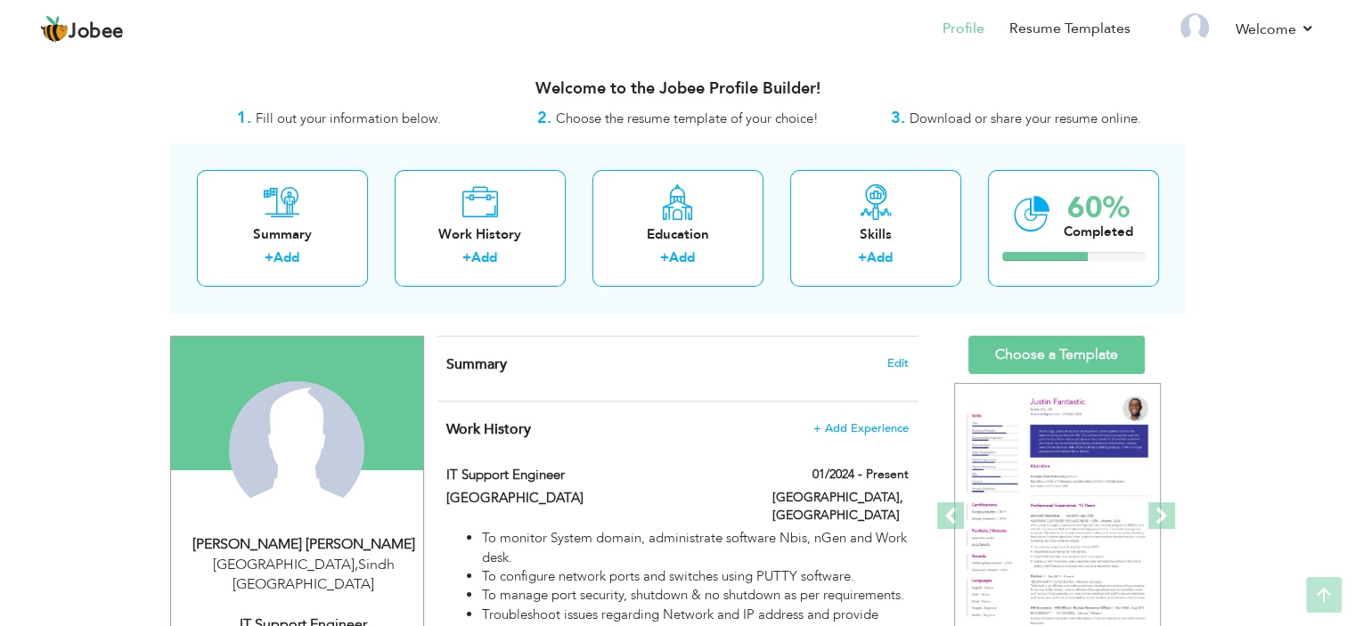
scroll to position [0, 0]
click at [1205, 21] on img at bounding box center [1194, 27] width 29 height 29
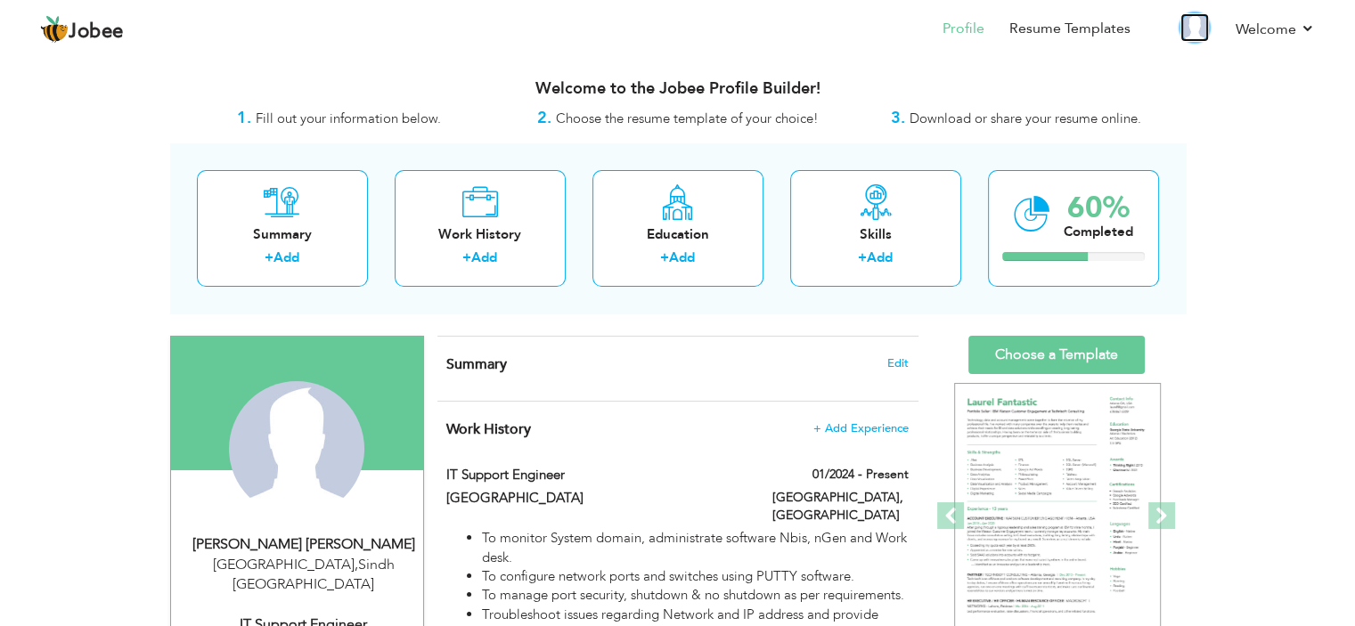
click at [1205, 21] on img at bounding box center [1194, 27] width 29 height 29
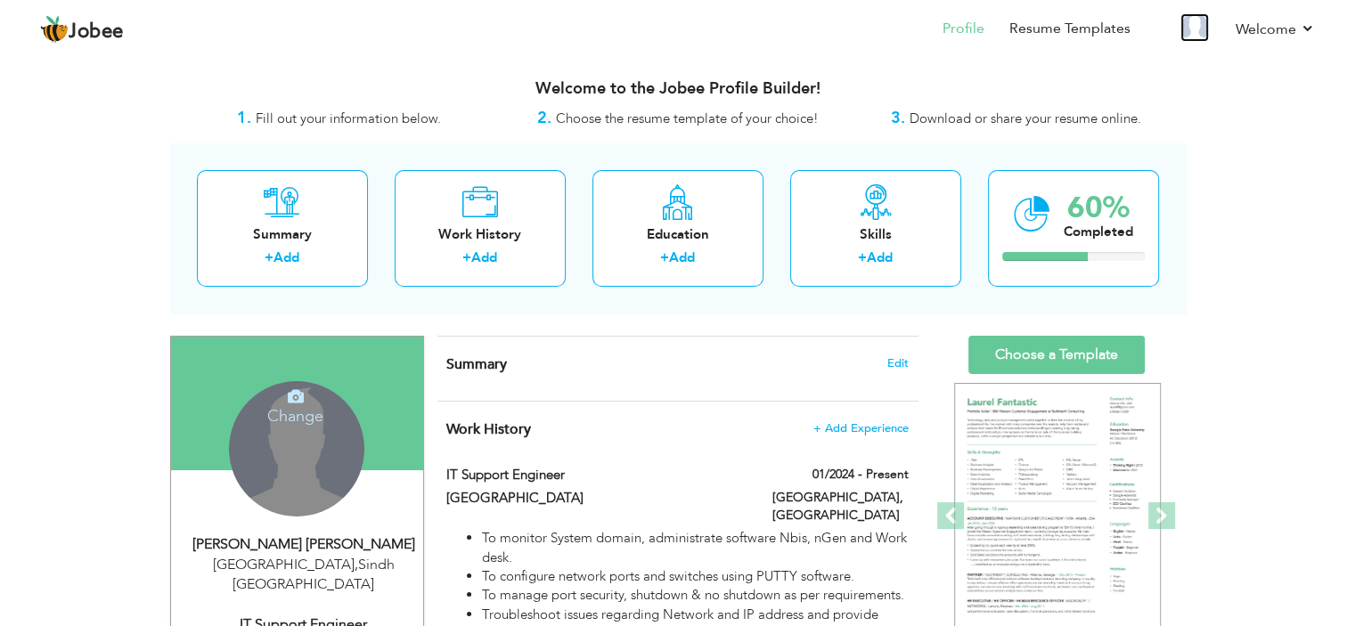
drag, startPoint x: 1205, startPoint y: 21, endPoint x: 279, endPoint y: 440, distance: 1016.6
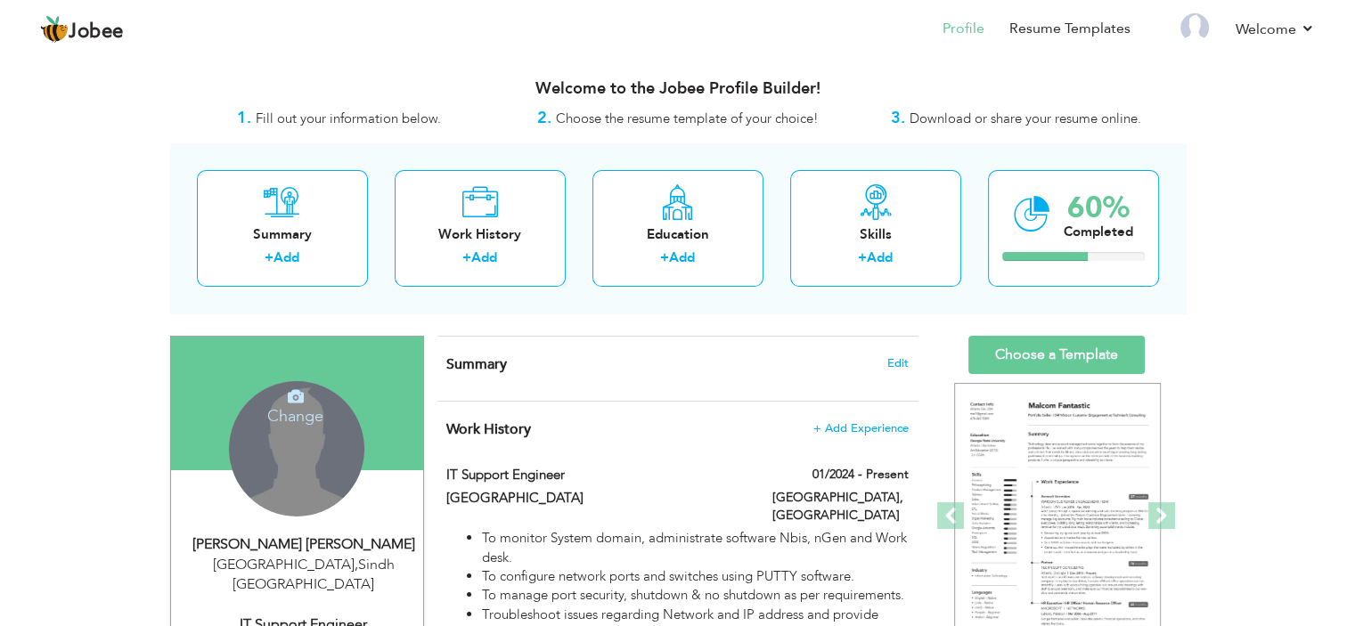
click at [295, 400] on icon at bounding box center [296, 396] width 16 height 16
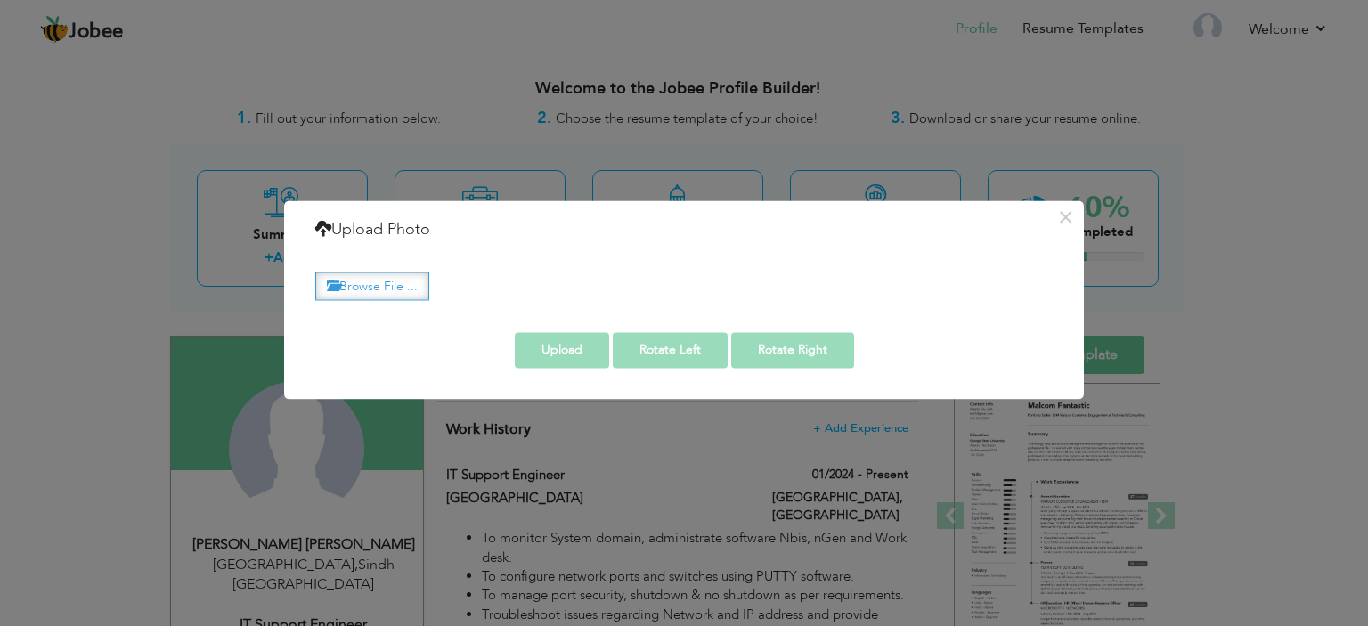
click at [388, 279] on label "Browse File ..." at bounding box center [372, 287] width 114 height 28
click at [0, 0] on input "Browse File ..." at bounding box center [0, 0] width 0 height 0
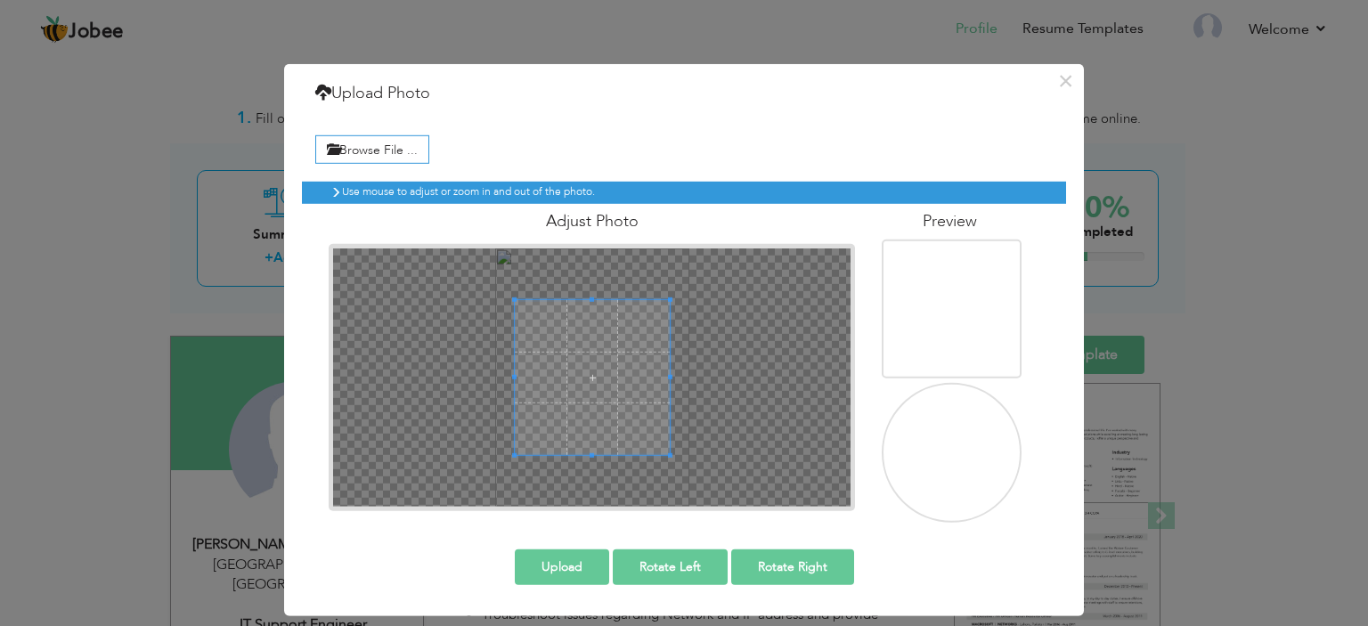
click at [911, 289] on img at bounding box center [953, 310] width 175 height 232
click at [602, 557] on button "Upload" at bounding box center [562, 568] width 94 height 36
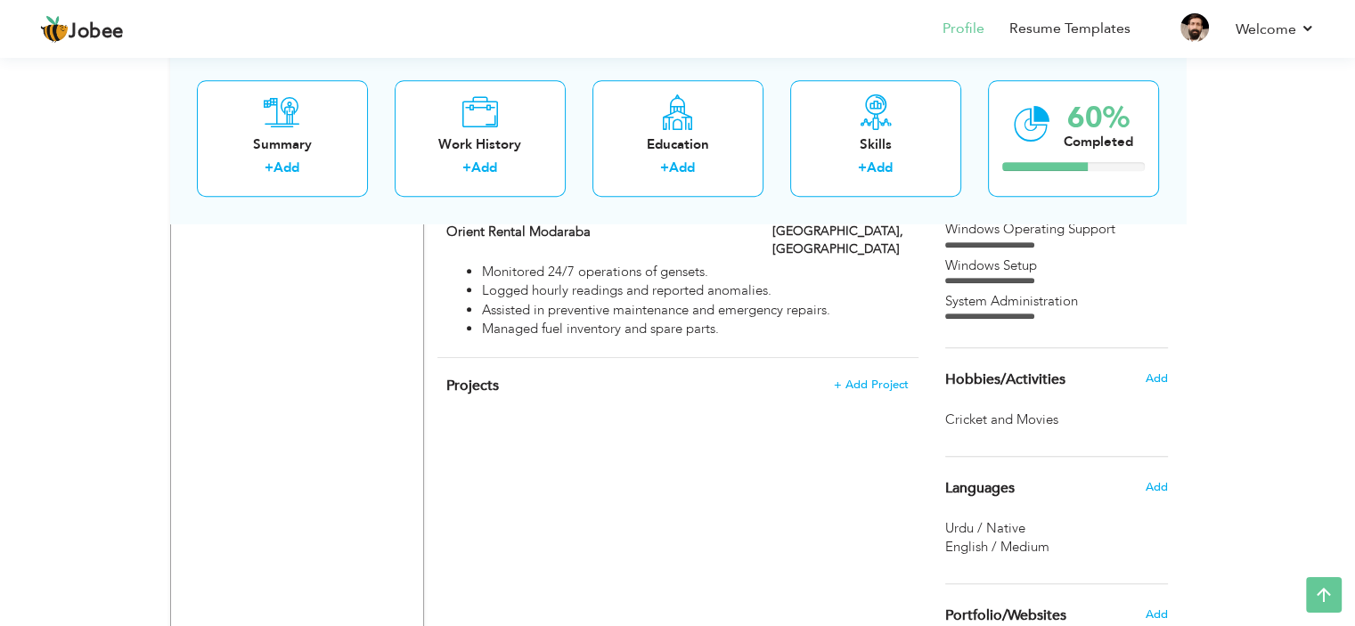
scroll to position [1325, 0]
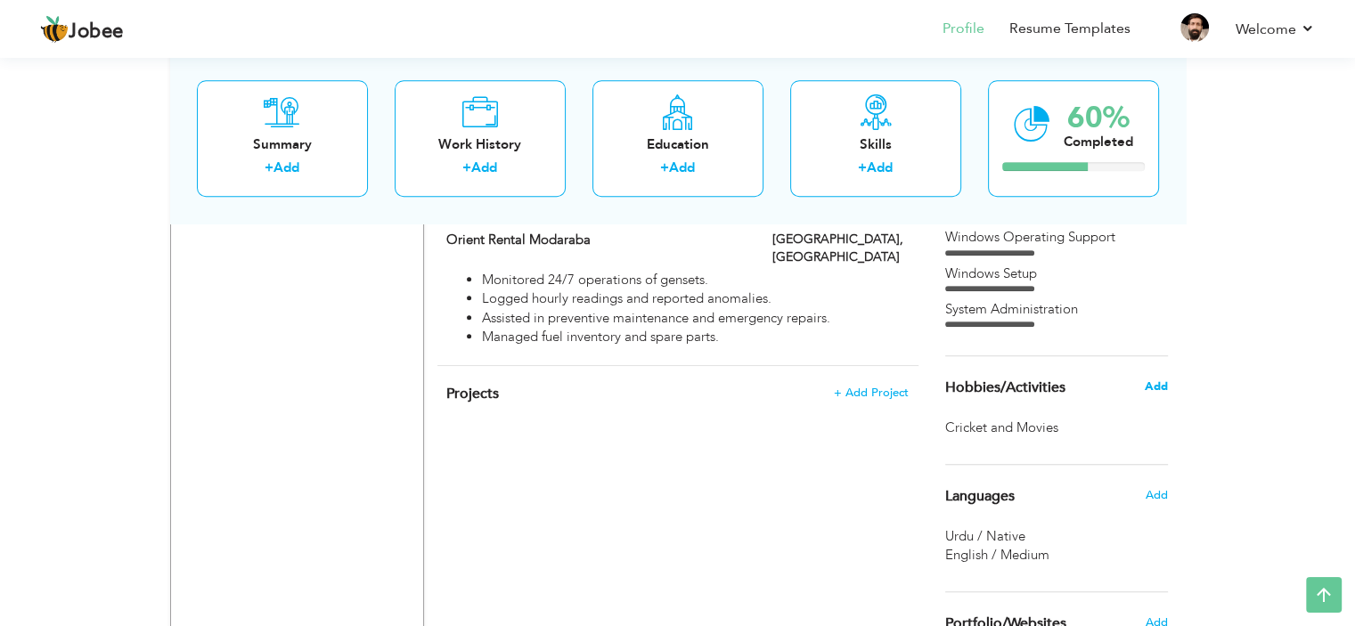
click at [1154, 387] on span "Add" at bounding box center [1155, 387] width 23 height 16
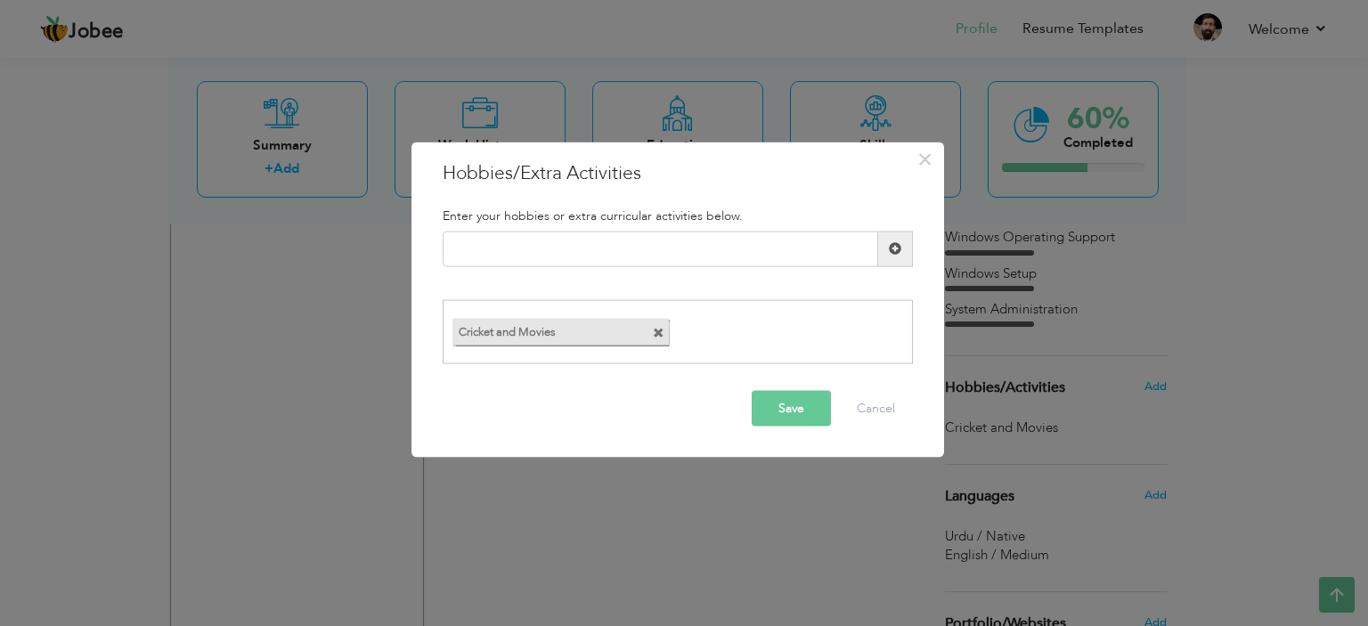
click at [656, 331] on span at bounding box center [661, 328] width 16 height 19
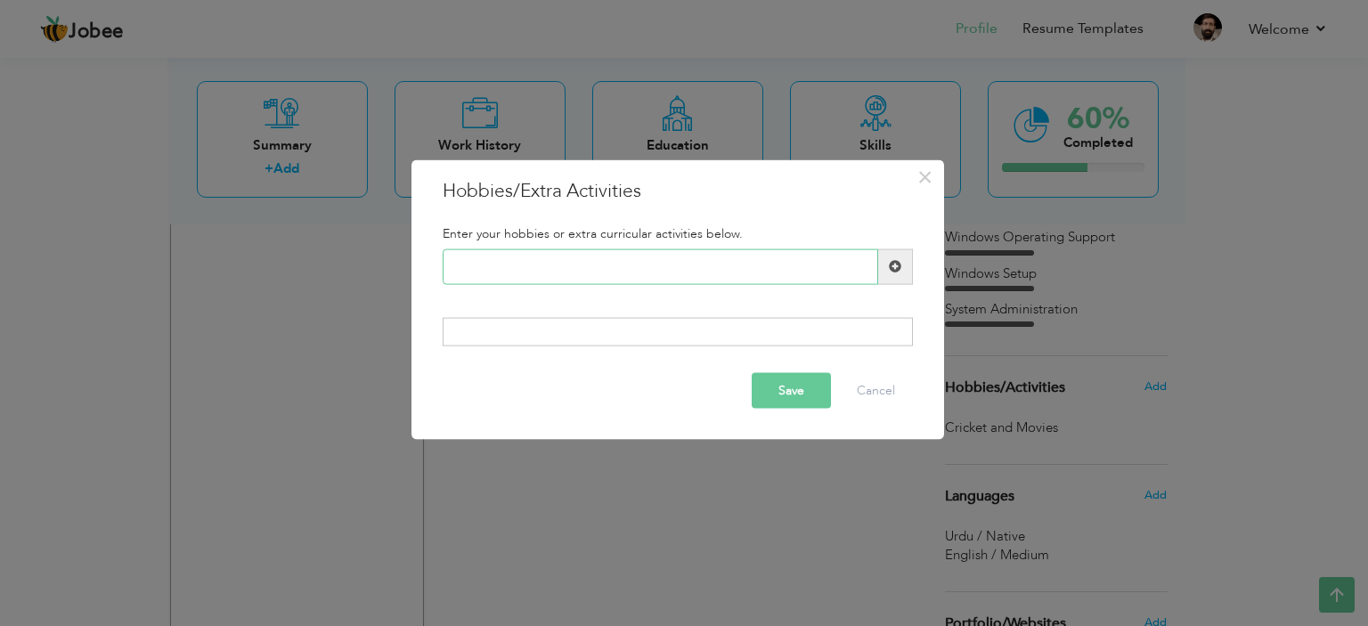
click at [665, 266] on input "text" at bounding box center [661, 267] width 436 height 36
type input "Cricket"
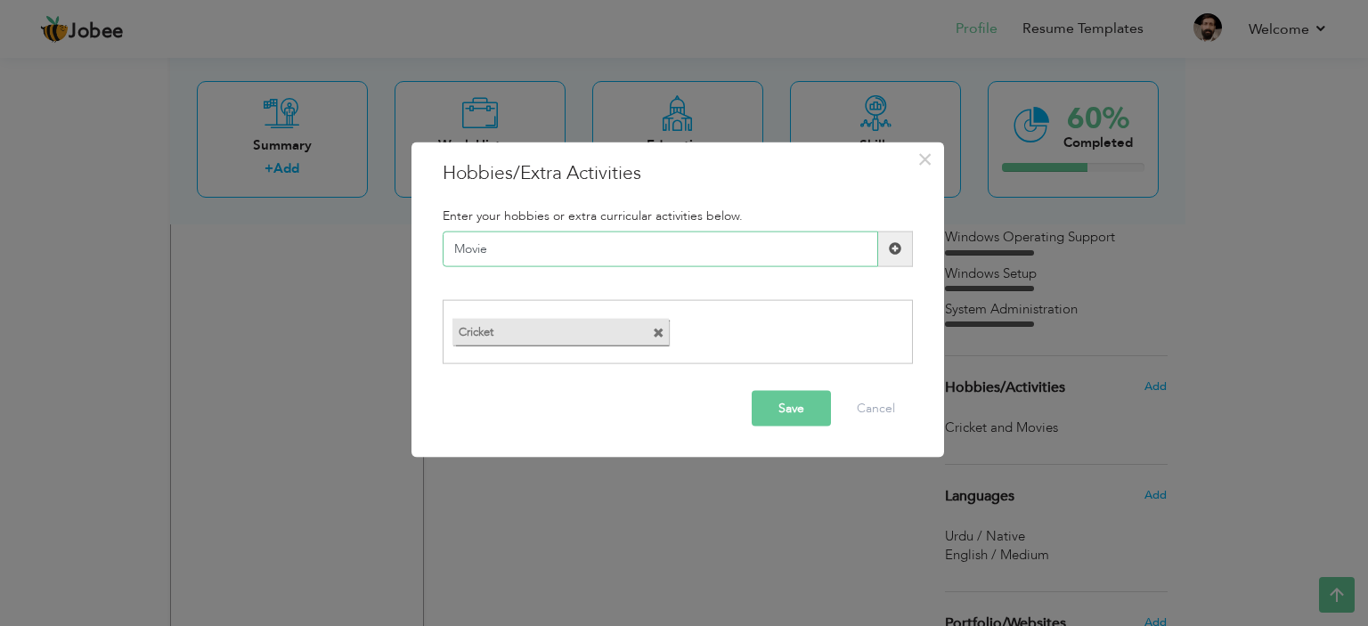
type input "Movies"
type input "Online Video Games"
click at [815, 411] on button "Save" at bounding box center [791, 409] width 79 height 36
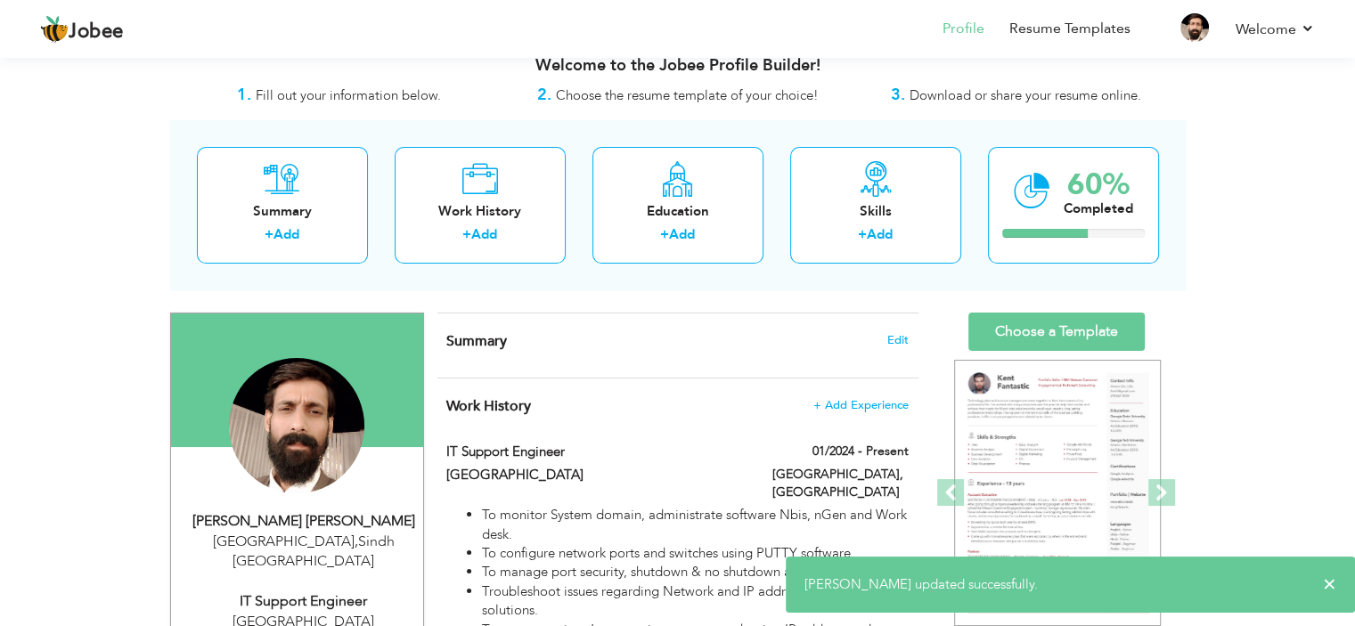
scroll to position [0, 0]
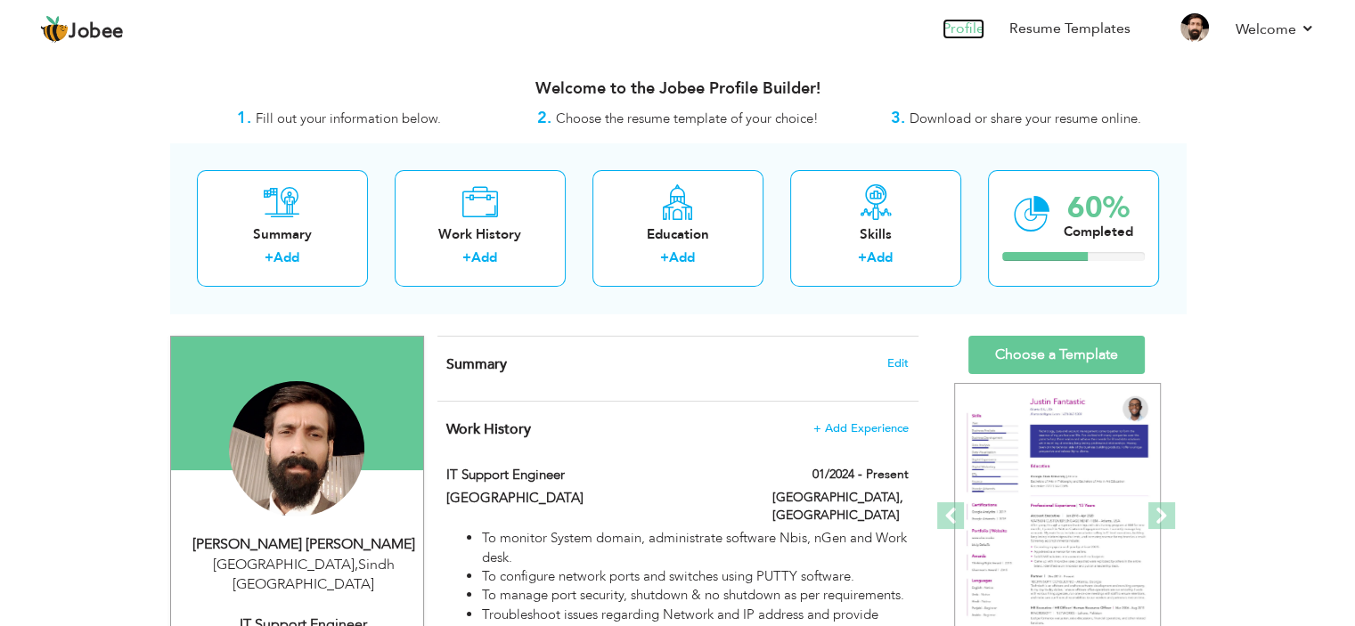
click at [960, 27] on link "Profile" at bounding box center [963, 29] width 42 height 20
